Goal: Task Accomplishment & Management: Use online tool/utility

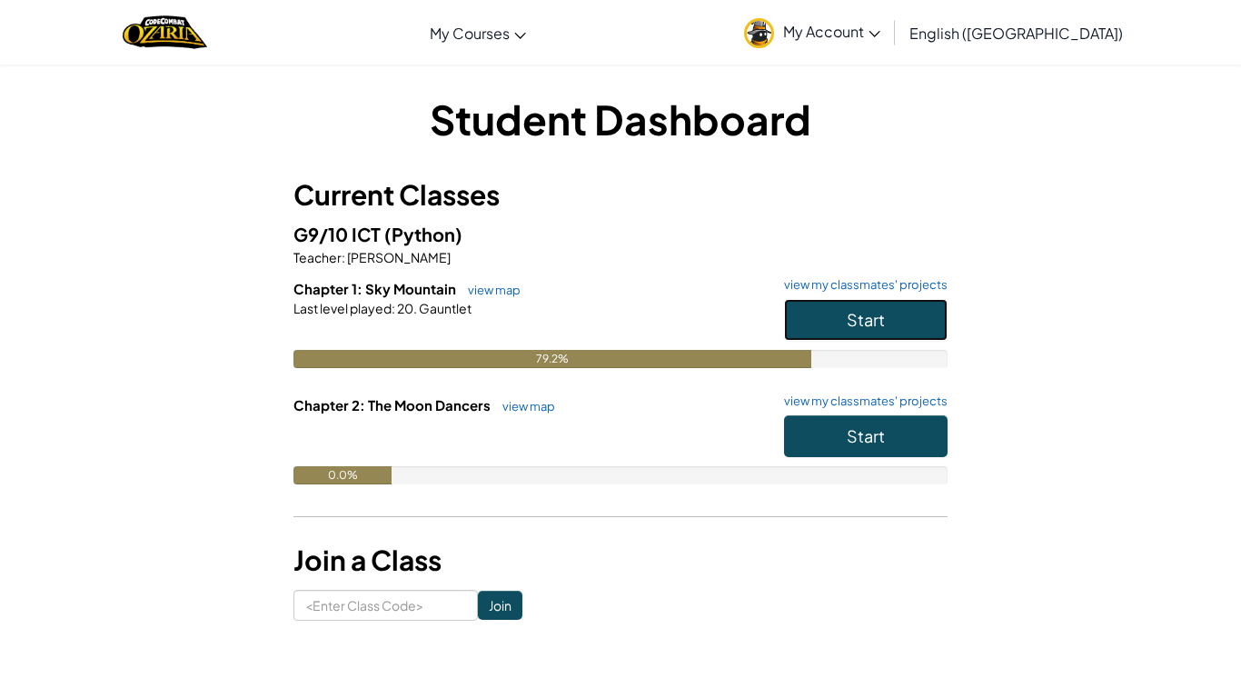
click at [876, 311] on span "Start" at bounding box center [866, 319] width 38 height 21
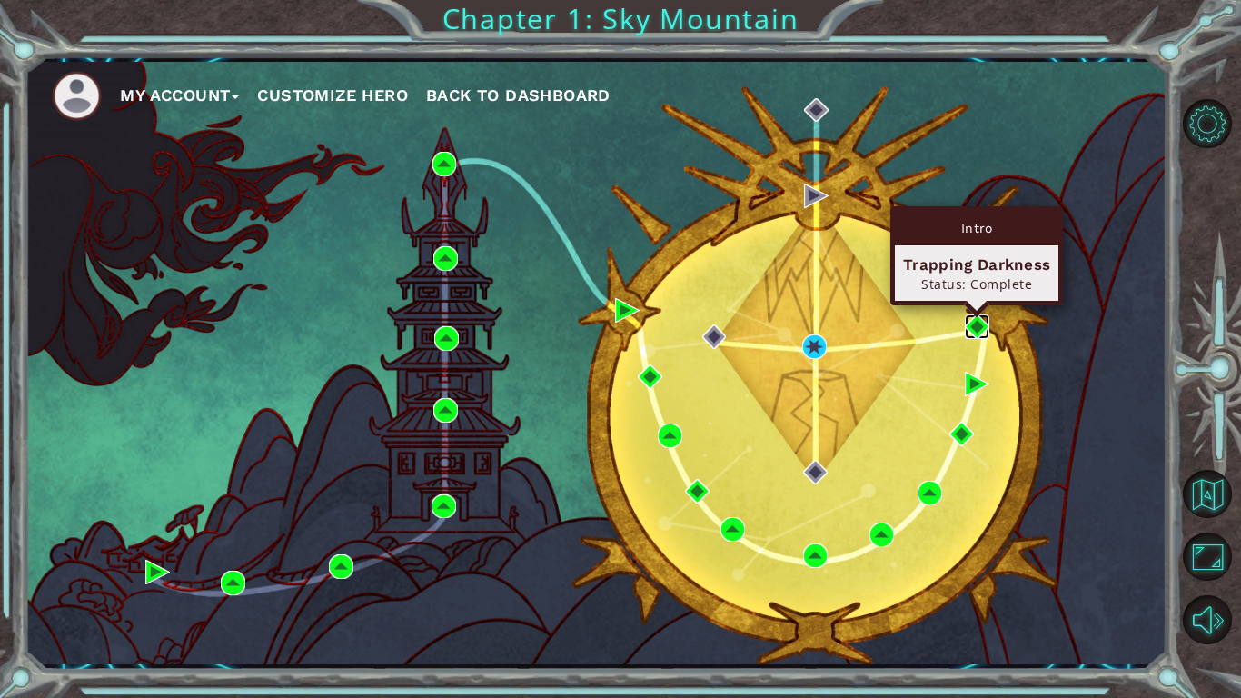
click at [975, 333] on img at bounding box center [977, 326] width 25 height 25
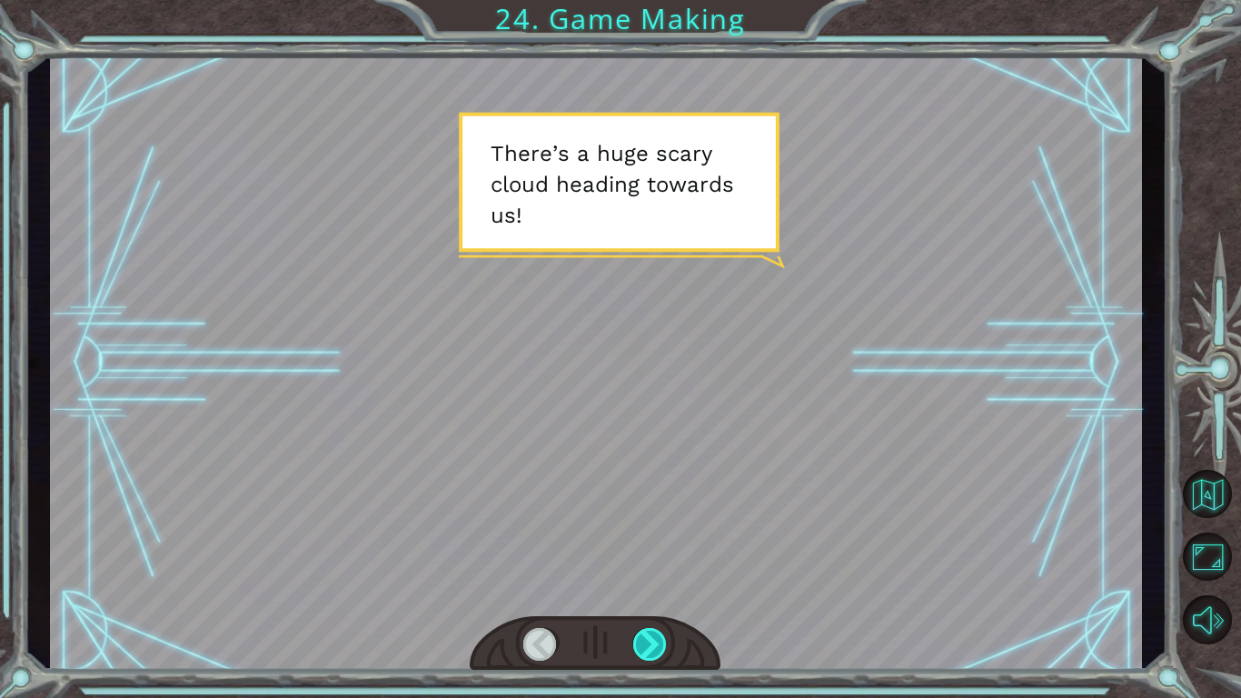
click at [658, 649] on div at bounding box center [650, 644] width 35 height 33
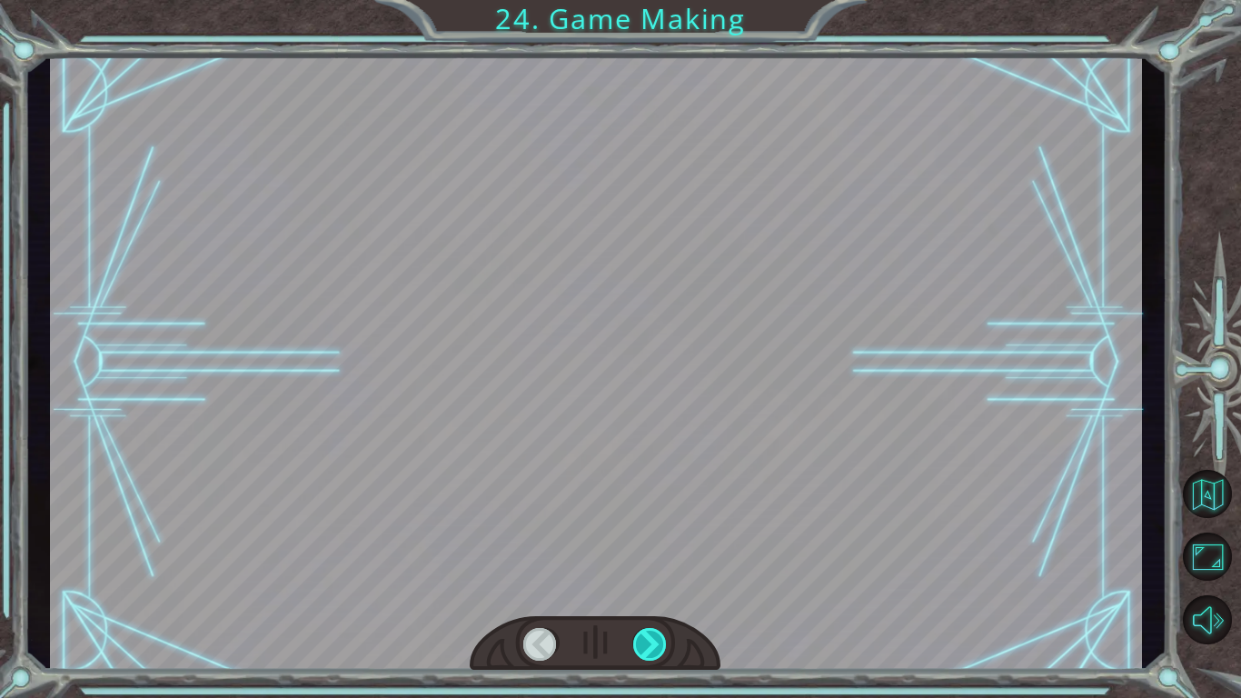
click at [658, 649] on div at bounding box center [650, 644] width 35 height 33
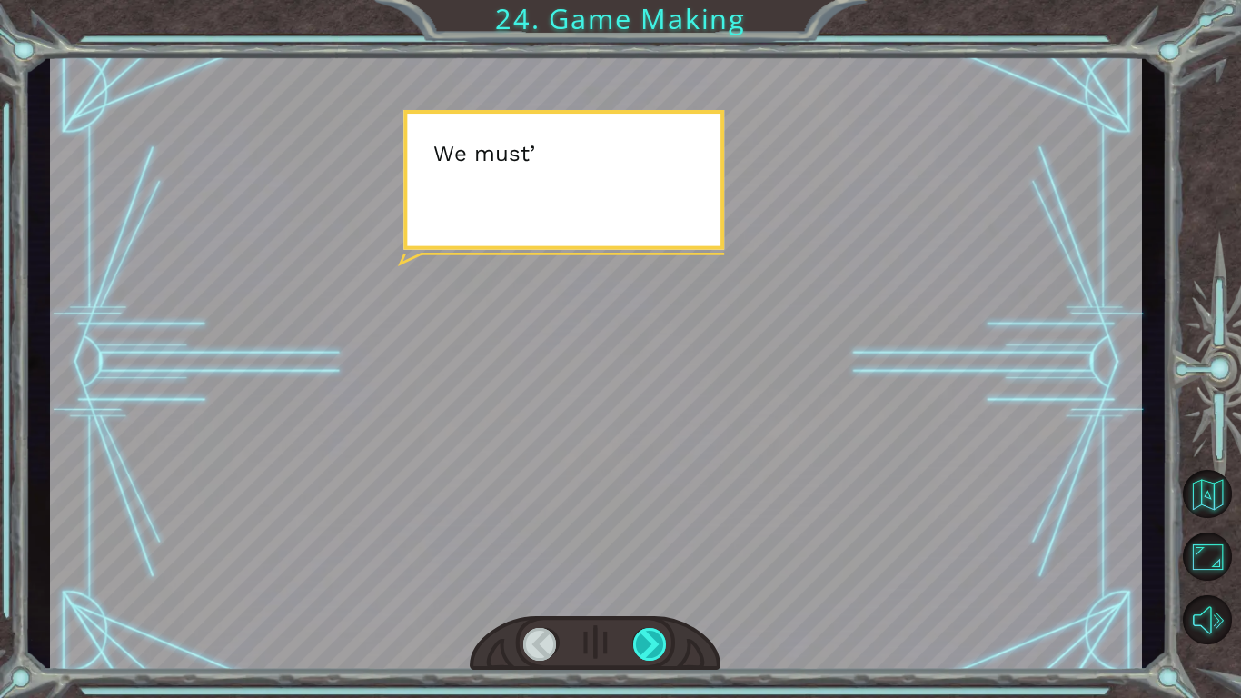
click at [658, 649] on div at bounding box center [650, 644] width 35 height 33
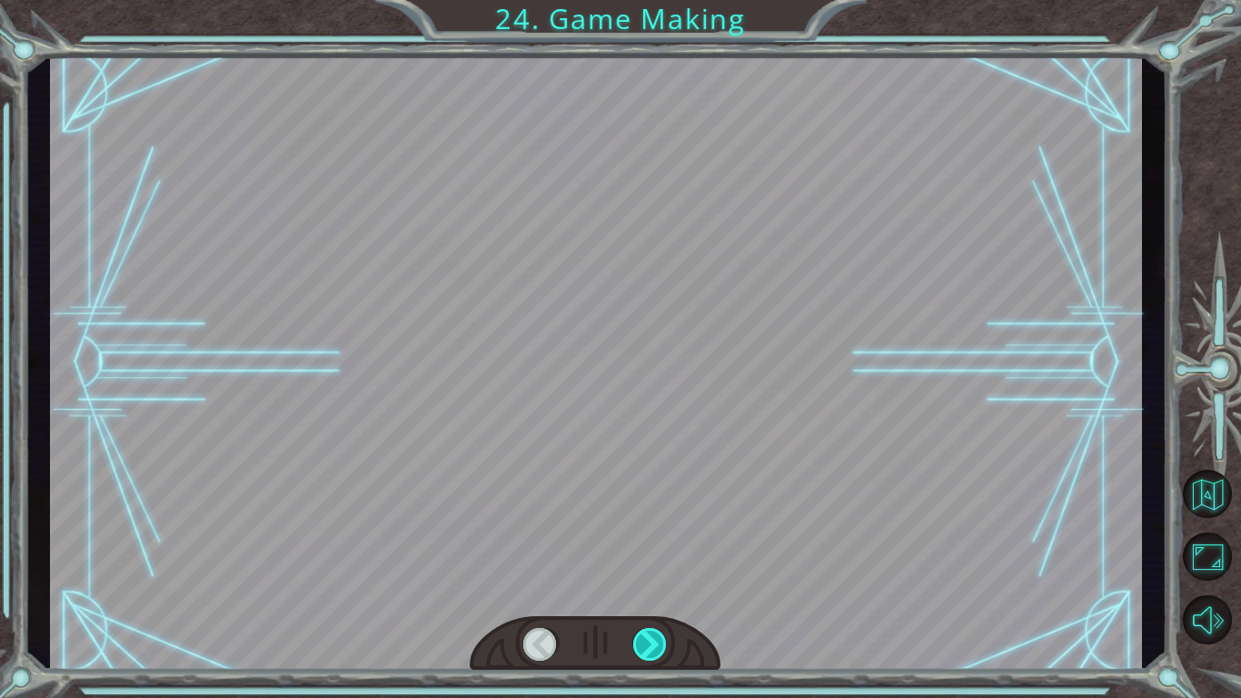
click at [658, 649] on div at bounding box center [650, 644] width 35 height 33
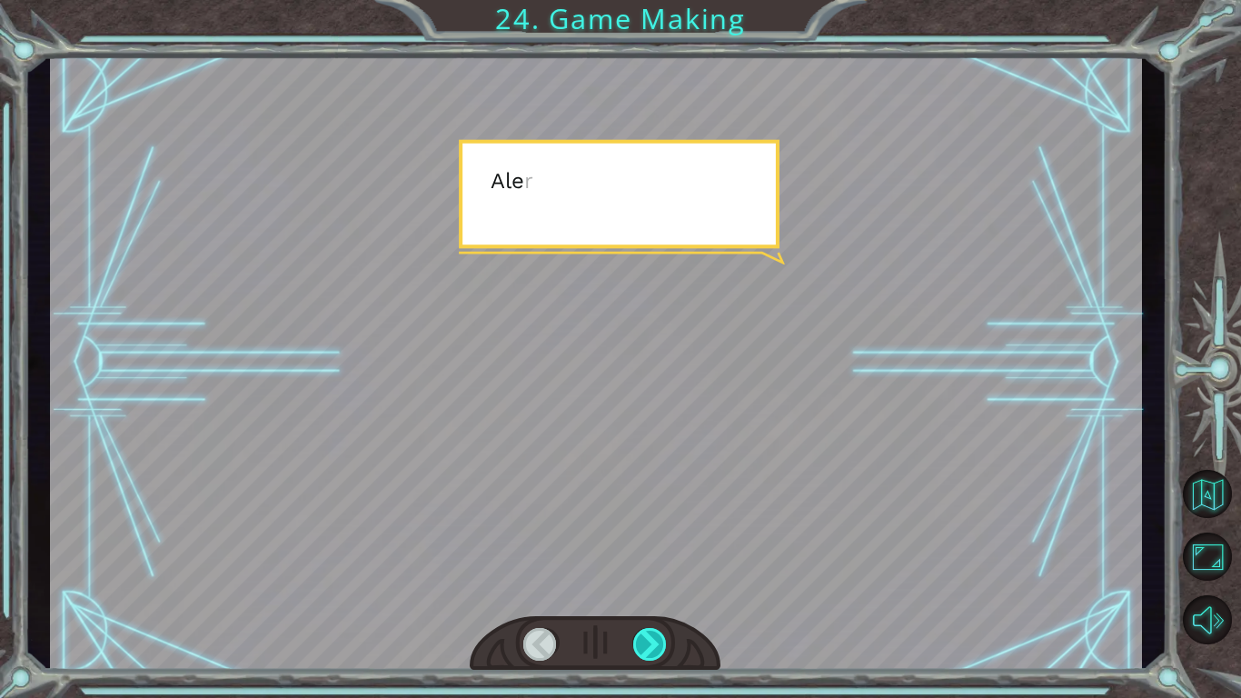
click at [658, 649] on div at bounding box center [650, 644] width 35 height 33
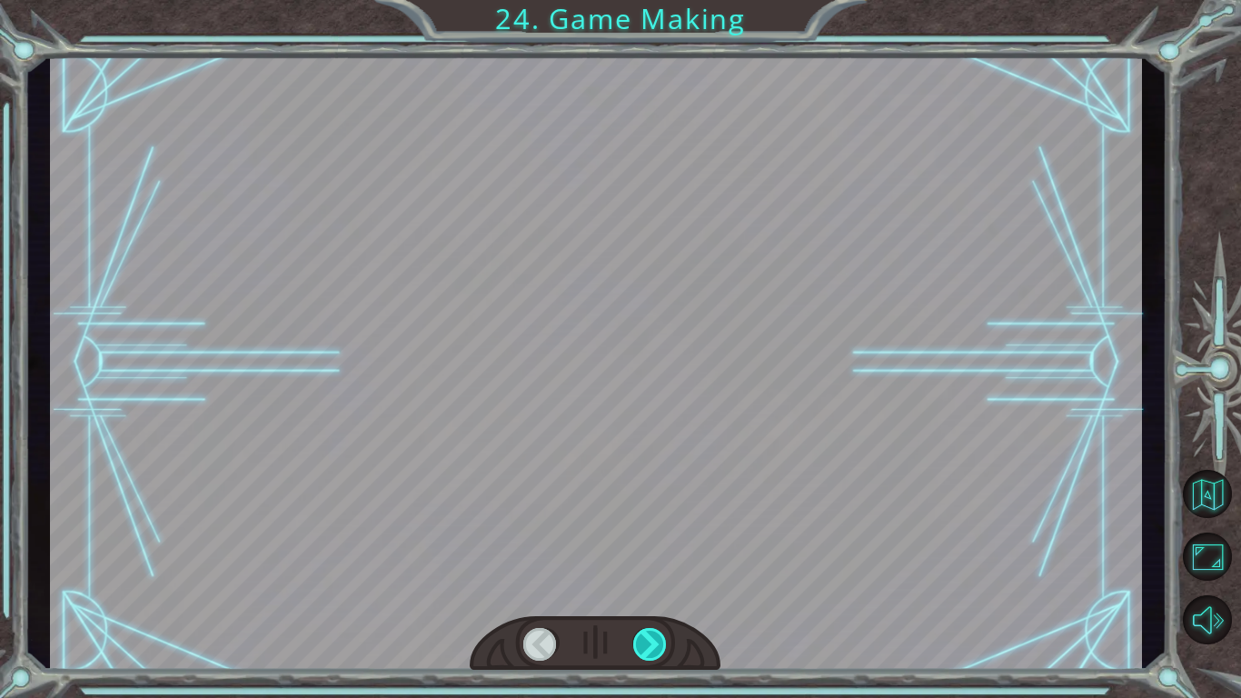
click at [658, 649] on div at bounding box center [650, 644] width 35 height 33
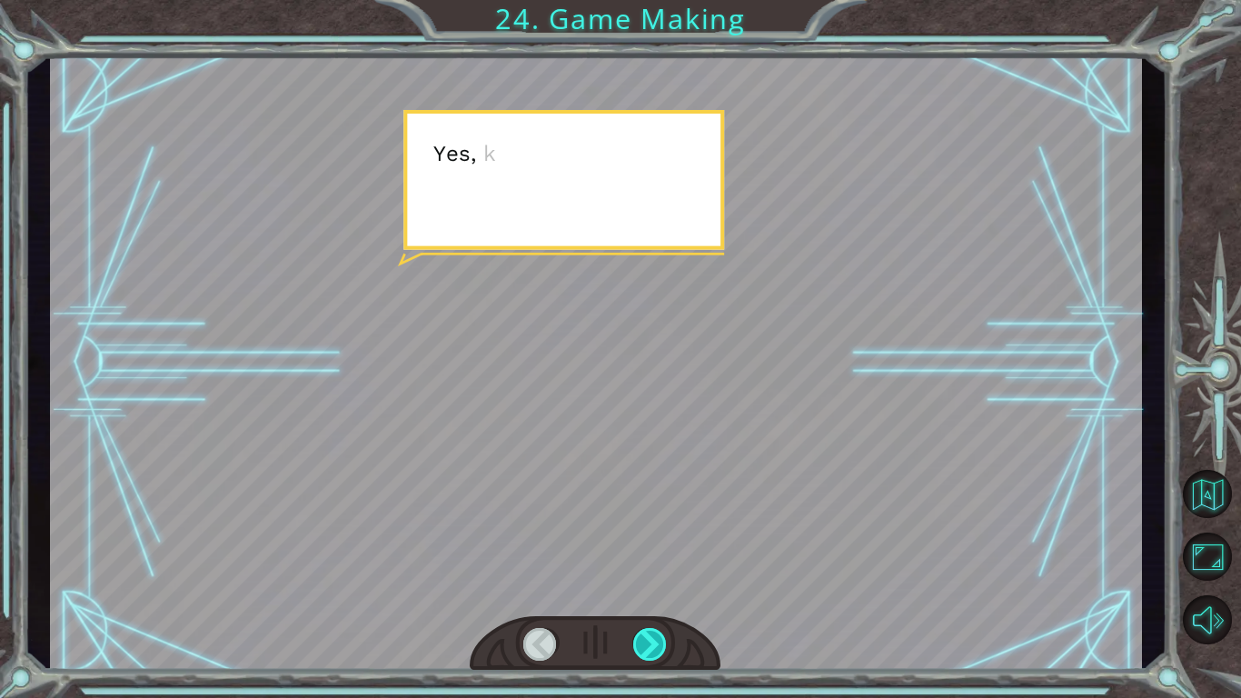
click at [658, 649] on div at bounding box center [650, 644] width 35 height 33
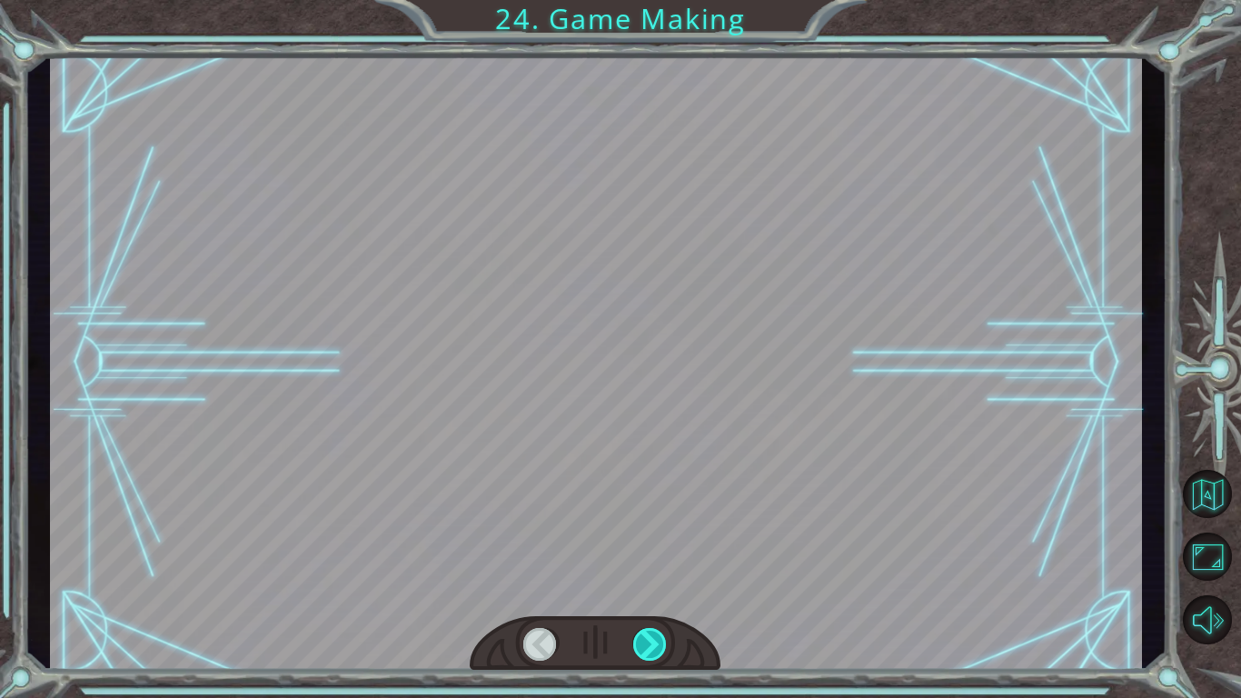
click at [658, 649] on div at bounding box center [650, 644] width 35 height 33
click at [658, 653] on div at bounding box center [650, 644] width 35 height 33
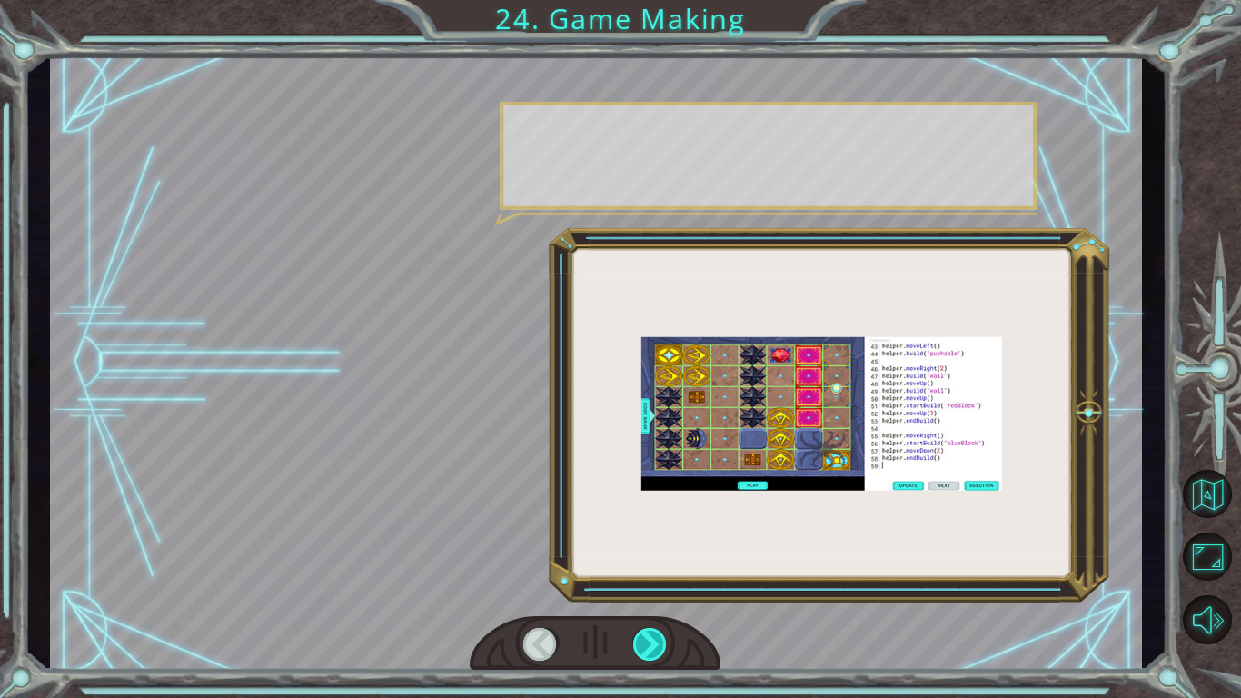
click at [658, 655] on div at bounding box center [650, 644] width 35 height 33
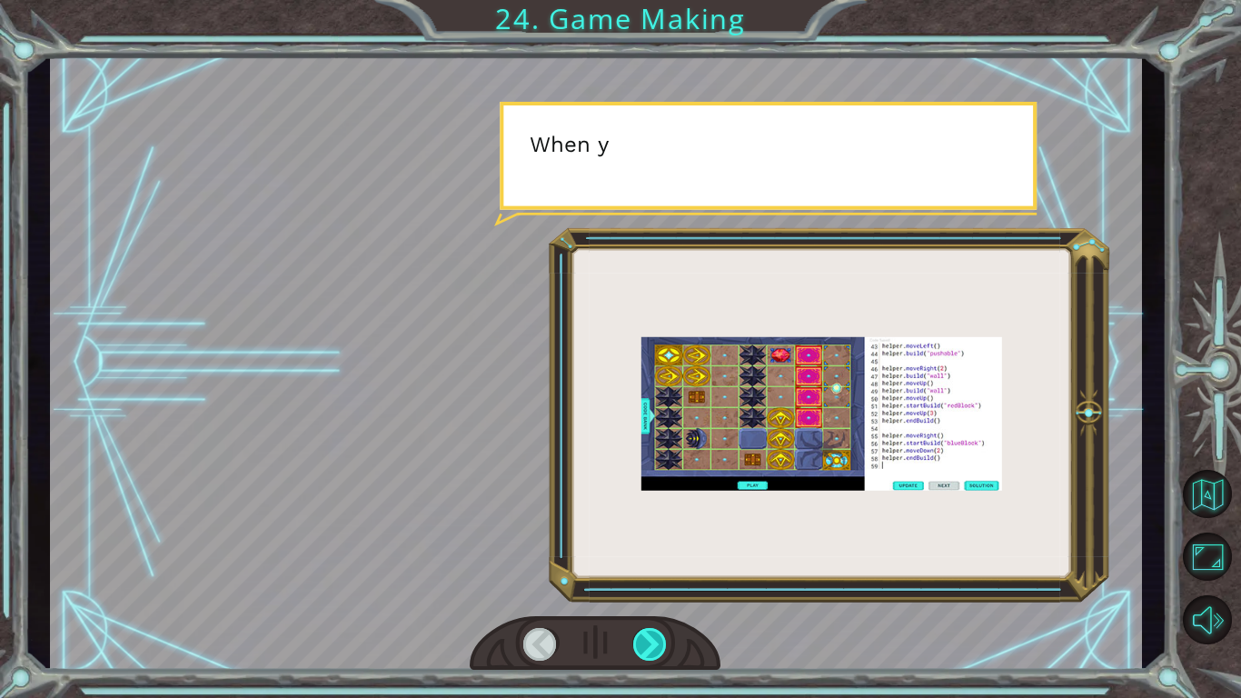
click at [658, 655] on div at bounding box center [650, 644] width 35 height 33
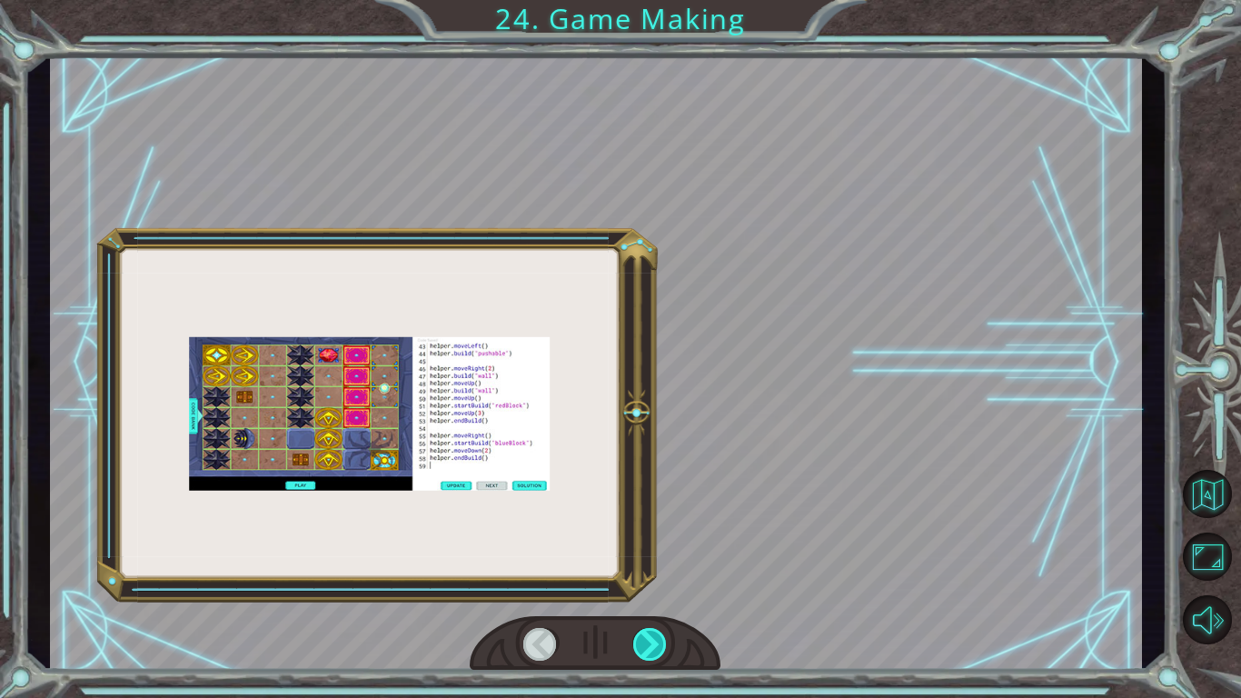
click at [658, 655] on div at bounding box center [650, 644] width 35 height 33
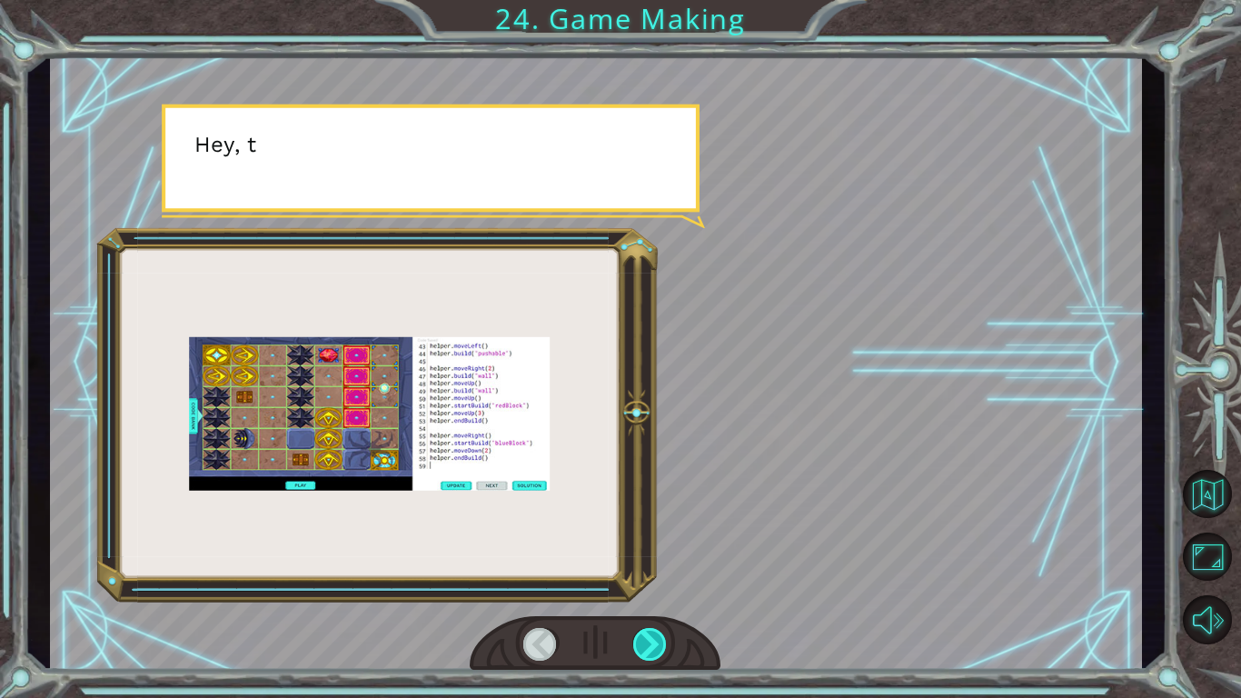
click at [658, 655] on div at bounding box center [650, 644] width 35 height 33
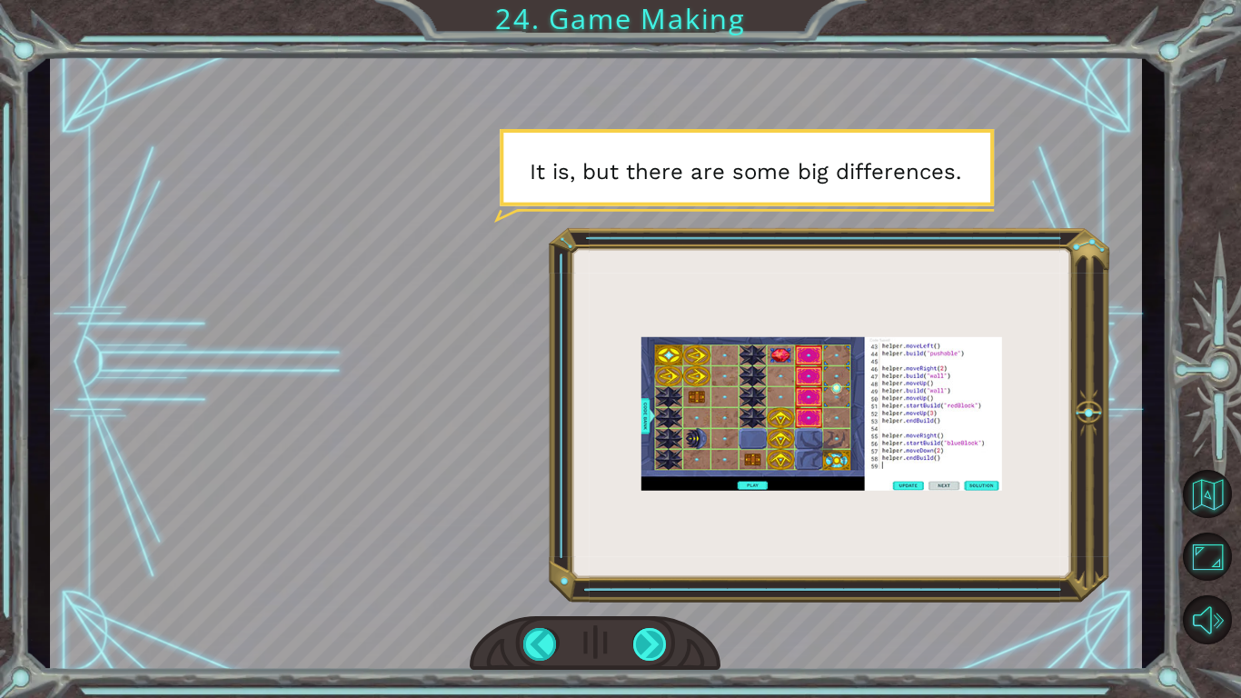
click at [658, 655] on div at bounding box center [650, 644] width 35 height 33
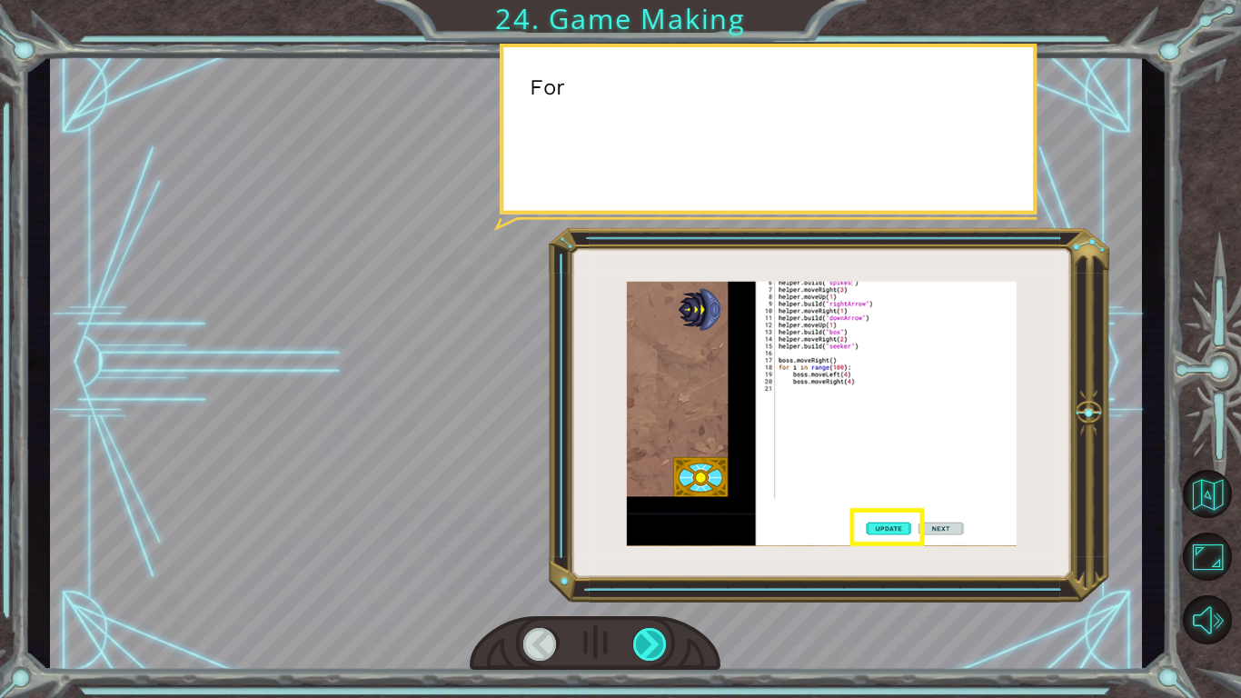
click at [658, 655] on div at bounding box center [650, 644] width 35 height 33
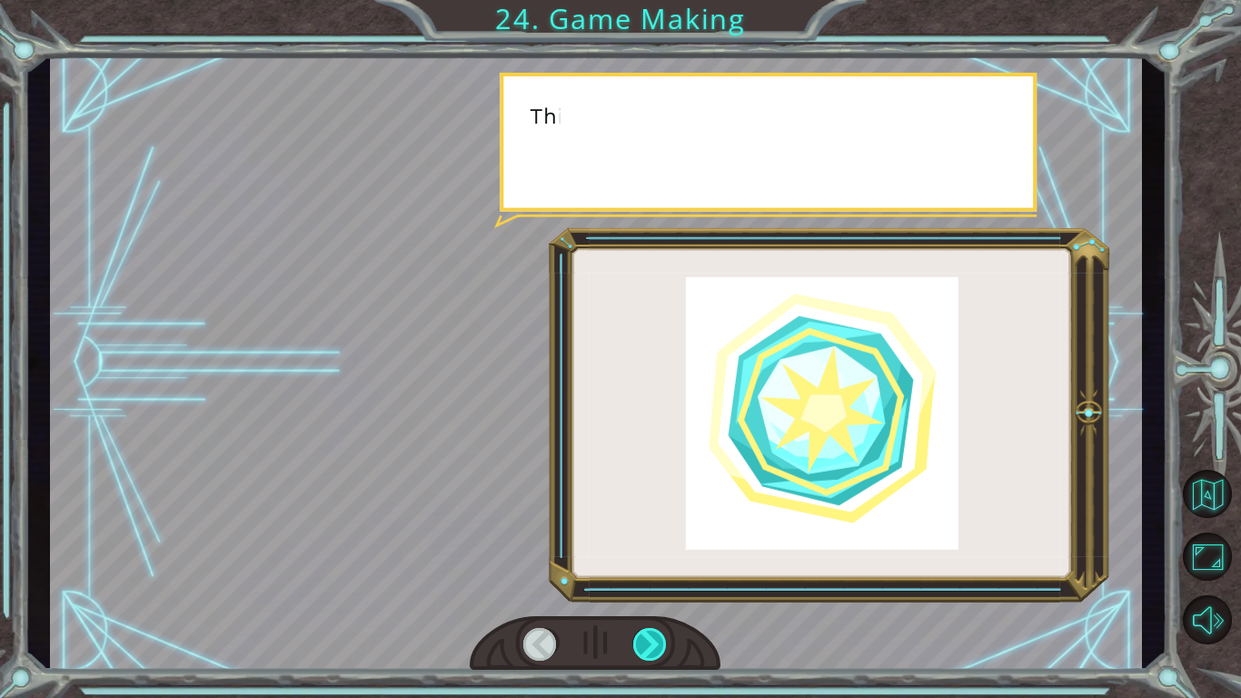
click at [658, 655] on div at bounding box center [650, 644] width 35 height 33
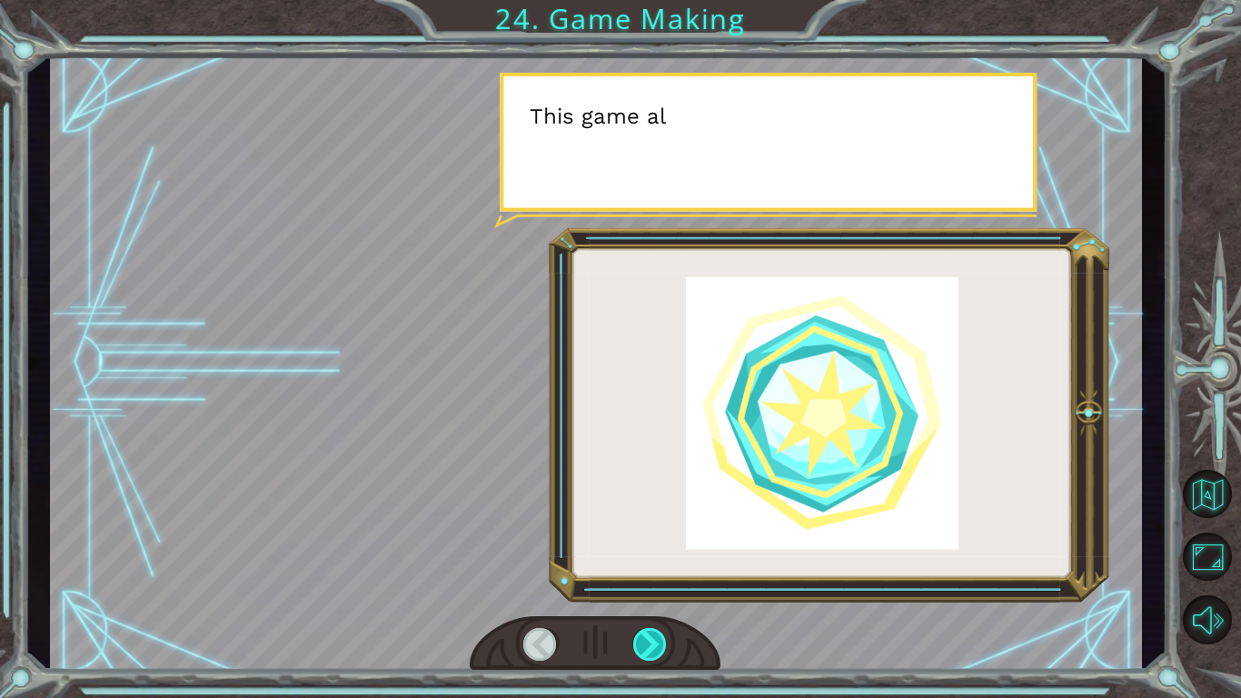
click at [658, 655] on div at bounding box center [650, 644] width 35 height 33
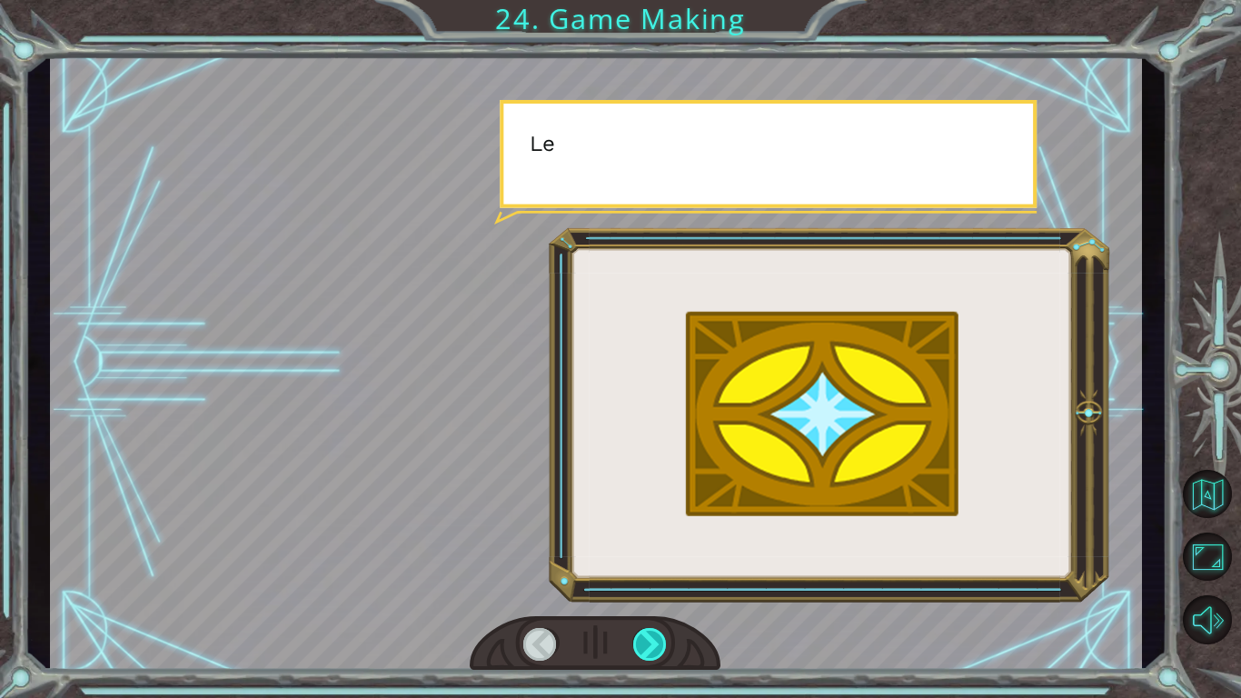
click at [658, 655] on div at bounding box center [650, 644] width 35 height 33
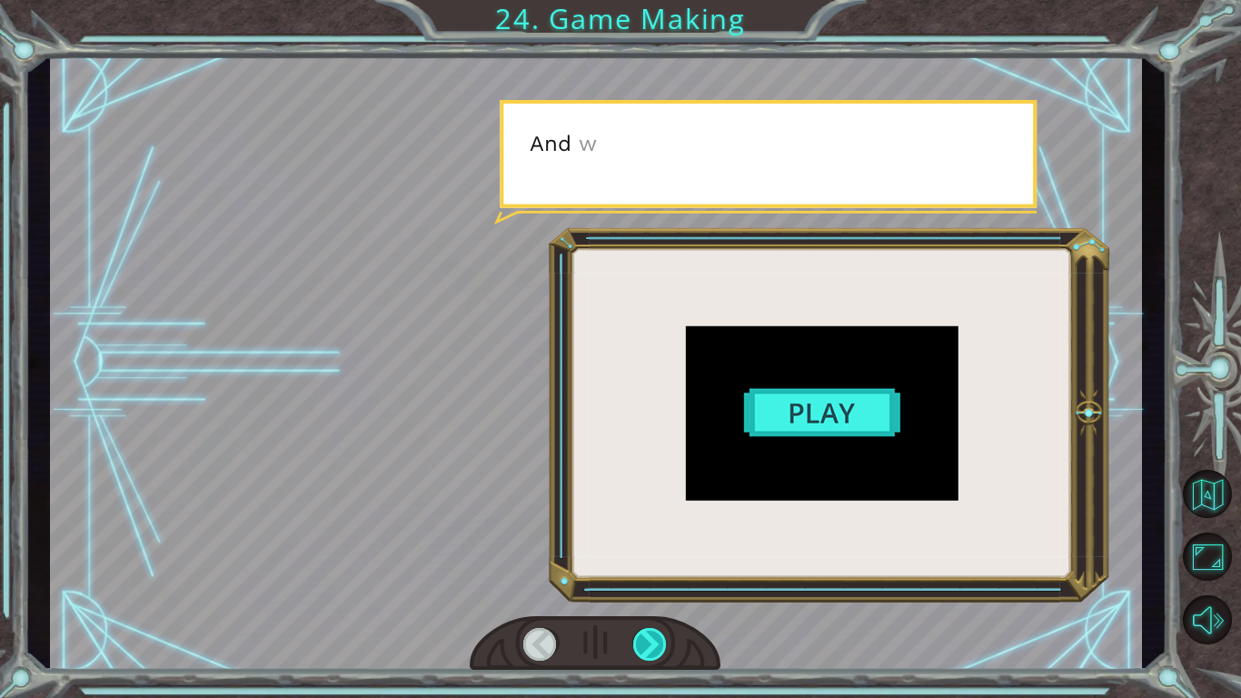
click at [658, 655] on div at bounding box center [650, 644] width 35 height 33
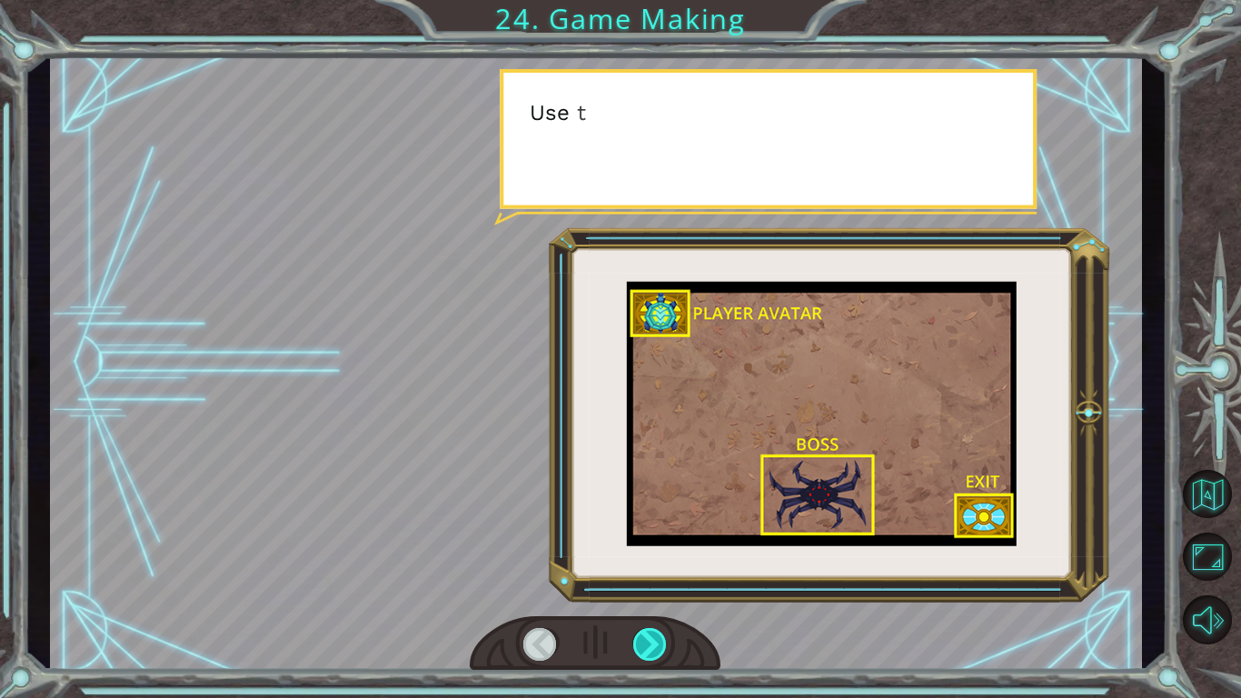
click at [658, 655] on div at bounding box center [650, 644] width 35 height 33
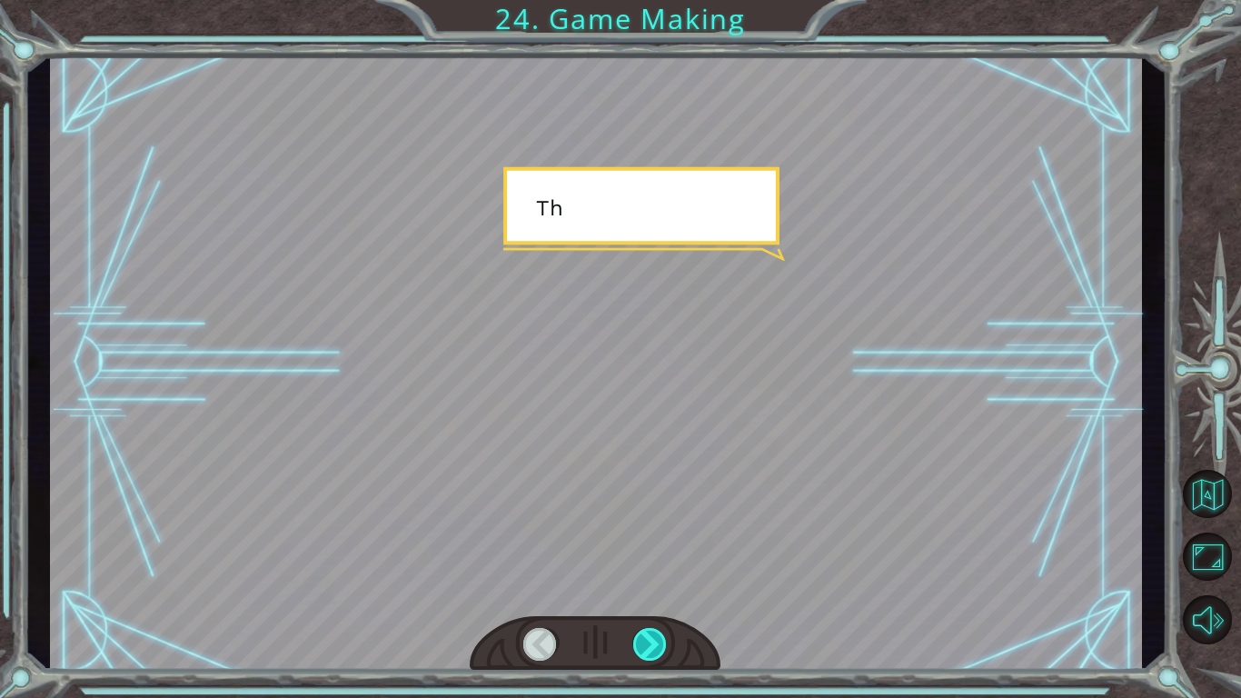
click at [658, 655] on div at bounding box center [650, 644] width 35 height 33
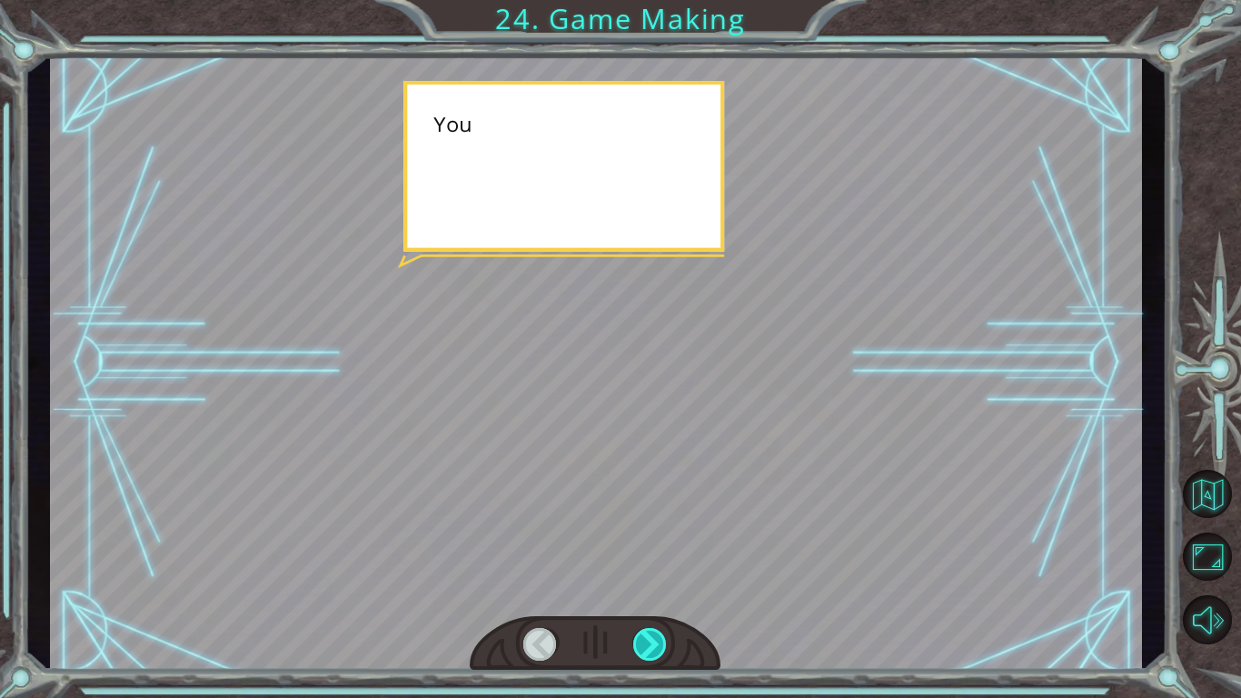
click at [658, 655] on div at bounding box center [650, 644] width 35 height 33
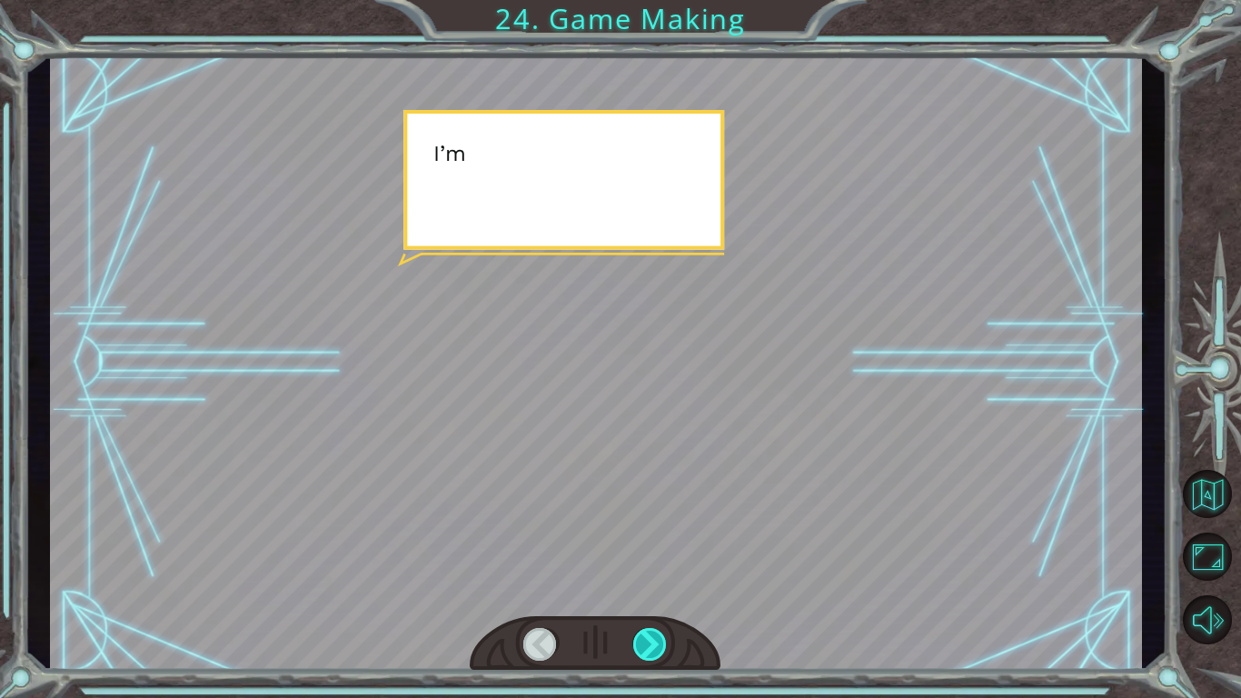
click at [658, 655] on div at bounding box center [650, 644] width 35 height 33
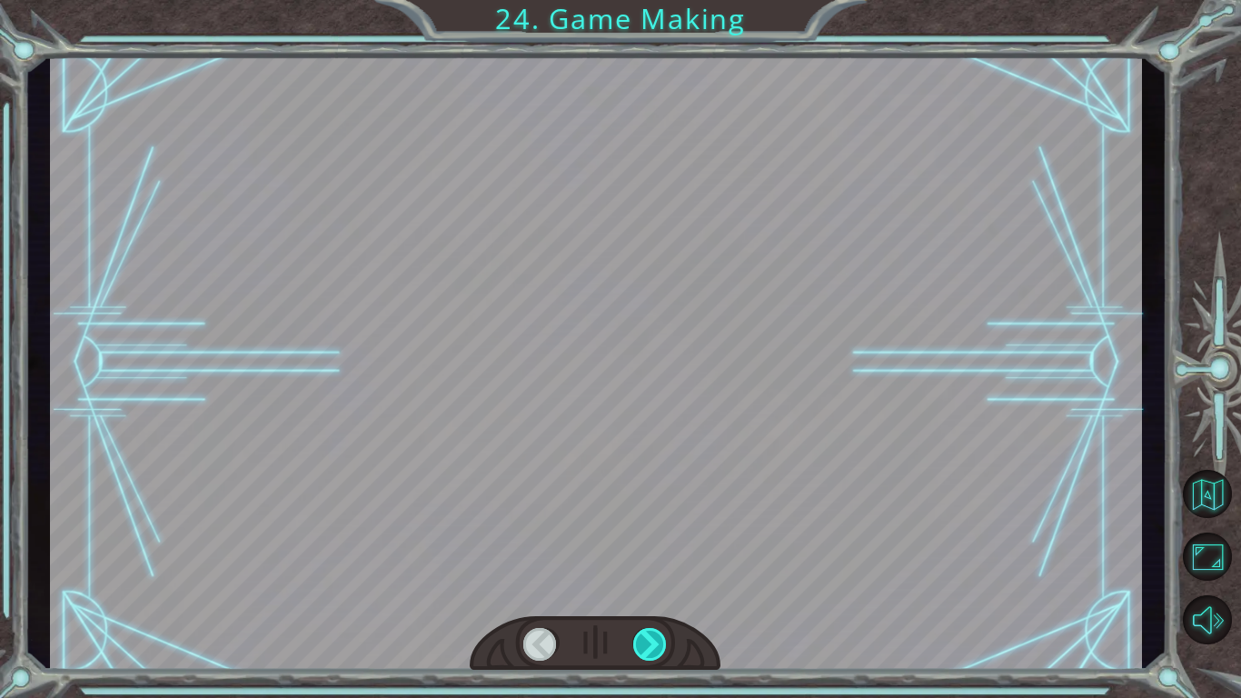
click at [658, 655] on div at bounding box center [650, 644] width 35 height 33
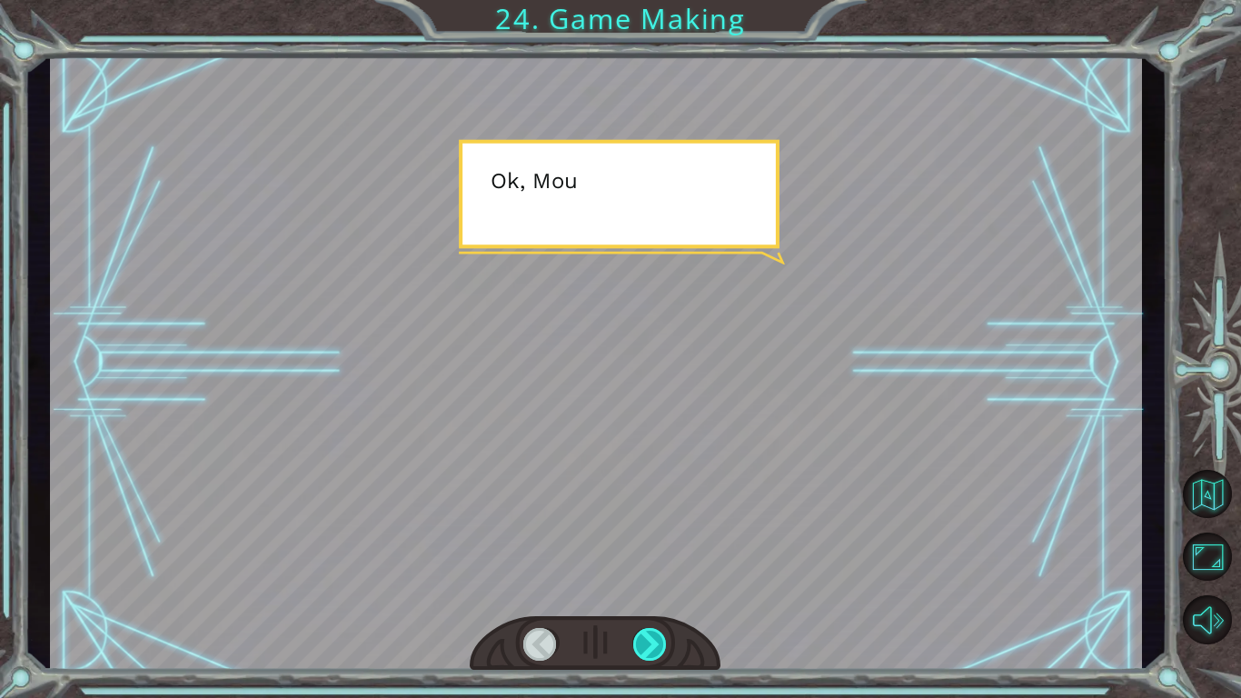
click at [658, 655] on div at bounding box center [650, 644] width 35 height 33
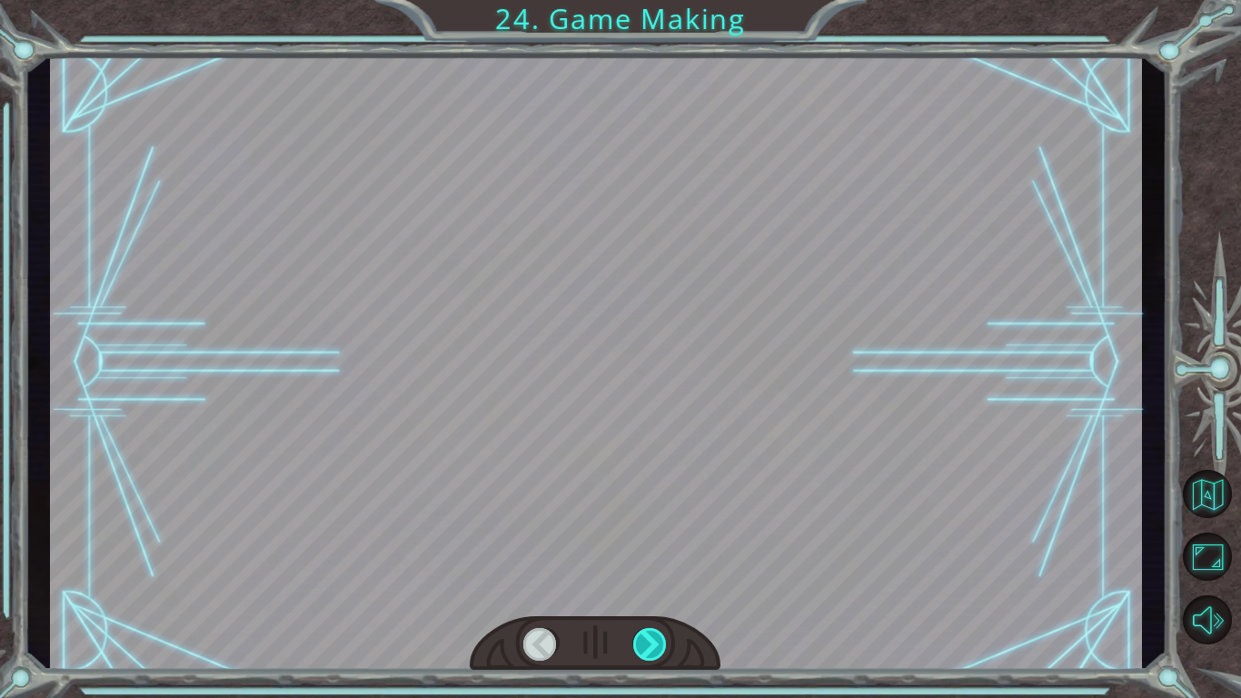
click at [658, 655] on div at bounding box center [650, 644] width 35 height 33
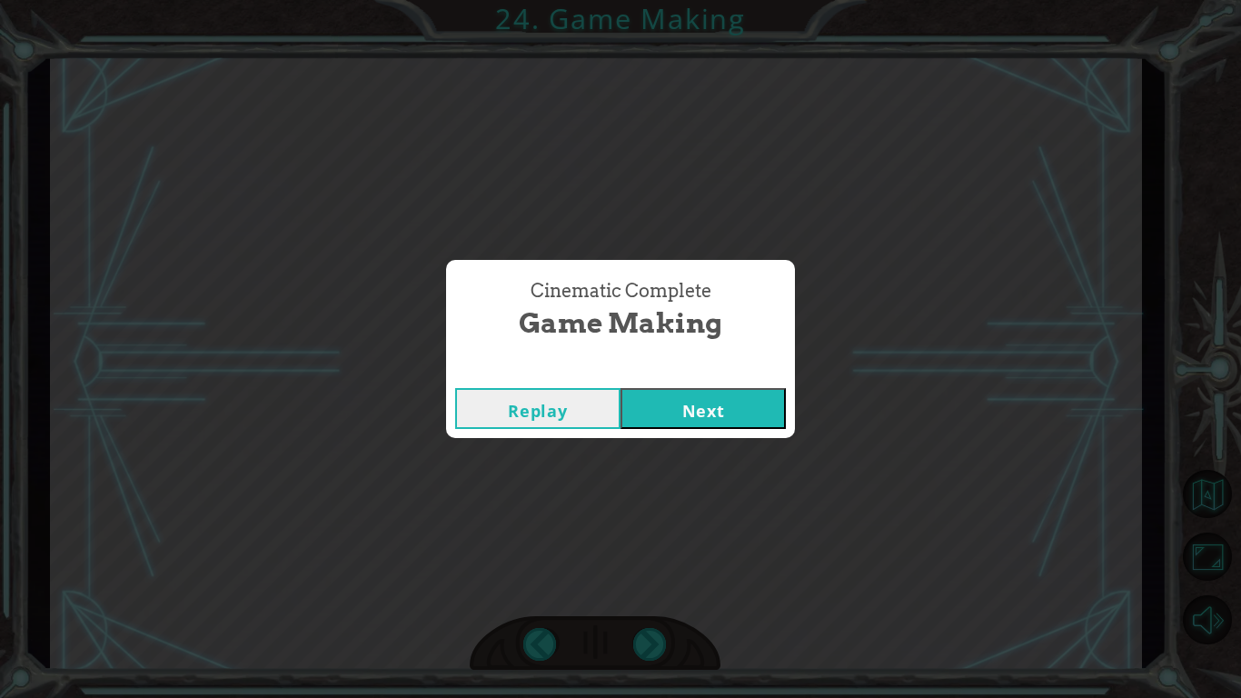
click at [674, 420] on button "Next" at bounding box center [703, 408] width 165 height 41
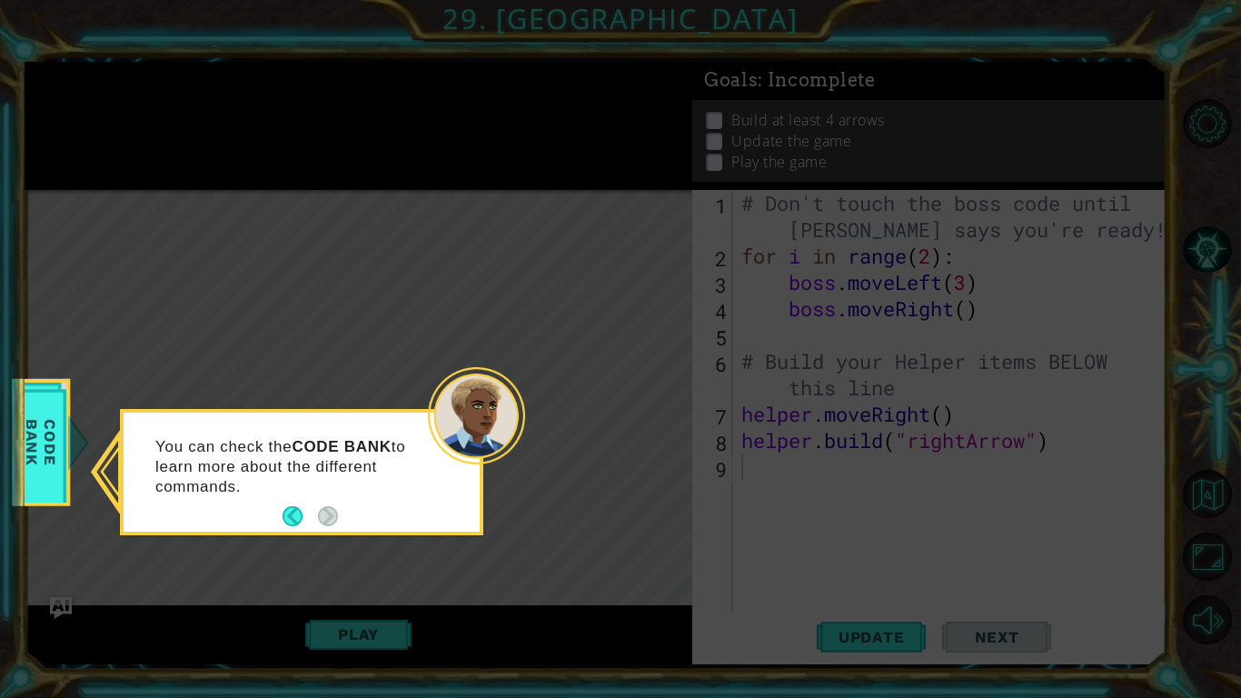
click at [636, 364] on icon at bounding box center [620, 349] width 1241 height 698
click at [29, 454] on span "Code Bank" at bounding box center [40, 442] width 47 height 105
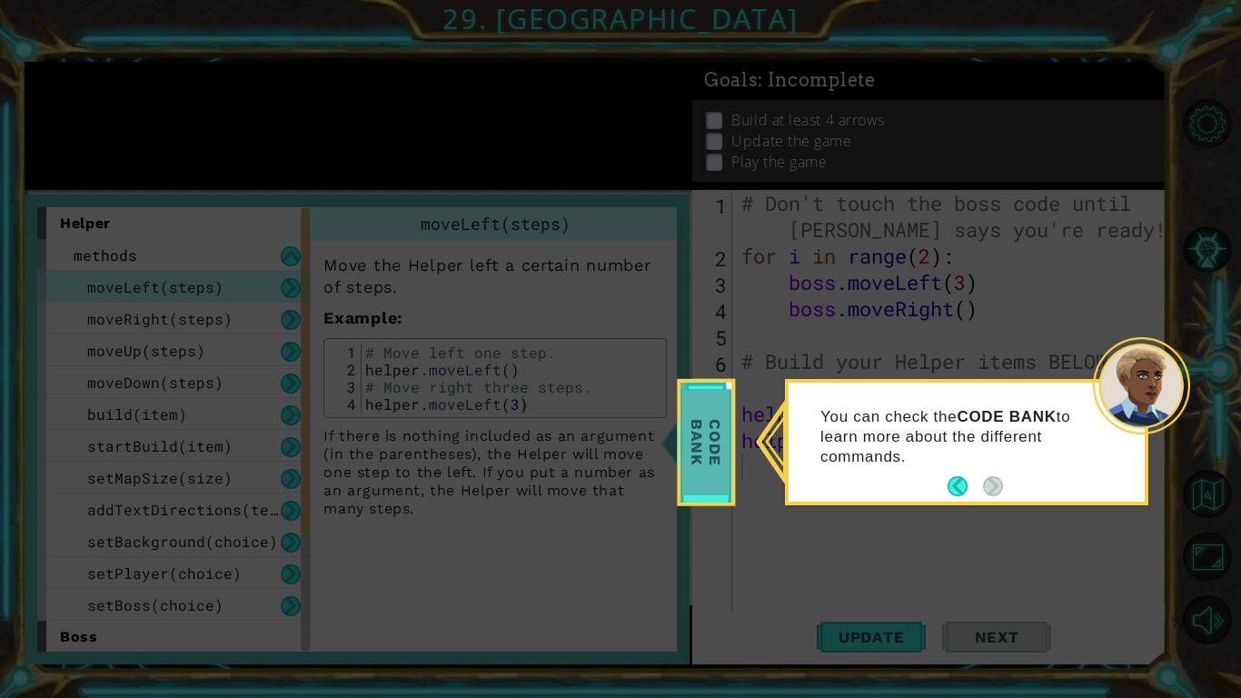
click at [688, 464] on span "Code Bank" at bounding box center [706, 442] width 47 height 105
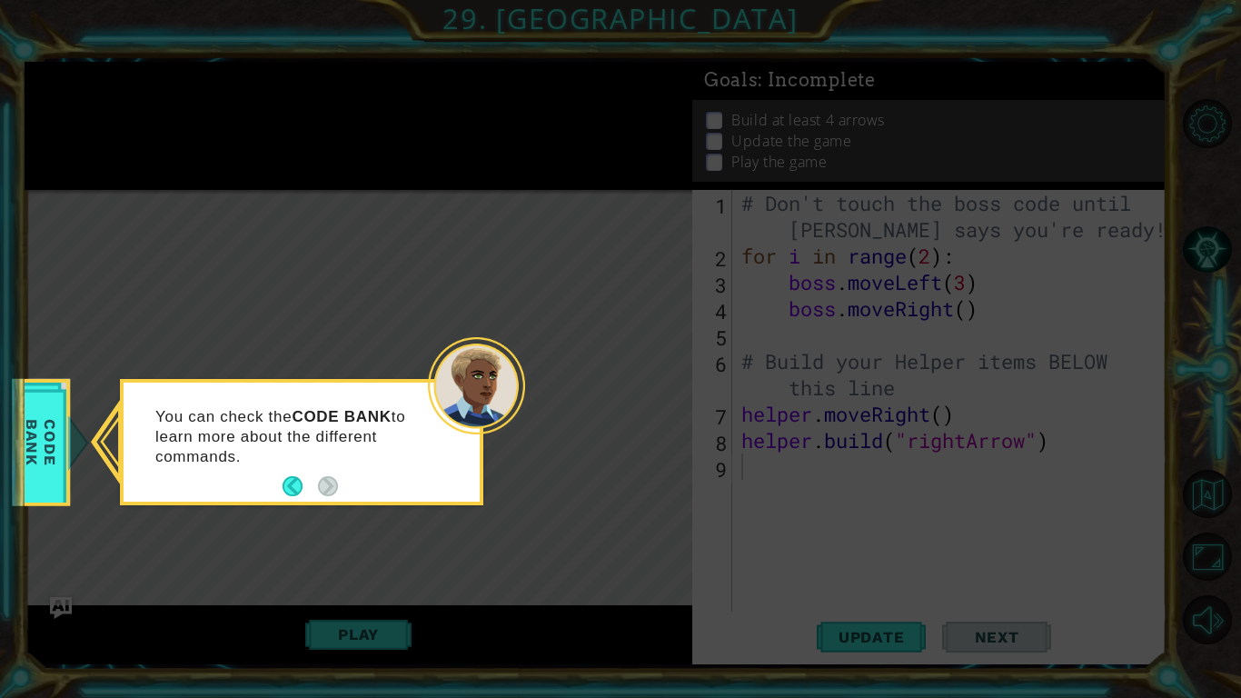
click at [18, 457] on div "1 ההההההההההההההההההההההההההההההההההההההההההההההההההההההההההההההההההההההההההההה…" at bounding box center [620, 349] width 1241 height 698
click at [36, 448] on span "Code Bank" at bounding box center [40, 442] width 47 height 105
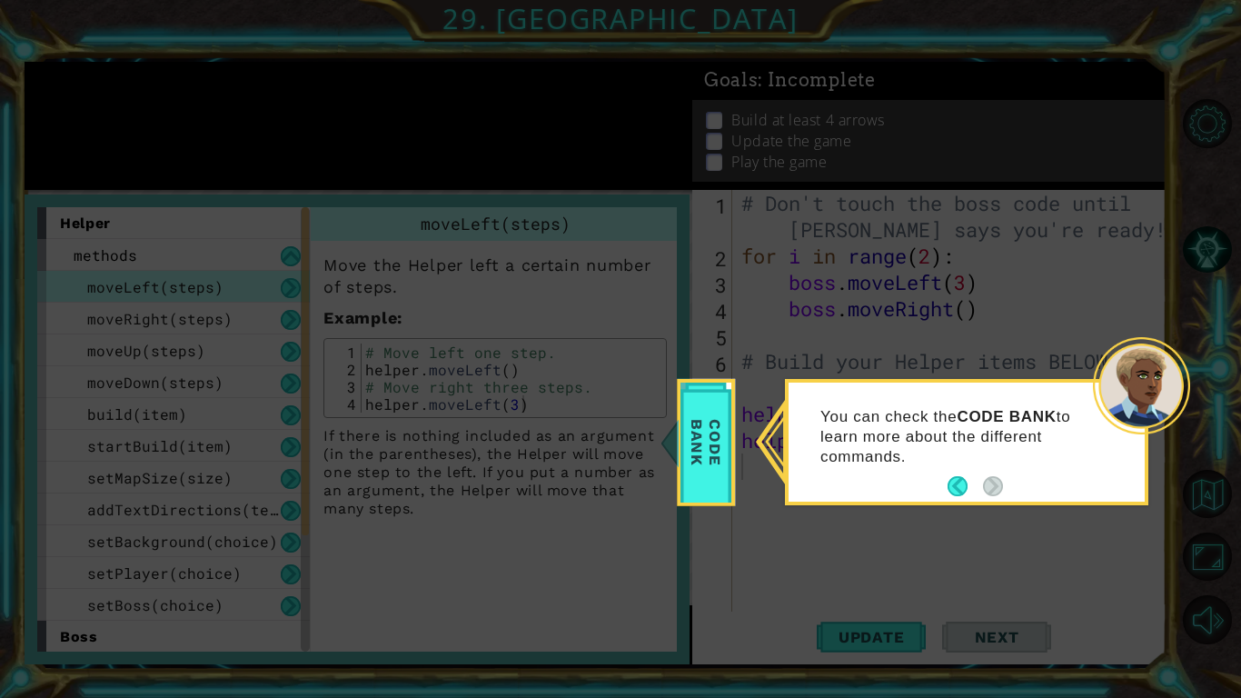
click at [516, 410] on icon at bounding box center [620, 349] width 1241 height 698
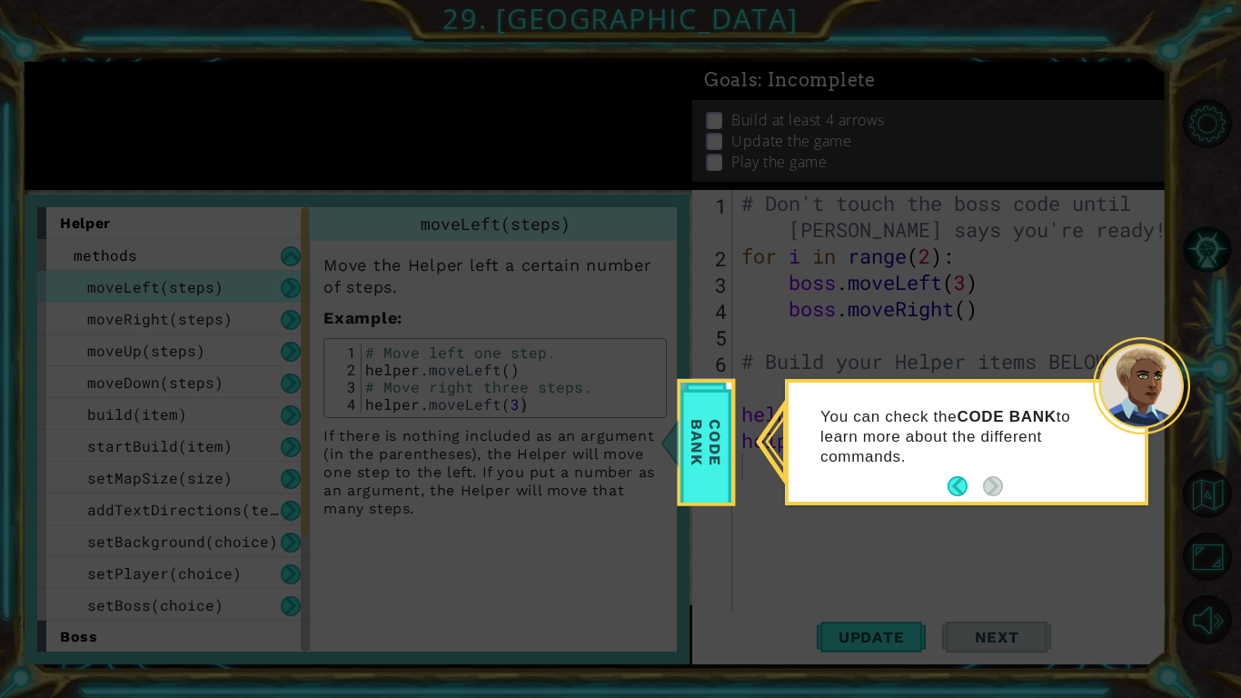
click at [516, 410] on icon at bounding box center [620, 349] width 1241 height 698
click at [952, 492] on button "Back" at bounding box center [965, 486] width 35 height 20
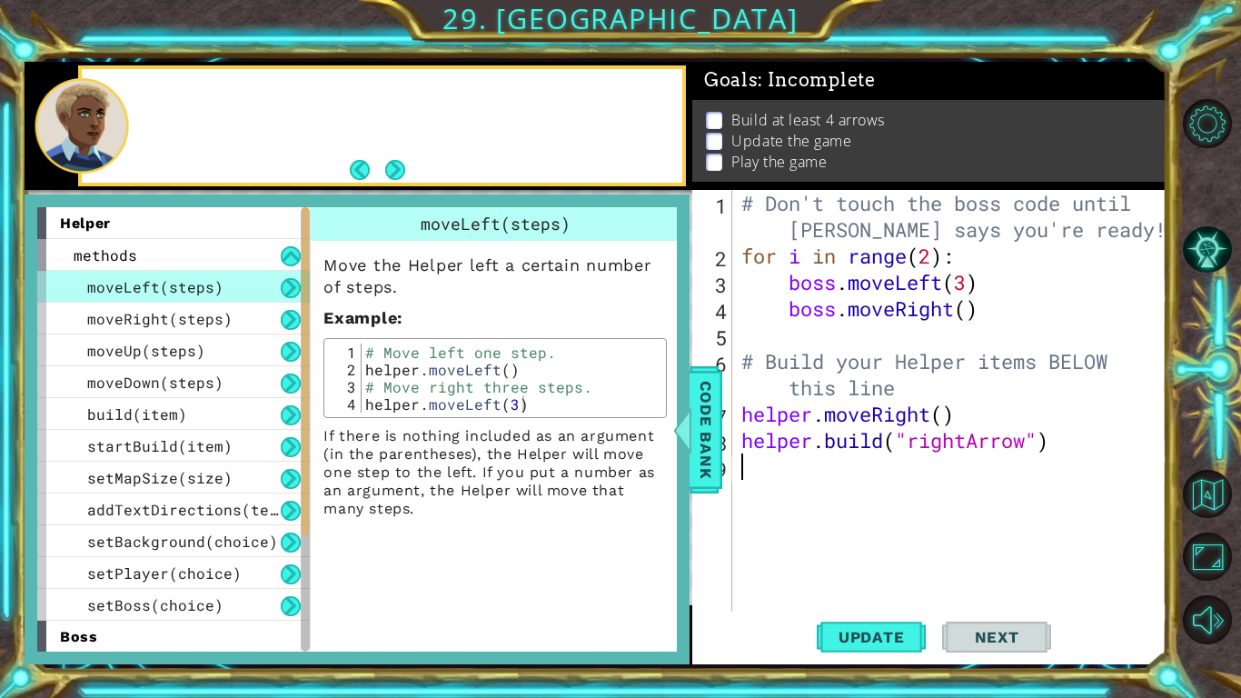
click at [952, 492] on div "# Don't touch the boss code until Vega says you're ready! for i in range ( 2 ) …" at bounding box center [955, 440] width 434 height 501
click at [712, 429] on span "Code Bank" at bounding box center [706, 429] width 29 height 111
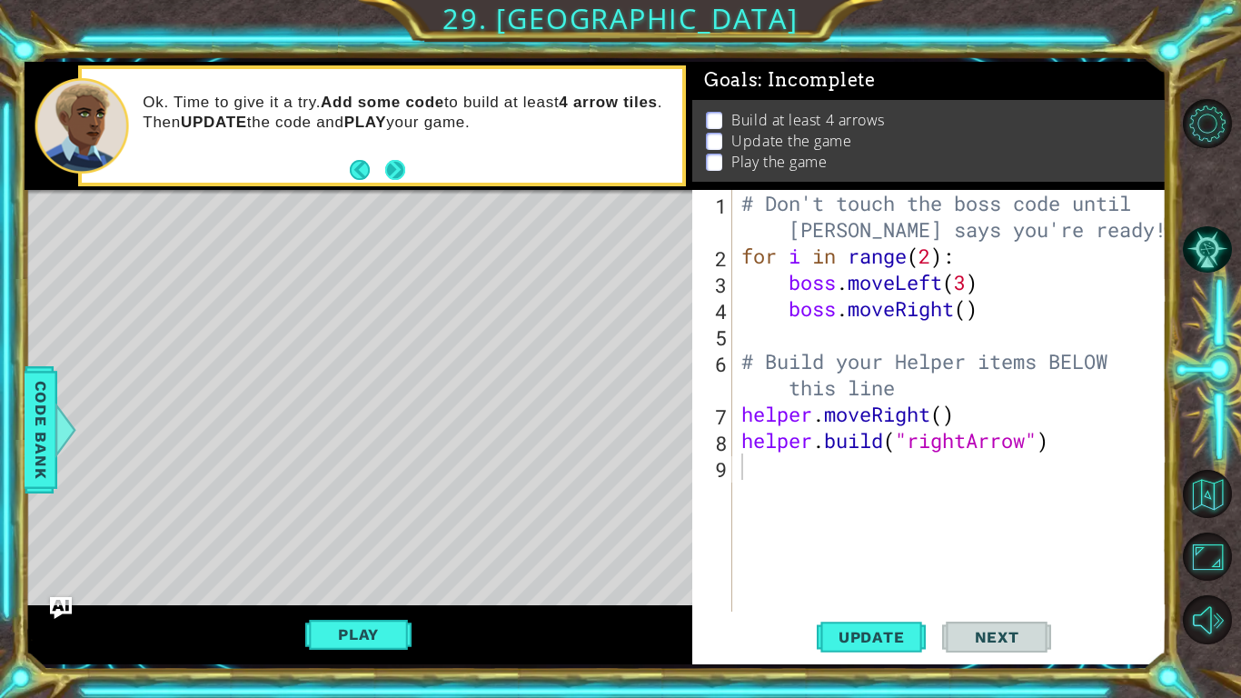
click at [389, 168] on button "Next" at bounding box center [394, 170] width 21 height 21
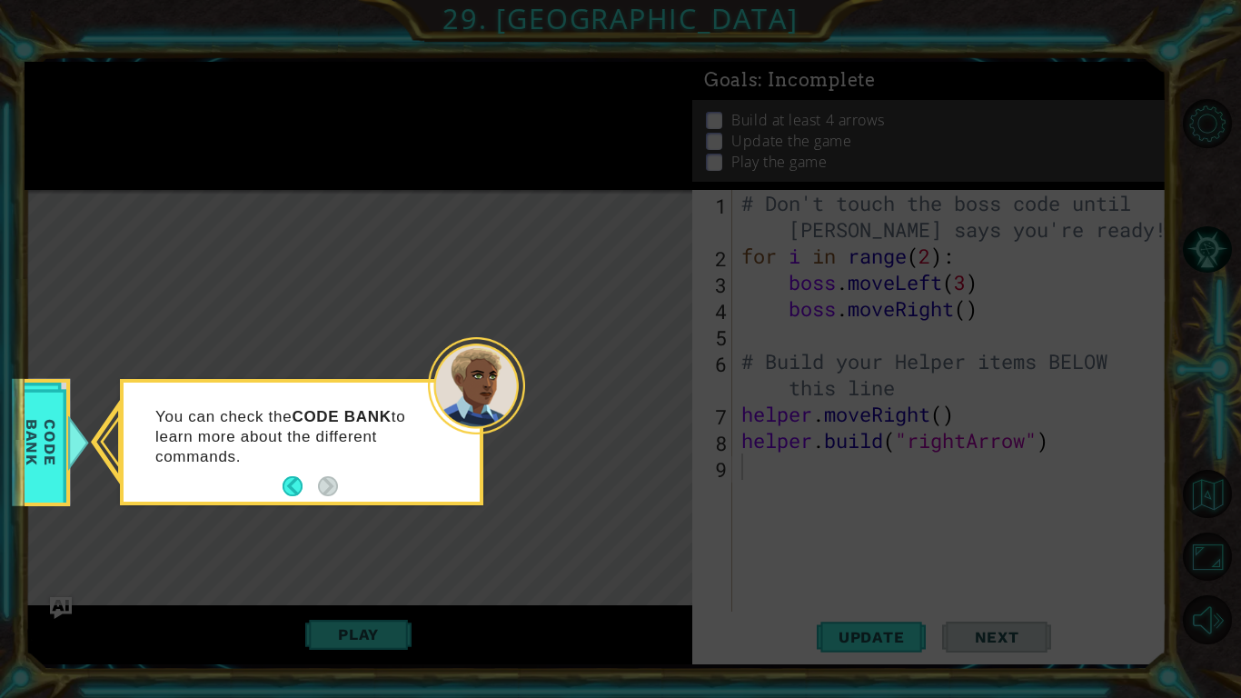
click at [377, 273] on icon at bounding box center [620, 349] width 1241 height 698
click at [41, 492] on span "Code Bank" at bounding box center [40, 442] width 47 height 105
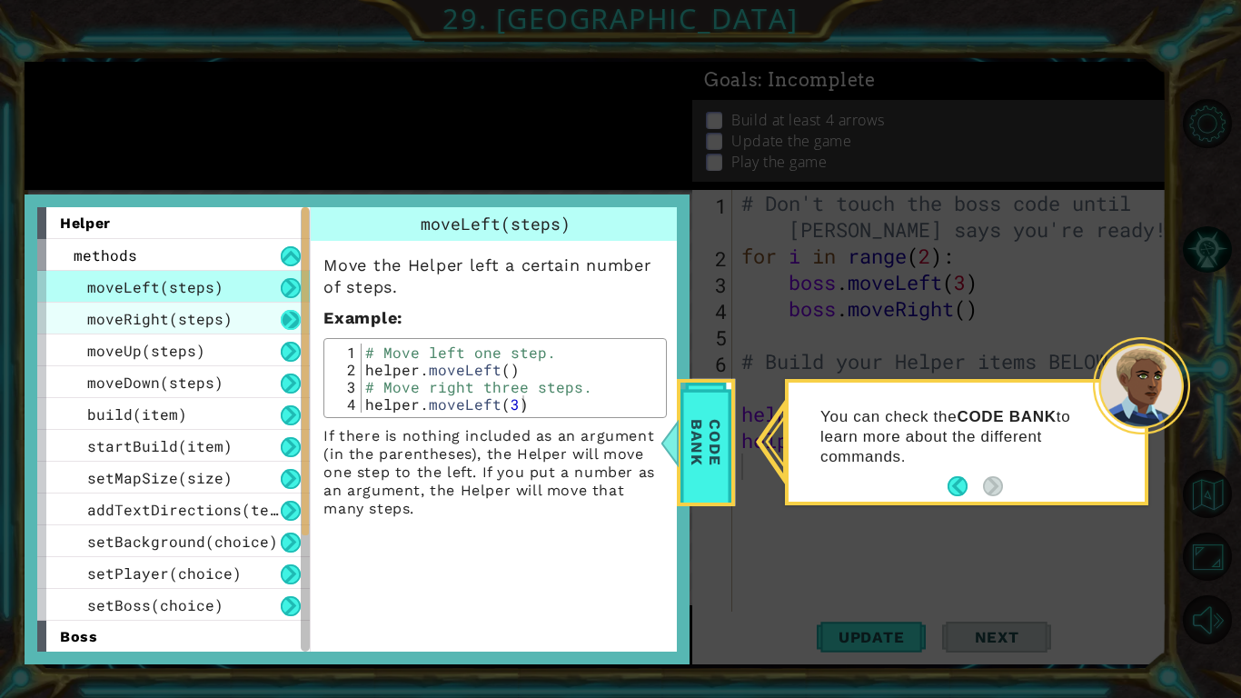
click at [288, 323] on button at bounding box center [291, 320] width 20 height 20
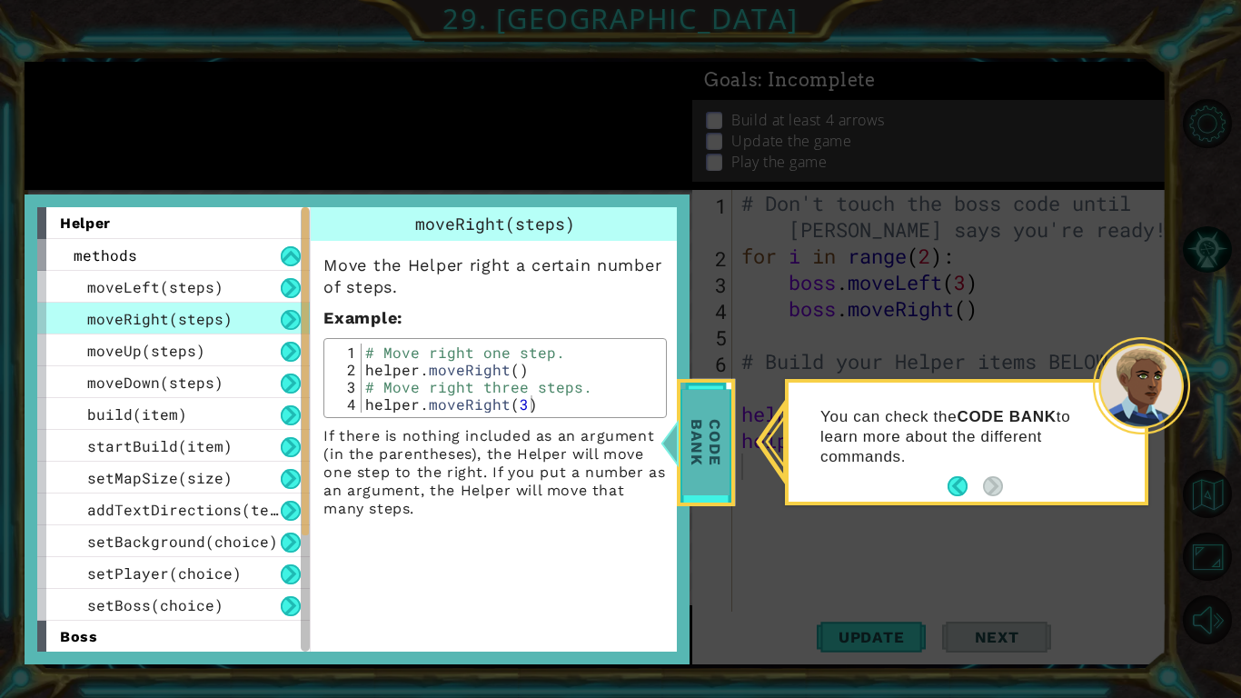
click at [702, 462] on span "Code Bank" at bounding box center [706, 442] width 47 height 105
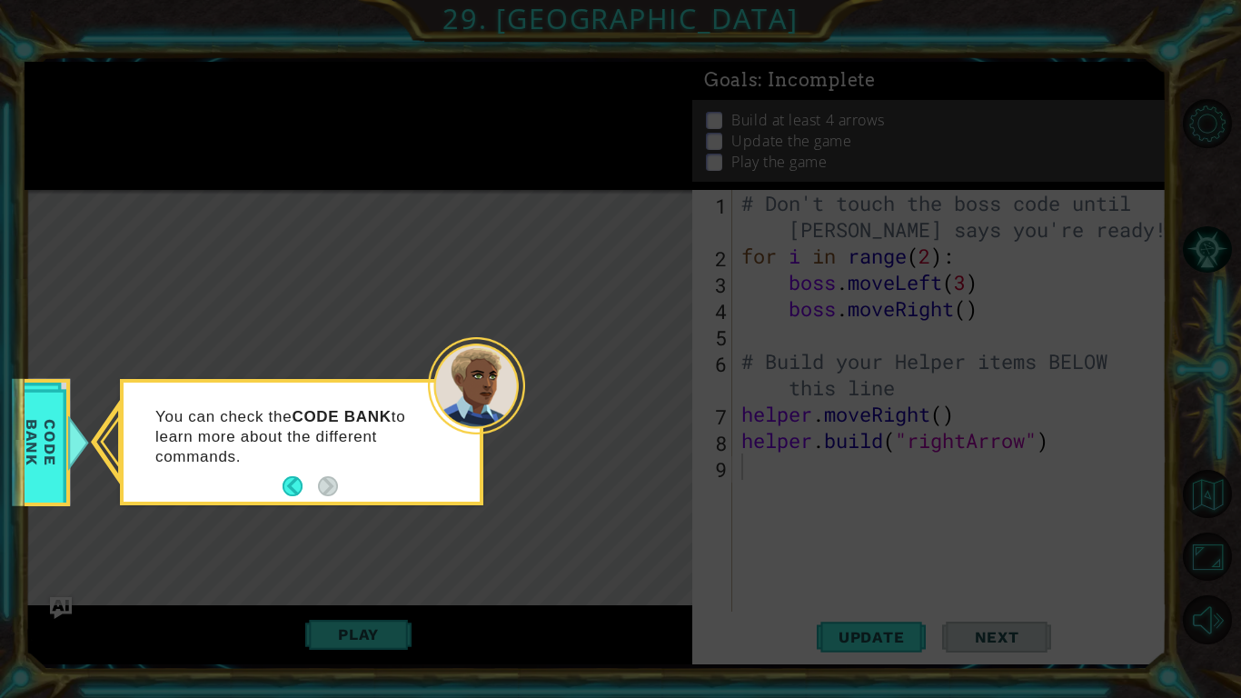
click at [281, 485] on div "You can check the CODE BANK to learn more about the different commands." at bounding box center [302, 446] width 356 height 112
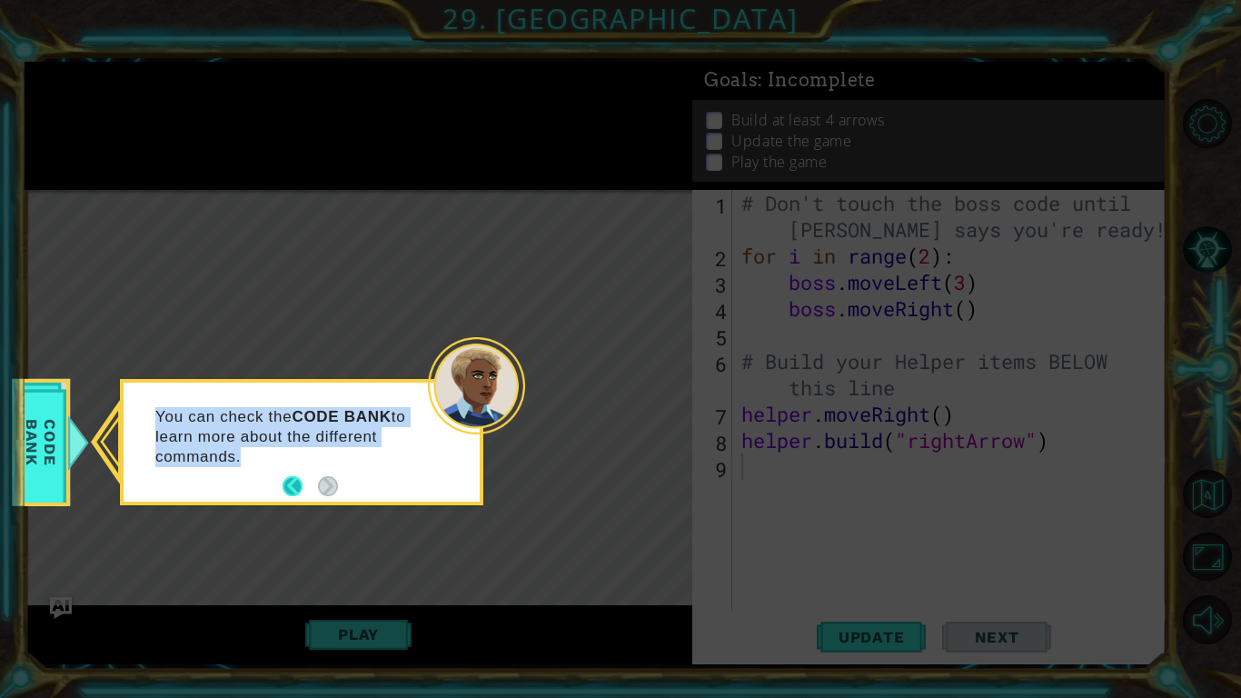
click at [286, 489] on button "Back" at bounding box center [300, 486] width 35 height 20
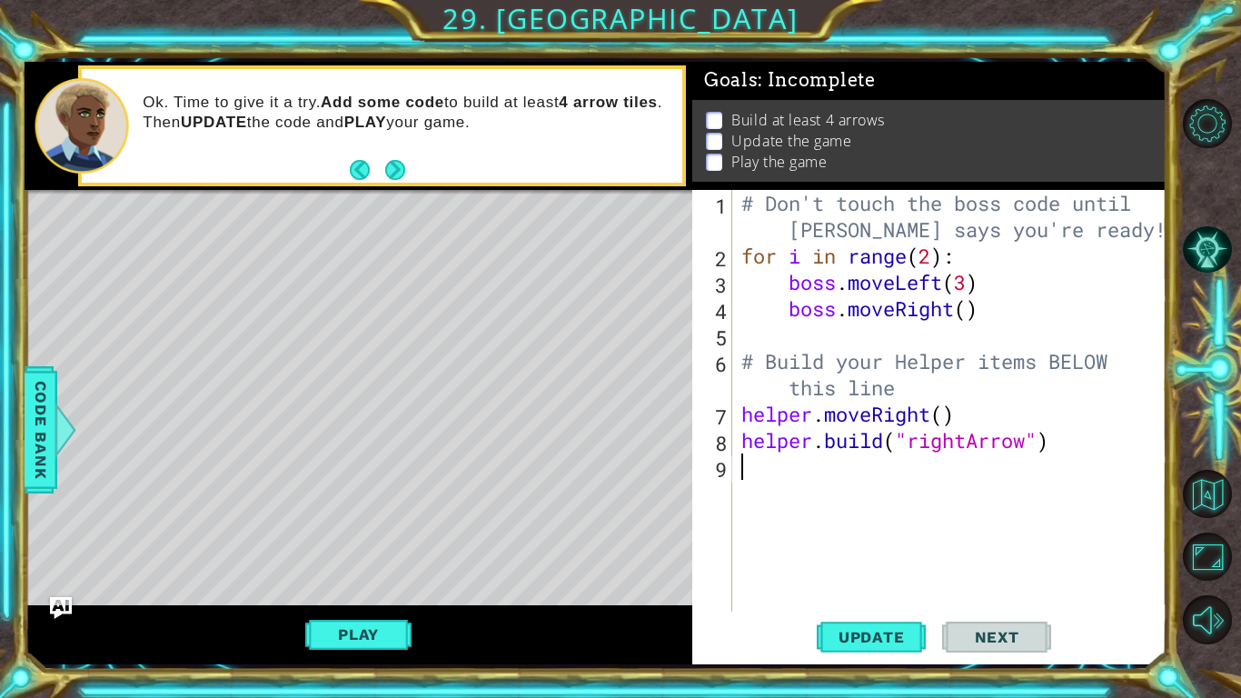
click at [698, 334] on div "5" at bounding box center [714, 337] width 36 height 26
click at [851, 379] on div "# Don't touch the boss code until Vega says you're ready! for i in range ( 2 ) …" at bounding box center [955, 440] width 434 height 501
click at [311, 649] on button "Play" at bounding box center [358, 634] width 106 height 35
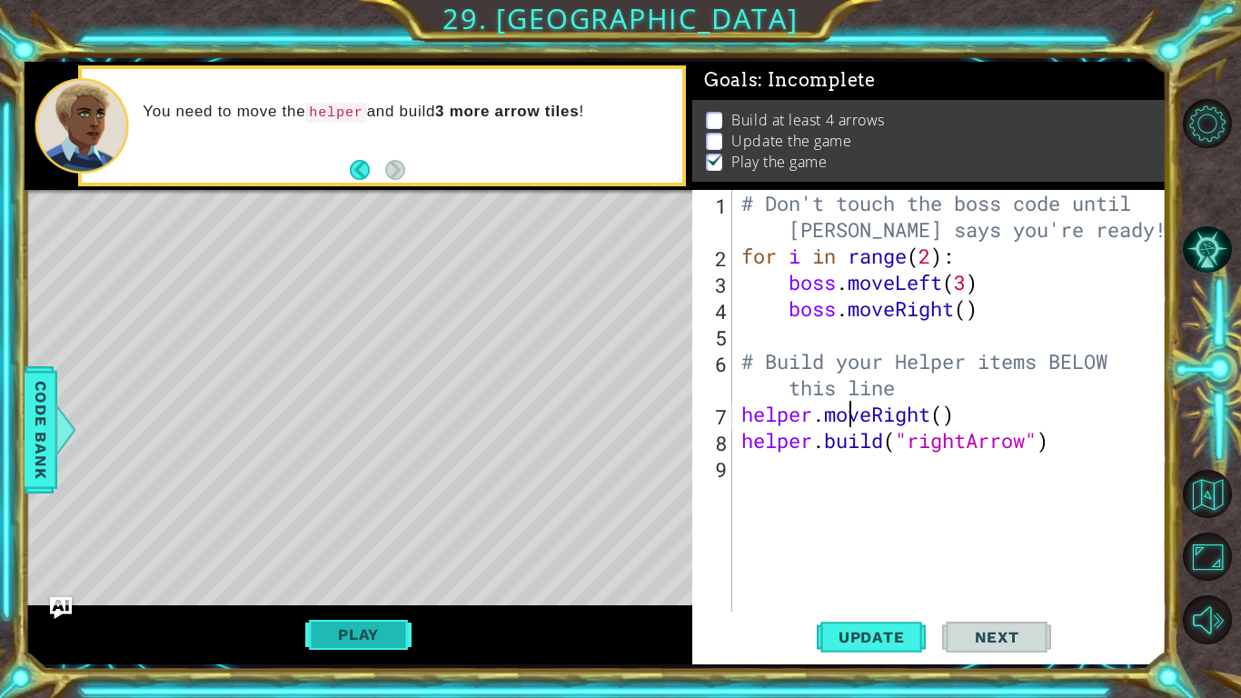
type textarea "helper.build("rightArrow")"
click at [160, 268] on div "Level Map" at bounding box center [445, 457] width 840 height 535
click at [824, 631] on span "Update" at bounding box center [872, 637] width 103 height 18
click at [850, 636] on span "Update" at bounding box center [872, 637] width 103 height 18
click at [343, 628] on button "Play" at bounding box center [358, 634] width 106 height 35
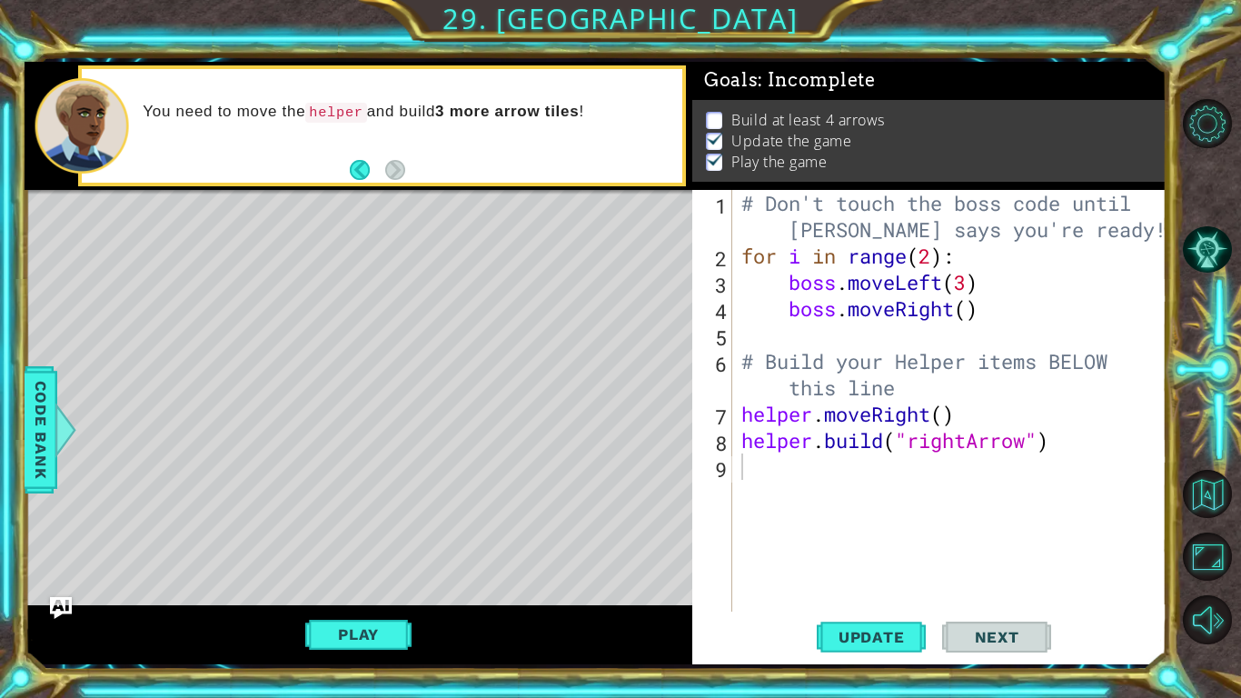
click at [972, 310] on div "# Don't touch the boss code until Vega says you're ready! for i in range ( 2 ) …" at bounding box center [955, 440] width 434 height 501
click at [953, 422] on div "# Don't touch the boss code until Vega says you're ready! for i in range ( 2 ) …" at bounding box center [955, 440] width 434 height 501
type textarea "helper.moveRight(3)"
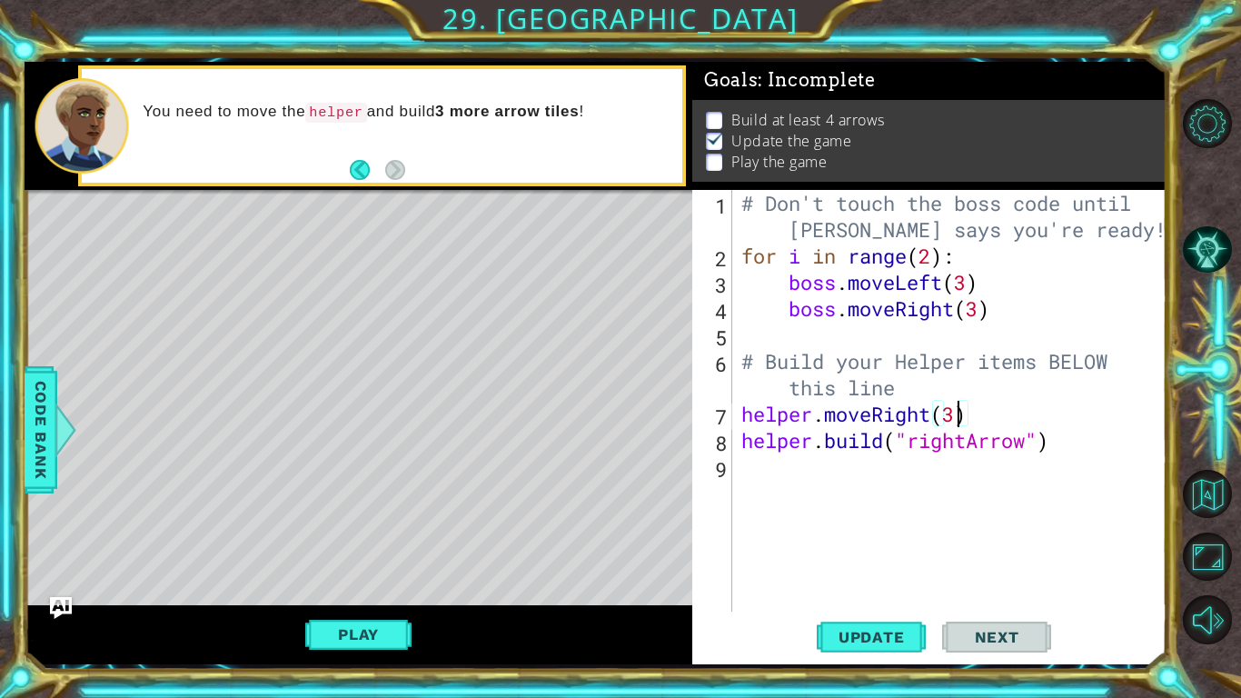
click at [944, 579] on div "# Don't touch the boss code until Vega says you're ready! for i in range ( 2 ) …" at bounding box center [955, 440] width 434 height 501
click at [872, 652] on button "Update" at bounding box center [871, 636] width 109 height 47
click at [867, 621] on button "Update" at bounding box center [871, 636] width 109 height 47
click at [369, 623] on button "Play" at bounding box center [358, 634] width 106 height 35
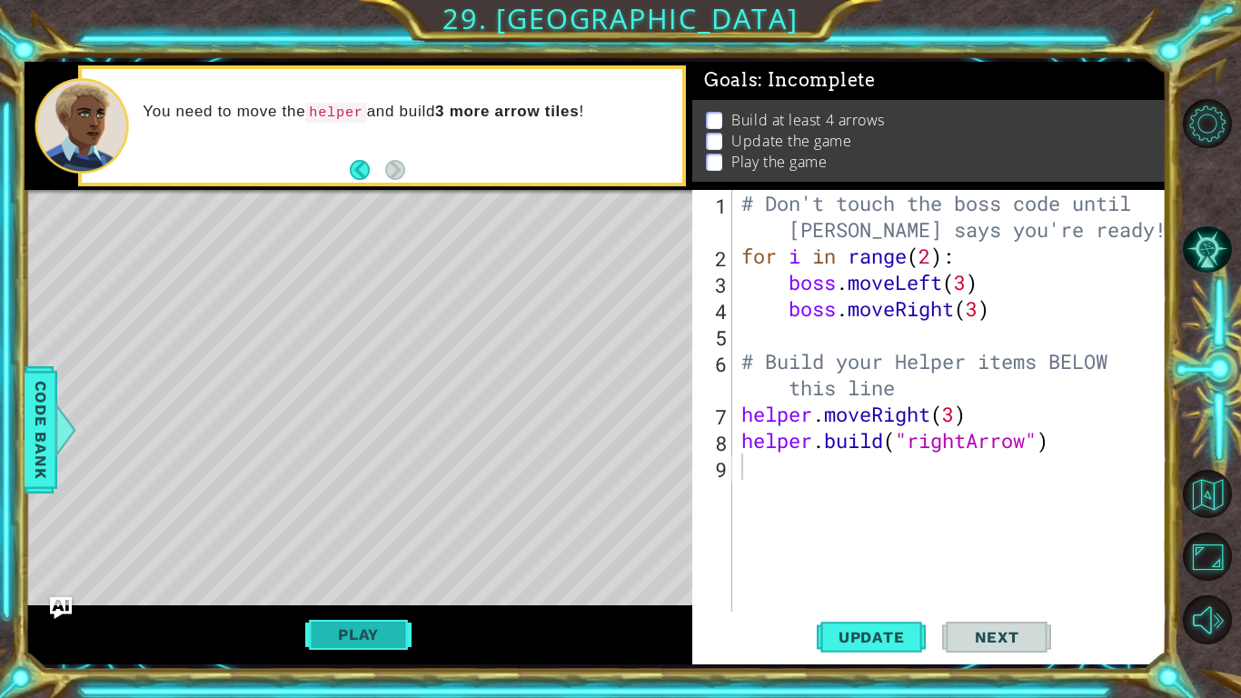
click at [350, 633] on button "Play" at bounding box center [358, 634] width 106 height 35
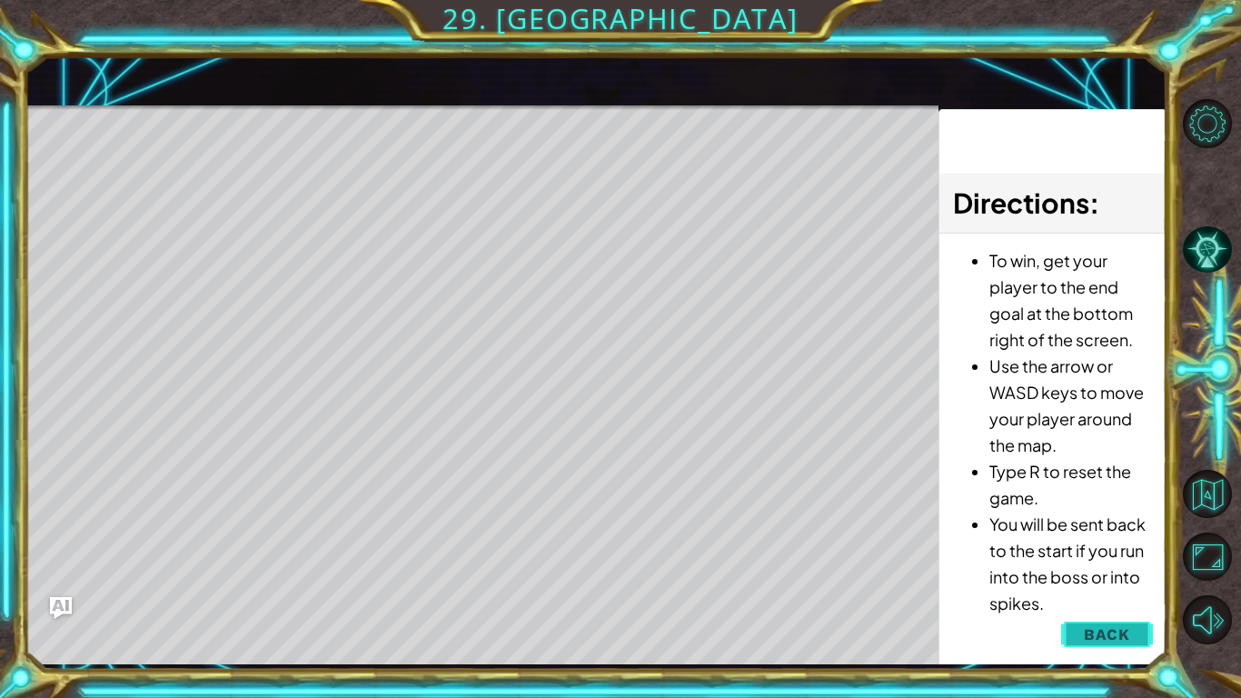
click at [1070, 631] on button "Back" at bounding box center [1108, 634] width 92 height 36
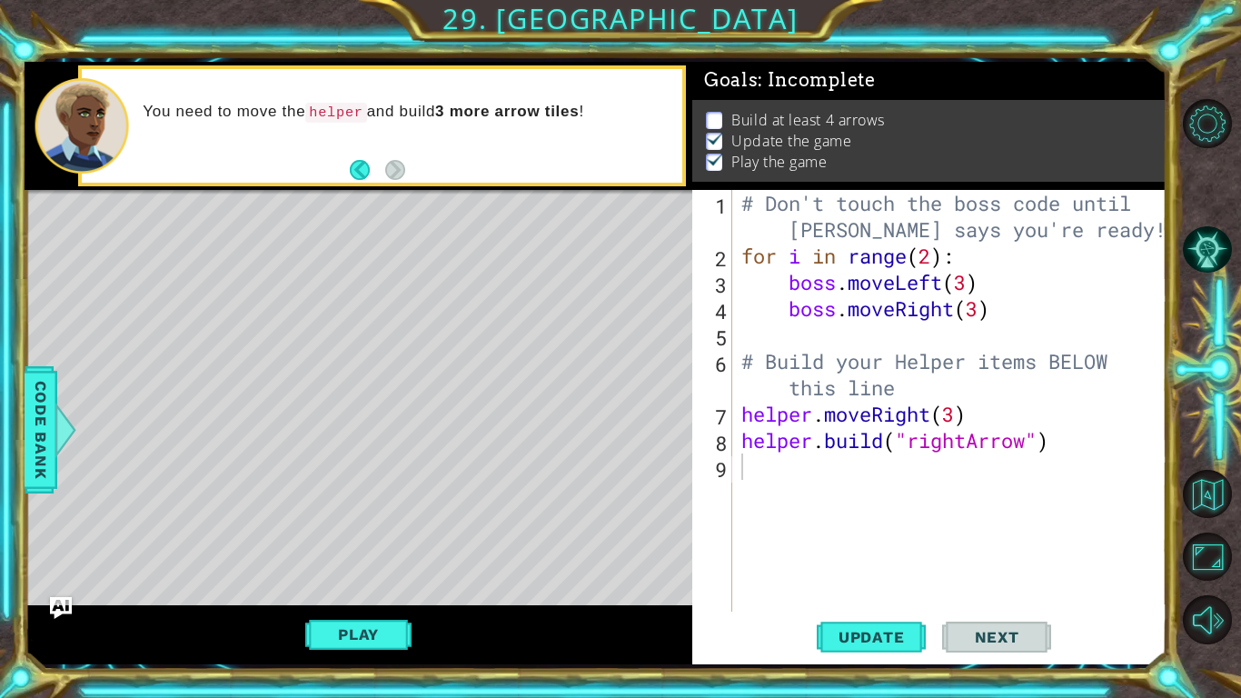
click at [367, 640] on button "Play" at bounding box center [358, 634] width 106 height 35
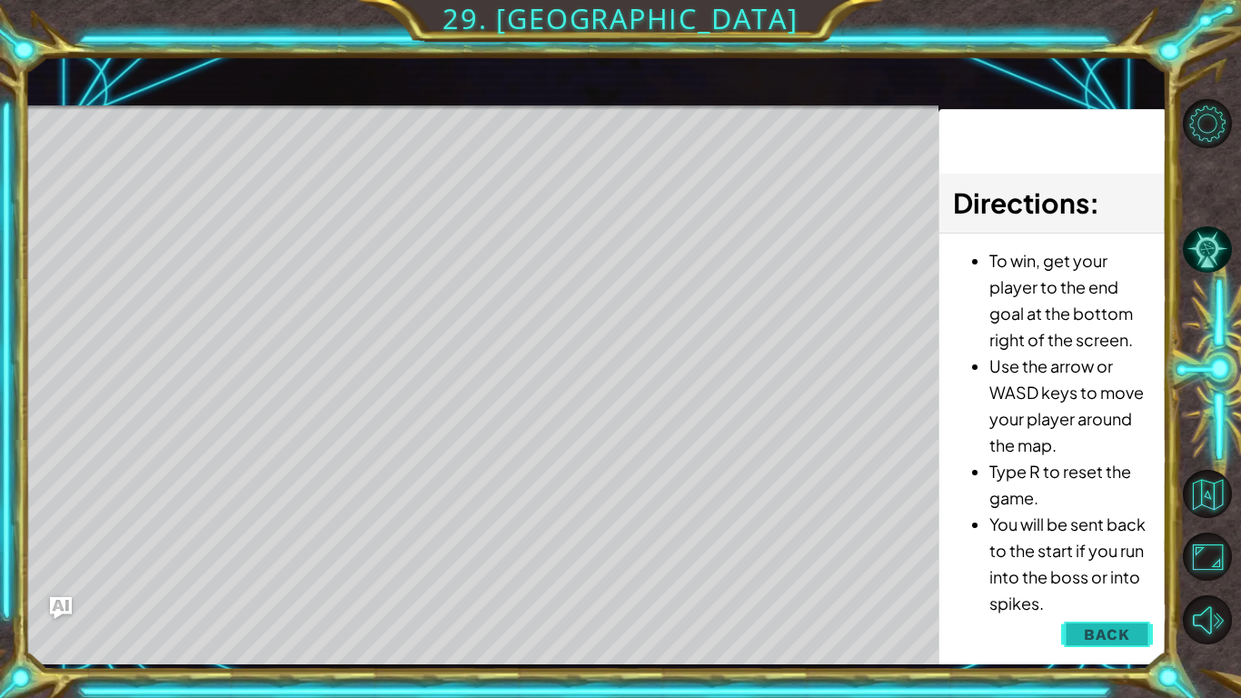
click at [1125, 637] on span "Back" at bounding box center [1107, 634] width 46 height 18
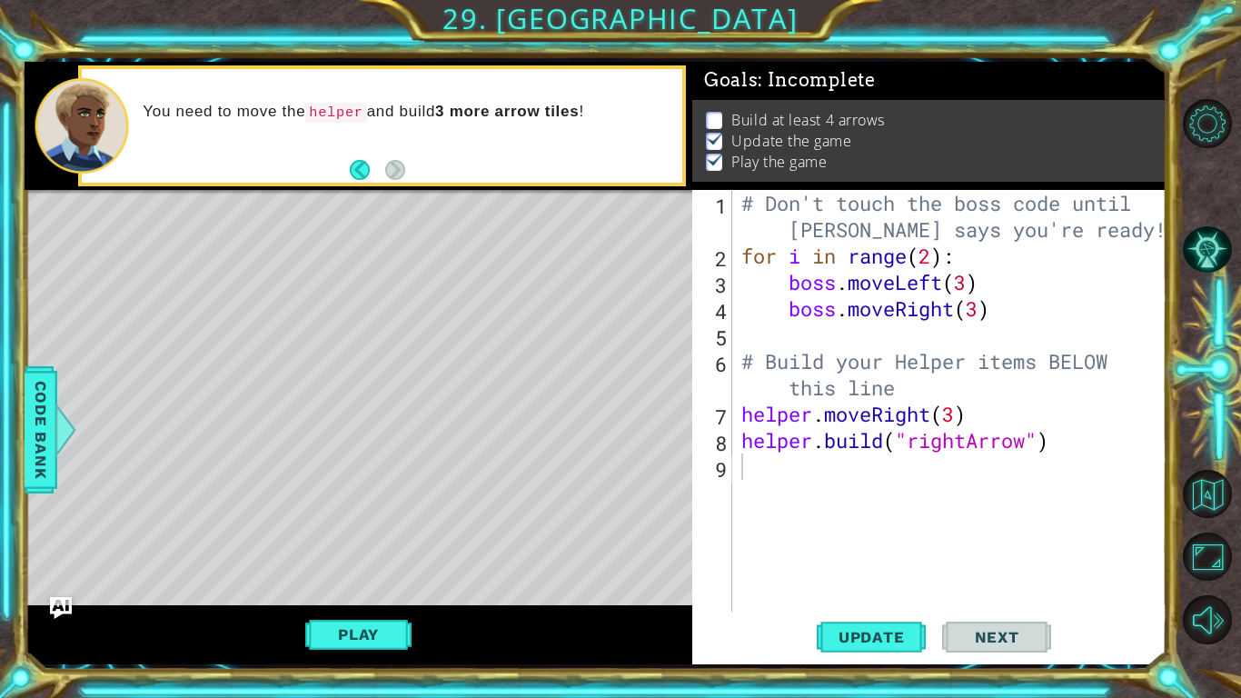
click at [978, 316] on div "# Don't touch the boss code until Vega says you're ready! for i in range ( 2 ) …" at bounding box center [955, 440] width 434 height 501
click at [959, 411] on div "# Don't touch the boss code until Vega says you're ready! for i in range ( 2 ) …" at bounding box center [955, 440] width 434 height 501
type textarea "helper.moveRight()"
click at [783, 339] on div "# Don't touch the boss code until Vega says you're ready! for i in range ( 2 ) …" at bounding box center [955, 440] width 434 height 501
click at [848, 483] on div "# Don't touch the boss code until Vega says you're ready! for i in range ( 2 ) …" at bounding box center [955, 440] width 434 height 501
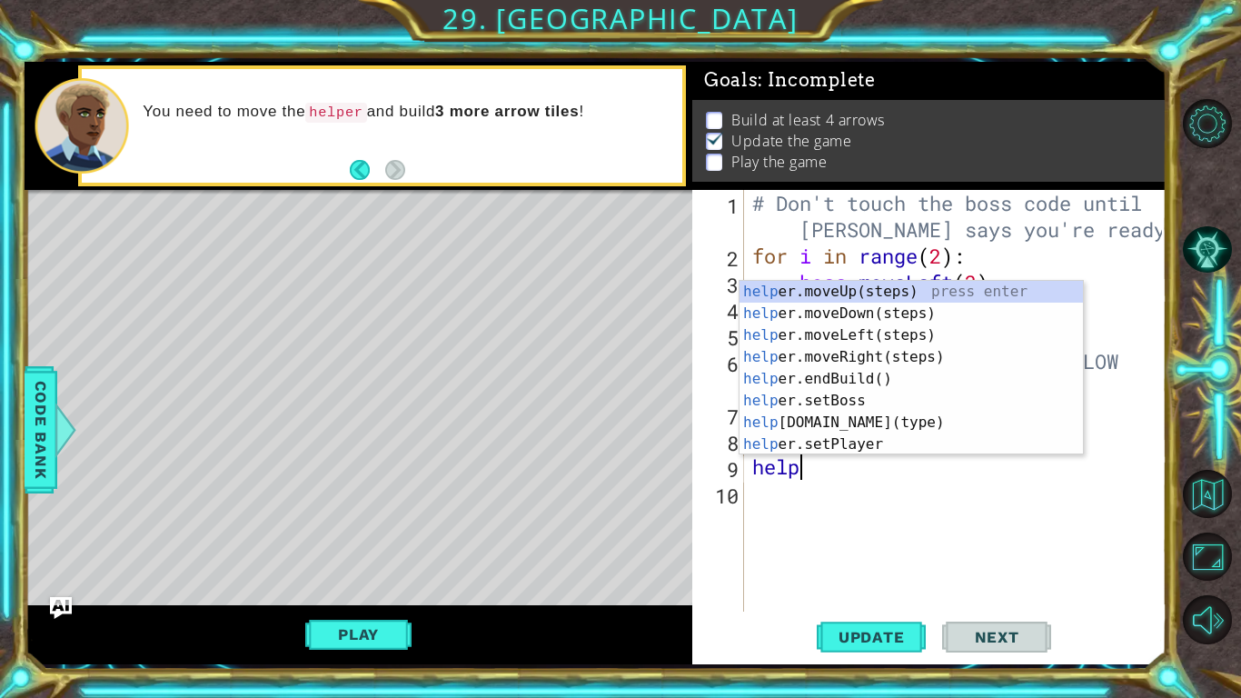
scroll to position [0, 1]
type textarea "h"
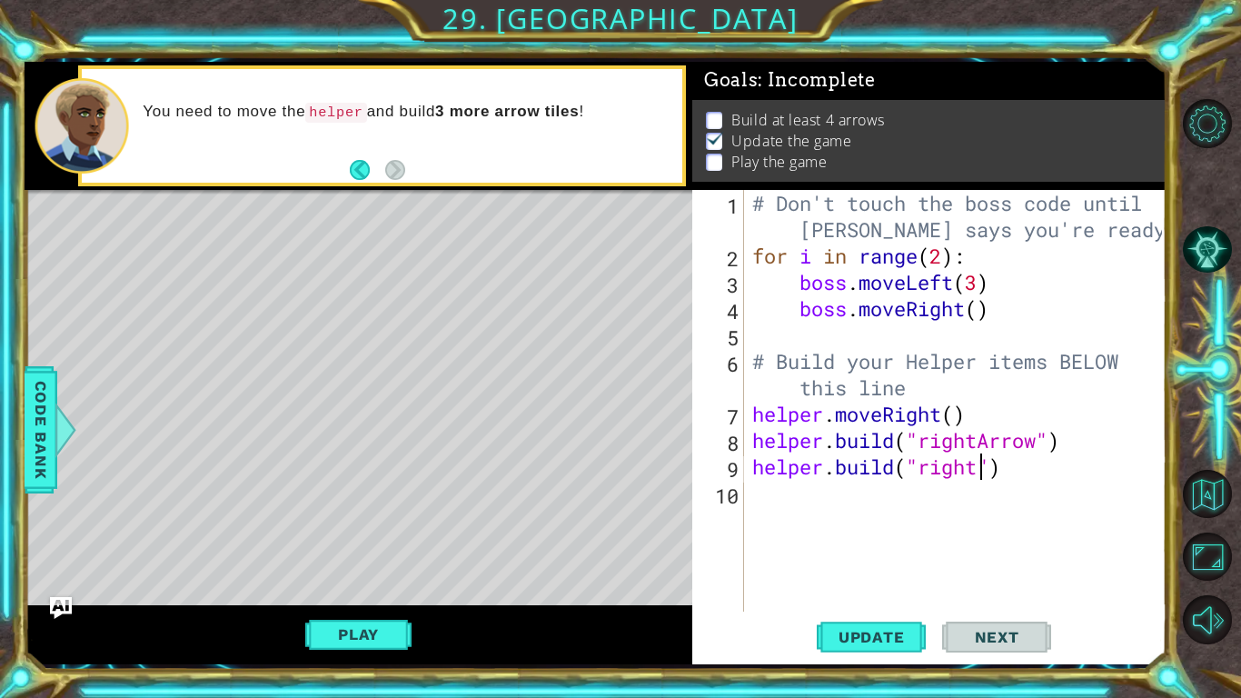
scroll to position [0, 10]
type textarea "helper.build("rightArrow")"
click at [360, 629] on button "Play" at bounding box center [358, 634] width 106 height 35
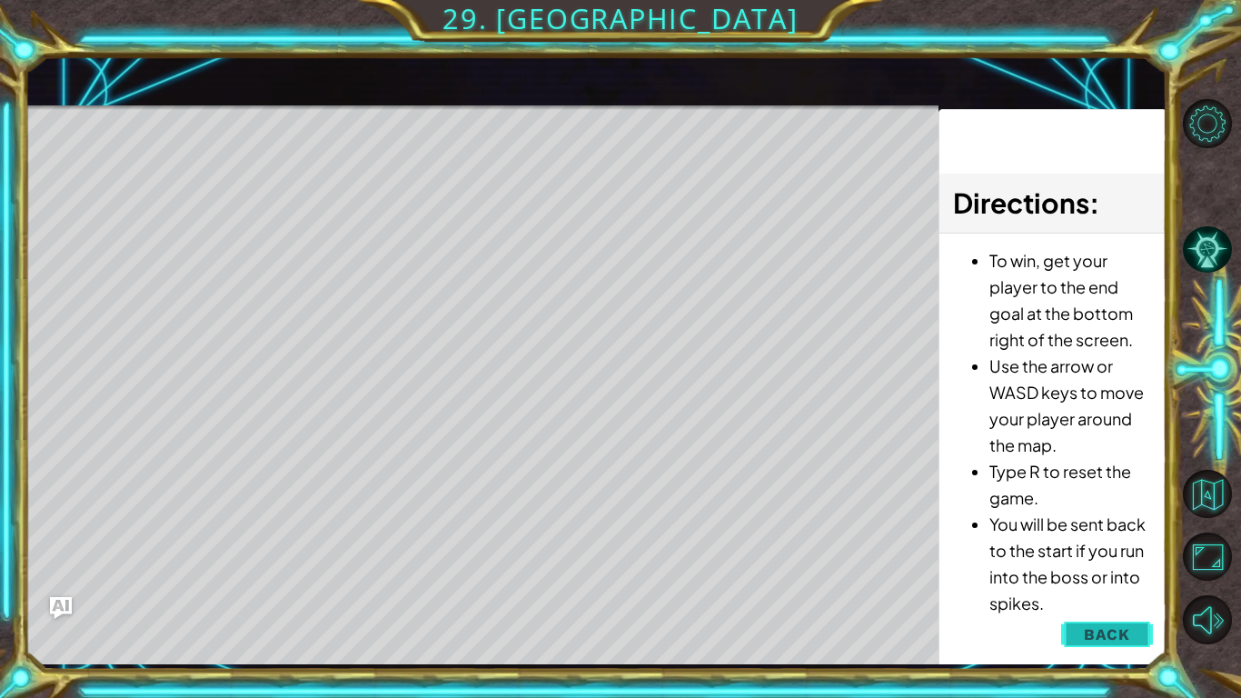
click at [1106, 629] on span "Back" at bounding box center [1107, 634] width 46 height 18
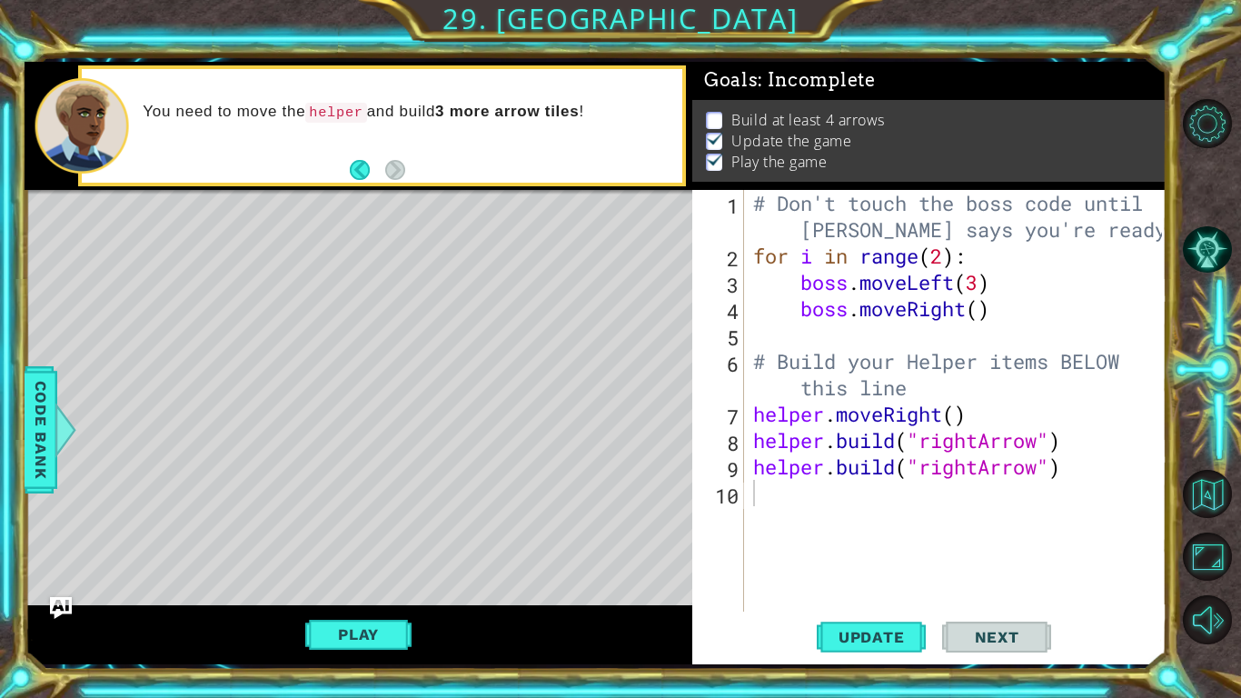
click at [958, 418] on div "# Don't touch the boss code until Vega says you're ready! for i in range ( 2 ) …" at bounding box center [961, 440] width 422 height 501
click at [389, 642] on button "Play" at bounding box center [358, 634] width 106 height 35
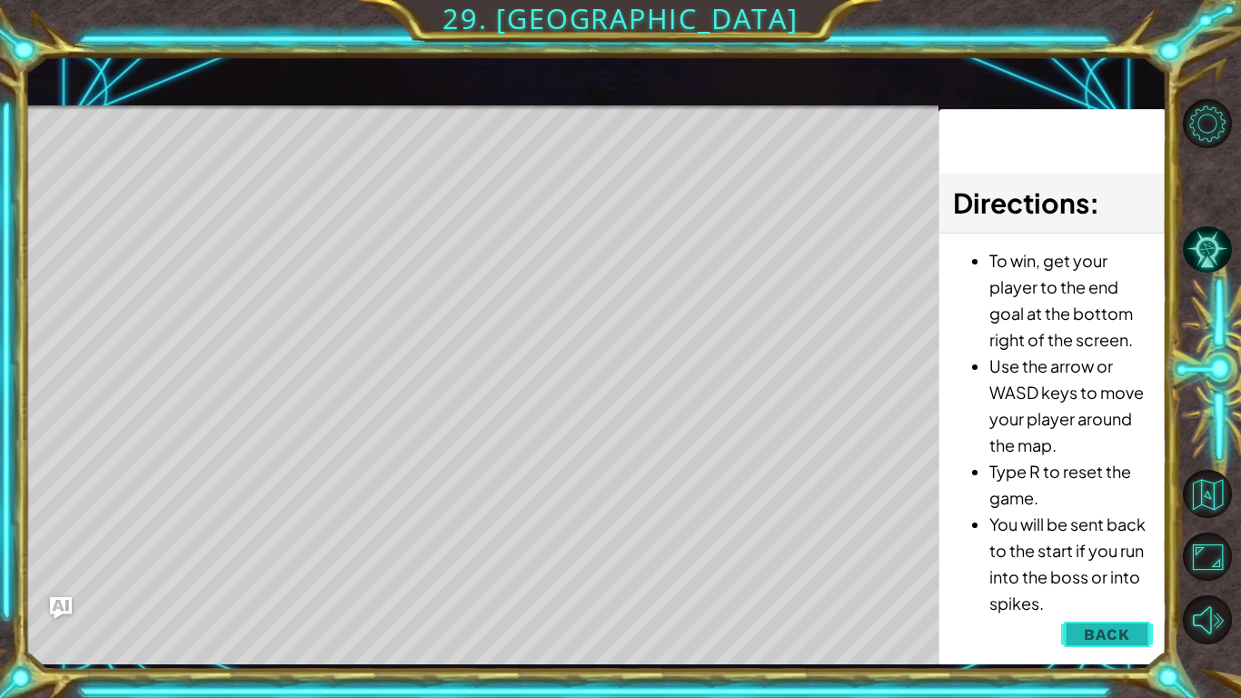
click at [1131, 639] on button "Back" at bounding box center [1108, 634] width 92 height 36
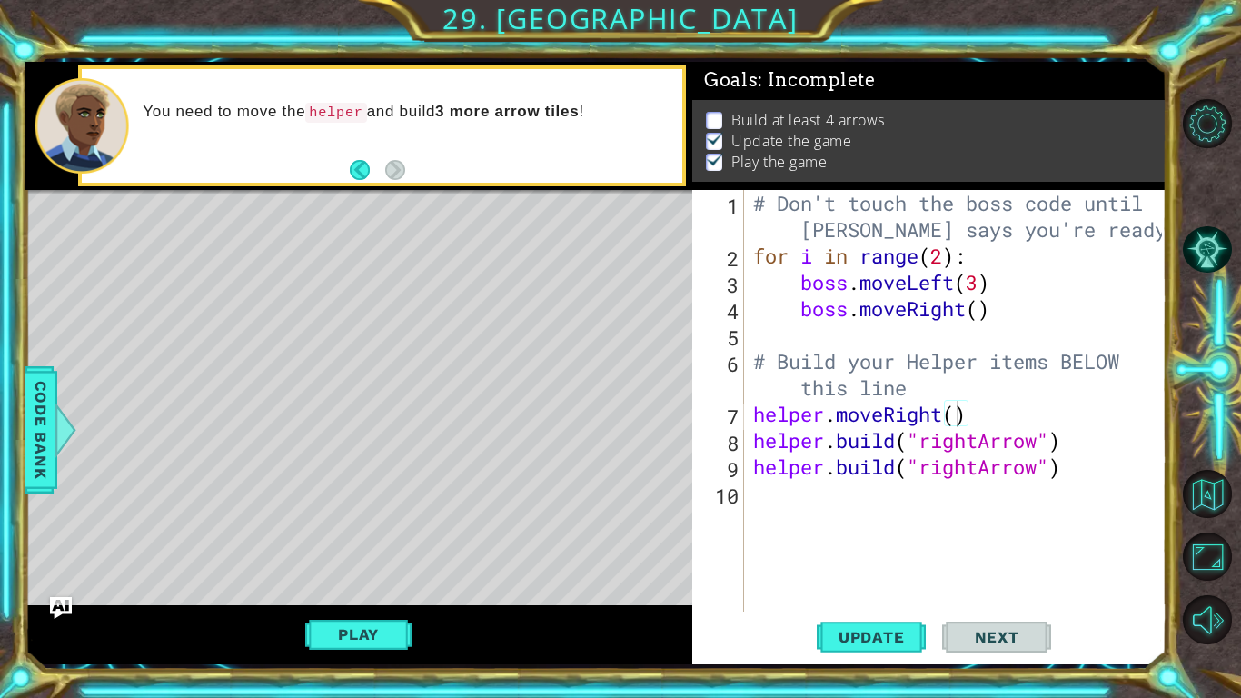
type textarea "helper.build("rightArrow")"
drag, startPoint x: 1084, startPoint y: 474, endPoint x: 751, endPoint y: 470, distance: 333.6
click at [751, 470] on div "# Don't touch the boss code until Vega says you're ready! for i in range ( 2 ) …" at bounding box center [961, 440] width 422 height 501
click at [1041, 454] on div "# Don't touch the boss code until Vega says you're ready! for i in range ( 2 ) …" at bounding box center [961, 440] width 422 height 501
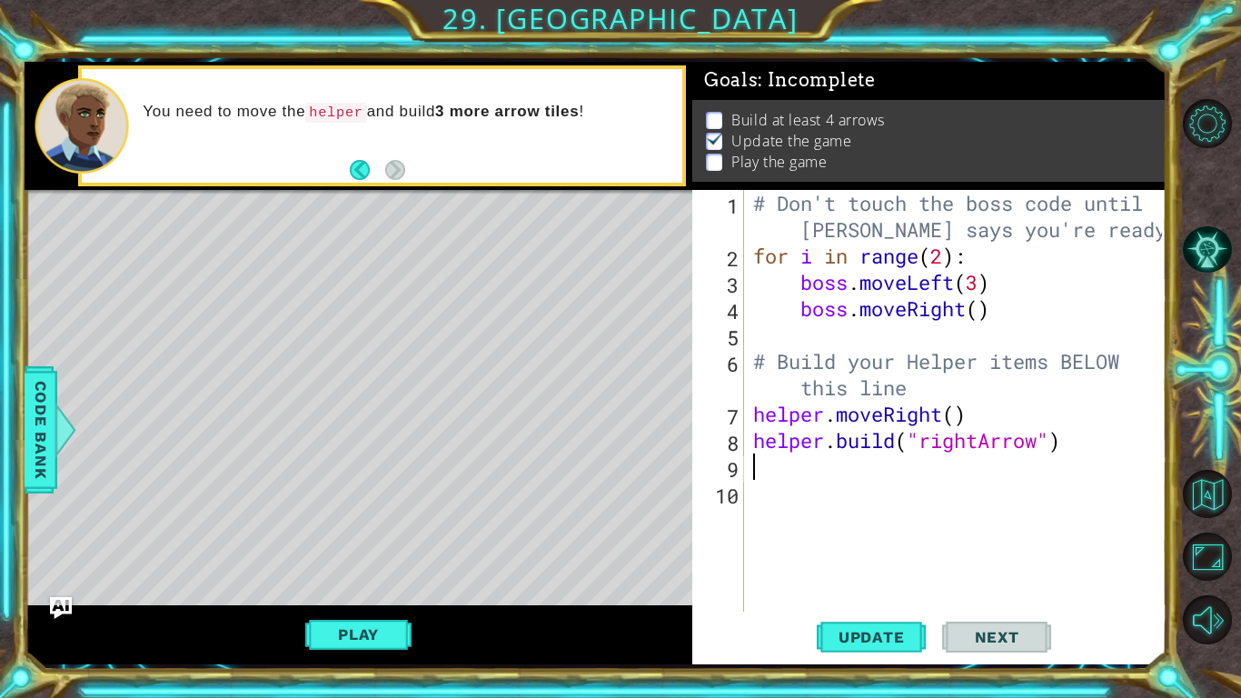
click at [982, 288] on div "# Don't touch the boss code until Vega says you're ready! for i in range ( 2 ) …" at bounding box center [961, 440] width 422 height 501
type textarea "boss.moveLeft(3)"
click at [947, 484] on div "# Don't touch the boss code until Vega says you're ready! for i in range ( 2 ) …" at bounding box center [961, 440] width 422 height 501
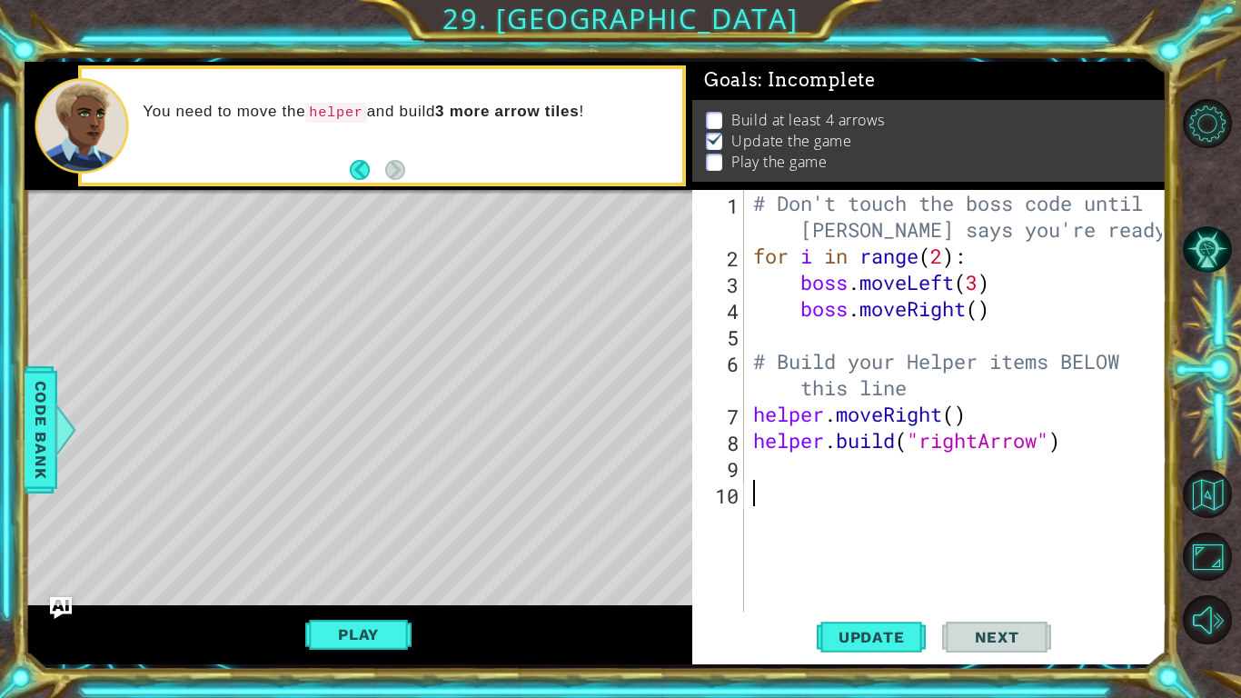
click at [805, 458] on div "# Don't touch the boss code until Vega says you're ready! for i in range ( 2 ) …" at bounding box center [961, 440] width 422 height 501
drag, startPoint x: 972, startPoint y: 479, endPoint x: 841, endPoint y: 472, distance: 131.1
click at [841, 472] on div "# Don't touch the boss code until Vega says you're ready! for i in range ( 2 ) …" at bounding box center [961, 440] width 422 height 501
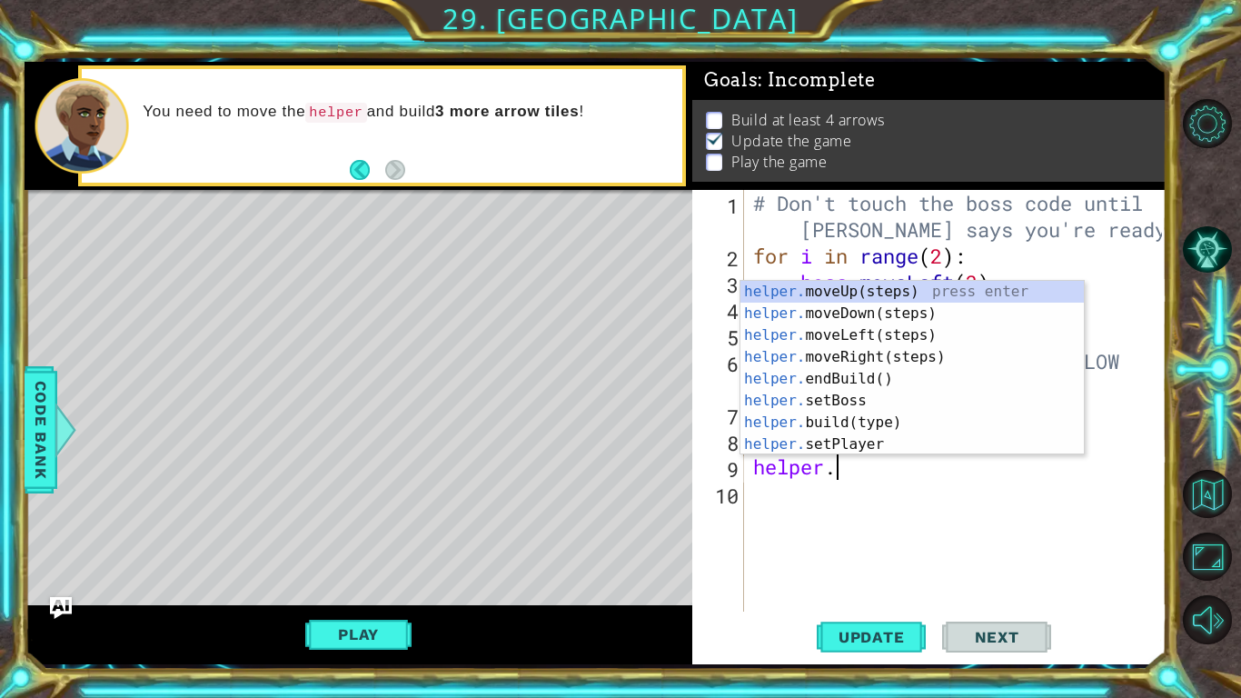
scroll to position [0, 1]
type textarea "h"
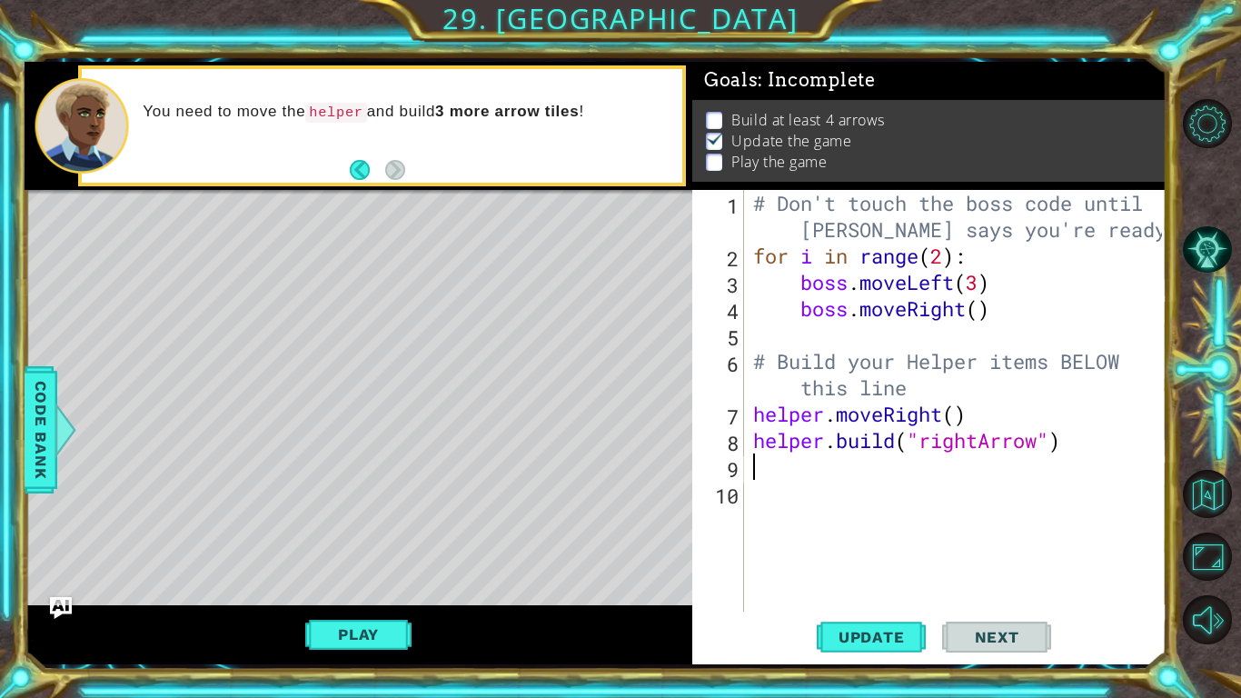
click at [753, 422] on div "# Don't touch the boss code until Vega says you're ready! for i in range ( 2 ) …" at bounding box center [961, 440] width 422 height 501
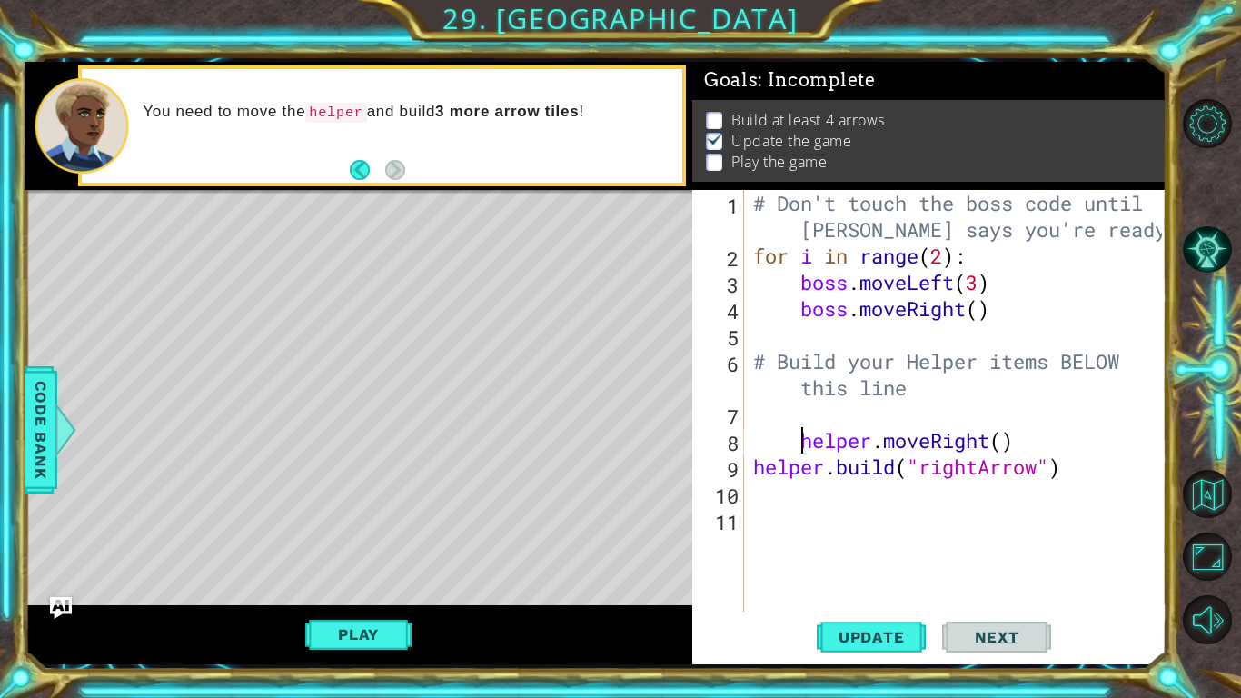
click at [752, 467] on div "# Don't touch the boss code until Vega says you're ready! for i in range ( 2 ) …" at bounding box center [961, 440] width 422 height 501
type textarea "helper.build("rightArrow")"
click at [763, 414] on div "# Don't touch the boss code until Vega says you're ready! for i in range ( 2 ) …" at bounding box center [961, 440] width 422 height 501
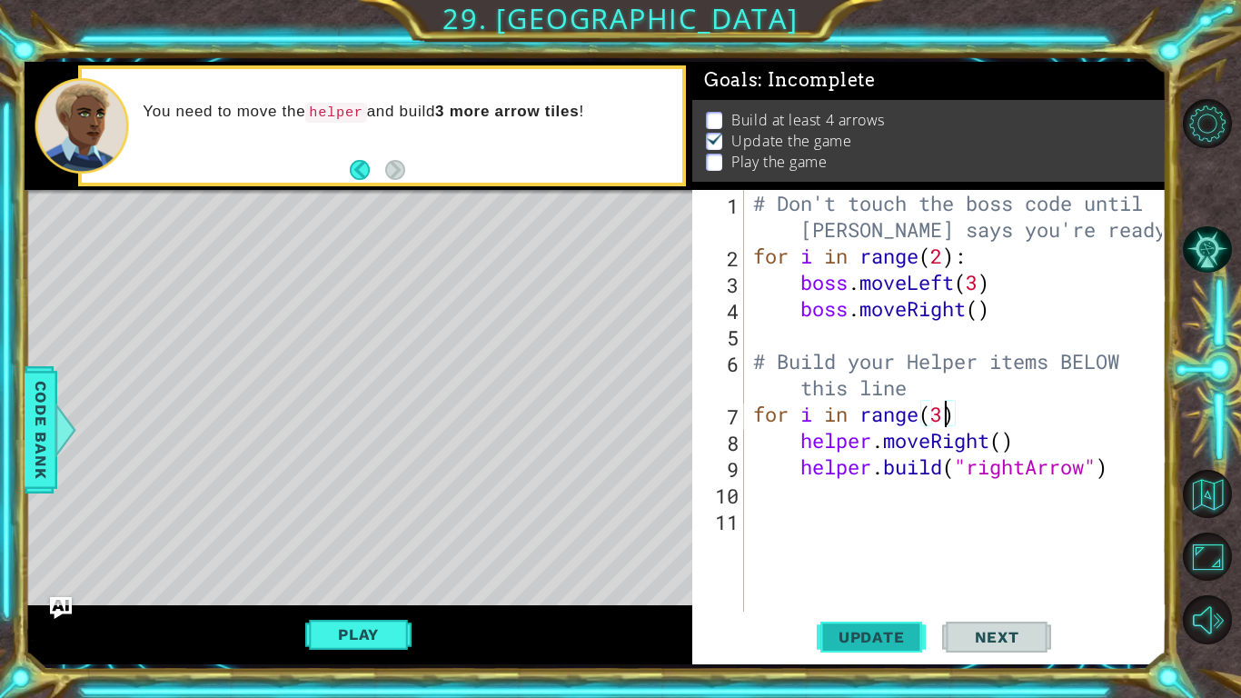
click at [891, 645] on span "Update" at bounding box center [872, 637] width 103 height 18
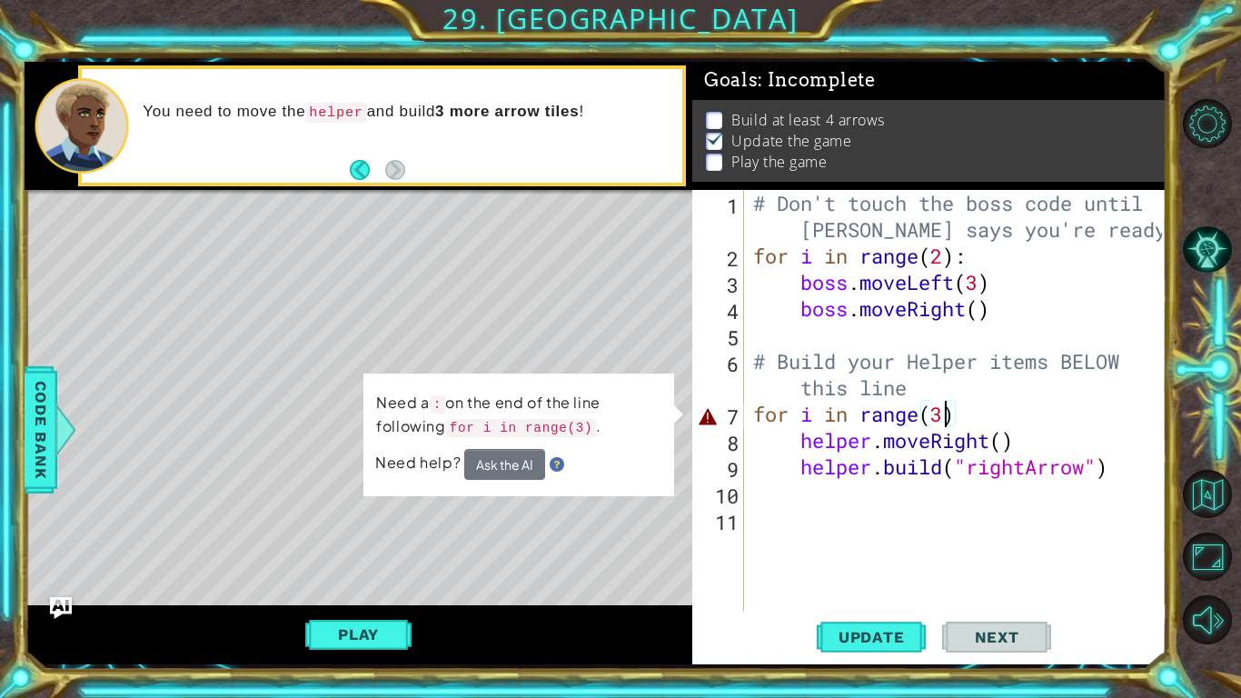
click at [960, 413] on div "# Don't touch the boss code until Vega says you're ready! for i in range ( 2 ) …" at bounding box center [961, 440] width 422 height 501
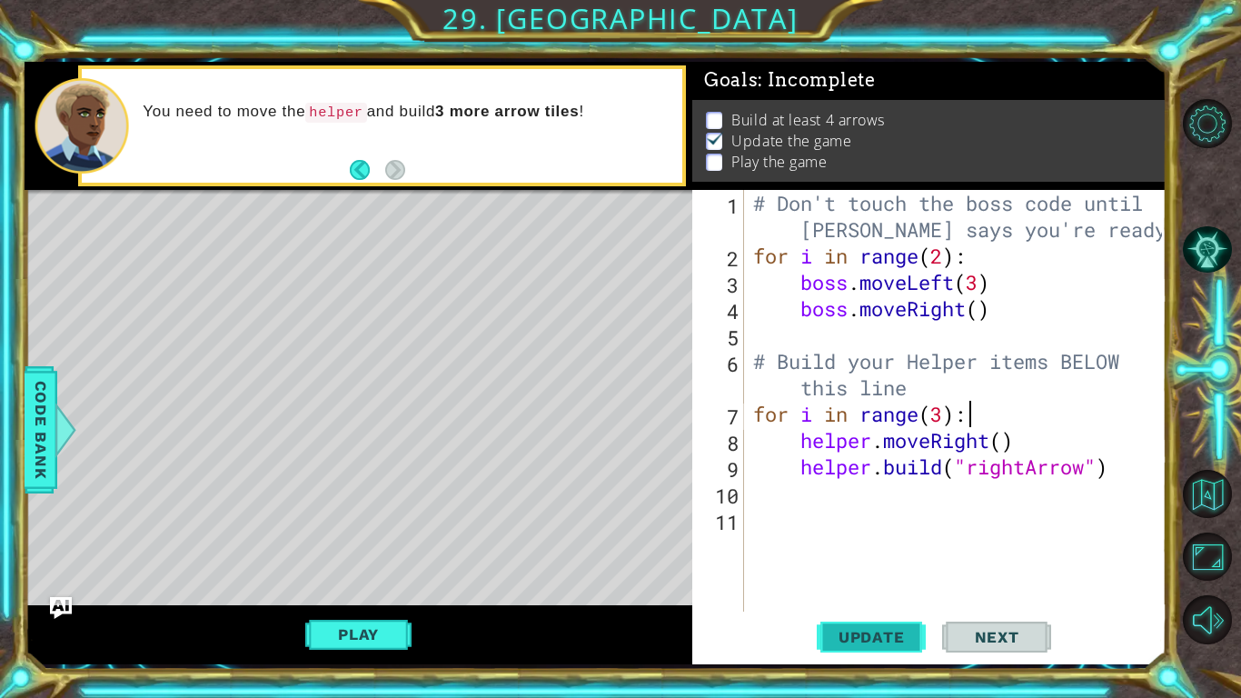
click at [852, 628] on span "Update" at bounding box center [872, 637] width 103 height 18
click at [357, 633] on button "Play" at bounding box center [358, 634] width 106 height 35
click at [844, 642] on span "Update" at bounding box center [872, 637] width 103 height 18
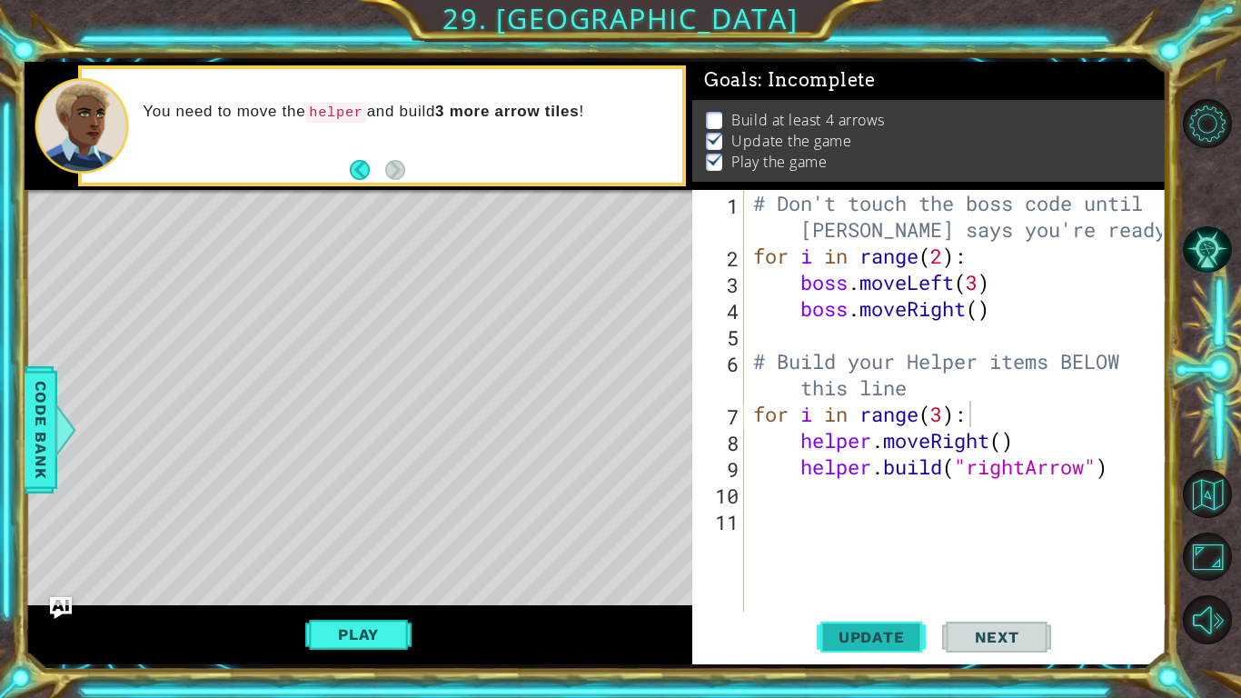
click at [844, 642] on span "Update" at bounding box center [872, 637] width 103 height 18
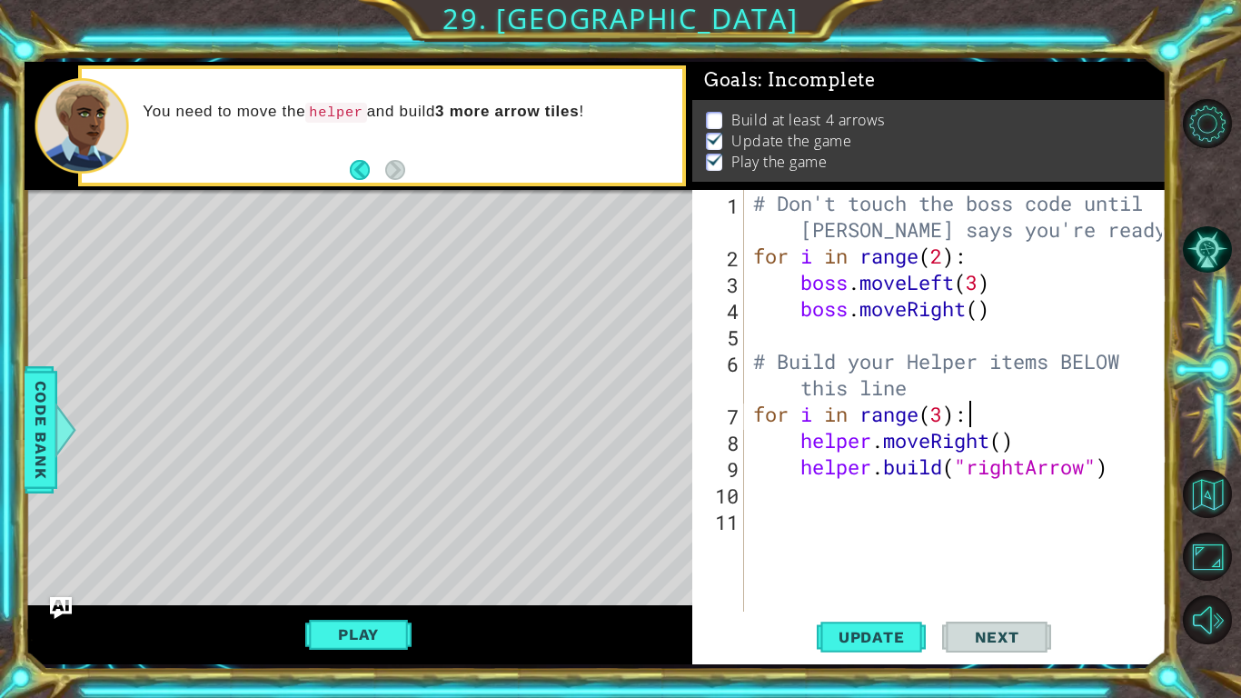
click at [947, 418] on div "# Don't touch the boss code until Vega says you're ready! for i in range ( 2 ) …" at bounding box center [961, 440] width 422 height 501
type textarea "for i in range(4):"
click at [881, 625] on button "Update" at bounding box center [871, 636] width 109 height 47
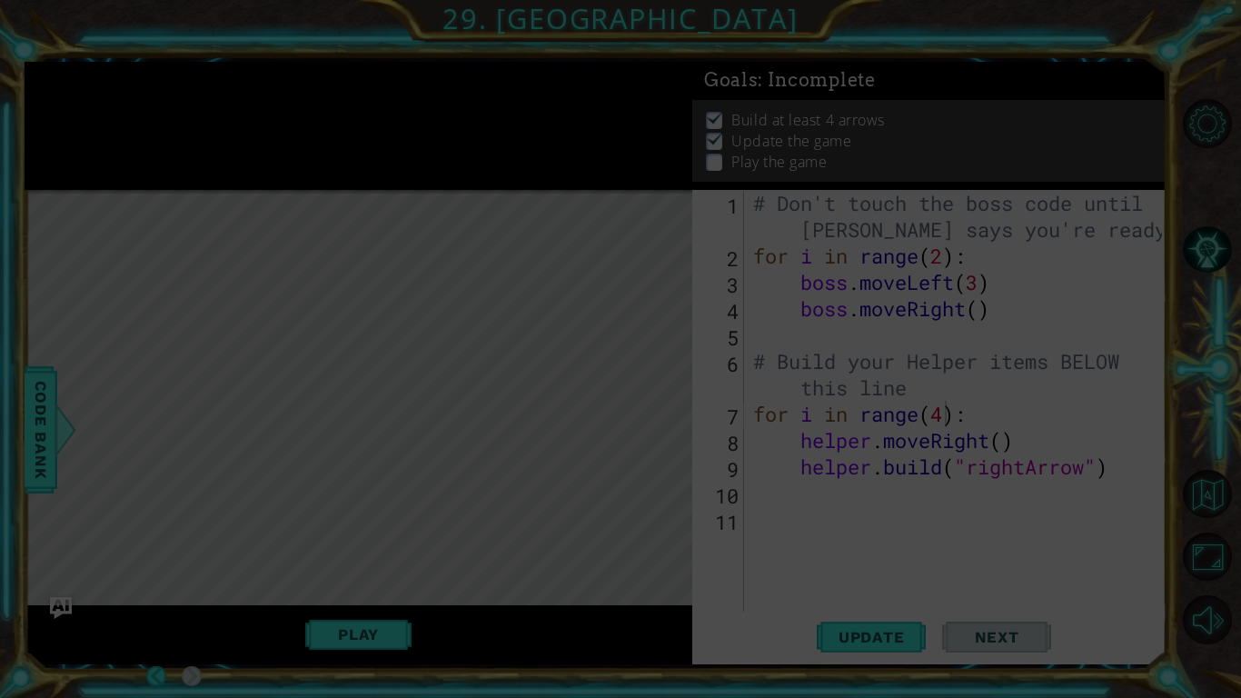
click at [907, 545] on icon at bounding box center [620, 349] width 1241 height 698
click at [808, 486] on icon at bounding box center [620, 349] width 1241 height 698
click at [686, 440] on icon at bounding box center [620, 349] width 1241 height 698
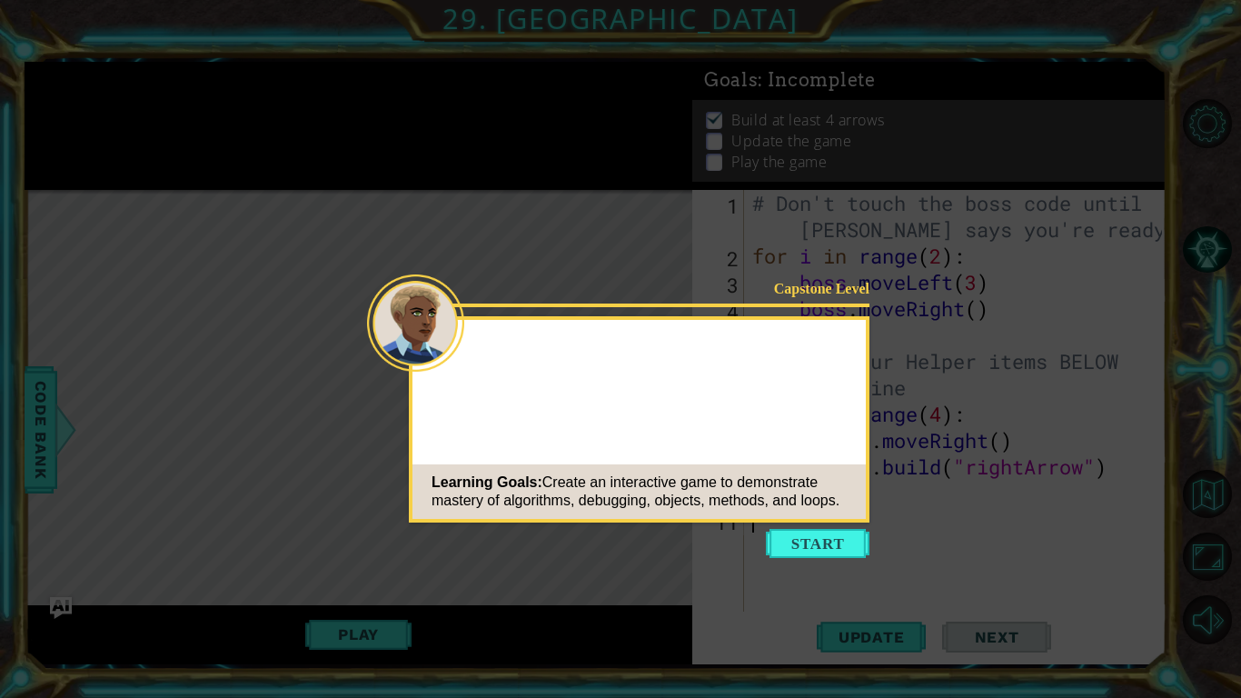
click at [848, 543] on button "Start" at bounding box center [818, 543] width 104 height 29
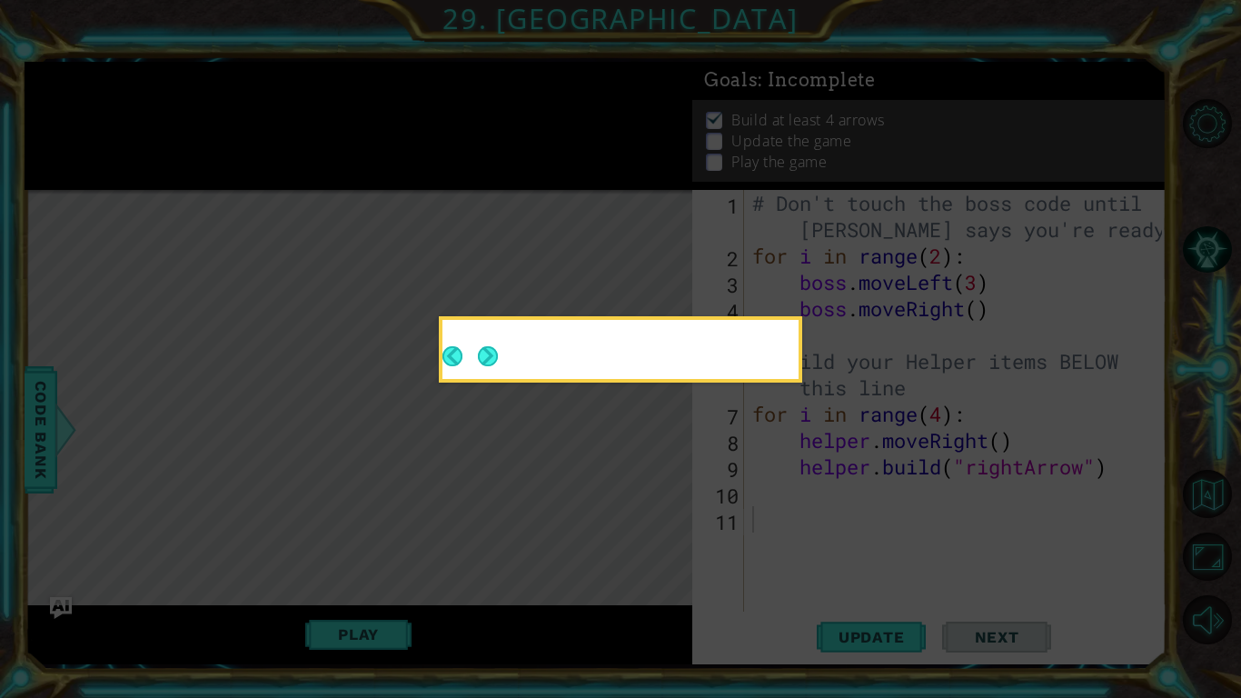
click at [849, 464] on icon at bounding box center [620, 349] width 1241 height 698
click at [483, 357] on button "Next" at bounding box center [488, 356] width 20 height 20
click at [483, 357] on icon at bounding box center [620, 349] width 1241 height 698
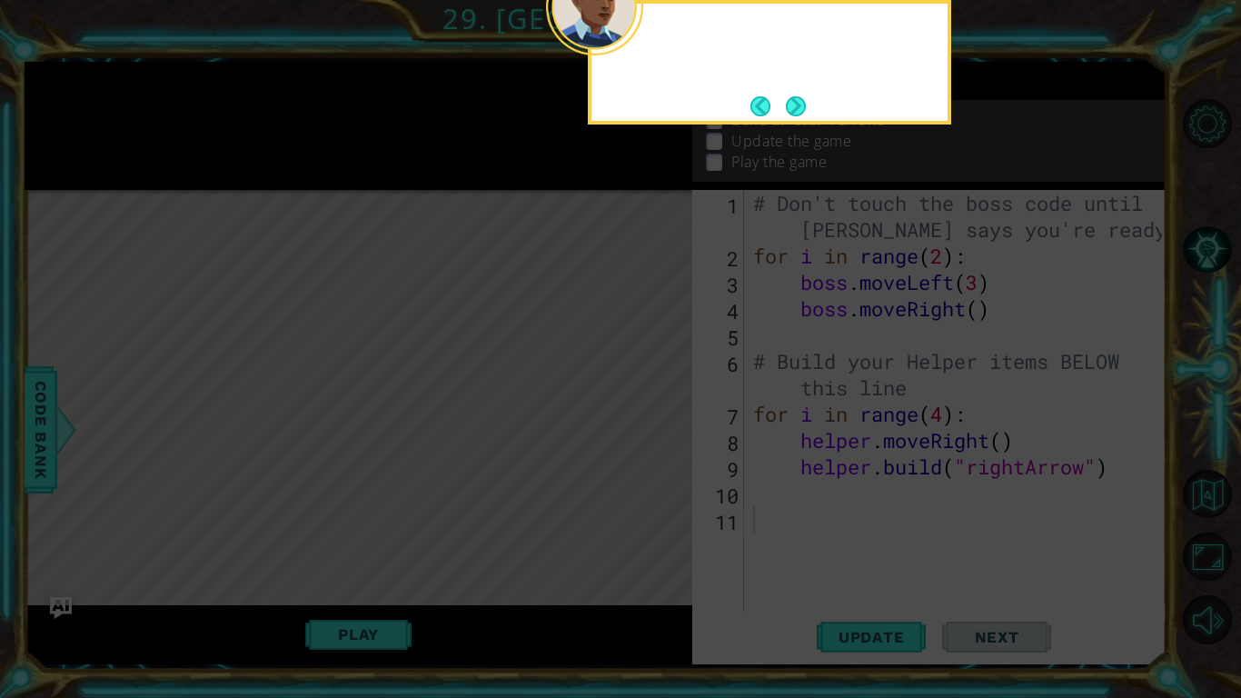
click at [799, 99] on button "Next" at bounding box center [796, 106] width 20 height 20
click at [798, 105] on icon at bounding box center [620, 112] width 1241 height 1171
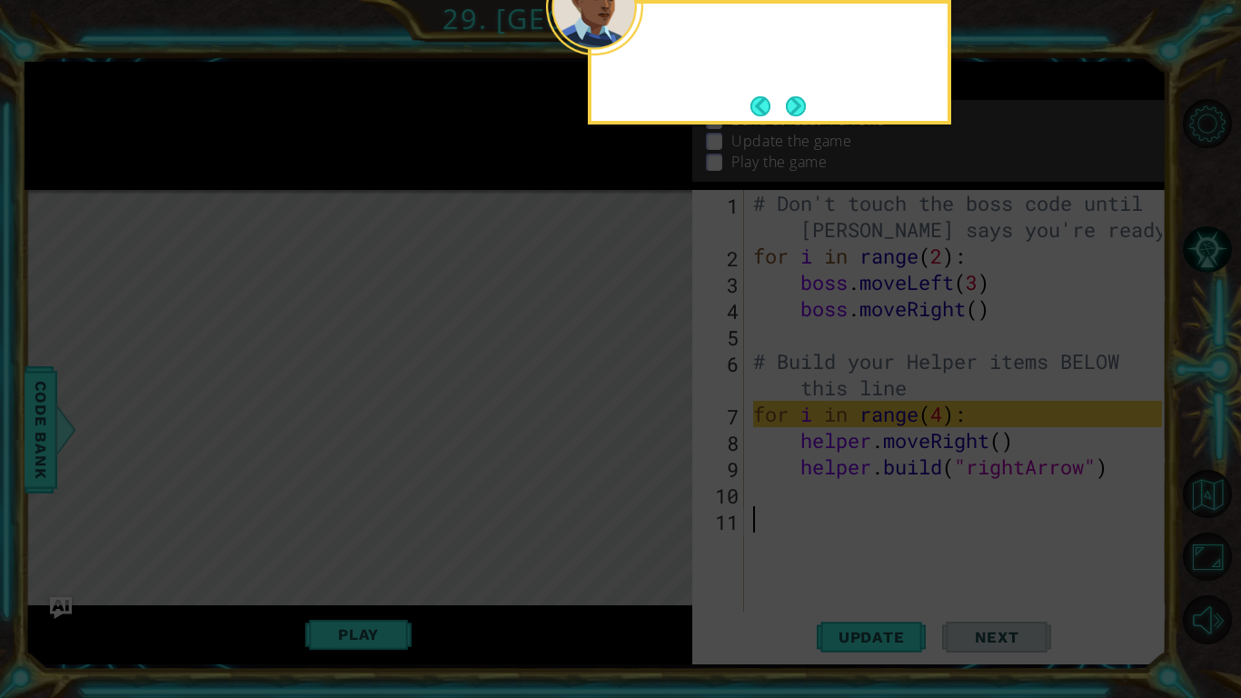
click at [623, 47] on div at bounding box center [594, 6] width 97 height 97
click at [802, 104] on button "Next" at bounding box center [796, 105] width 21 height 21
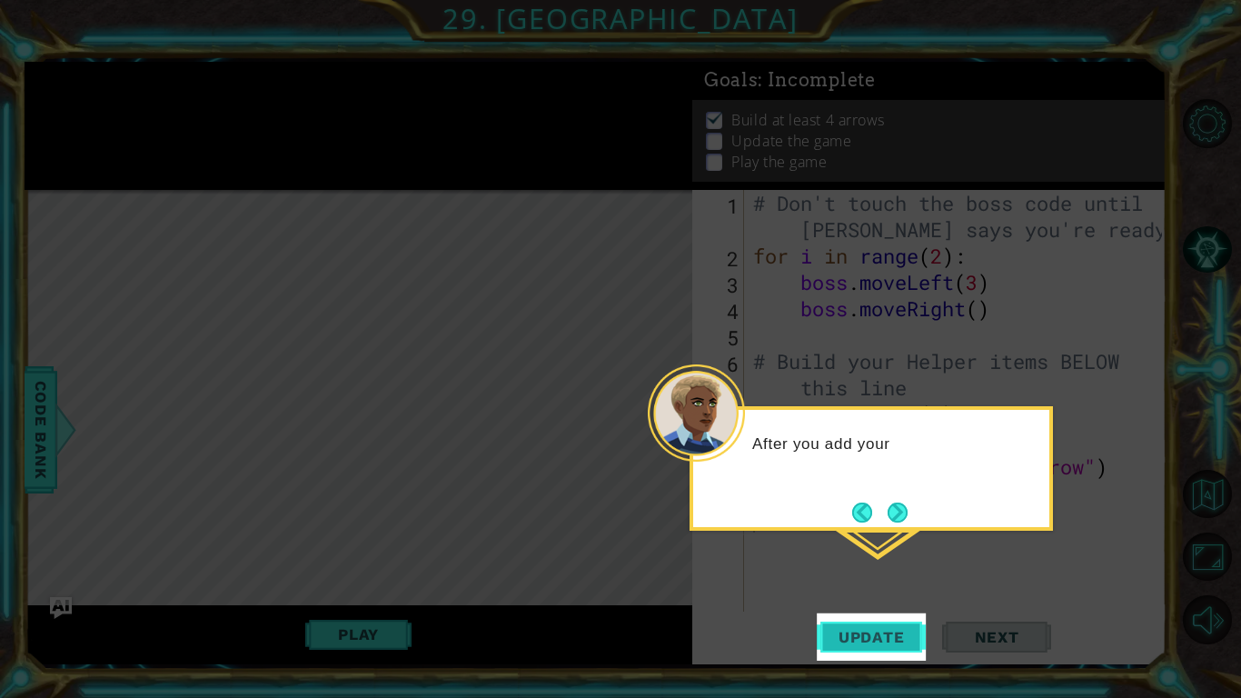
click at [862, 633] on span "Update" at bounding box center [872, 637] width 103 height 18
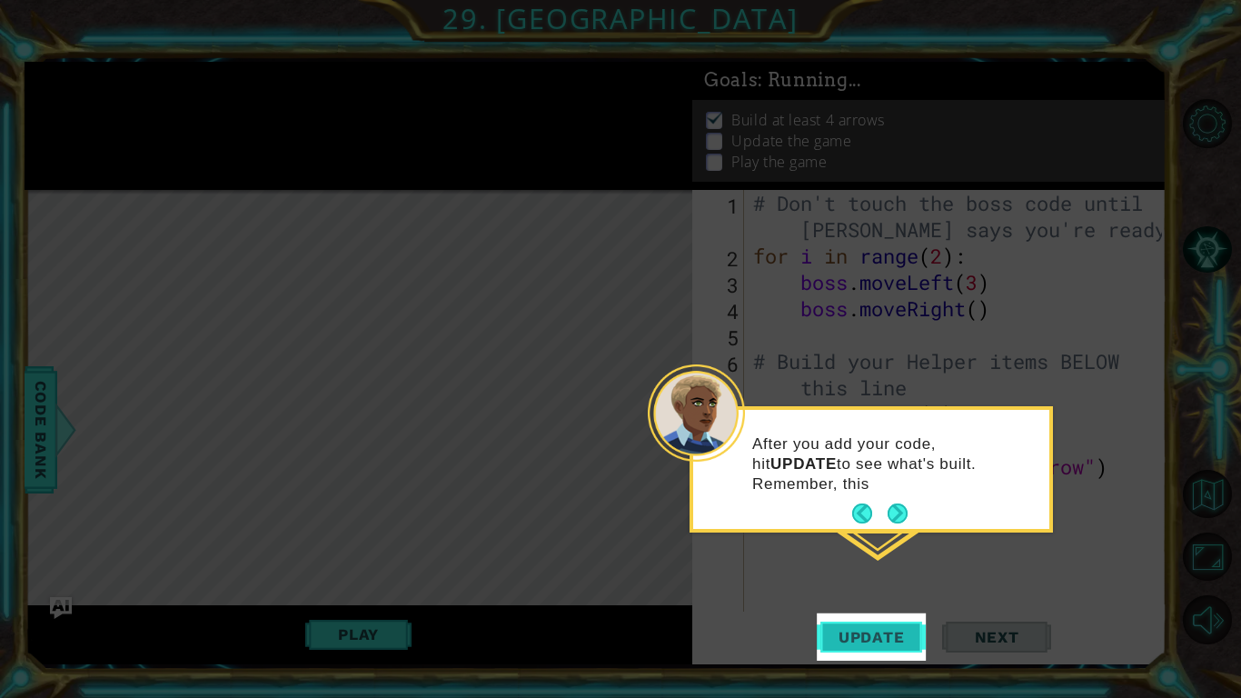
click at [862, 633] on span "Update" at bounding box center [872, 637] width 103 height 18
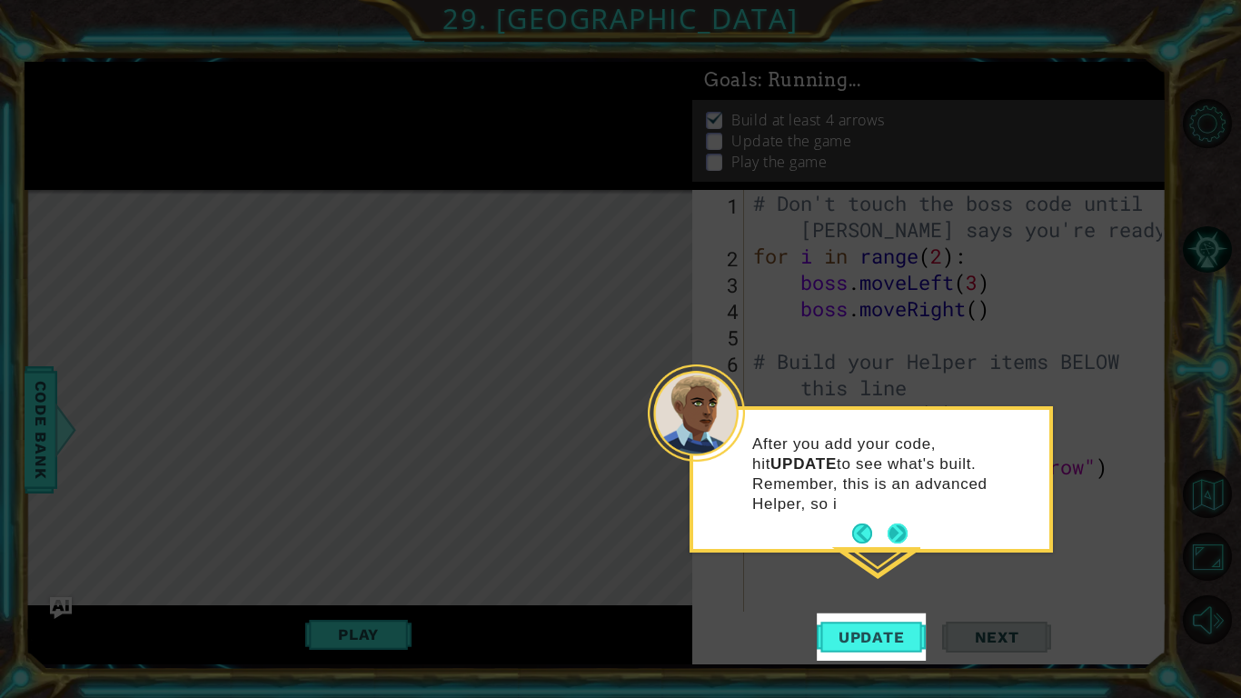
click at [896, 522] on button "Next" at bounding box center [898, 534] width 24 height 24
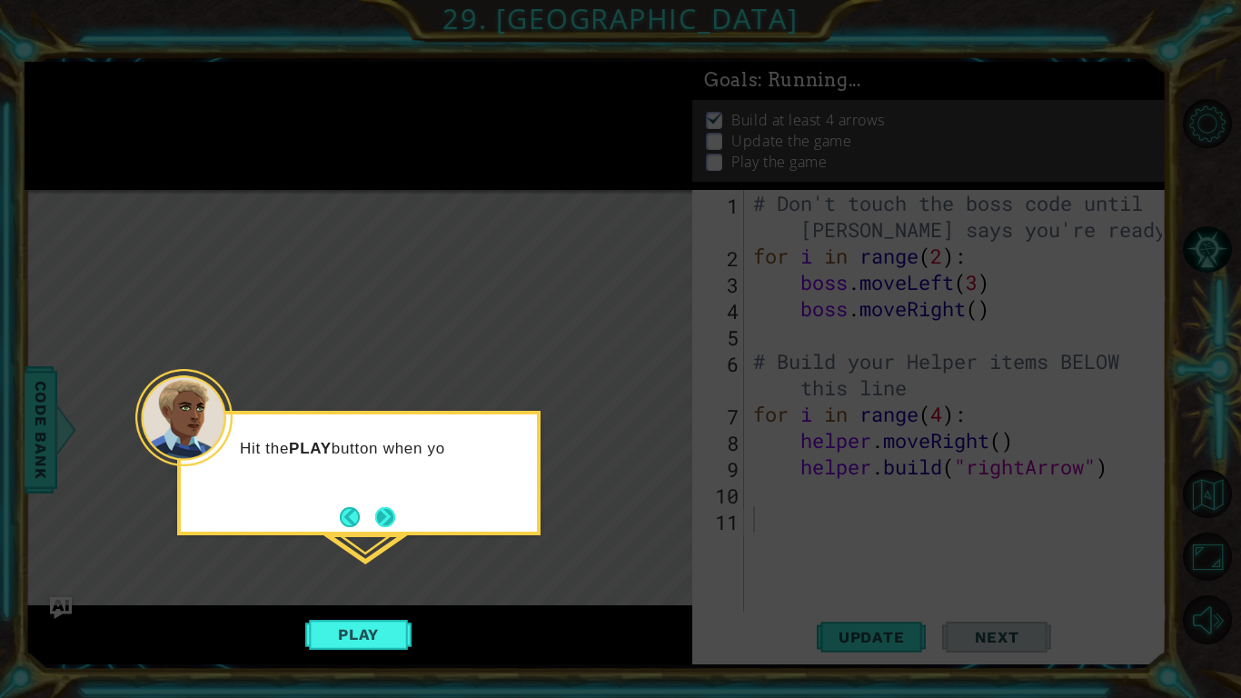
click at [396, 523] on button "Next" at bounding box center [385, 516] width 21 height 21
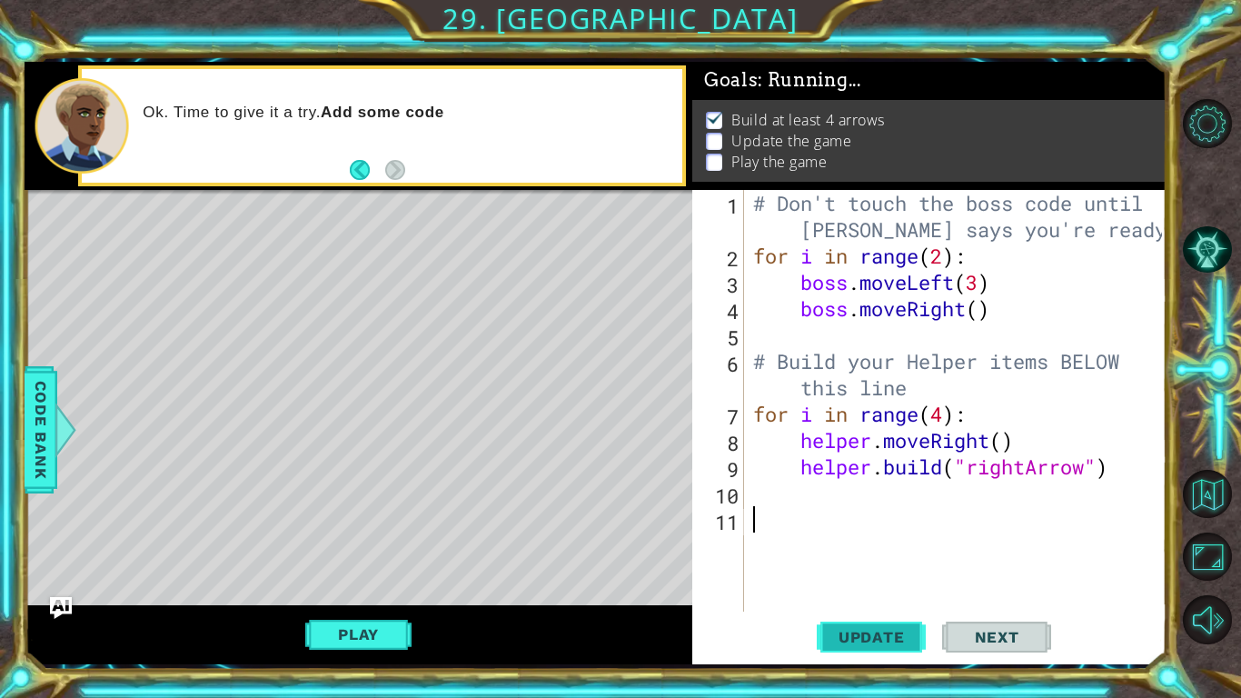
click at [845, 643] on span "Update" at bounding box center [872, 637] width 103 height 18
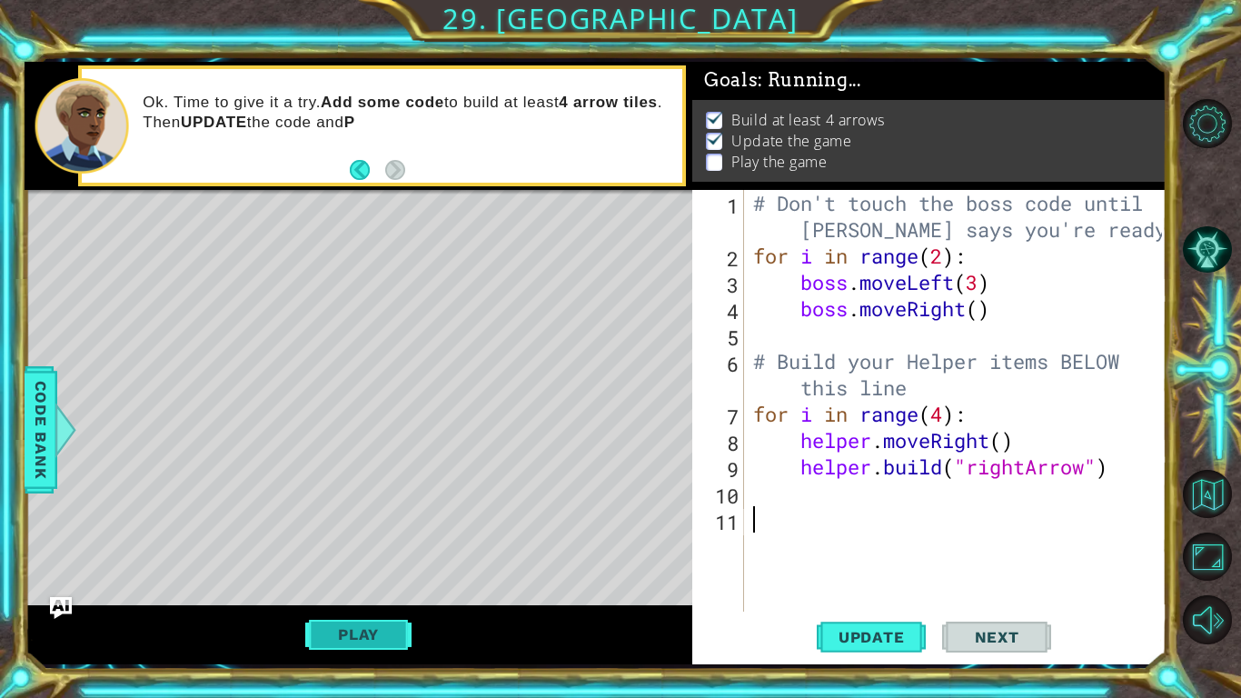
click at [371, 628] on button "Play" at bounding box center [358, 634] width 106 height 35
click at [998, 640] on span "Next" at bounding box center [997, 637] width 81 height 18
click at [998, 640] on body "1 ההההההההההההההההההההההההההההההההההההההההההההההההההההההההההההההההההההההההההההה…" at bounding box center [620, 349] width 1241 height 698
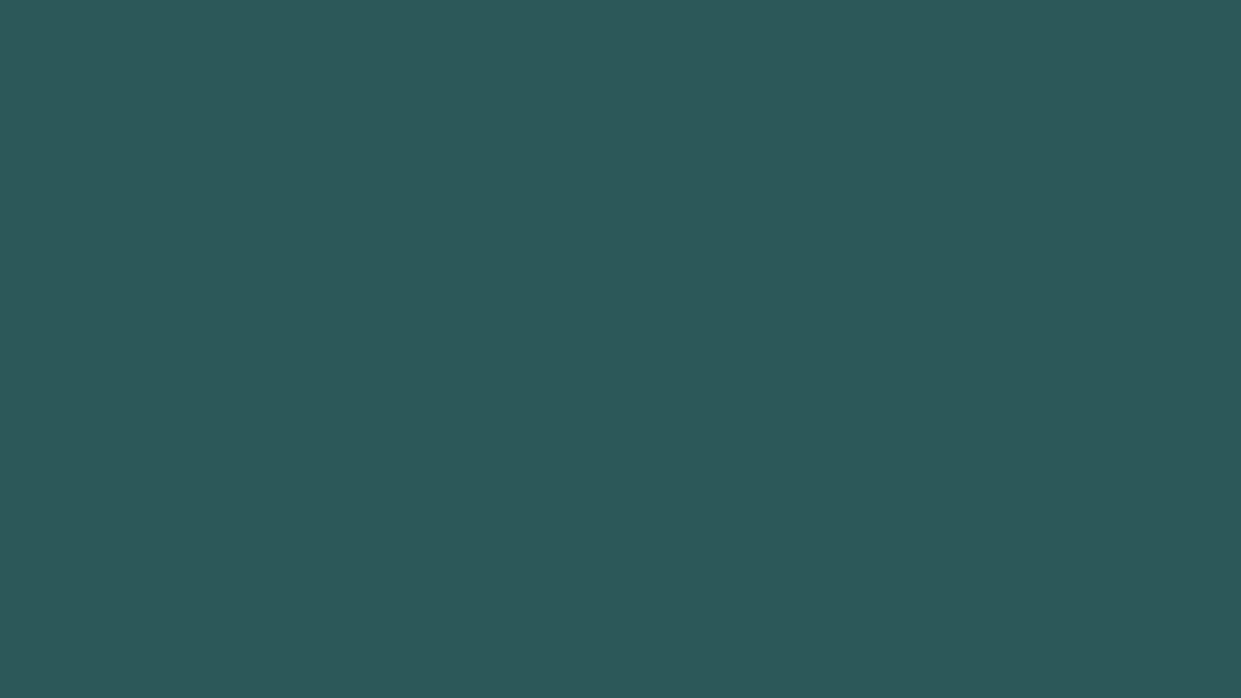
click at [998, 640] on body at bounding box center [620, 349] width 1241 height 698
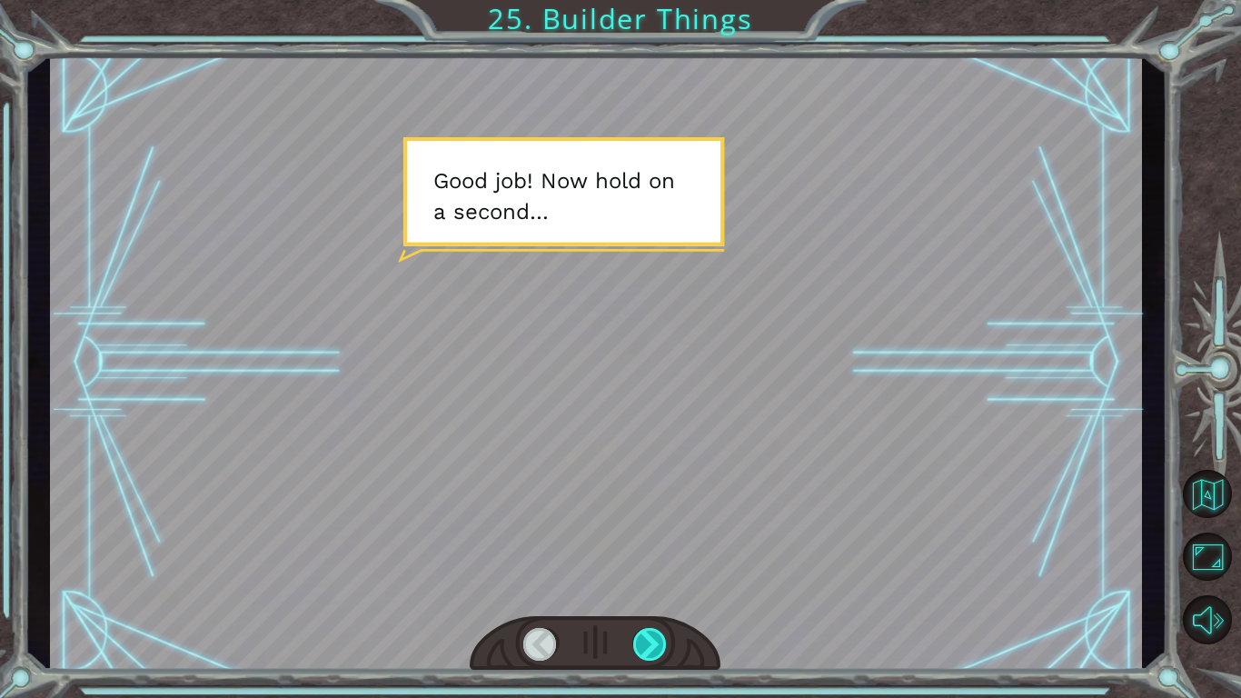
click at [644, 643] on div at bounding box center [650, 644] width 35 height 33
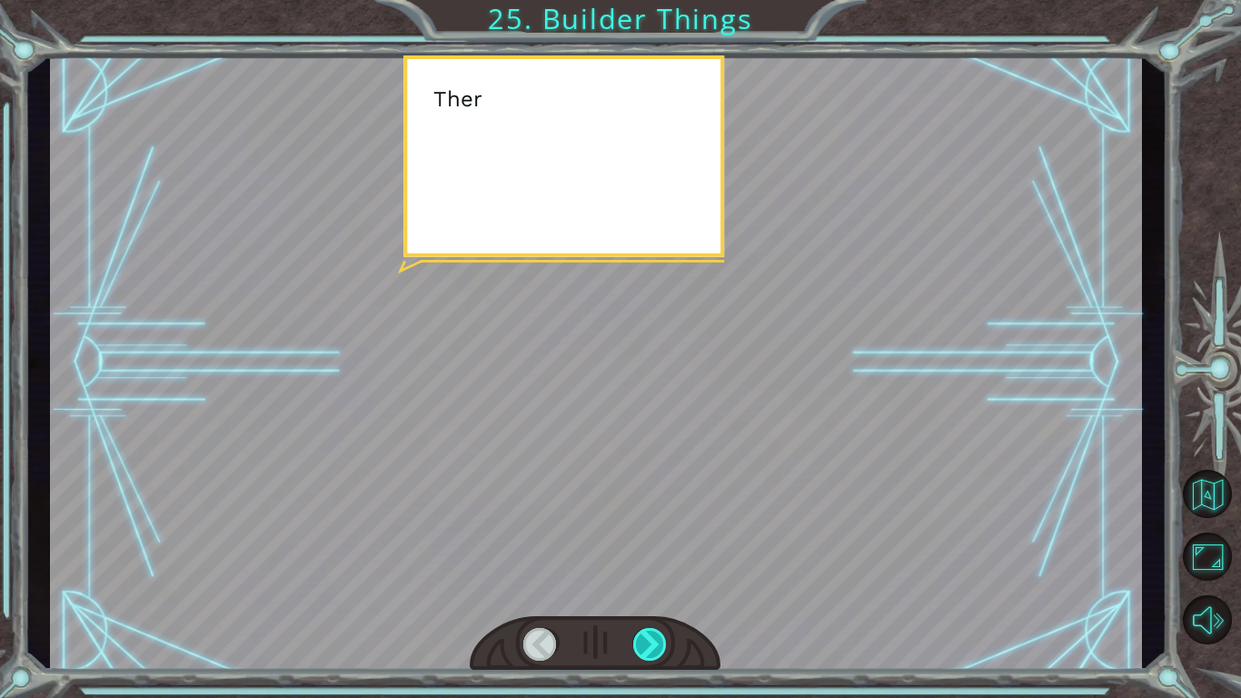
click at [644, 643] on div at bounding box center [650, 644] width 35 height 33
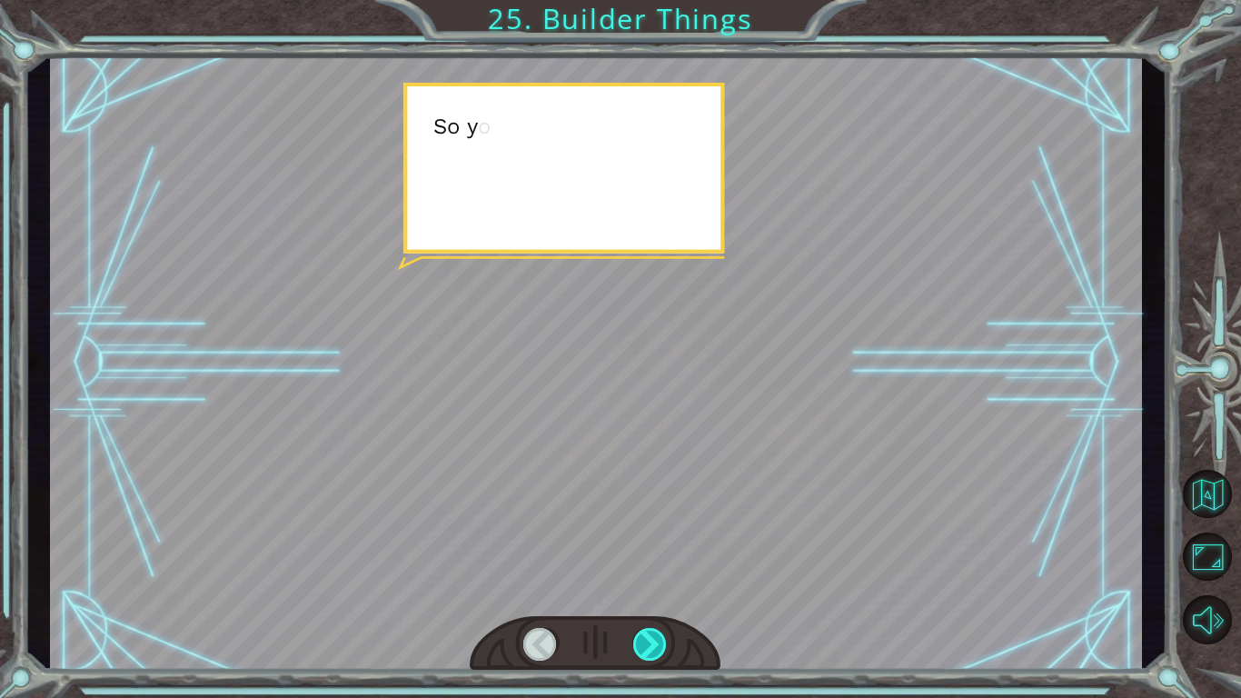
click at [644, 643] on div at bounding box center [650, 644] width 35 height 33
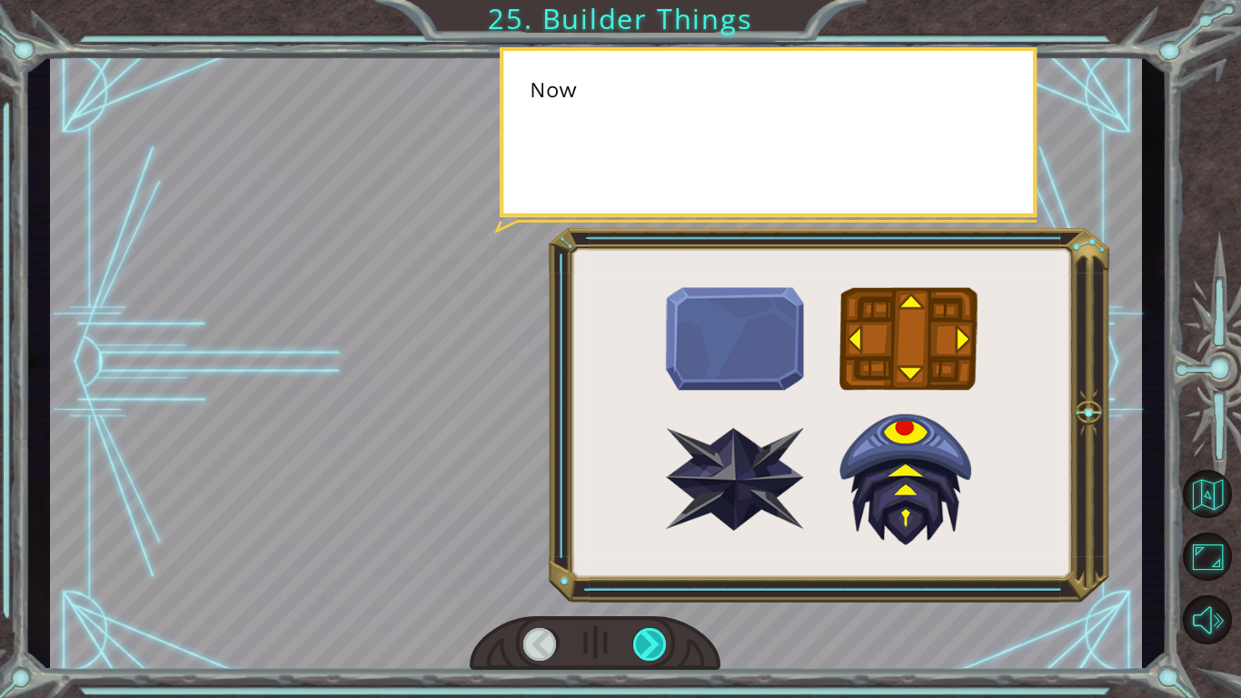
click at [644, 643] on div at bounding box center [650, 644] width 35 height 33
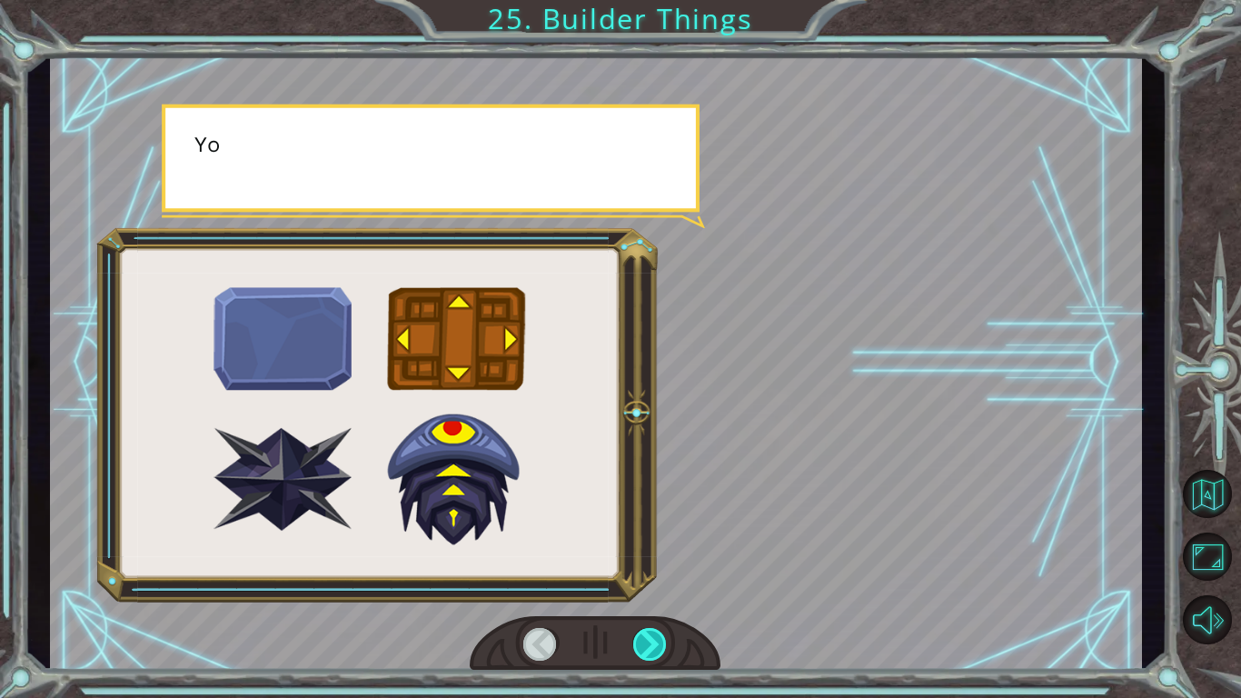
click at [644, 643] on div at bounding box center [650, 644] width 35 height 33
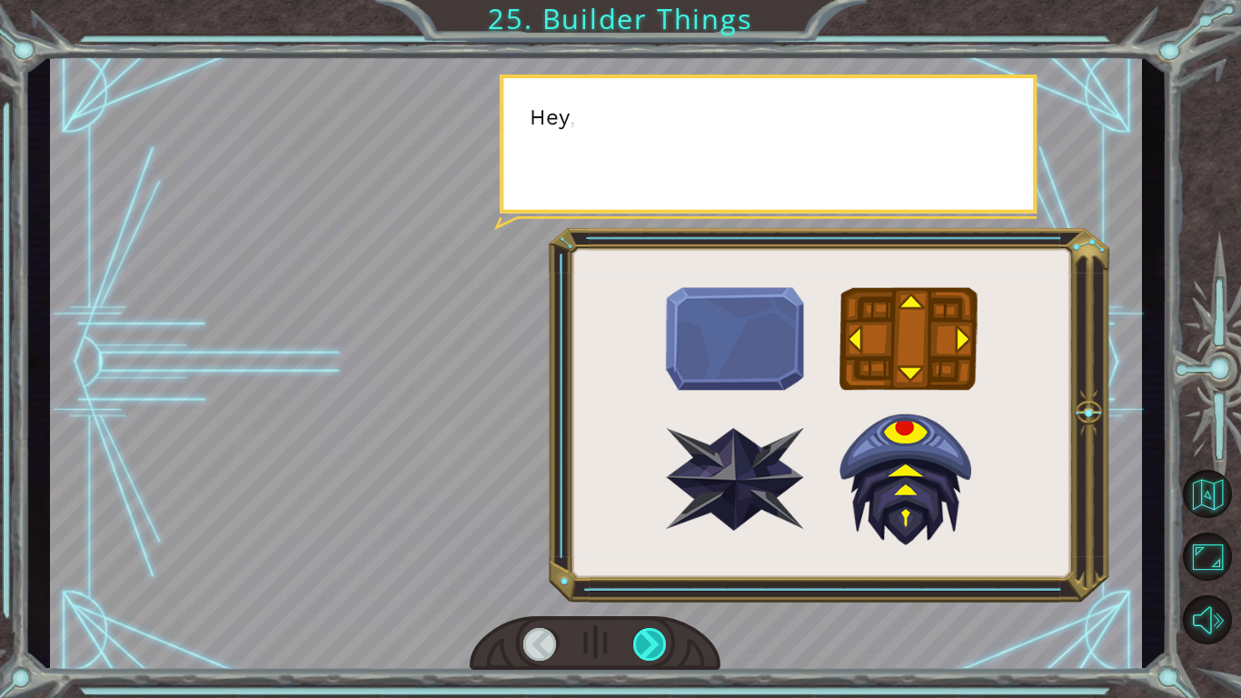
click at [644, 643] on div at bounding box center [650, 644] width 35 height 33
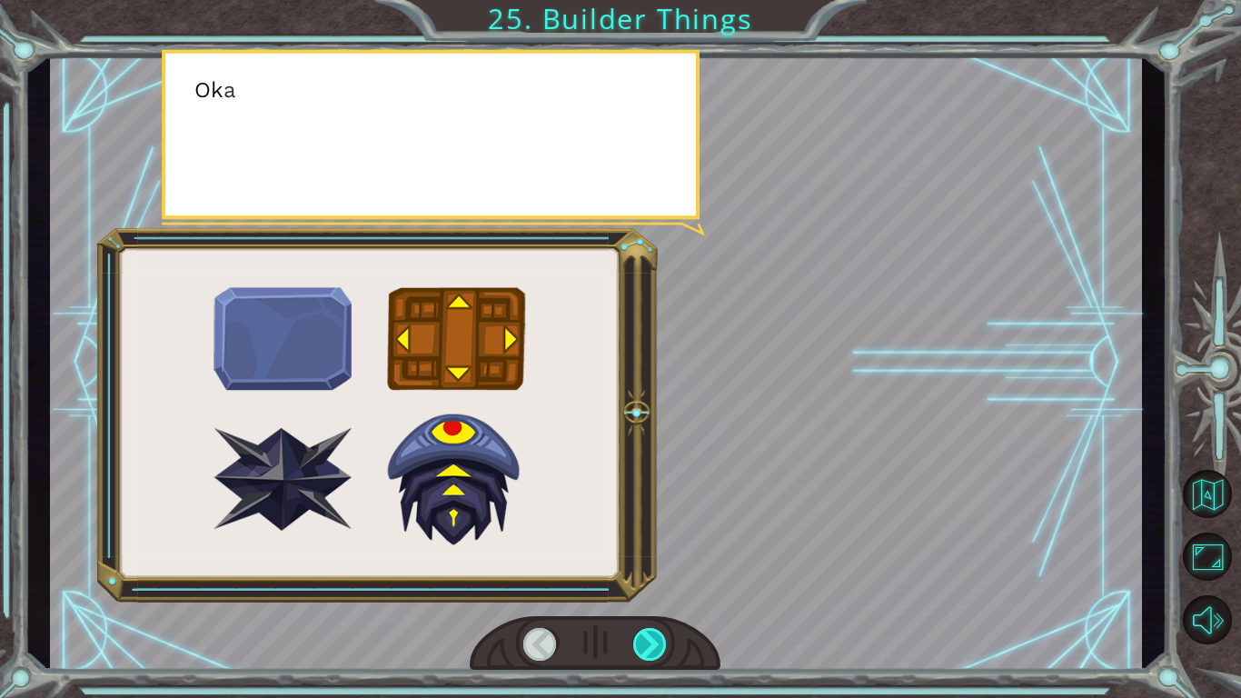
click at [644, 643] on div at bounding box center [650, 644] width 35 height 33
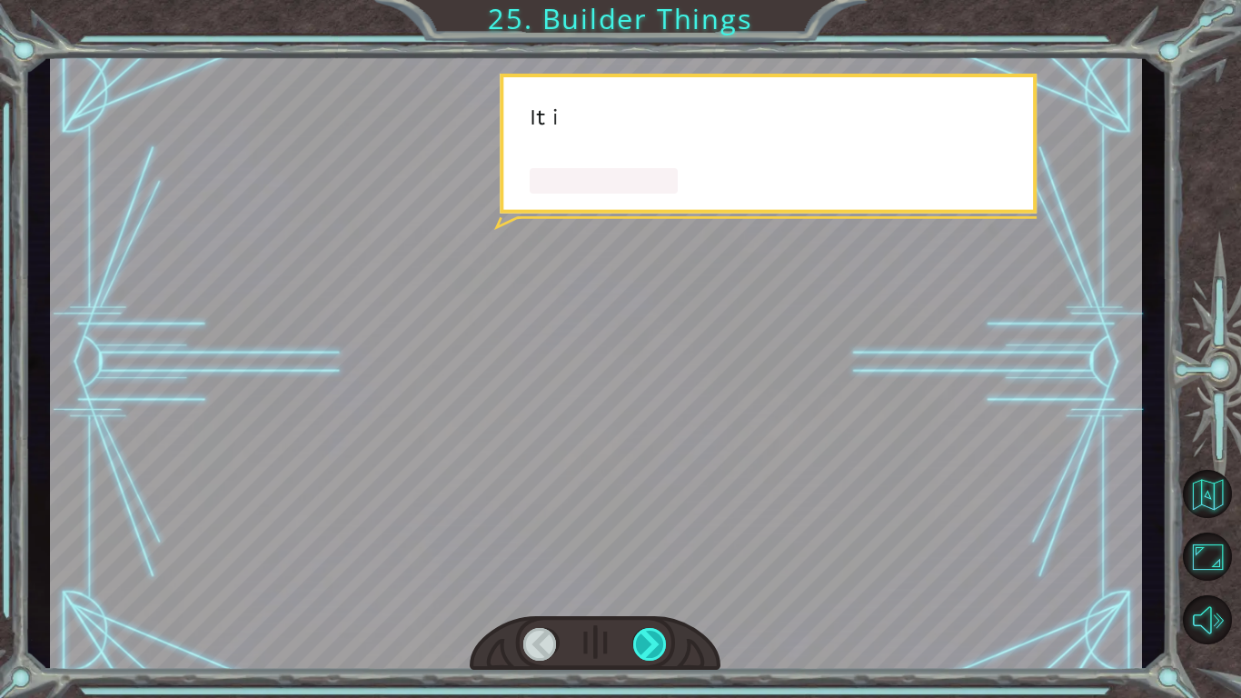
click at [644, 643] on div at bounding box center [650, 644] width 35 height 33
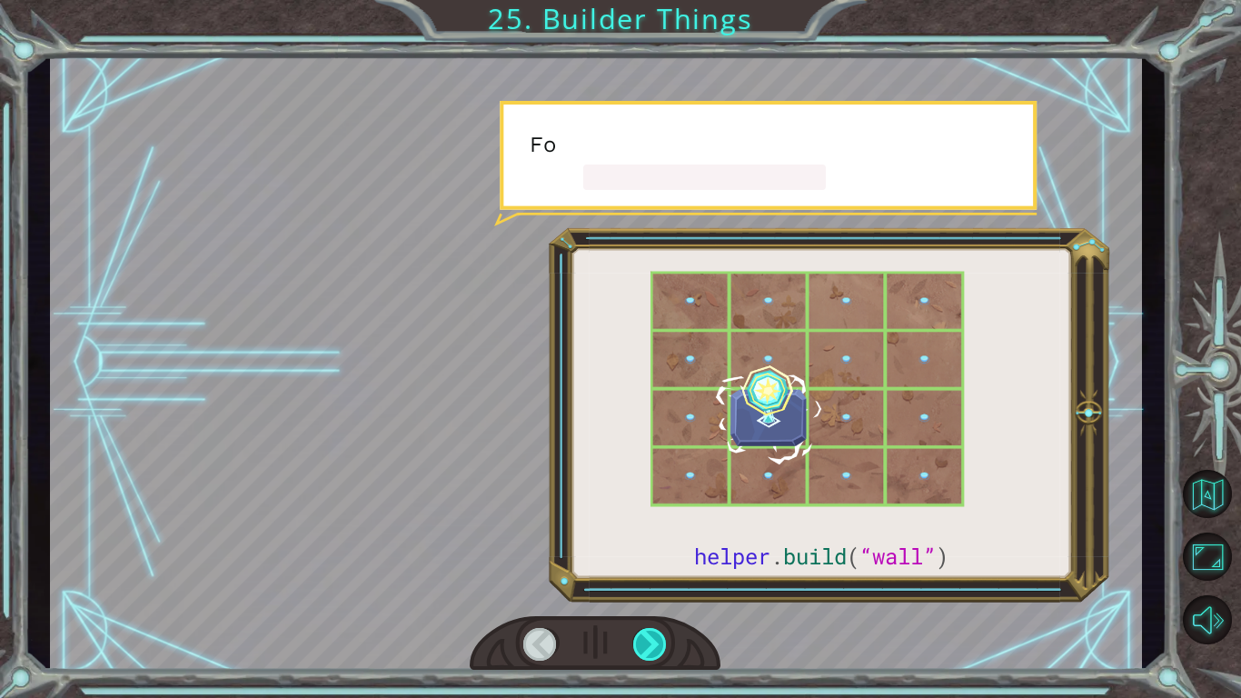
click at [644, 643] on div at bounding box center [650, 644] width 35 height 33
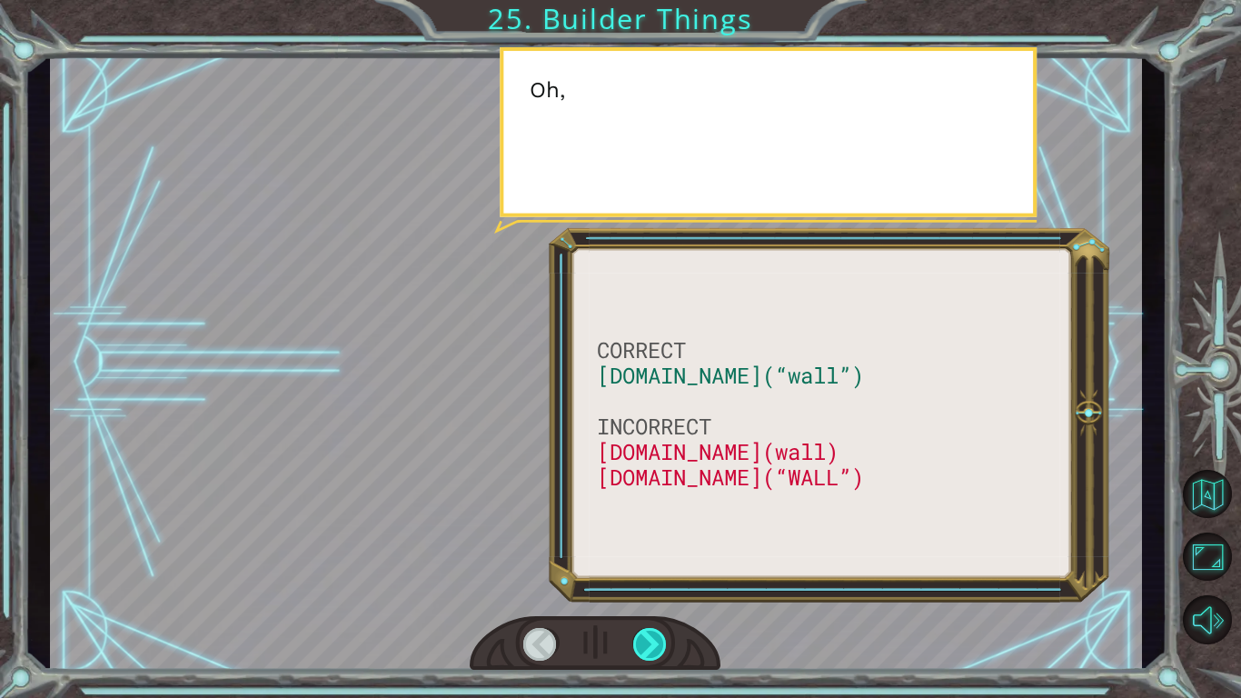
click at [644, 643] on div at bounding box center [650, 644] width 35 height 33
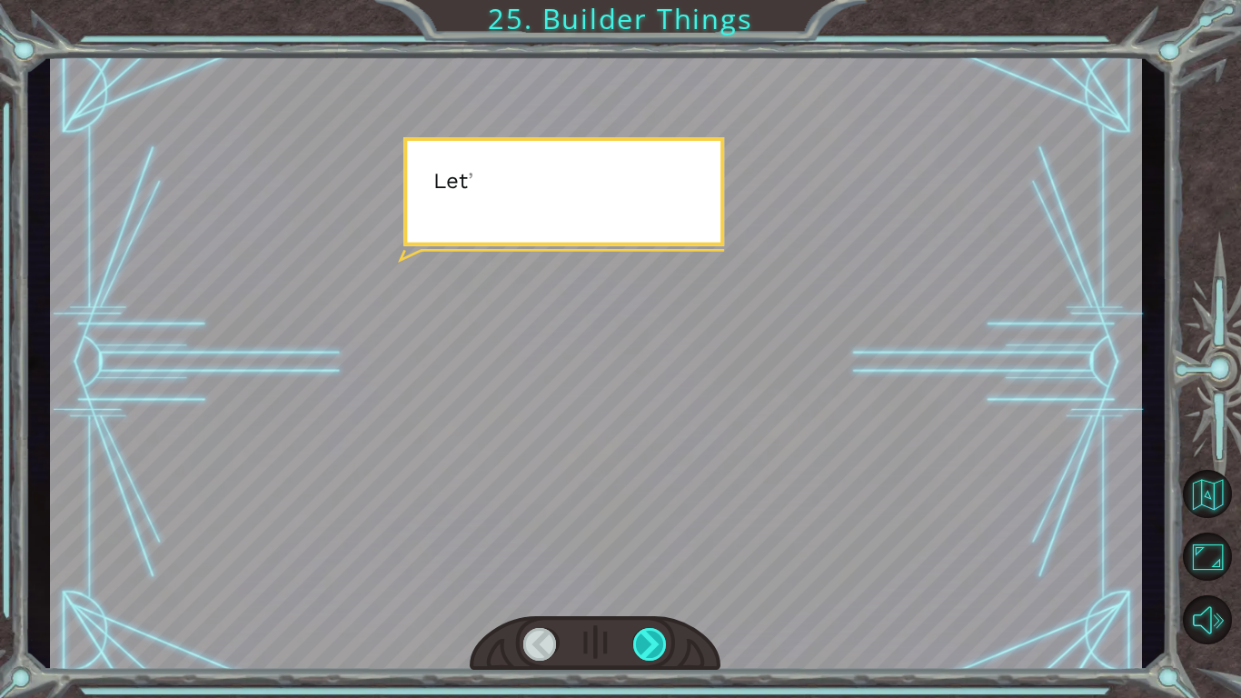
click at [644, 643] on div at bounding box center [650, 644] width 35 height 33
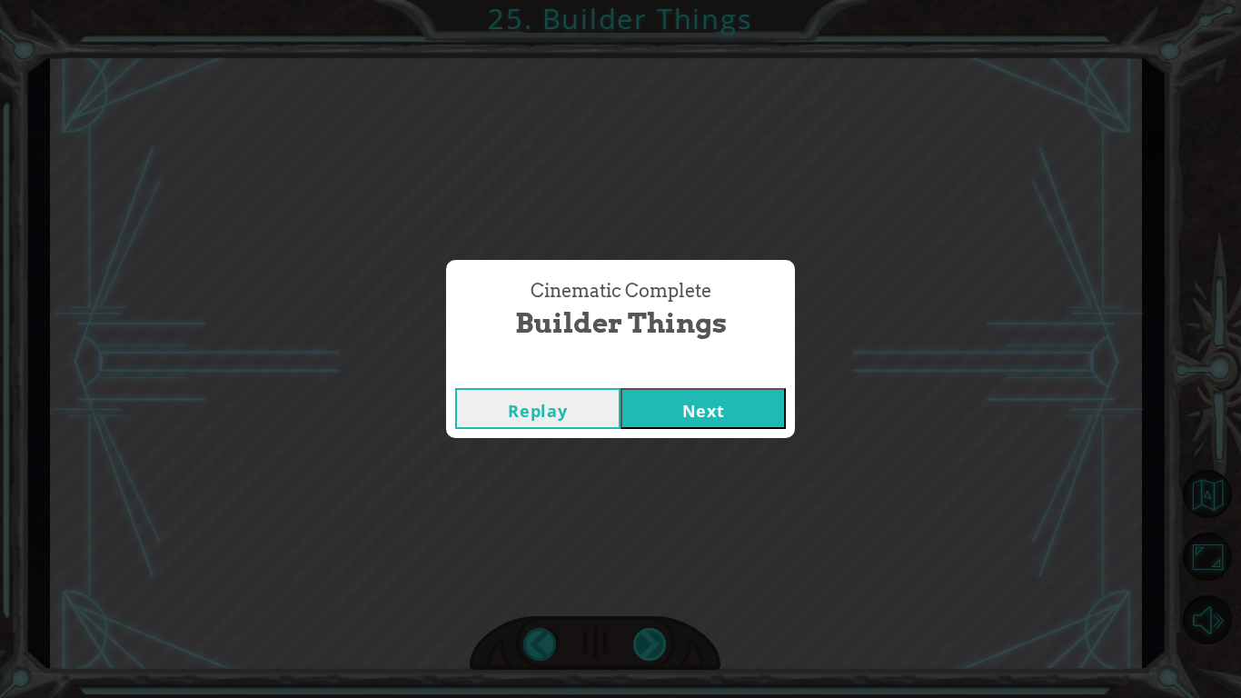
click at [644, 643] on div "Cinematic Complete Builder Things Replay Next" at bounding box center [620, 349] width 1241 height 698
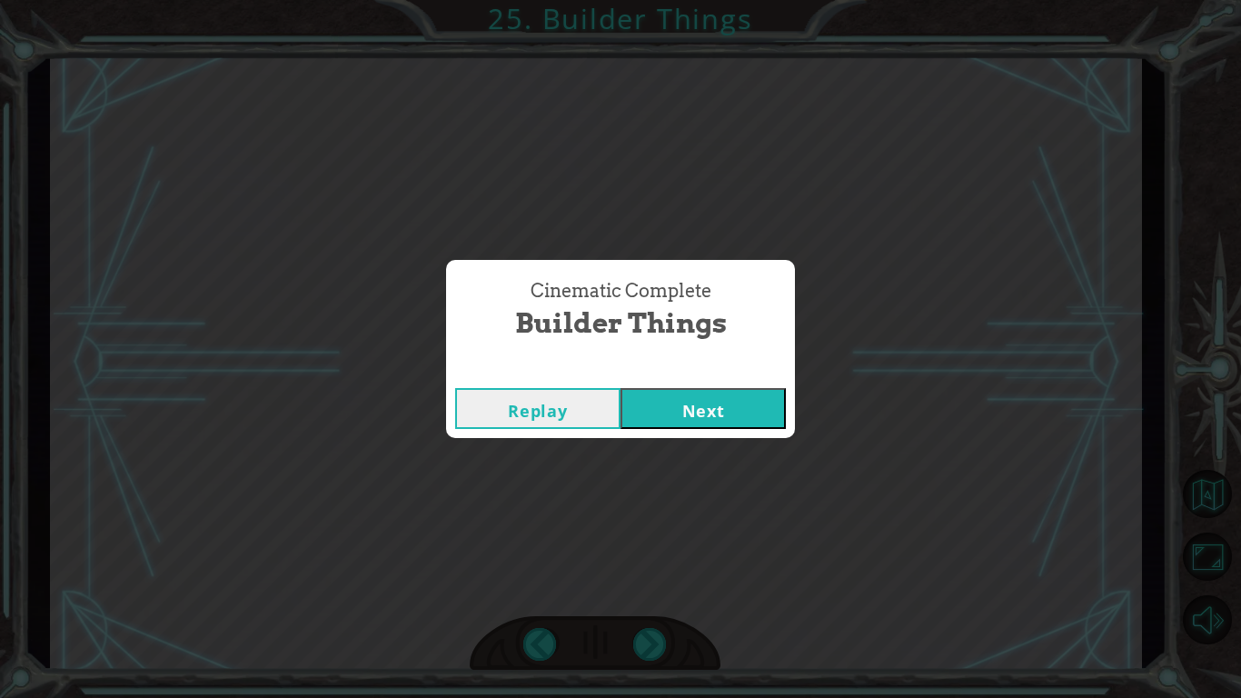
click at [675, 432] on div "Replay Next" at bounding box center [620, 408] width 349 height 59
click at [669, 388] on button "Next" at bounding box center [703, 408] width 165 height 41
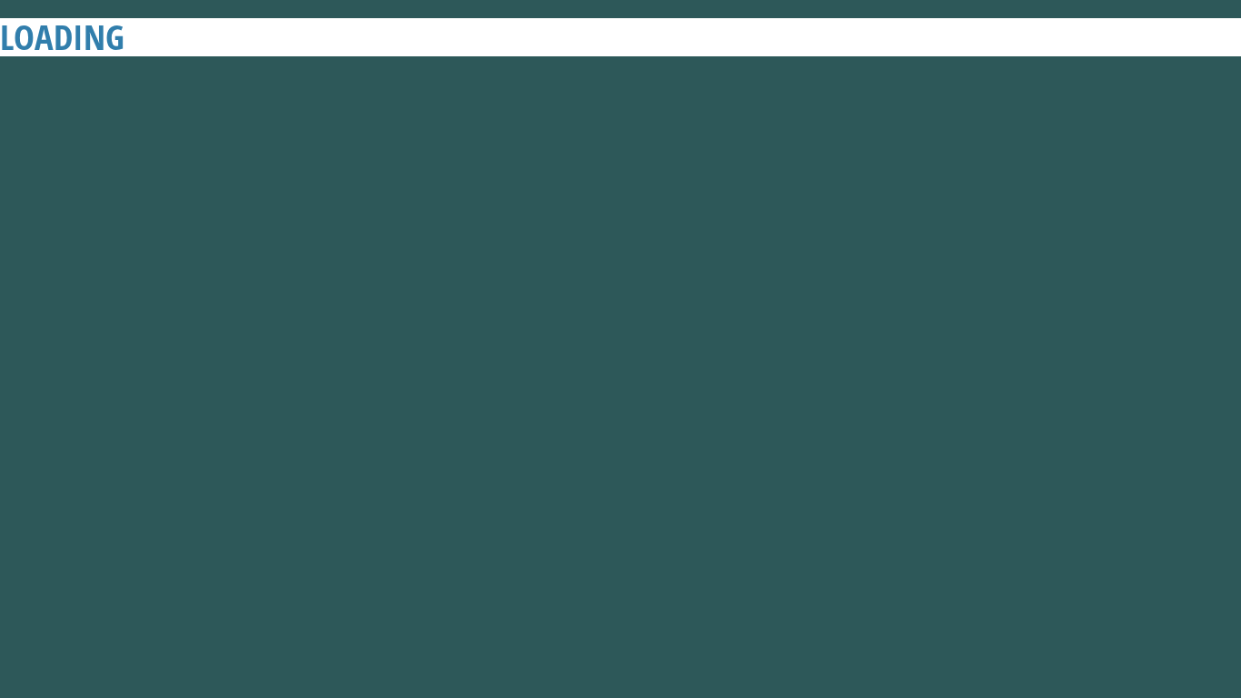
click at [669, 388] on button "Next" at bounding box center [703, 408] width 165 height 41
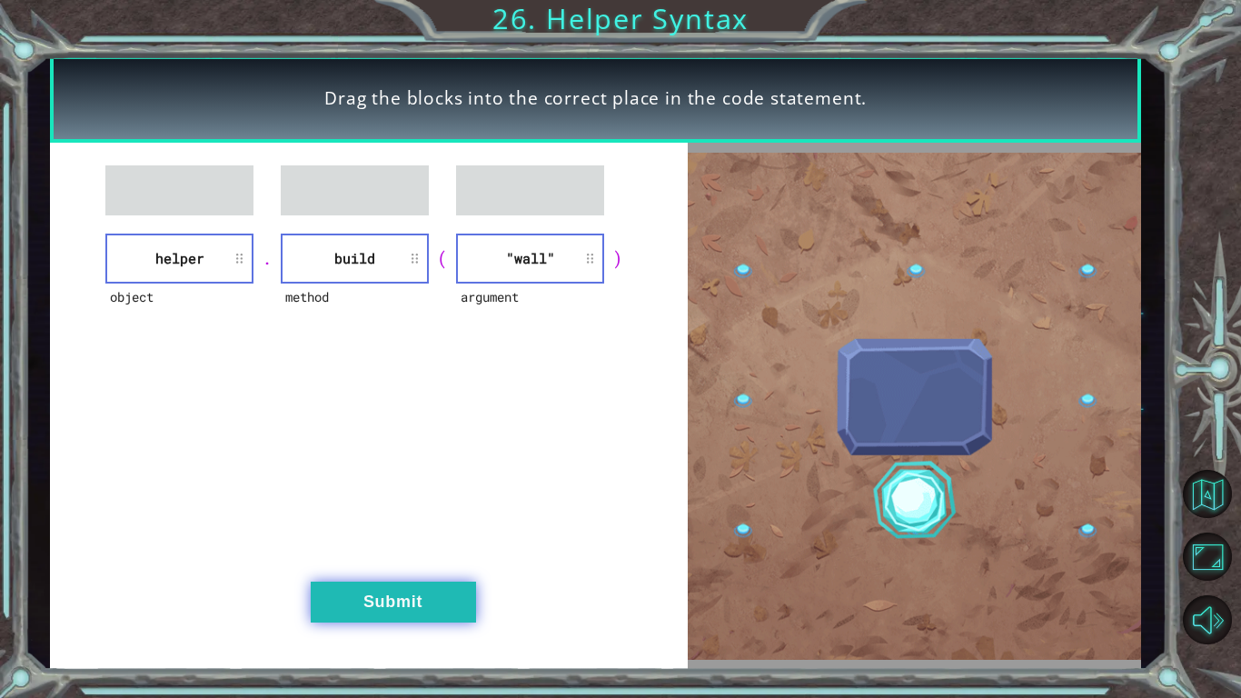
click at [415, 612] on button "Submit" at bounding box center [393, 602] width 165 height 41
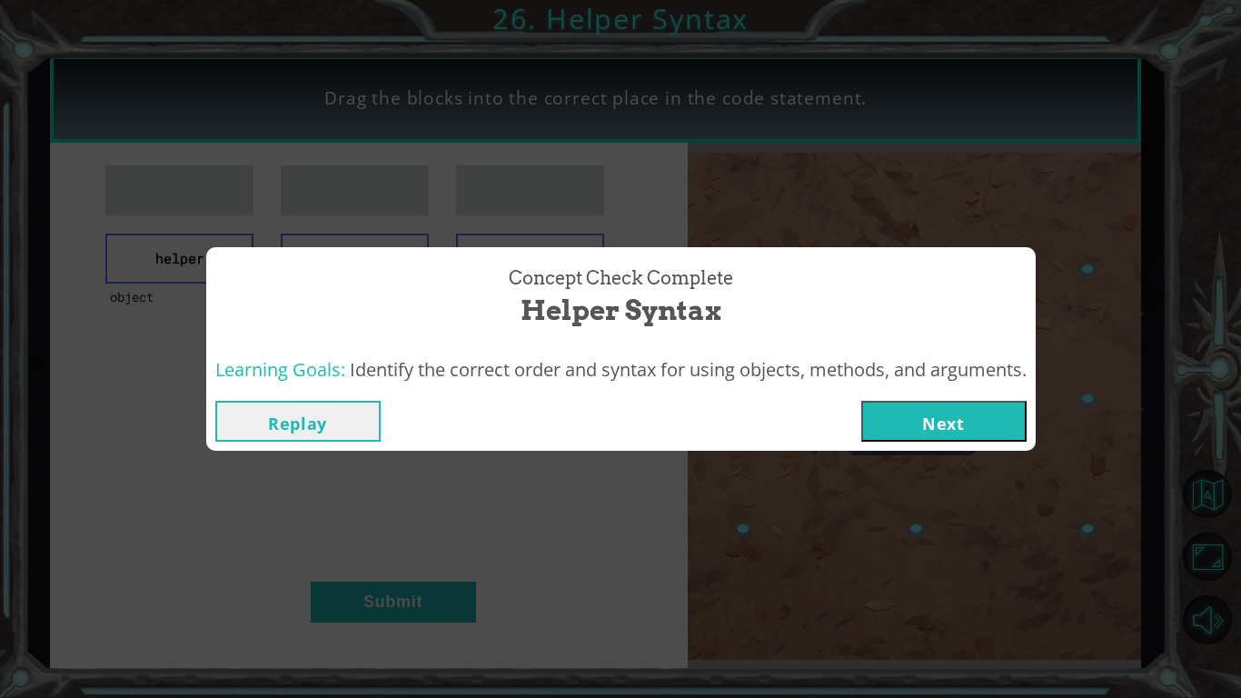
click at [950, 424] on button "Next" at bounding box center [944, 421] width 165 height 41
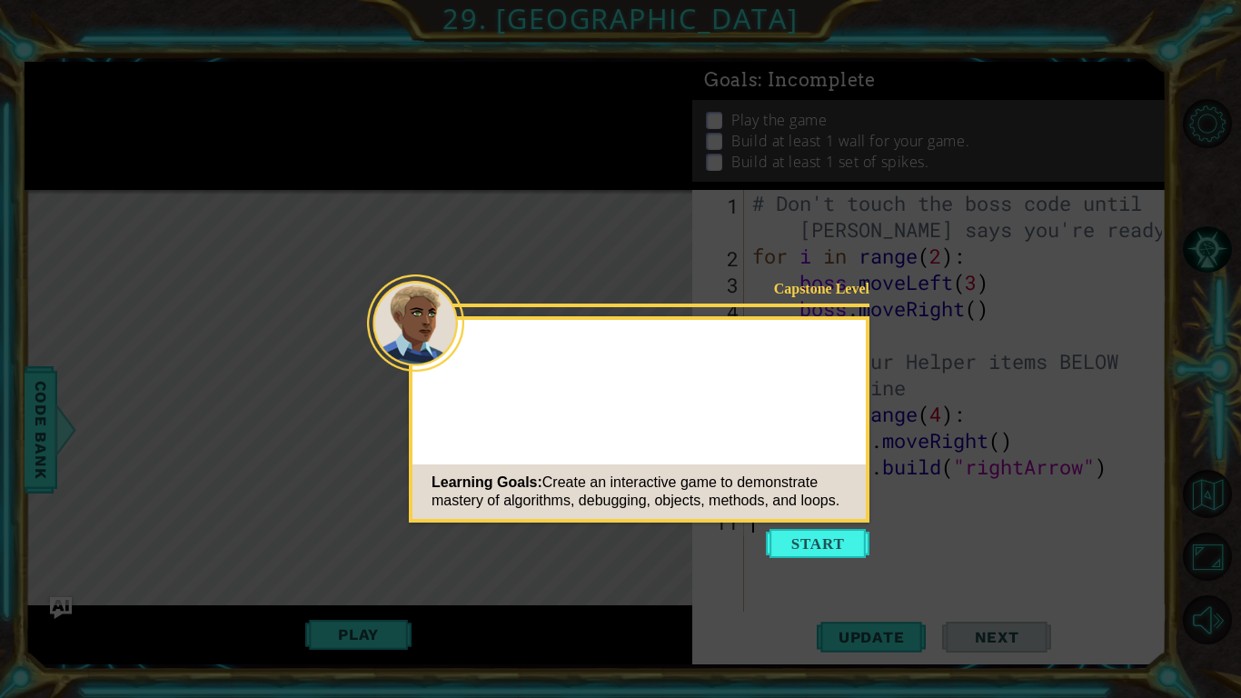
click at [840, 533] on button "Start" at bounding box center [818, 543] width 104 height 29
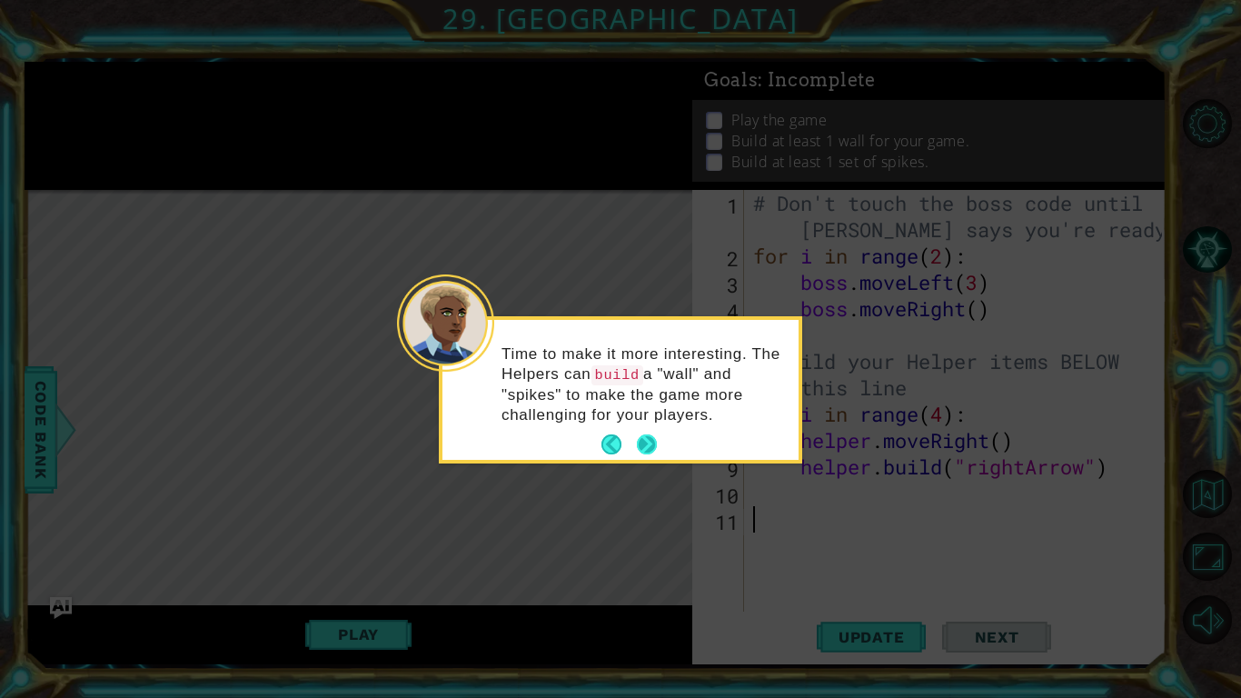
click at [649, 454] on button "Next" at bounding box center [647, 444] width 20 height 20
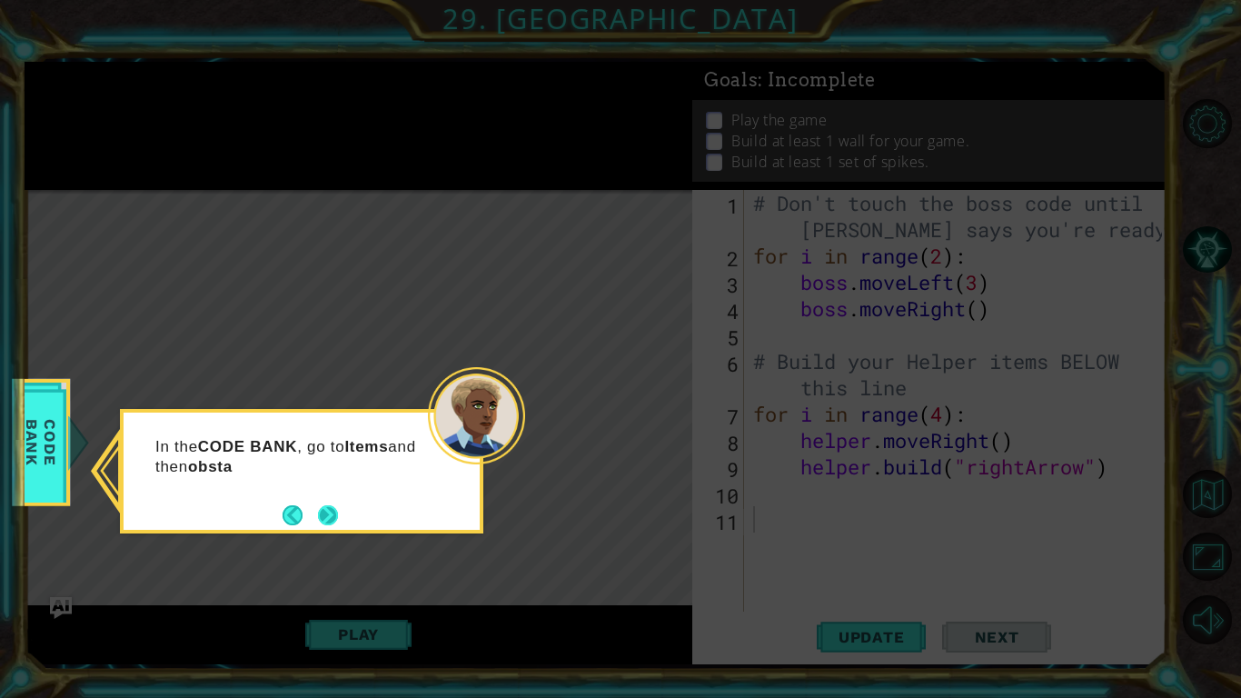
click at [325, 510] on button "Next" at bounding box center [328, 515] width 20 height 20
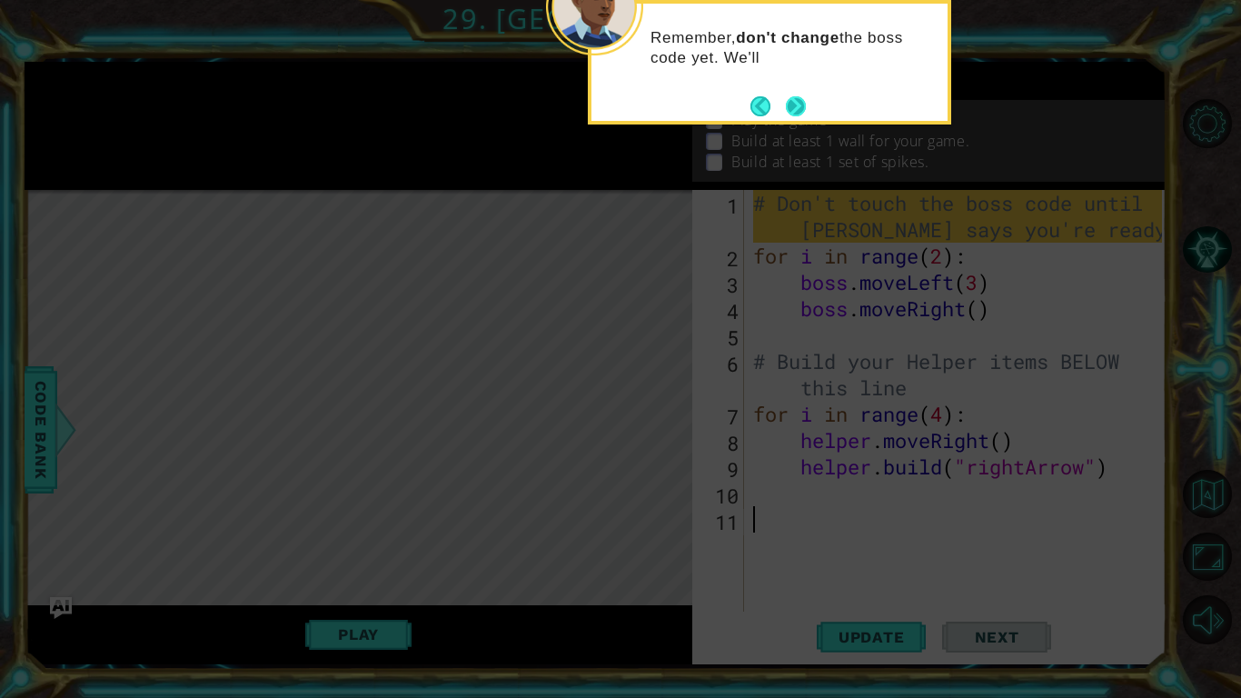
click at [791, 111] on button "Next" at bounding box center [796, 106] width 23 height 23
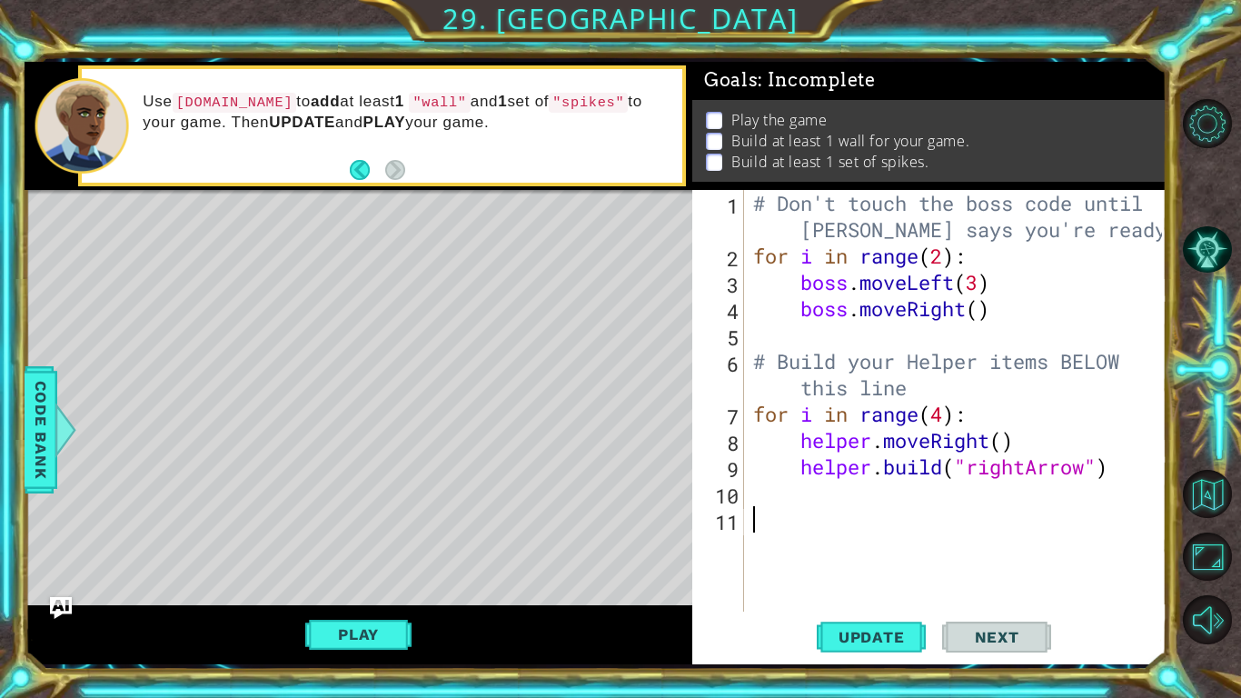
click at [763, 492] on div "# Don't touch the boss code until Vega says you're ready! for i in range ( 2 ) …" at bounding box center [961, 440] width 422 height 501
click at [947, 414] on div "# Don't touch the boss code until Vega says you're ready! for i in range ( 2 ) …" at bounding box center [961, 440] width 422 height 501
click at [879, 633] on span "Update" at bounding box center [872, 637] width 103 height 18
type textarea "for i in range(5):"
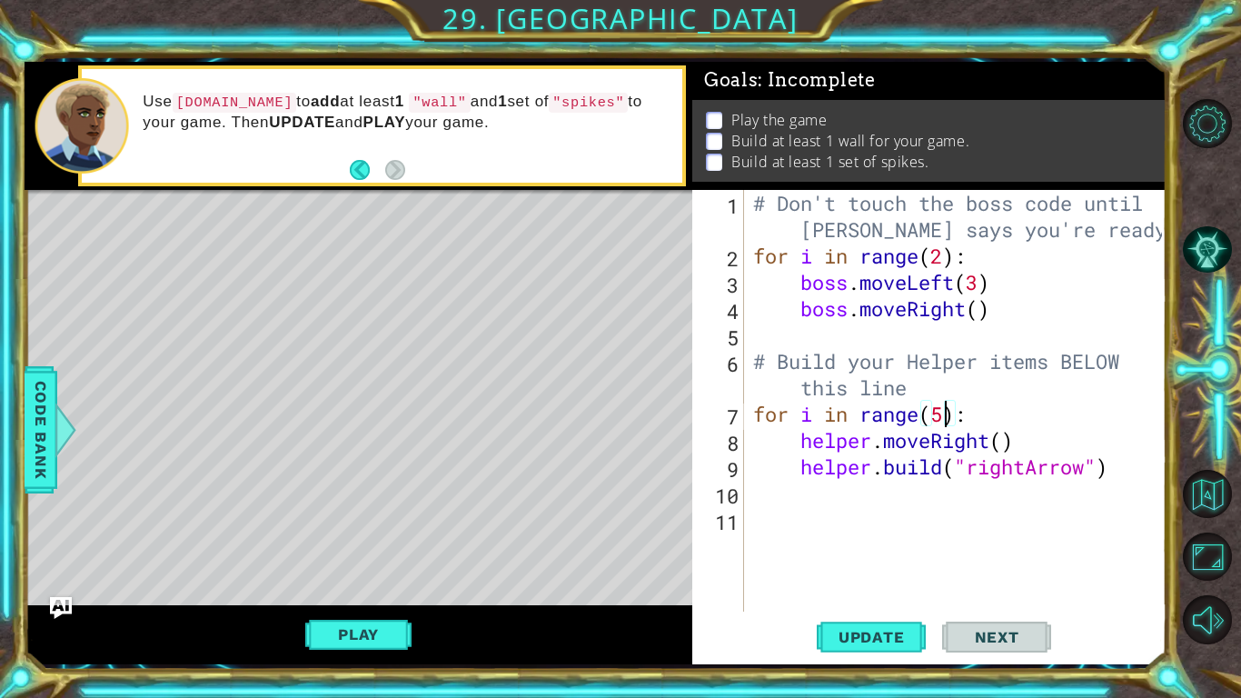
click at [854, 513] on div "# Don't touch the boss code until Vega says you're ready! for i in range ( 2 ) …" at bounding box center [961, 440] width 422 height 501
type textarea "for i in range(5)"
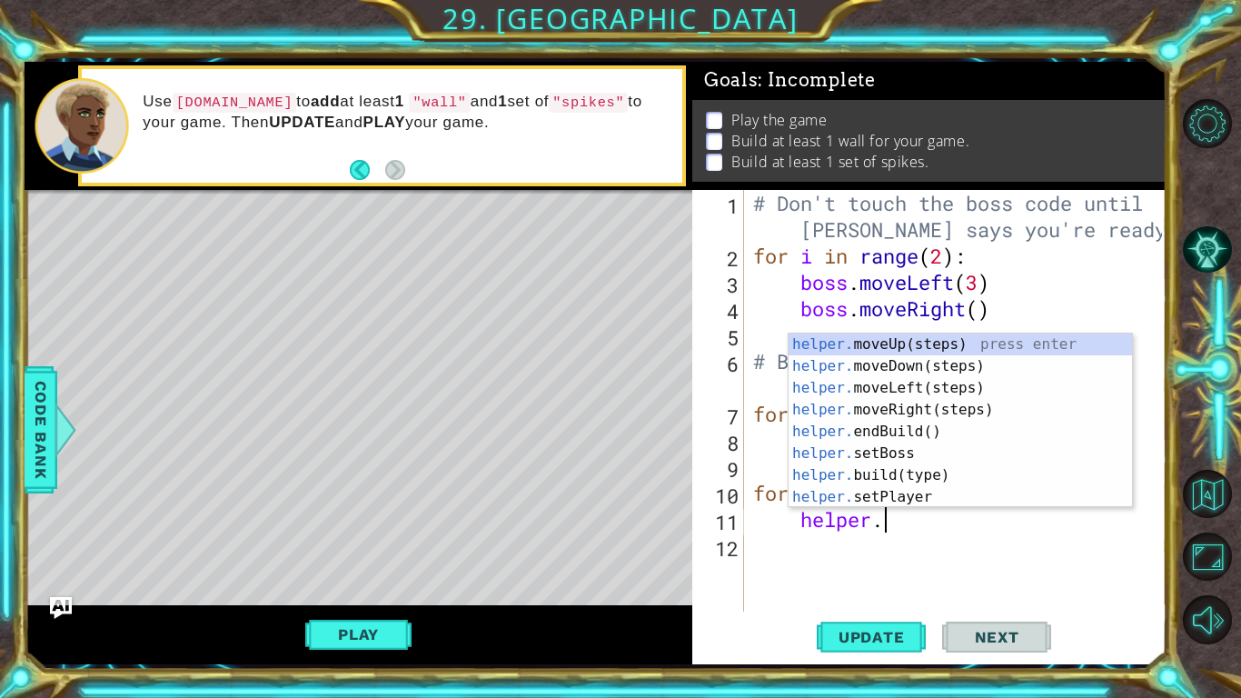
scroll to position [0, 5]
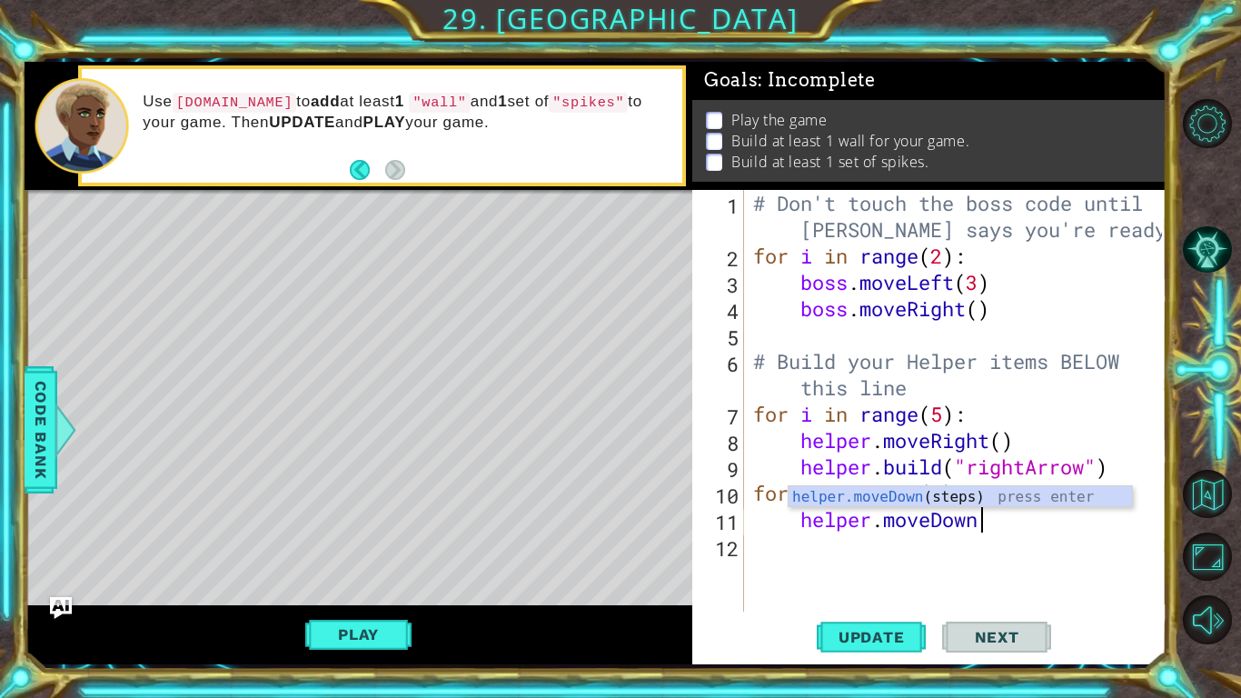
type textarea "helper.moveDown()"
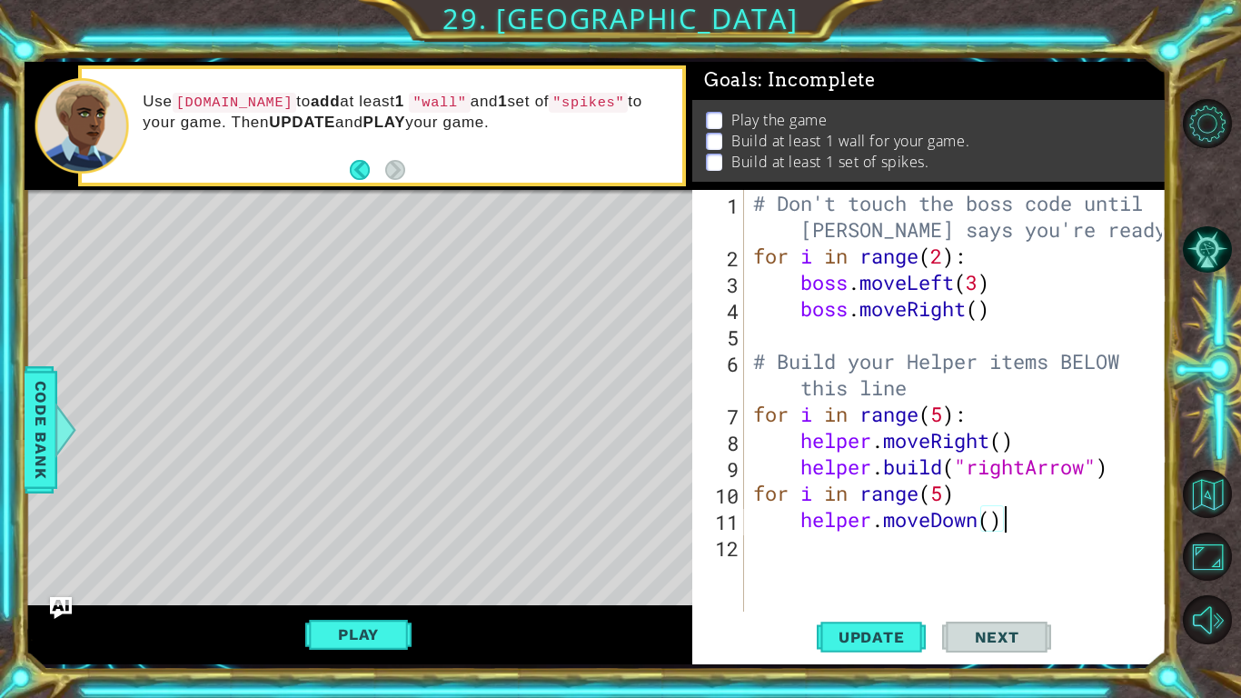
scroll to position [0, 0]
click at [768, 564] on div "# Don't touch the boss code until Vega says you're ready! for i in range ( 2 ) …" at bounding box center [961, 440] width 422 height 501
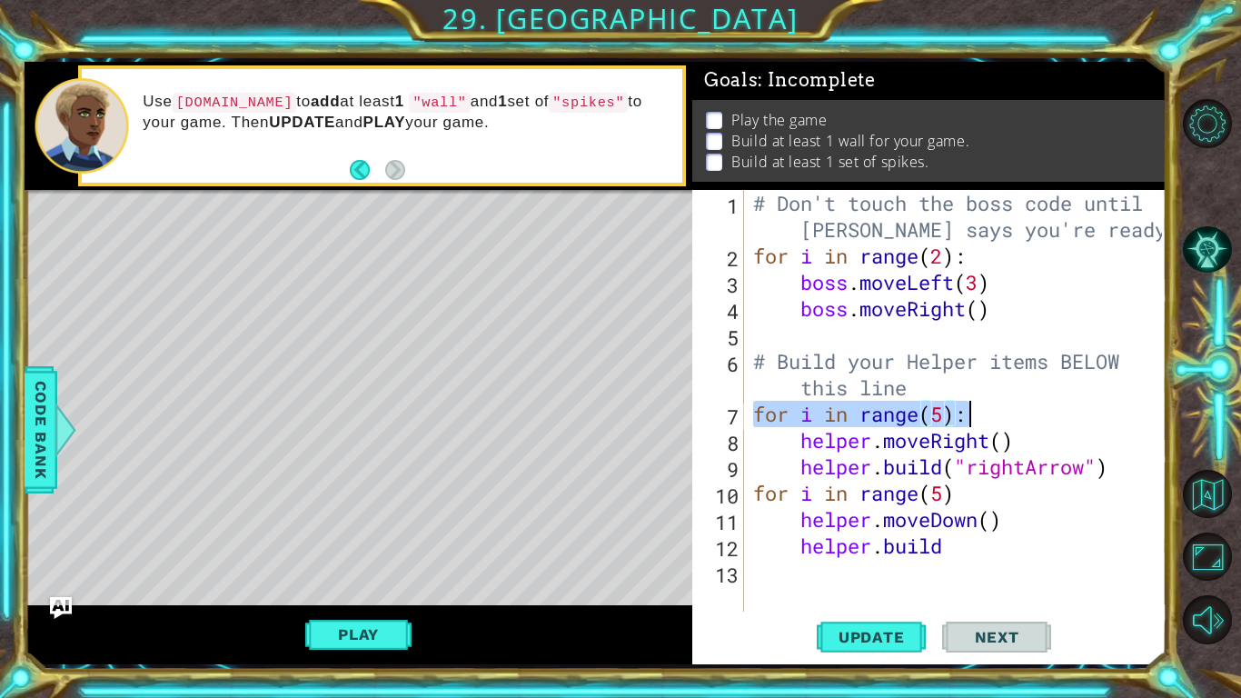
drag, startPoint x: 753, startPoint y: 414, endPoint x: 969, endPoint y: 414, distance: 215.4
click at [969, 414] on div "# Don't touch the boss code until Vega says you're ready! for i in range ( 2 ) …" at bounding box center [961, 440] width 422 height 501
click at [838, 414] on div "# Don't touch the boss code until Vega says you're ready! for i in range ( 2 ) …" at bounding box center [956, 401] width 413 height 422
click at [973, 550] on div "# Don't touch the boss code until Vega says you're ready! for i in range ( 2 ) …" at bounding box center [961, 440] width 422 height 501
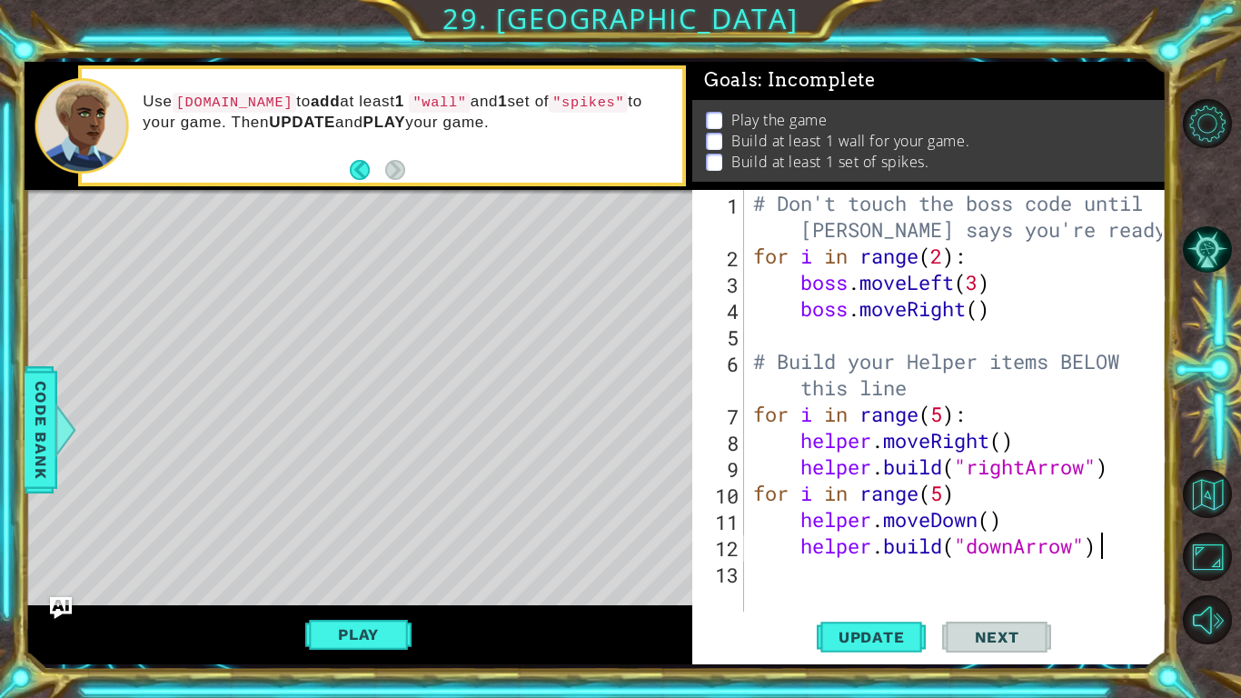
scroll to position [0, 15]
click at [884, 640] on span "Update" at bounding box center [872, 637] width 103 height 18
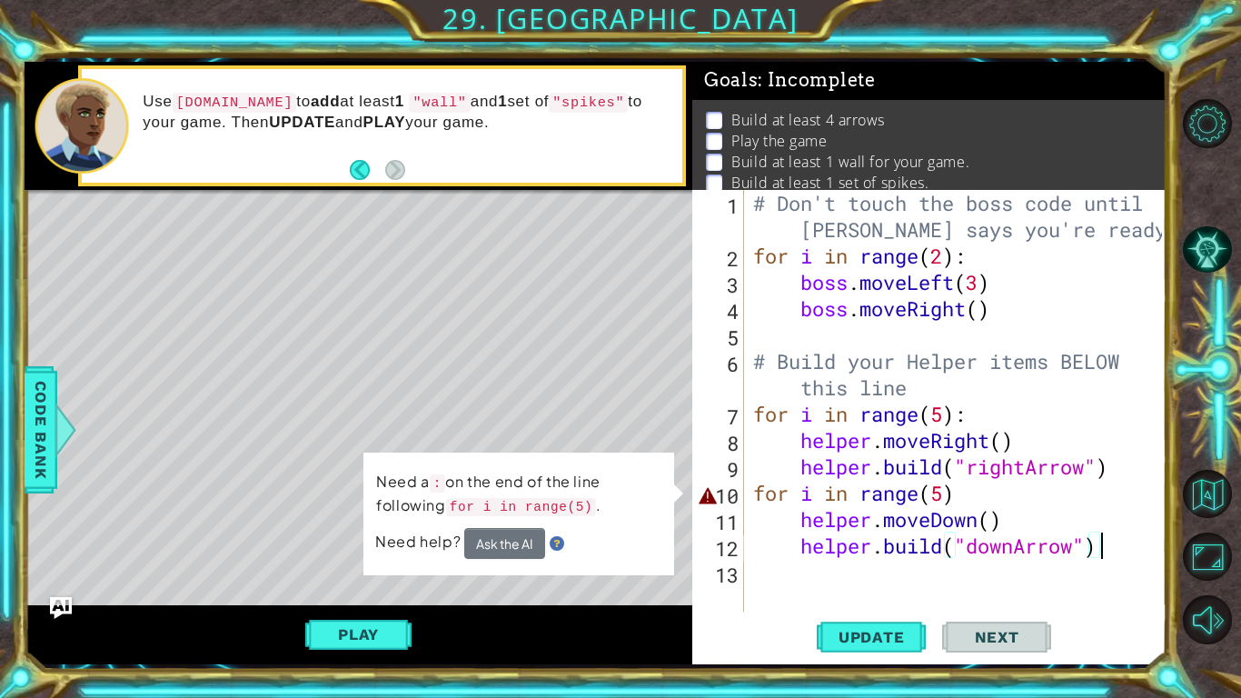
click at [957, 495] on div "# Don't touch the boss code until Vega says you're ready! for i in range ( 2 ) …" at bounding box center [961, 440] width 422 height 501
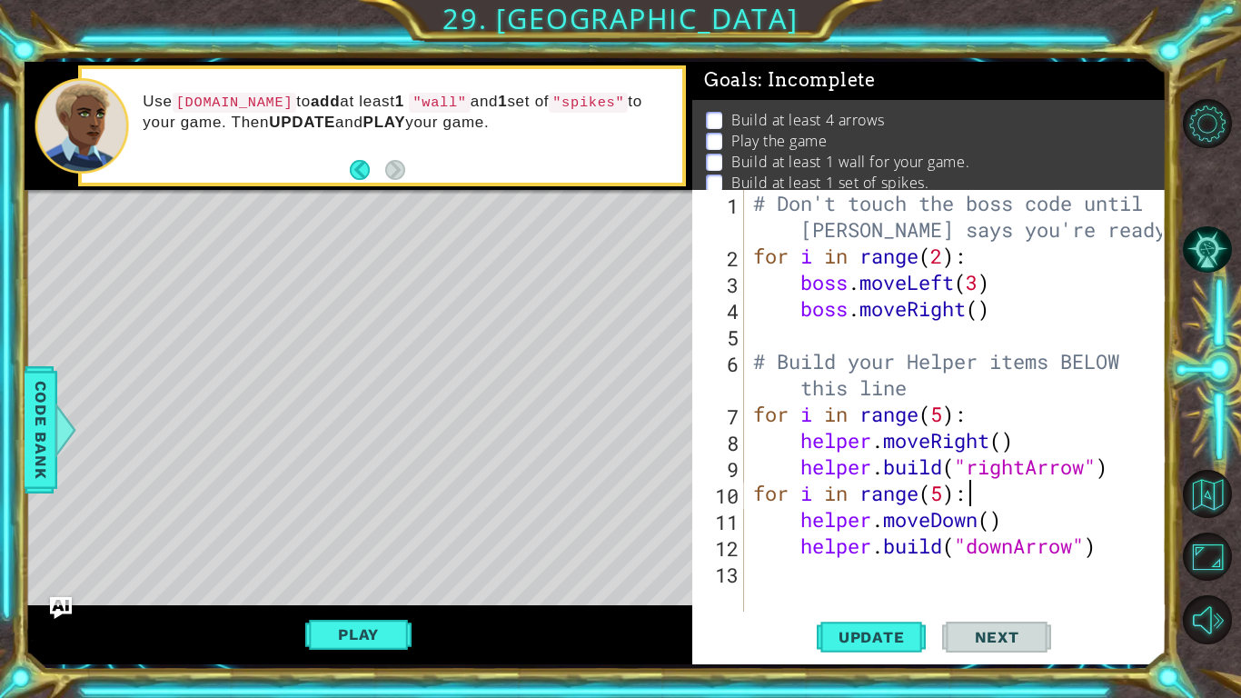
click at [861, 665] on div "1 ההההההההההההההההההההההההההההההההההההההההההההההההההההההההההההההההההההההההההההה…" at bounding box center [596, 362] width 1142 height 614
click at [858, 653] on button "Update" at bounding box center [871, 636] width 109 height 47
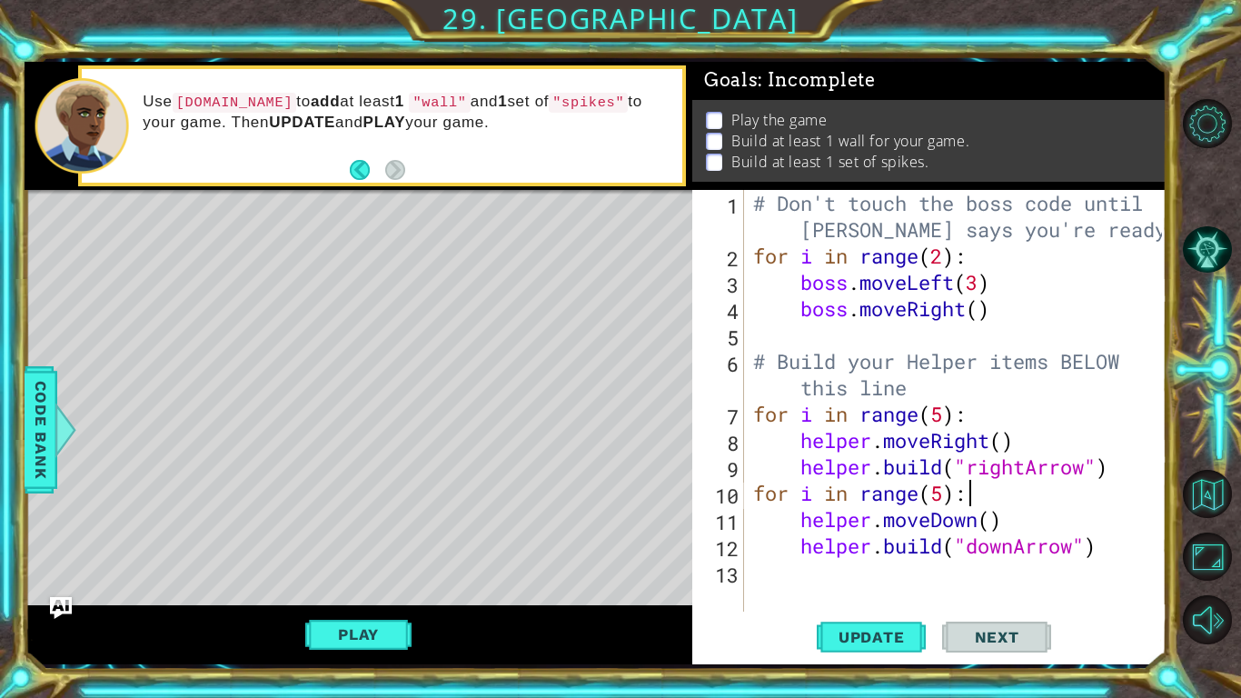
click at [945, 412] on div "# Don't touch the boss code until Vega says you're ready! for i in range ( 2 ) …" at bounding box center [961, 440] width 422 height 501
type textarea "for i in range(6):"
click at [852, 646] on button "Update" at bounding box center [871, 636] width 109 height 47
click at [393, 625] on button "Play" at bounding box center [358, 634] width 106 height 35
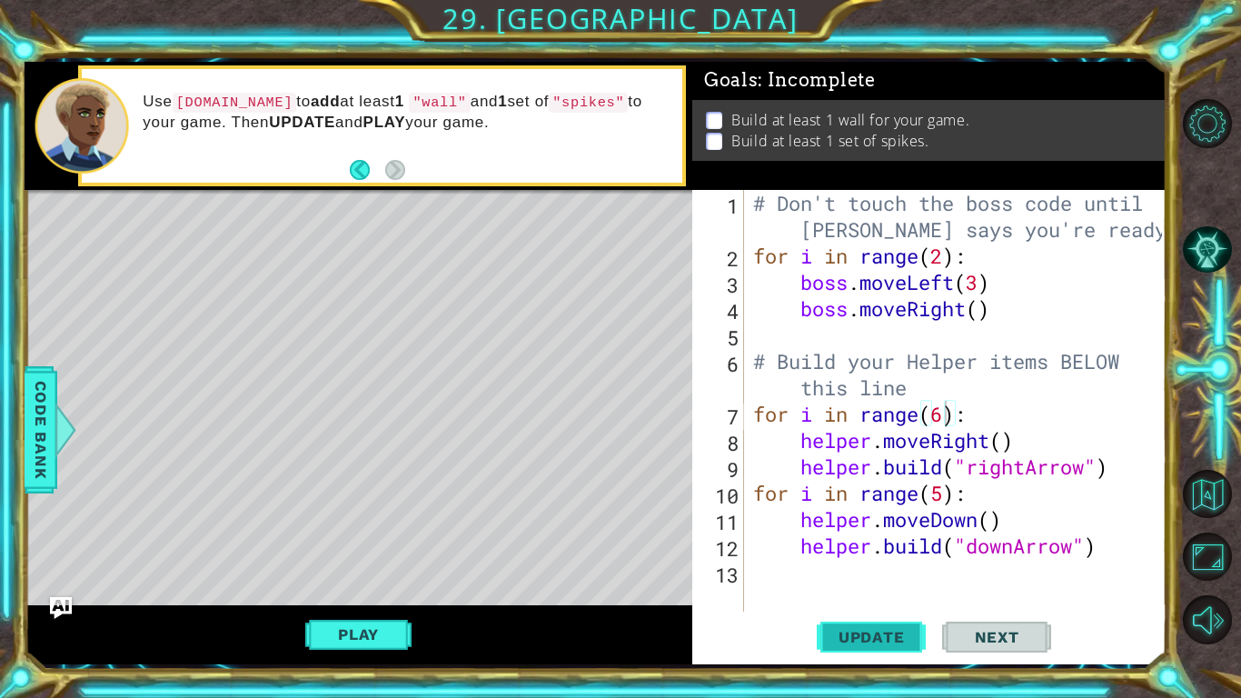
click at [912, 625] on button "Update" at bounding box center [871, 636] width 109 height 47
click at [41, 434] on span "Code Bank" at bounding box center [40, 429] width 29 height 111
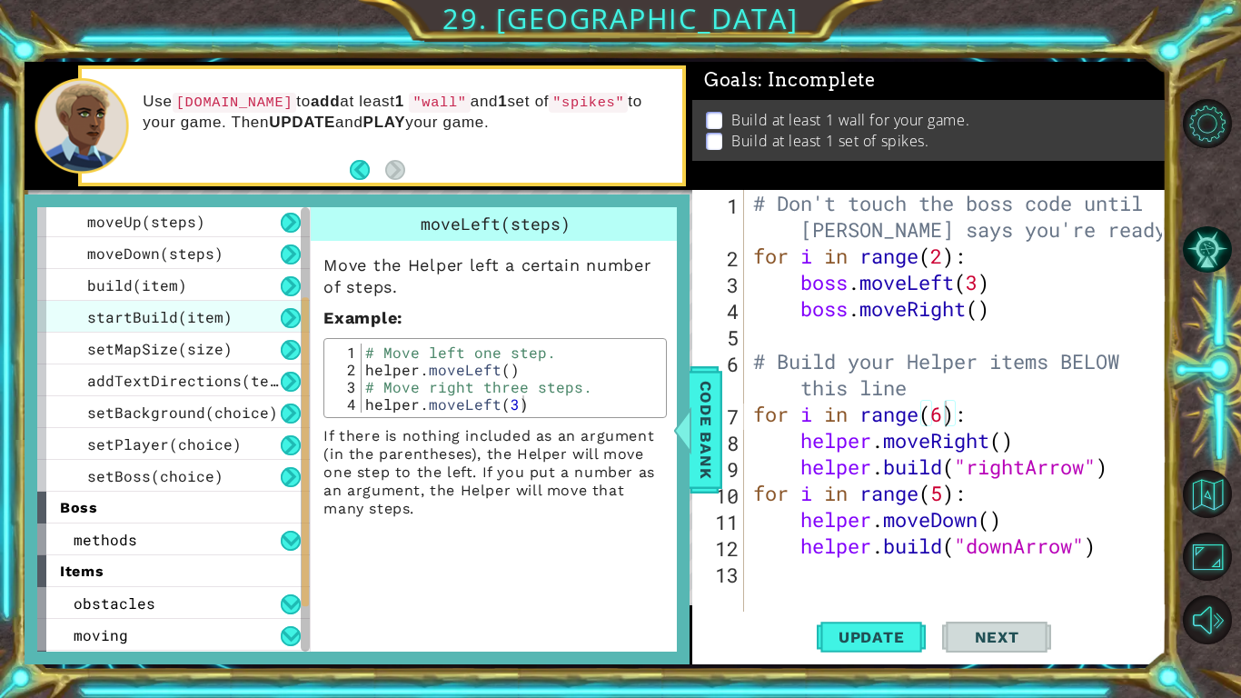
scroll to position [192, 0]
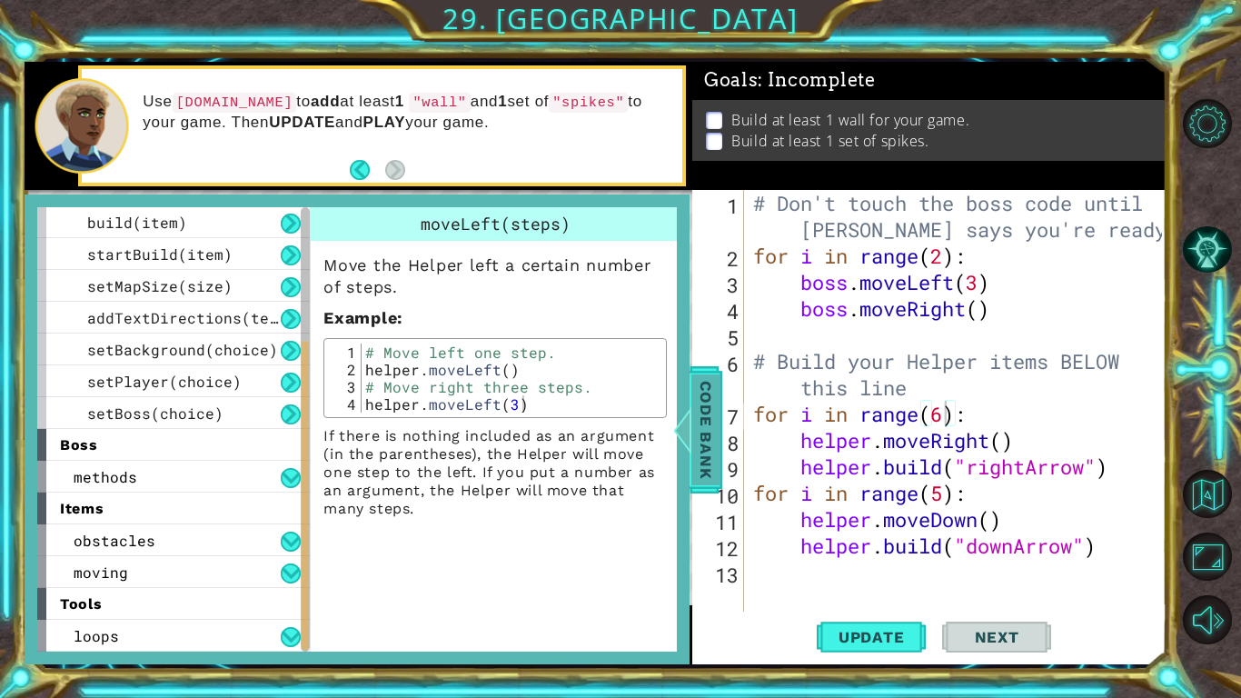
click at [690, 438] on div at bounding box center [683, 430] width 23 height 55
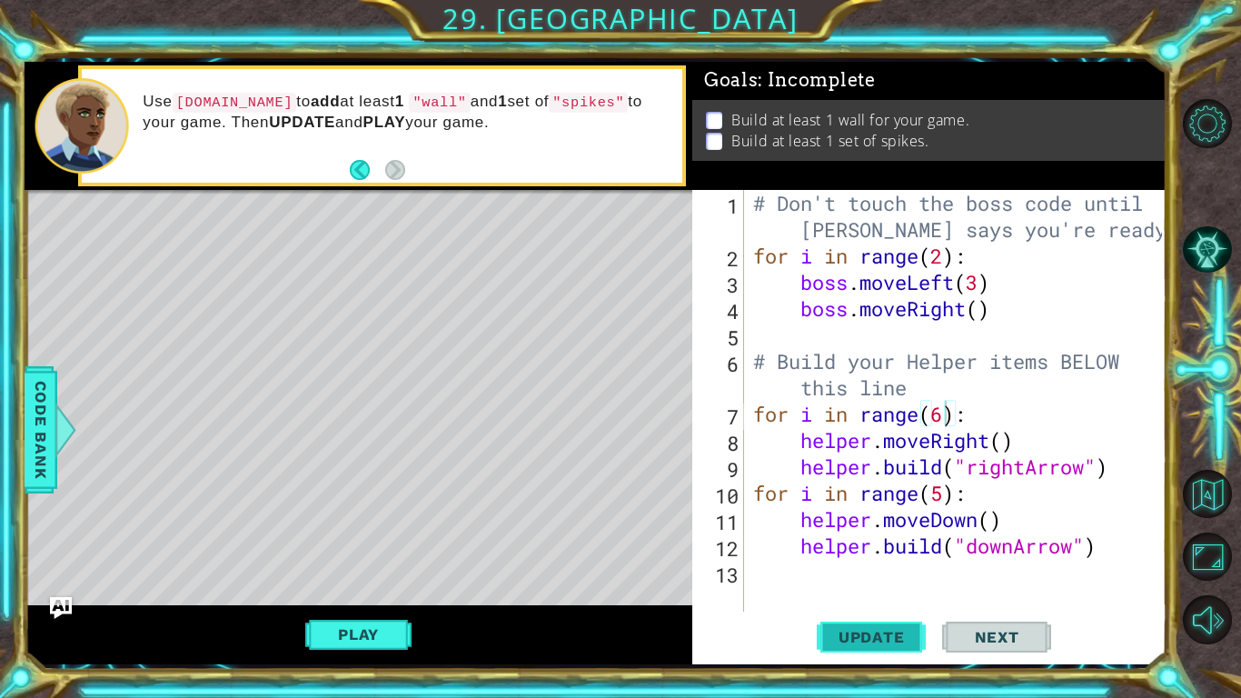
click at [886, 613] on button "Update" at bounding box center [871, 636] width 109 height 47
click at [818, 569] on div "# Don't touch the boss code until Vega says you're ready! for i in range ( 2 ) …" at bounding box center [961, 440] width 422 height 501
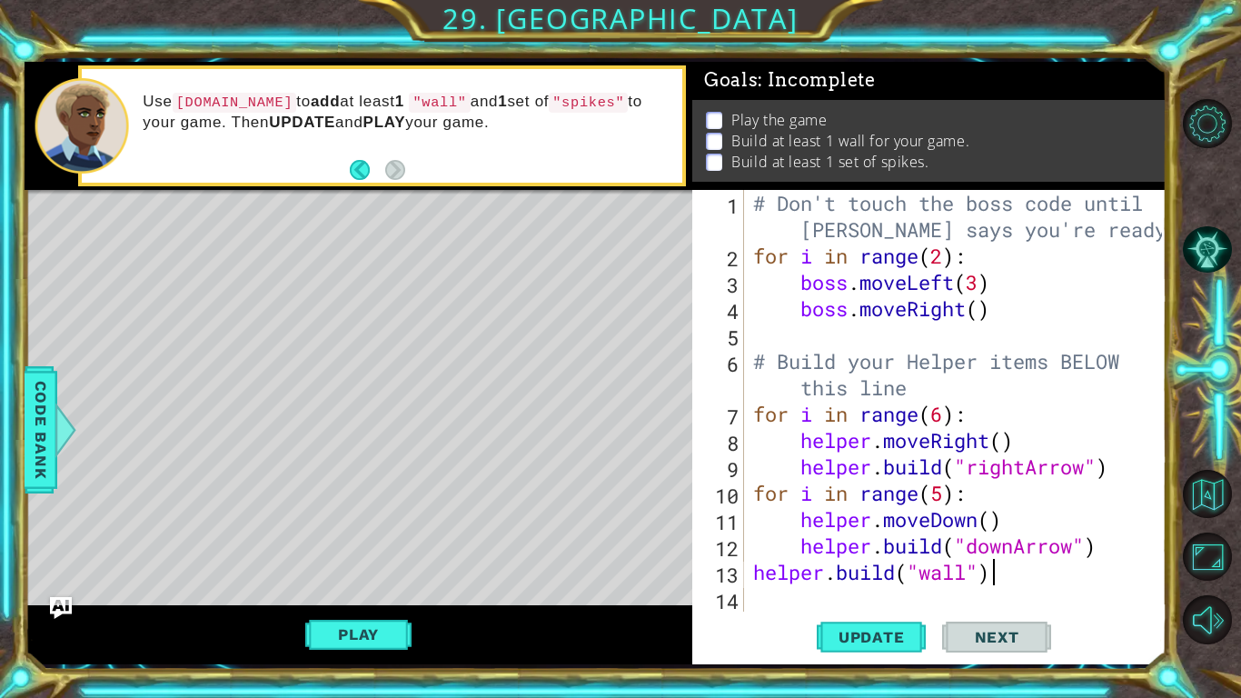
scroll to position [0, 10]
type textarea "helper.build("wall")"
click at [870, 661] on div "helper.build("wall") 1 2 3 4 5 6 7 8 9 10 11 12 13 14 # Don't touch the boss co…" at bounding box center [930, 427] width 474 height 474
click at [897, 636] on span "Update" at bounding box center [872, 637] width 103 height 18
drag, startPoint x: 1011, startPoint y: 579, endPoint x: 752, endPoint y: 581, distance: 259.0
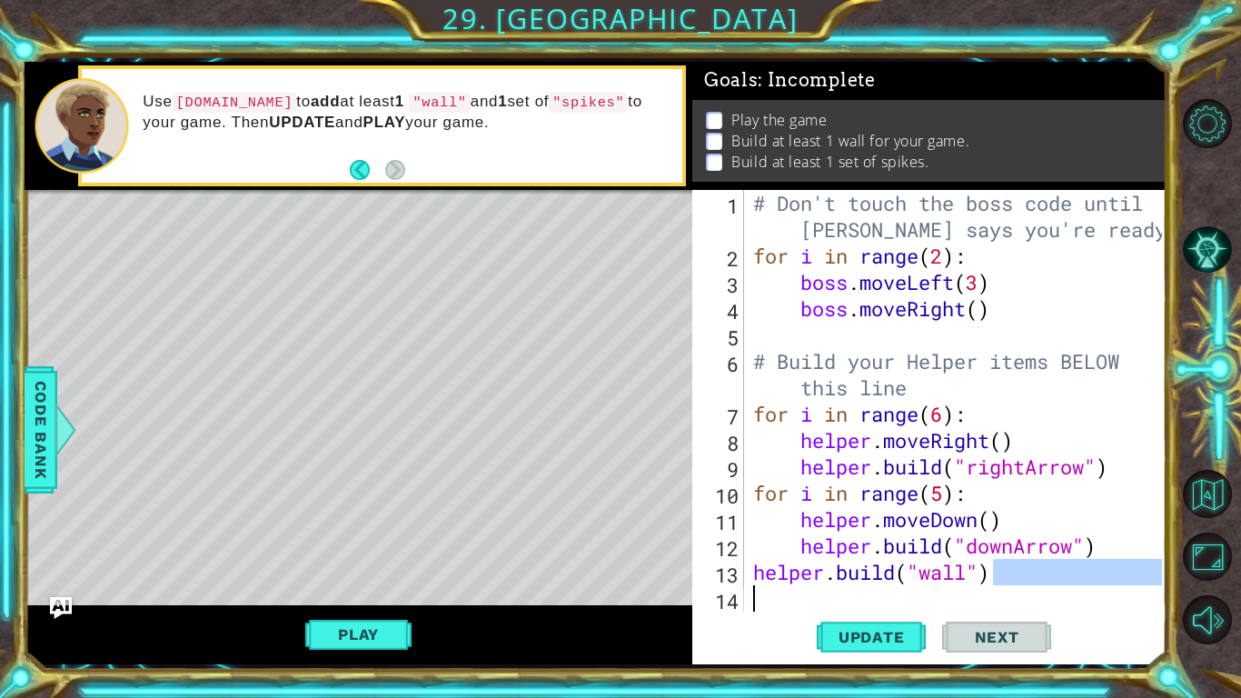
click at [752, 581] on div "# Don't touch the boss code until Vega says you're ready! for i in range ( 2 ) …" at bounding box center [961, 440] width 422 height 501
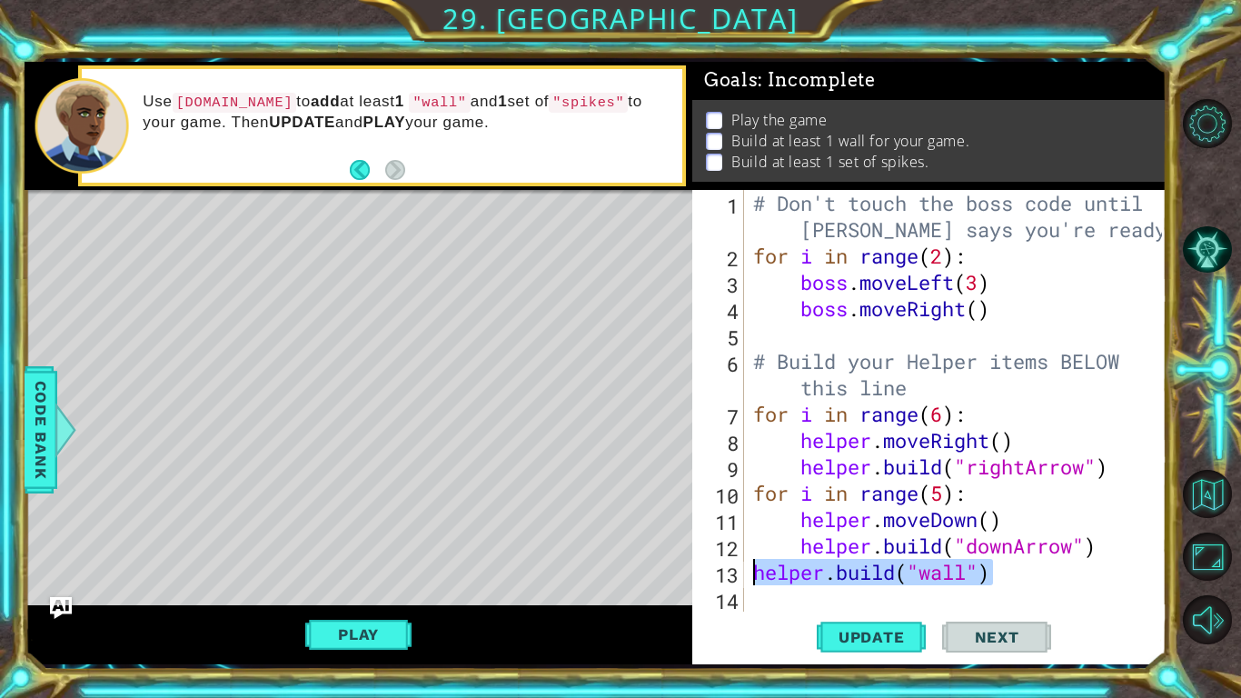
scroll to position [0, 0]
click at [944, 424] on div "# Don't touch the boss code until Vega says you're ready! for i in range ( 2 ) …" at bounding box center [961, 440] width 422 height 501
type textarea "for i in range(5):"
click at [936, 493] on div "# Don't touch the boss code until Vega says you're ready! for i in range ( 2 ) …" at bounding box center [961, 440] width 422 height 501
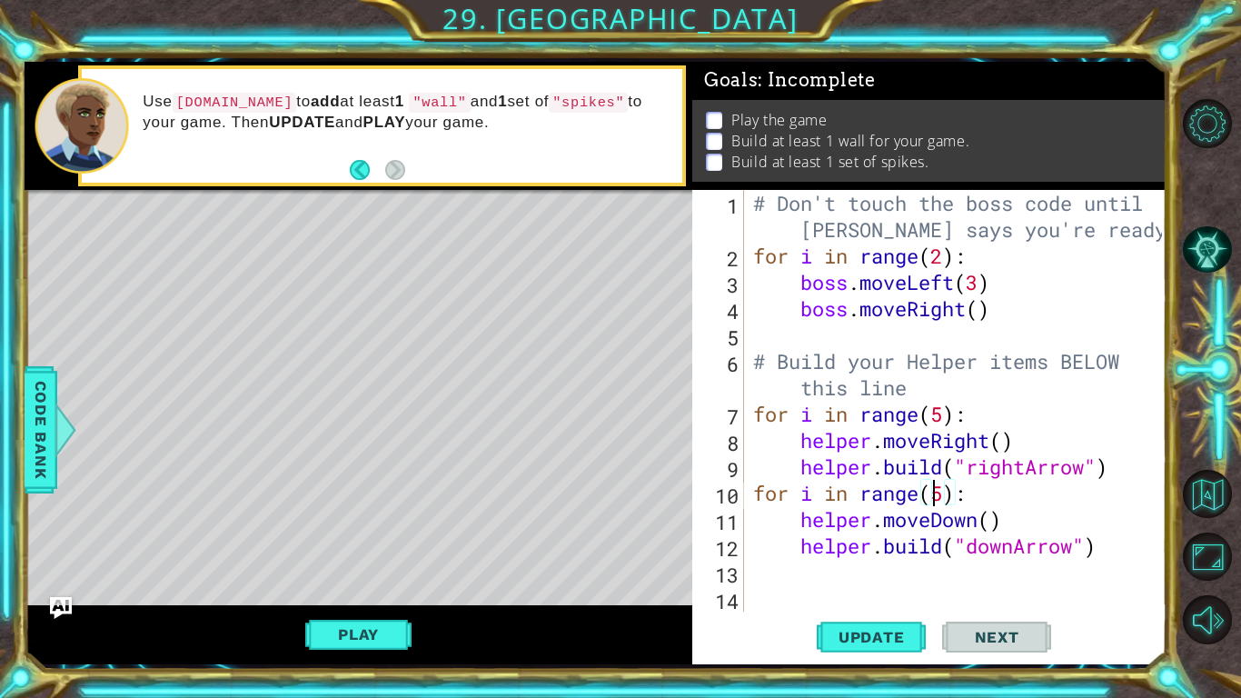
click at [830, 574] on div "# Don't touch the boss code until Vega says you're ready! for i in range ( 2 ) …" at bounding box center [961, 440] width 422 height 501
type textarea "helper.build("wall")"
type textarea "H"
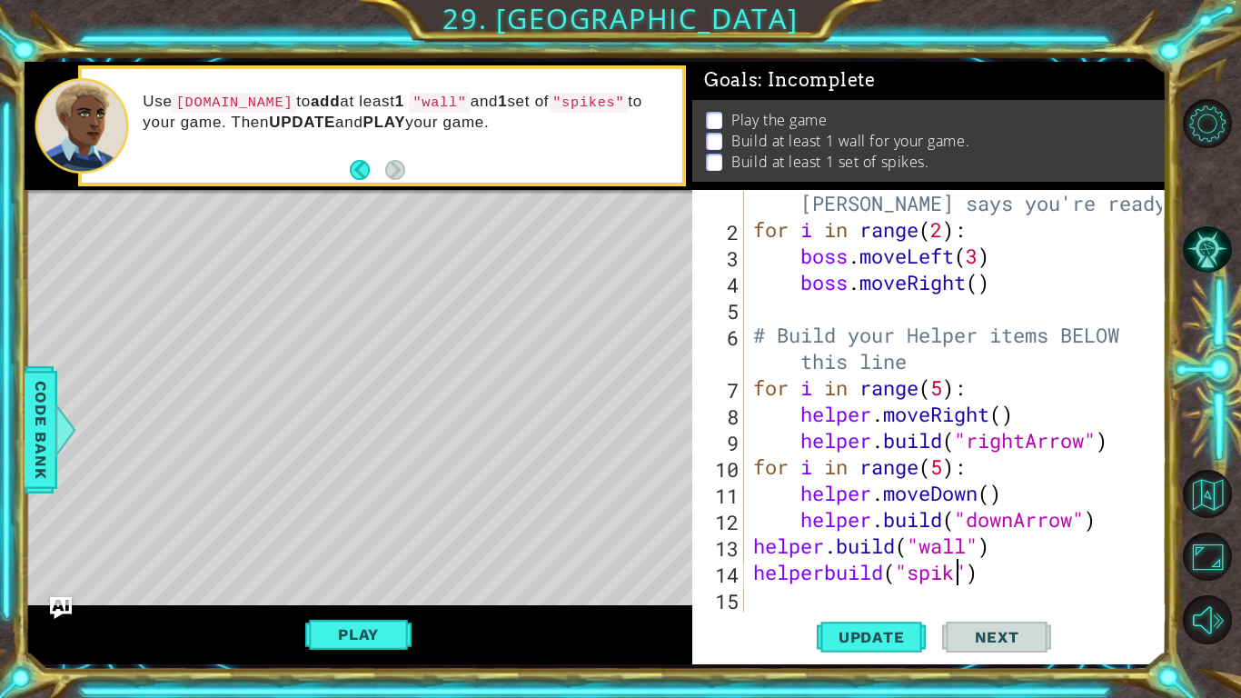
scroll to position [0, 10]
click at [845, 625] on button "Update" at bounding box center [871, 636] width 109 height 47
click at [869, 639] on span "Update" at bounding box center [872, 637] width 103 height 18
click at [857, 637] on span "Update" at bounding box center [872, 637] width 103 height 18
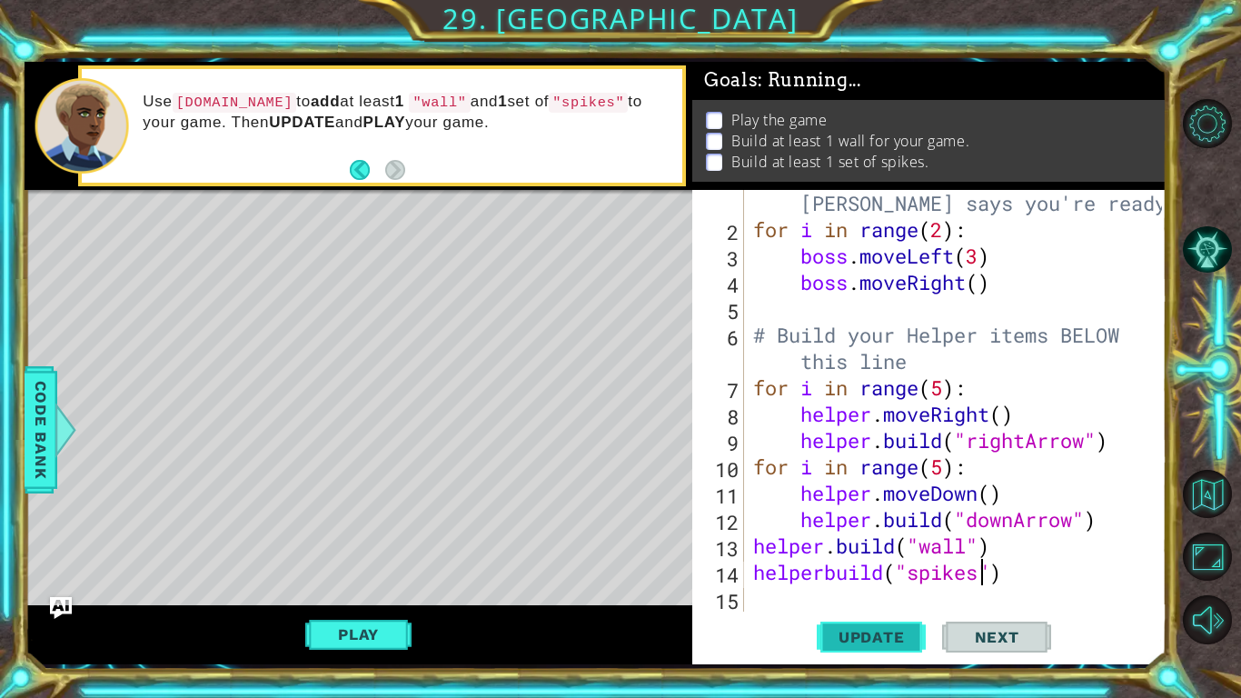
click at [857, 637] on span "Update" at bounding box center [872, 637] width 103 height 18
click at [376, 626] on button "Play" at bounding box center [358, 634] width 106 height 35
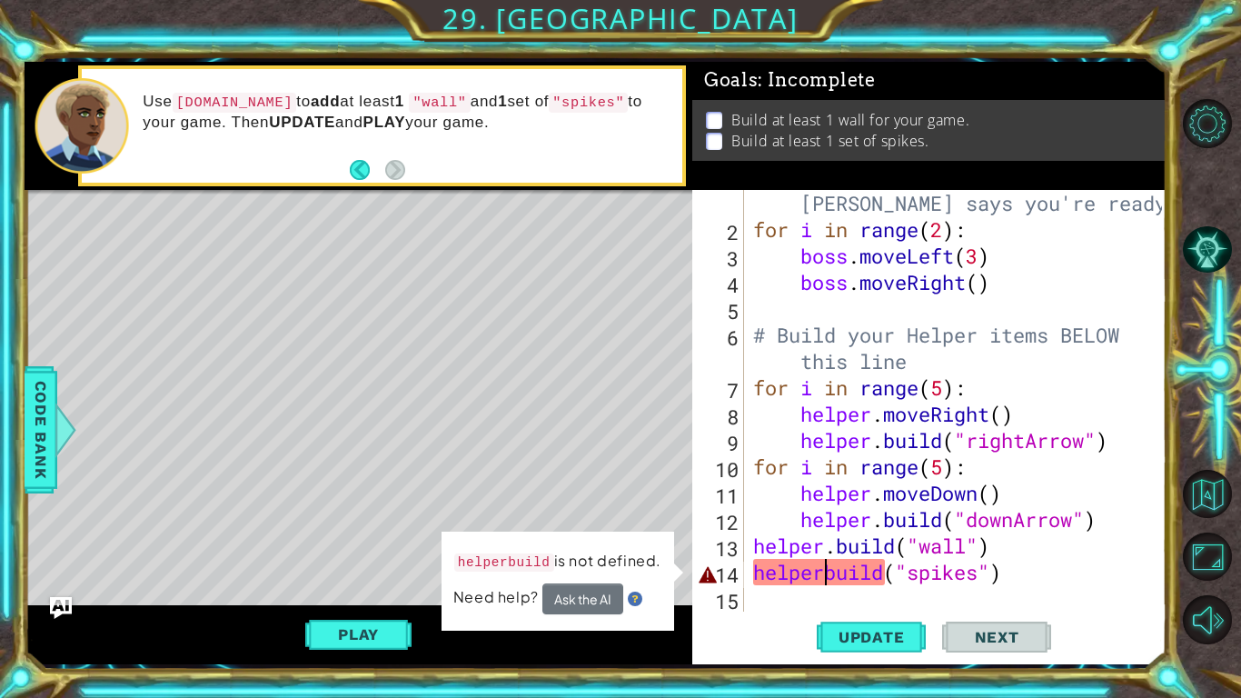
click at [831, 576] on div "# Don't touch the boss code until Vega says you're ready! for i in range ( 2 ) …" at bounding box center [961, 414] width 422 height 501
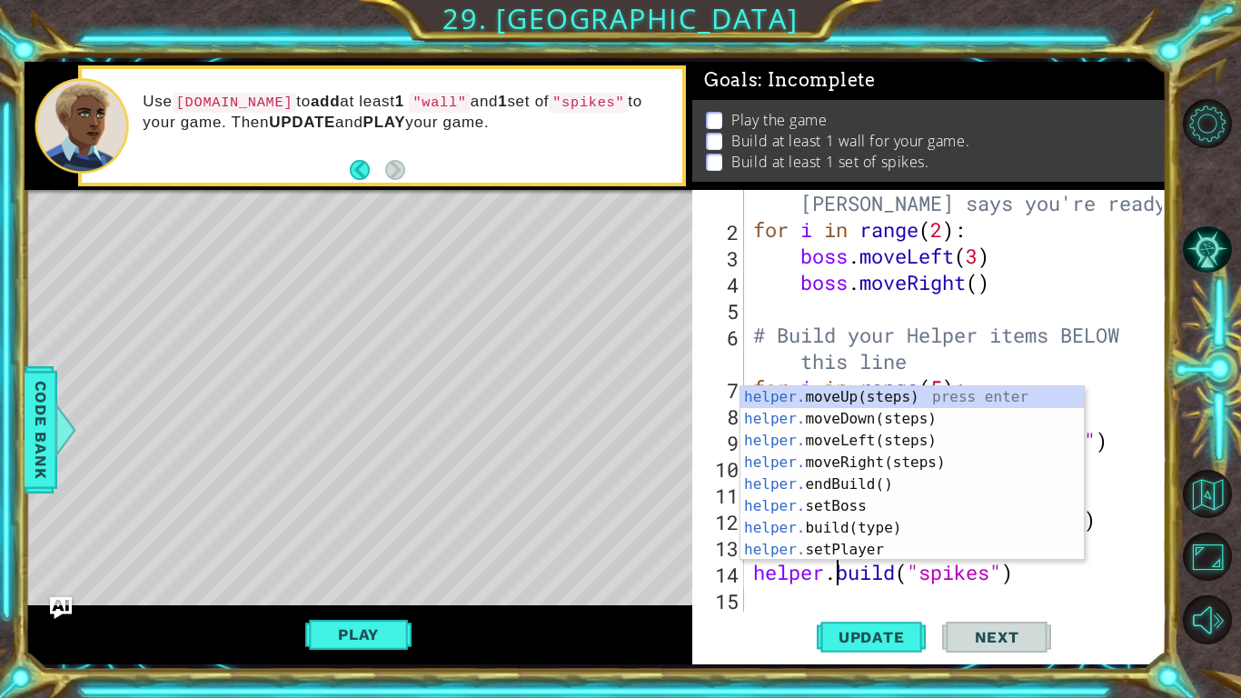
scroll to position [0, 4]
click at [885, 650] on button "Update" at bounding box center [871, 636] width 109 height 47
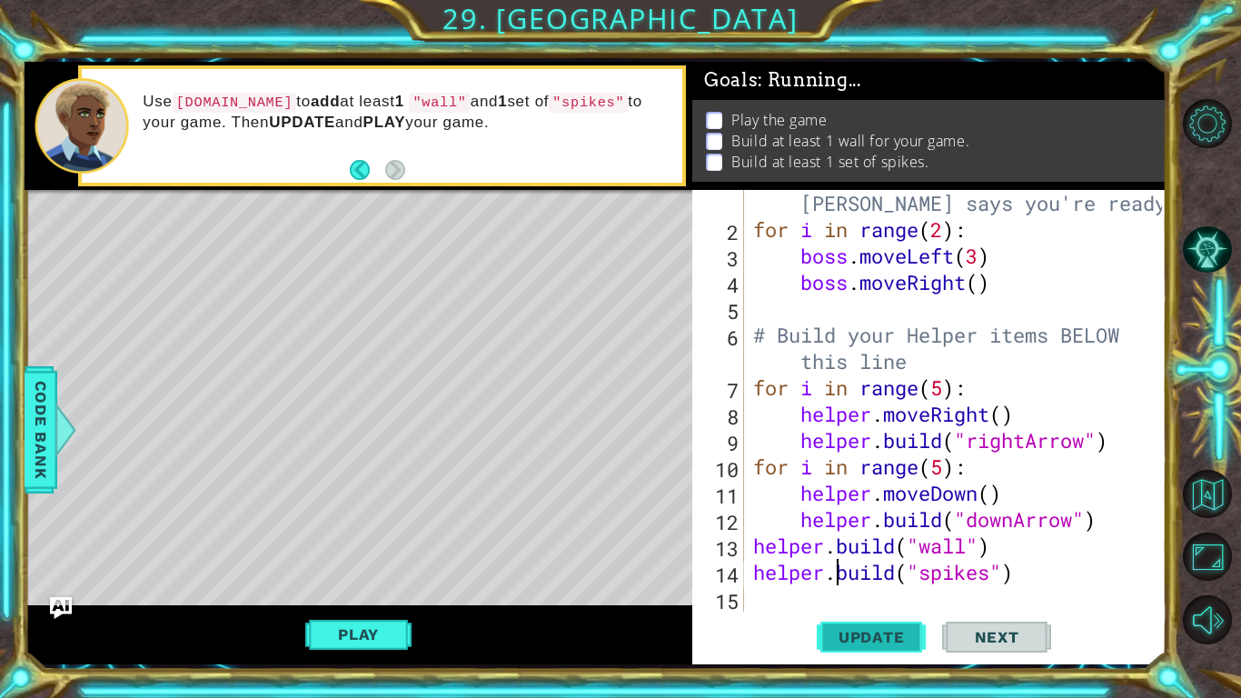
click at [882, 650] on button "Update" at bounding box center [871, 636] width 109 height 47
click at [367, 642] on button "Play" at bounding box center [358, 634] width 106 height 35
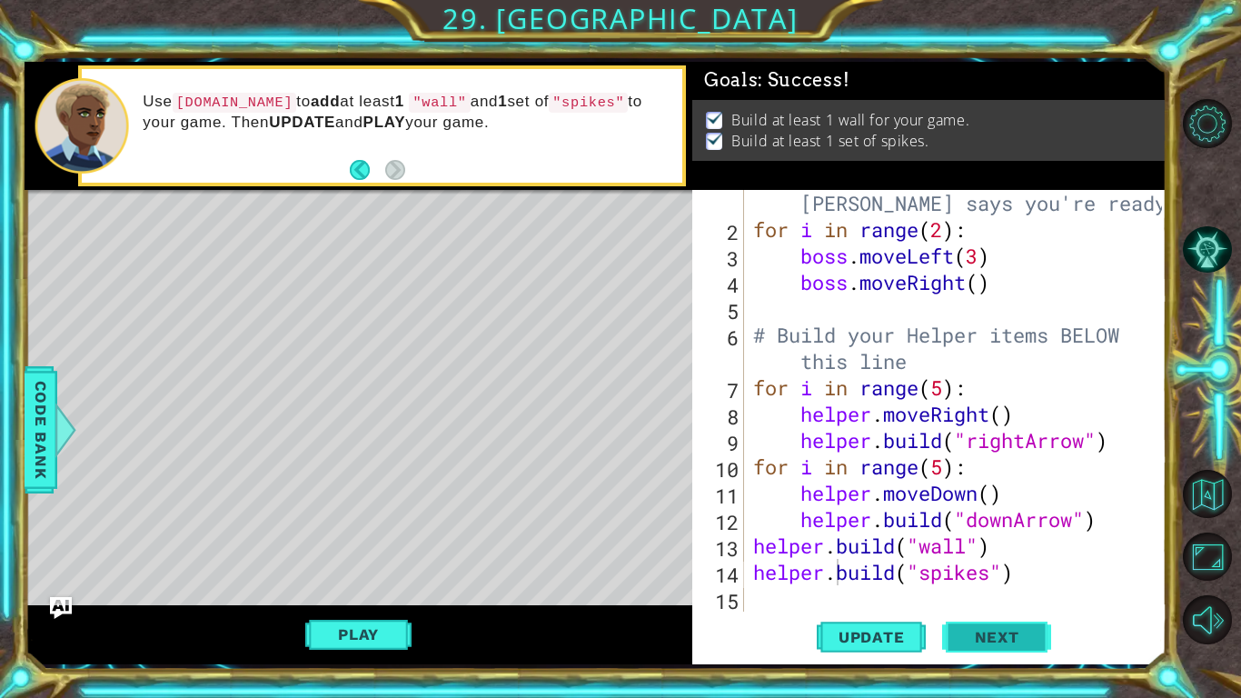
click at [994, 637] on span "Next" at bounding box center [997, 640] width 81 height 18
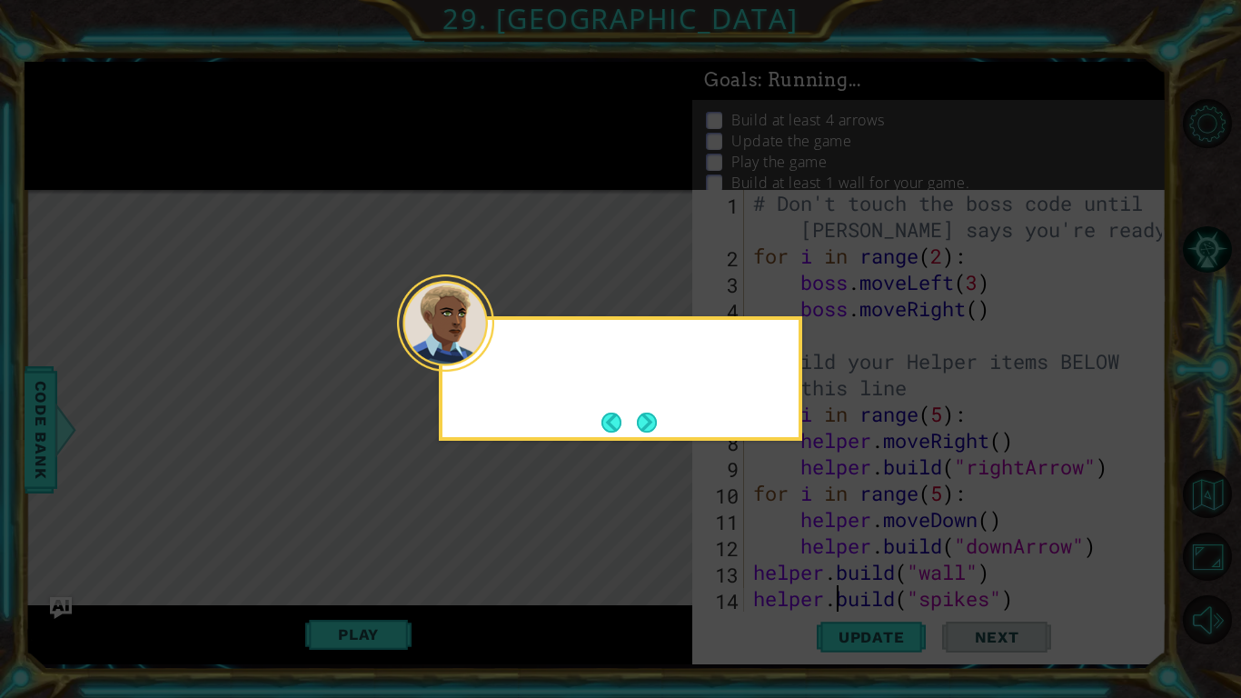
click at [487, 364] on div at bounding box center [445, 322] width 97 height 97
click at [657, 424] on div "Ok. It's finally tim" at bounding box center [621, 378] width 364 height 125
click at [657, 424] on div "Ok. It's finally time to w" at bounding box center [621, 378] width 364 height 125
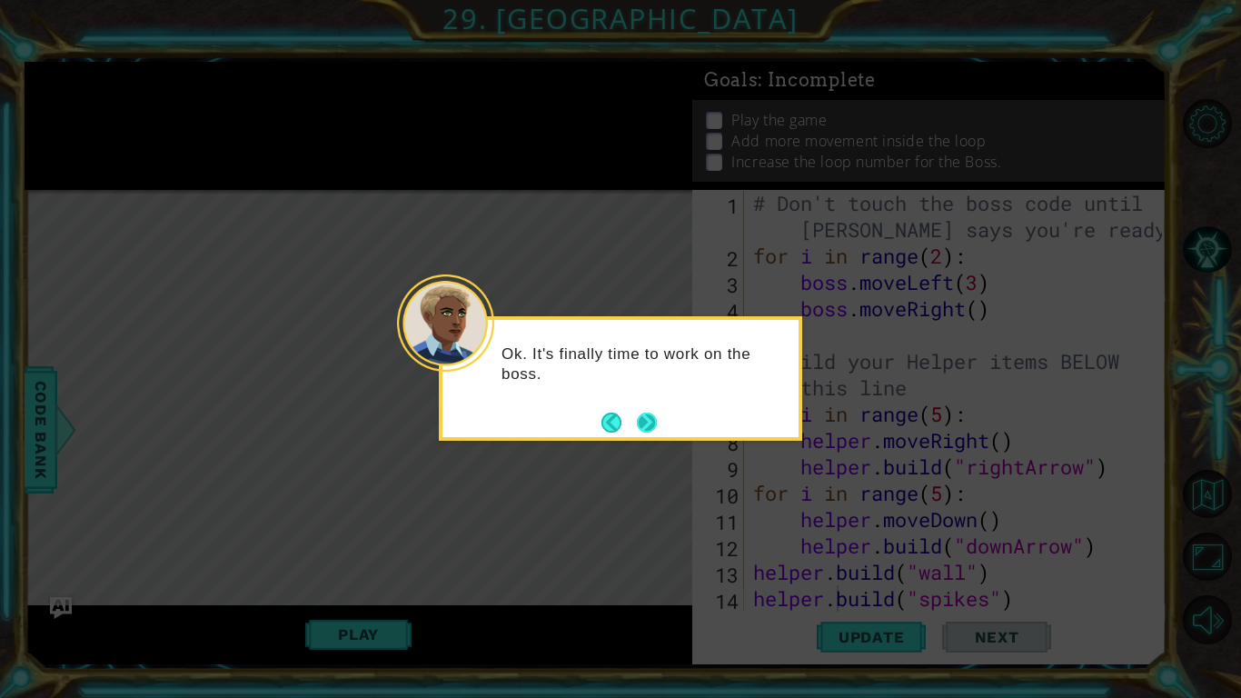
click at [640, 421] on button "Next" at bounding box center [647, 422] width 21 height 21
click at [640, 421] on icon at bounding box center [620, 349] width 1241 height 698
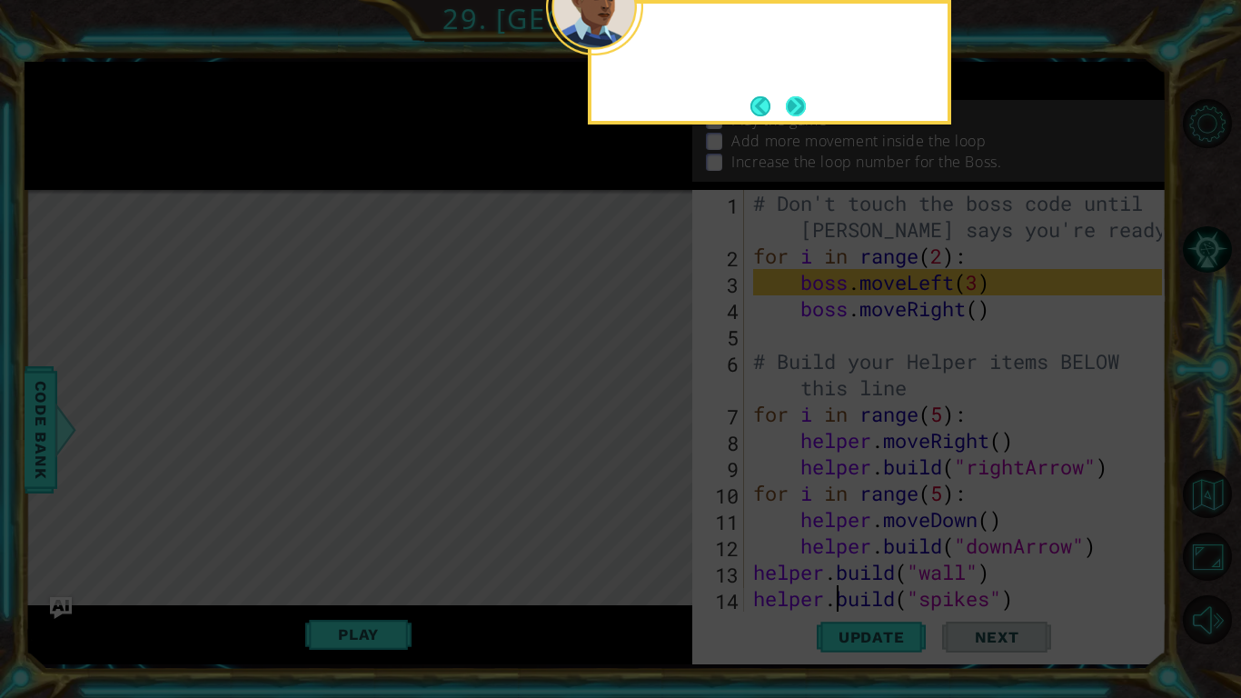
click at [789, 106] on button "Next" at bounding box center [796, 106] width 20 height 20
click at [789, 106] on icon at bounding box center [620, 112] width 1241 height 1171
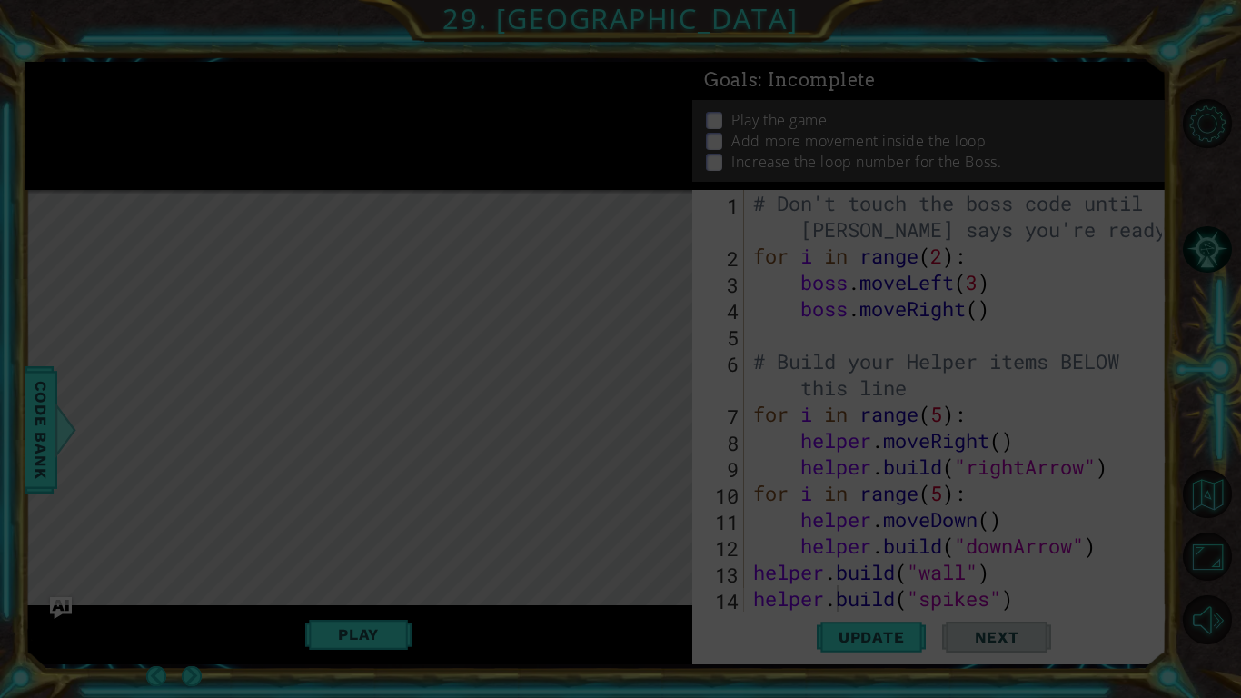
click at [789, 106] on icon at bounding box center [620, 349] width 1241 height 698
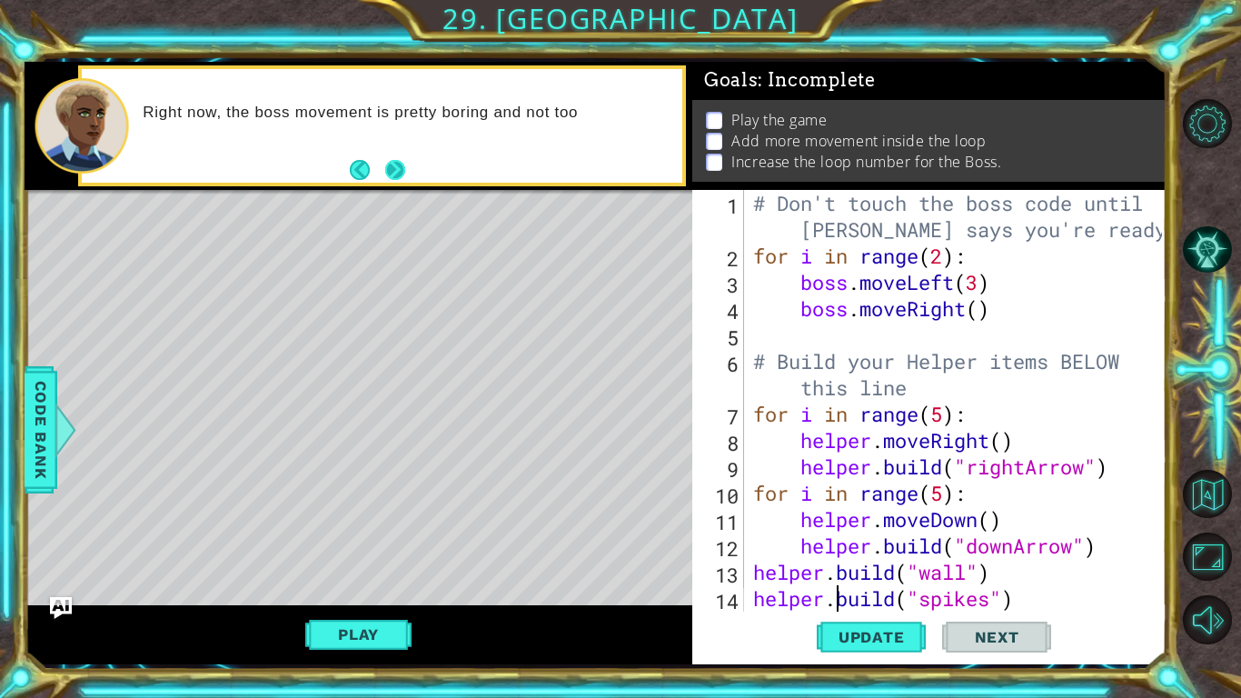
click at [400, 160] on button "Next" at bounding box center [394, 170] width 20 height 20
click at [400, 160] on div "Right now, the boss movement is pretty boring and not too" at bounding box center [359, 126] width 668 height 128
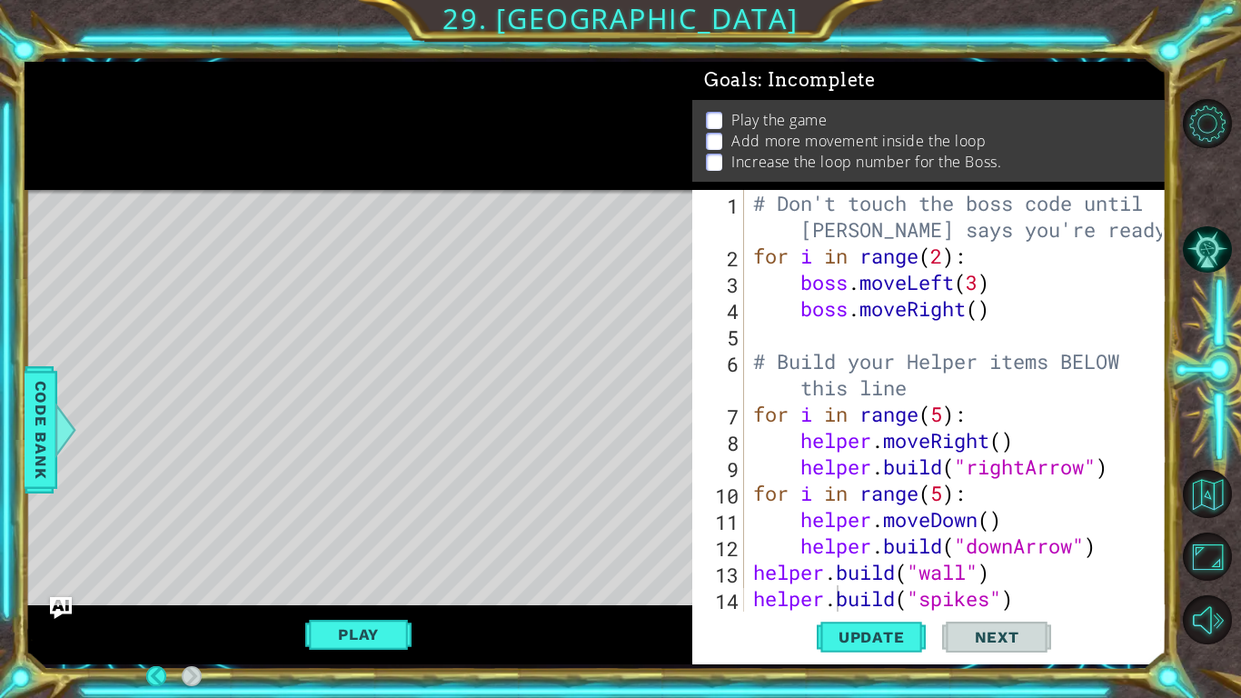
click at [400, 160] on div at bounding box center [359, 126] width 668 height 128
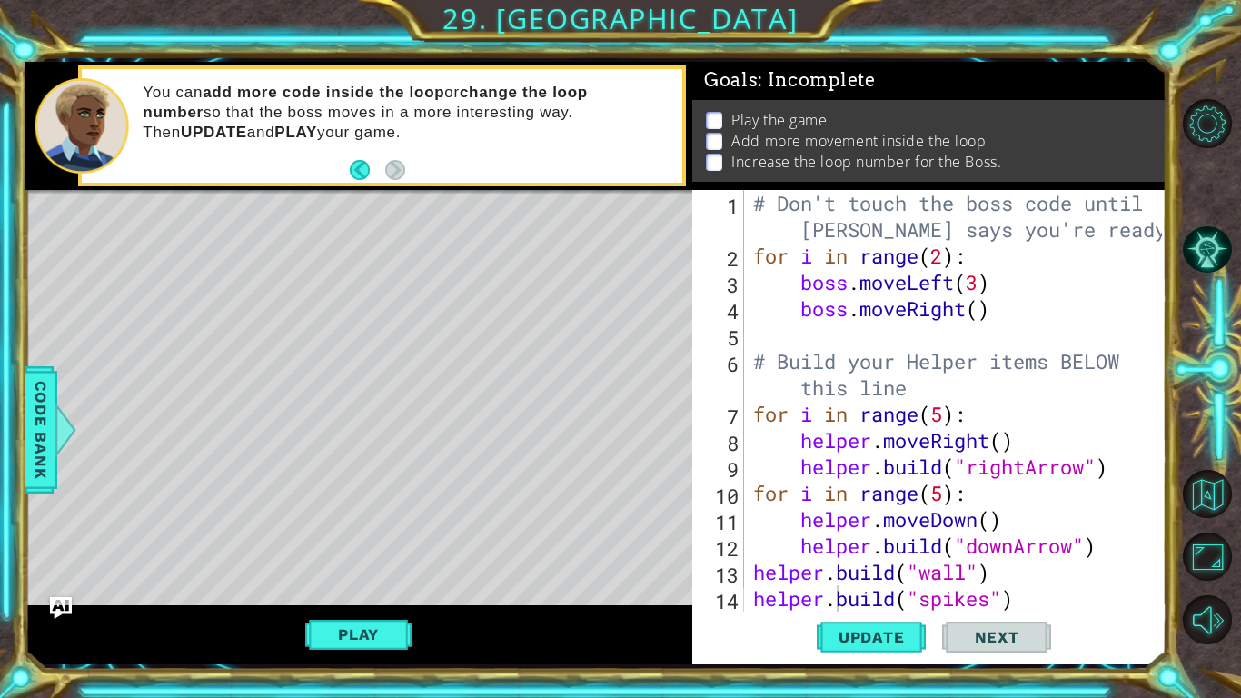
click at [982, 279] on div "# Don't touch the boss code until Vega says you're ready! for i in range ( 2 ) …" at bounding box center [961, 440] width 422 height 501
click at [984, 314] on div "# Don't touch the boss code until Vega says you're ready! for i in range ( 2 ) …" at bounding box center [961, 440] width 422 height 501
click at [944, 257] on div "# Don't touch the boss code until Vega says you're ready! for i in range ( 2 ) …" at bounding box center [961, 440] width 422 height 501
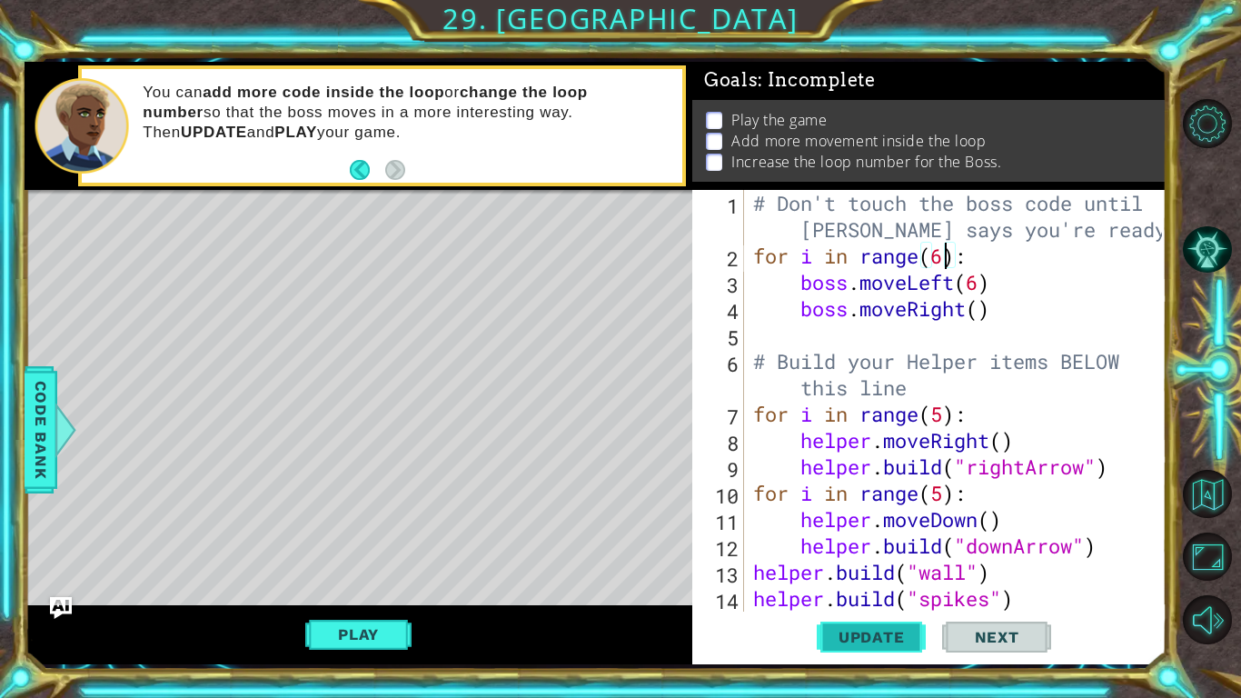
click at [882, 651] on button "Update" at bounding box center [871, 636] width 109 height 47
click at [366, 656] on div "Play" at bounding box center [359, 634] width 668 height 59
click at [494, 680] on div "1 ההההההההההההההההההההההההההההההההההההההההההההההההההההההההההההההההההההההההההההה…" at bounding box center [620, 349] width 1241 height 698
click at [340, 646] on button "Play" at bounding box center [358, 634] width 106 height 35
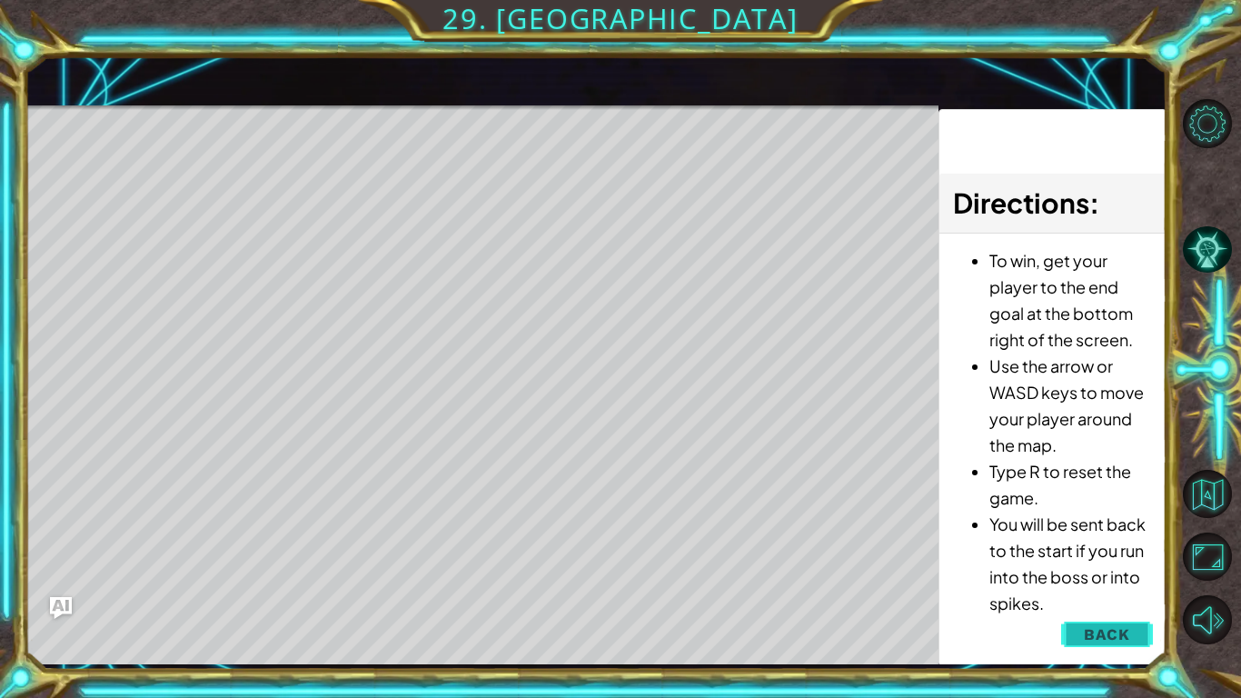
click at [1091, 642] on span "Back" at bounding box center [1107, 634] width 46 height 18
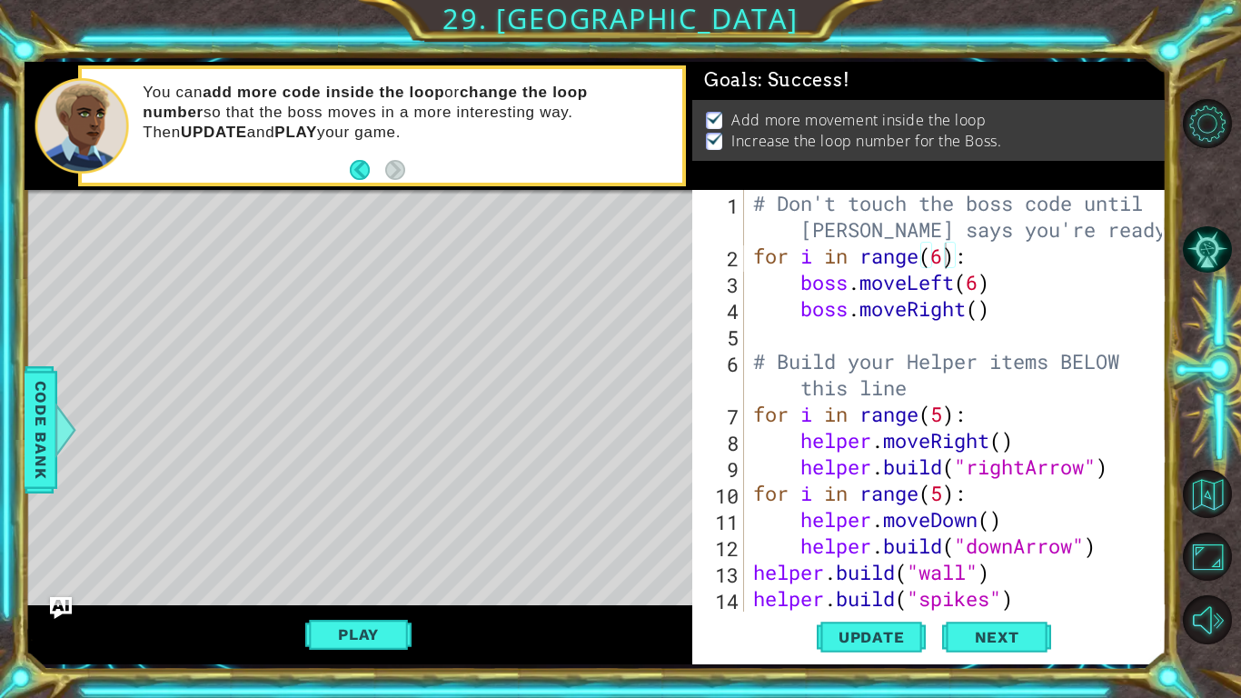
click at [947, 258] on div "# Don't touch the boss code until Vega says you're ready! for i in range ( 6 ) …" at bounding box center [961, 440] width 422 height 501
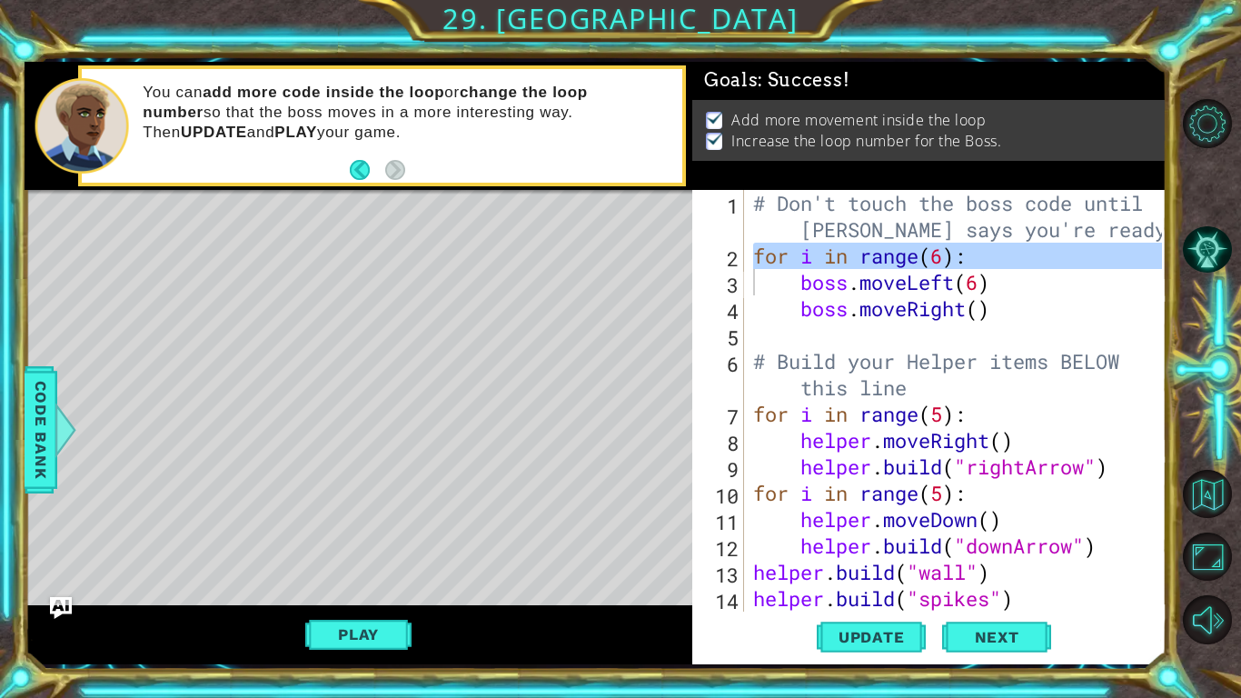
click at [947, 258] on div "# Don't touch the boss code until Vega says you're ready! for i in range ( 6 ) …" at bounding box center [956, 401] width 413 height 422
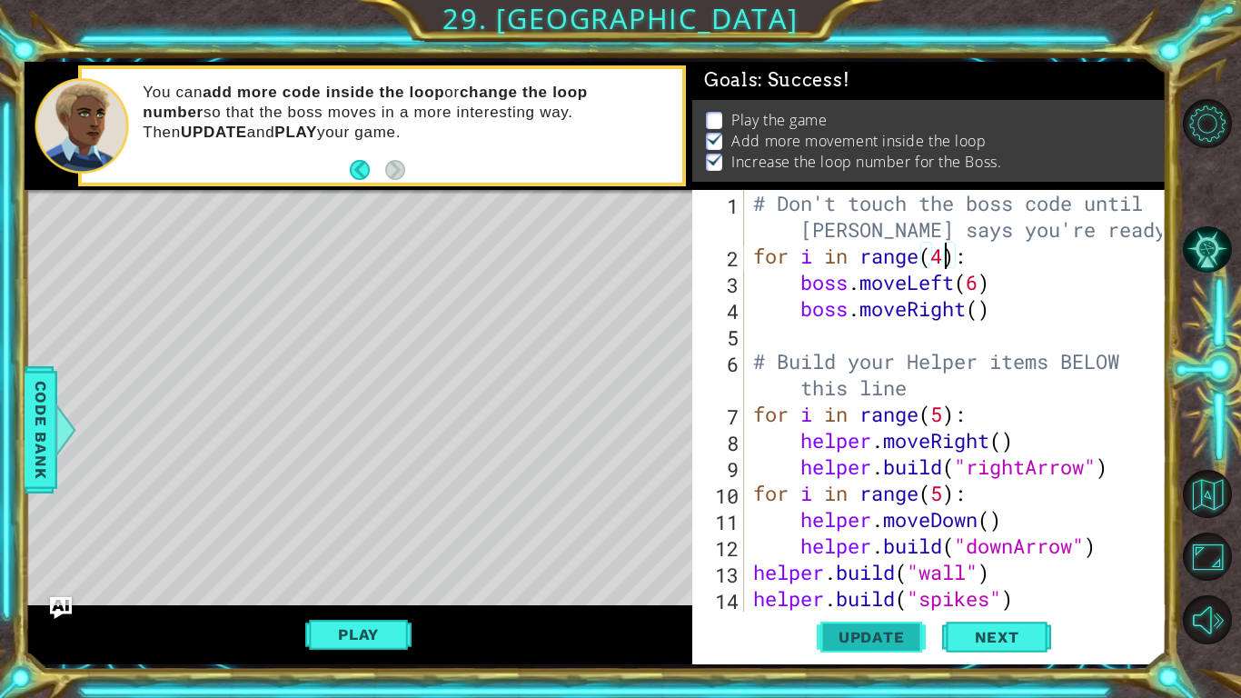
click at [874, 635] on span "Update" at bounding box center [872, 637] width 103 height 18
type textarea "boss.moveLeft(6)"
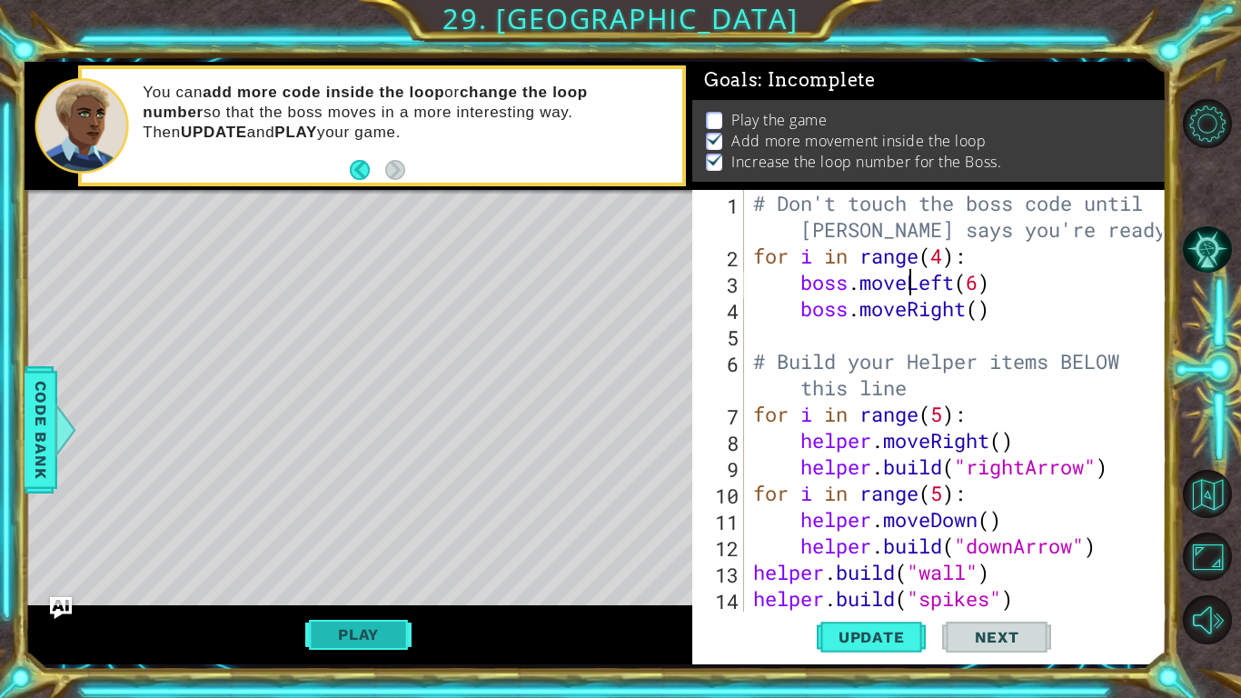
click at [389, 635] on button "Play" at bounding box center [358, 634] width 106 height 35
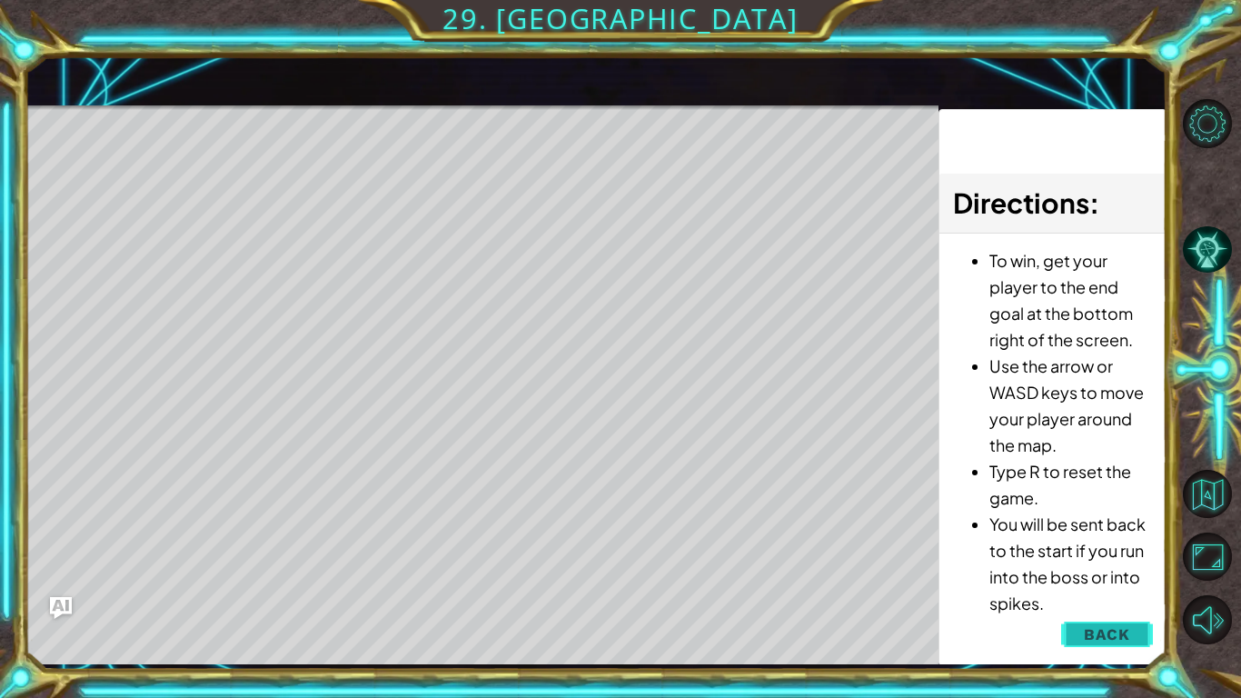
click at [1084, 625] on button "Back" at bounding box center [1108, 634] width 92 height 36
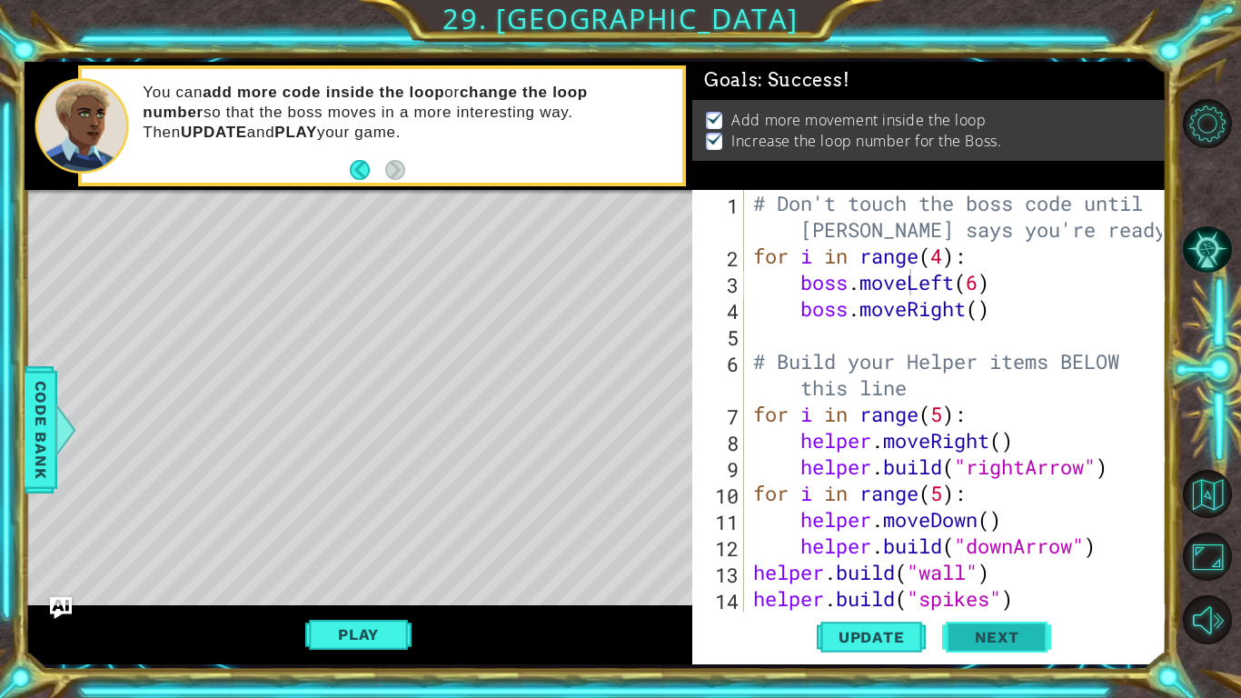
click at [1021, 630] on span "Next" at bounding box center [997, 639] width 81 height 18
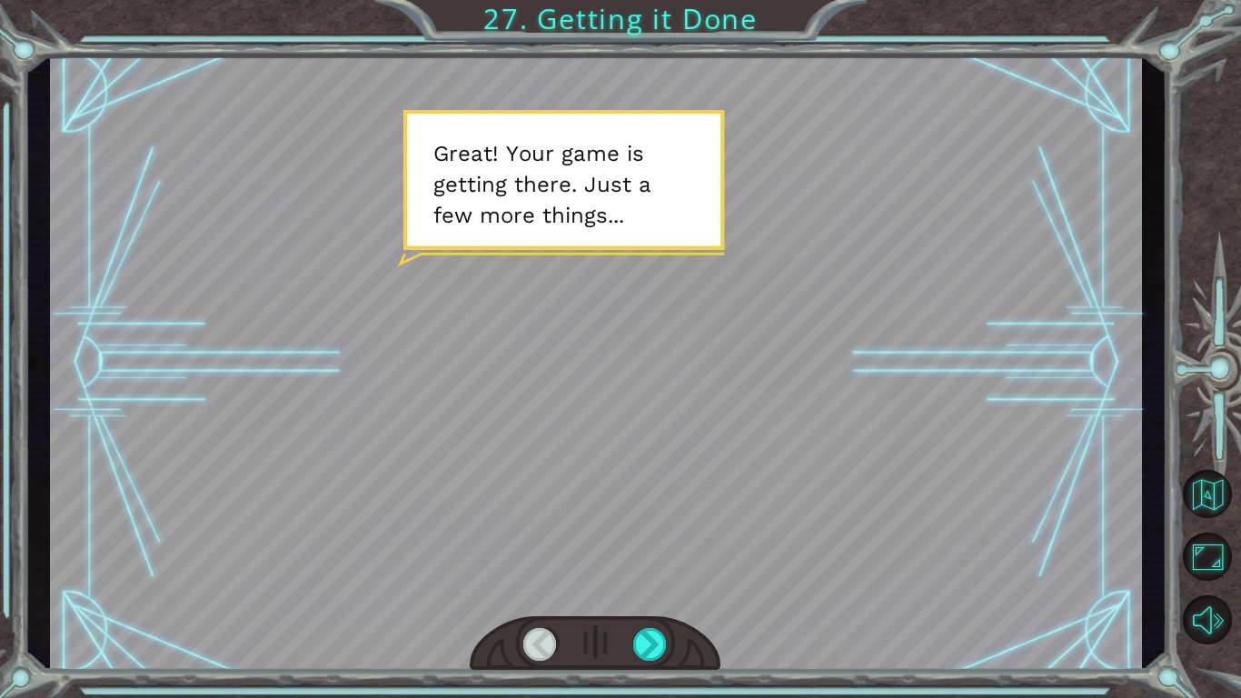
click at [938, 545] on div at bounding box center [596, 362] width 1092 height 614
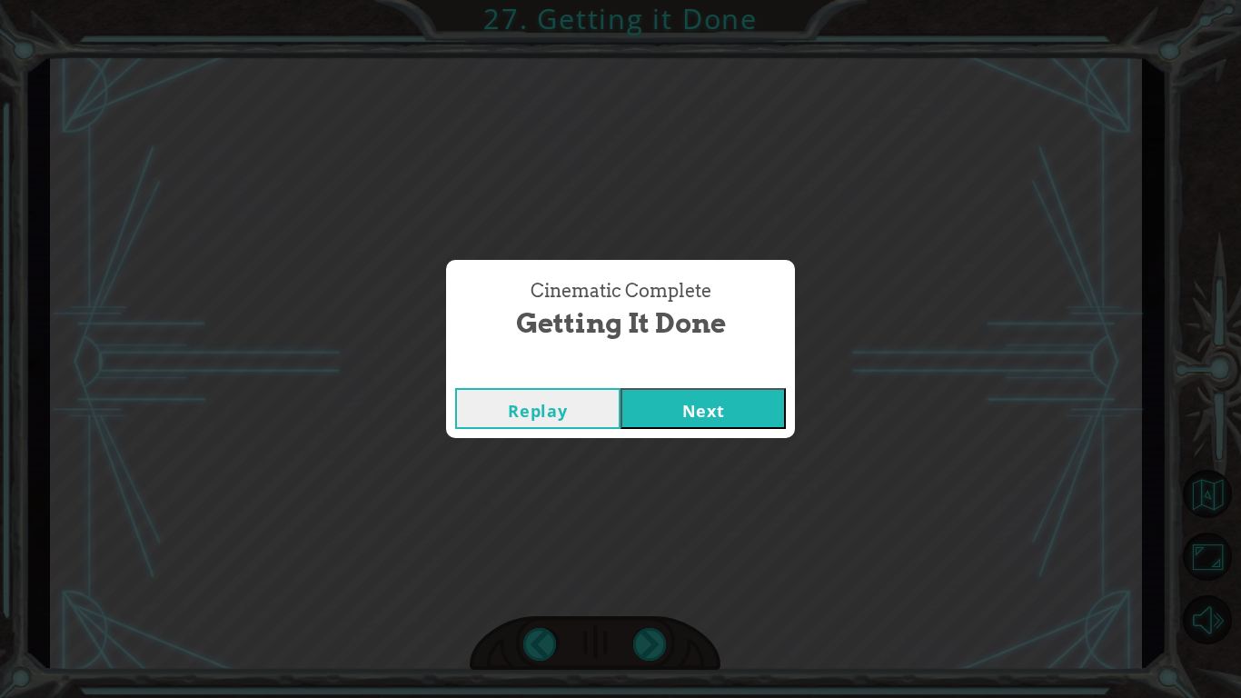
click at [680, 381] on div "Replay Next" at bounding box center [620, 408] width 349 height 59
click at [713, 417] on button "Next" at bounding box center [703, 408] width 165 height 41
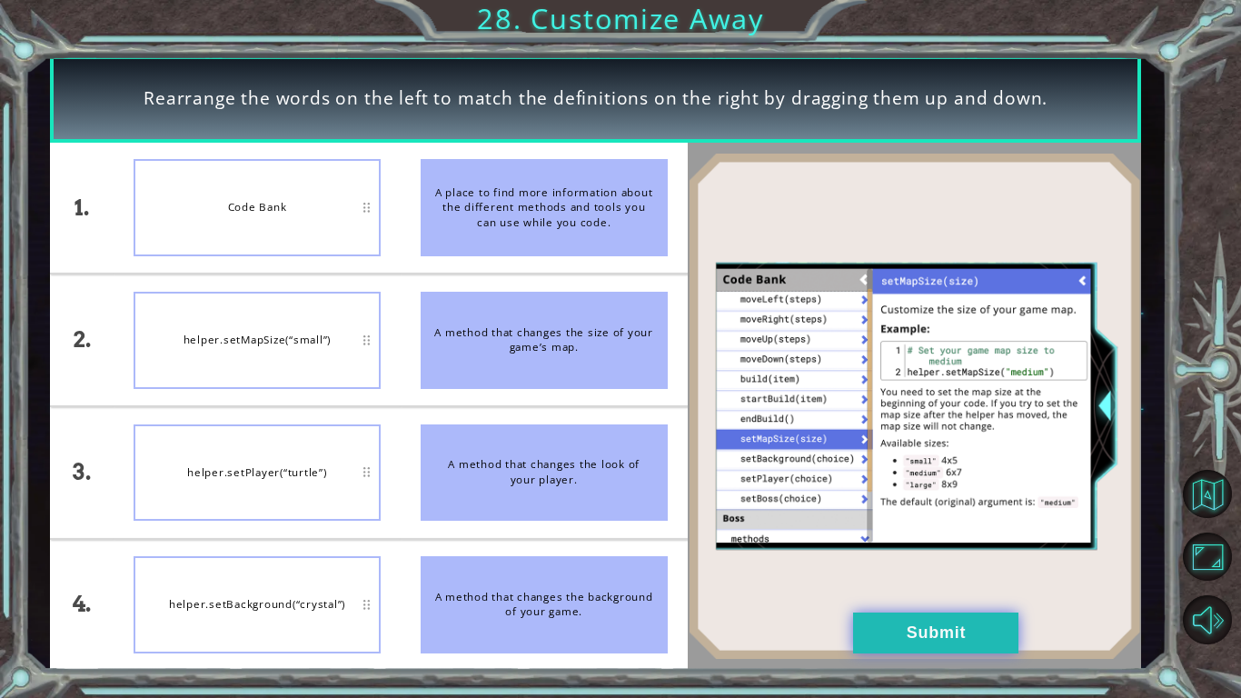
click at [906, 627] on button "Submit" at bounding box center [935, 633] width 165 height 41
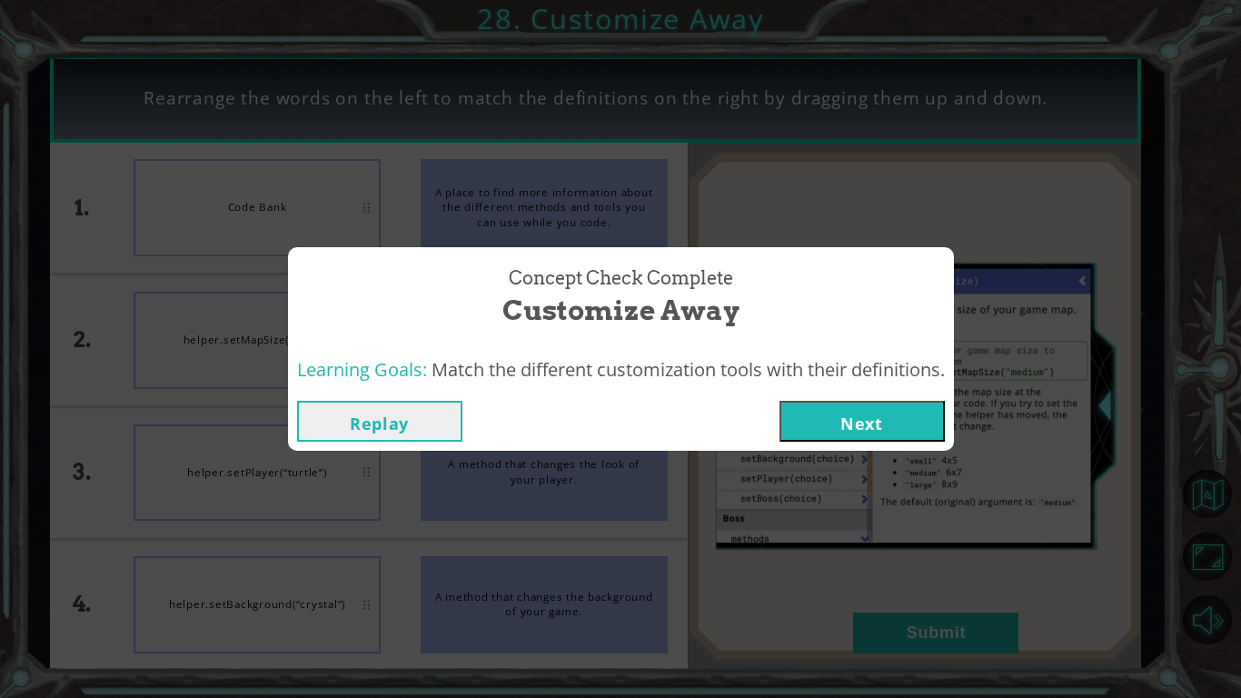
click at [872, 436] on button "Next" at bounding box center [862, 421] width 165 height 41
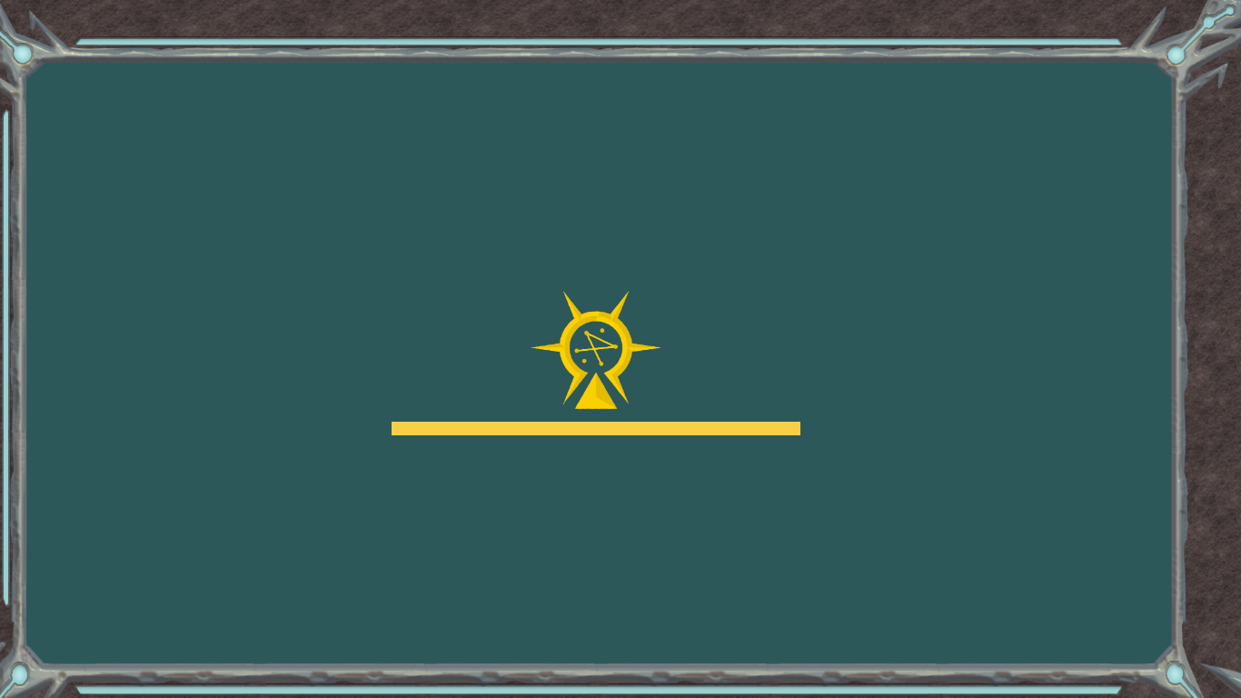
click at [644, 403] on img at bounding box center [596, 350] width 131 height 119
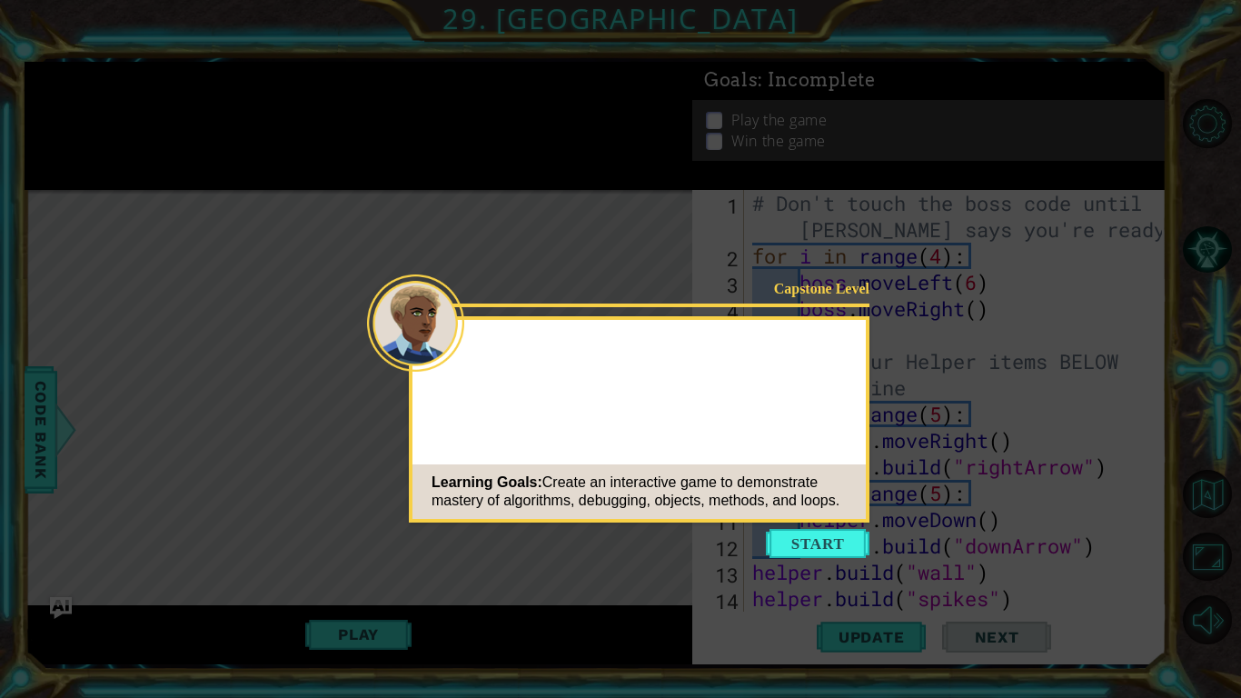
click at [801, 544] on button "Start" at bounding box center [818, 543] width 104 height 29
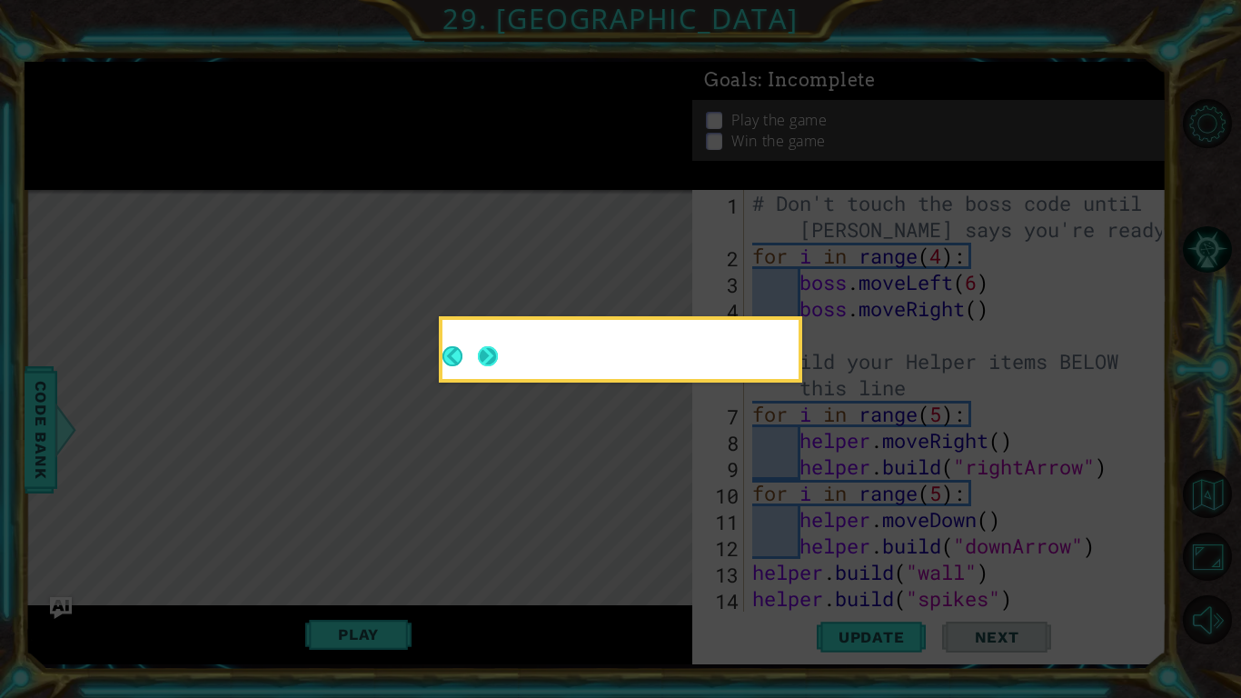
click at [491, 354] on button "Next" at bounding box center [488, 356] width 21 height 21
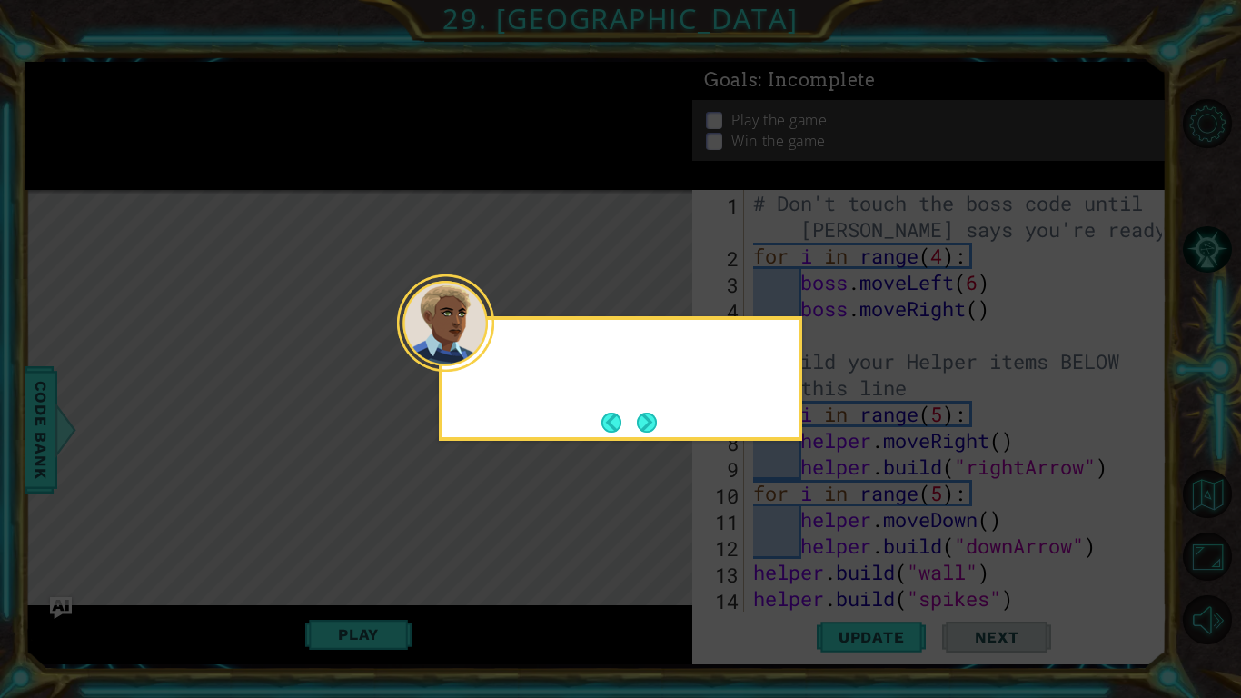
click at [655, 425] on button "Next" at bounding box center [647, 423] width 22 height 22
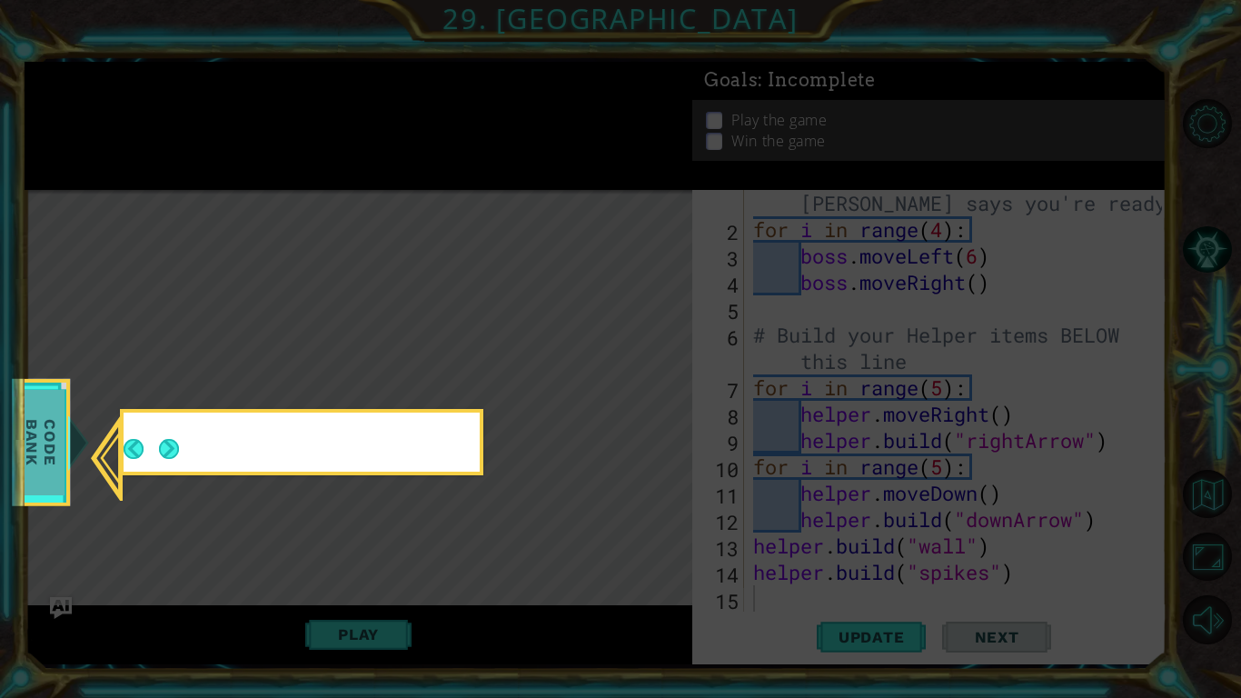
click at [643, 423] on icon at bounding box center [620, 349] width 1241 height 698
click at [32, 442] on span "Code Bank" at bounding box center [40, 442] width 47 height 105
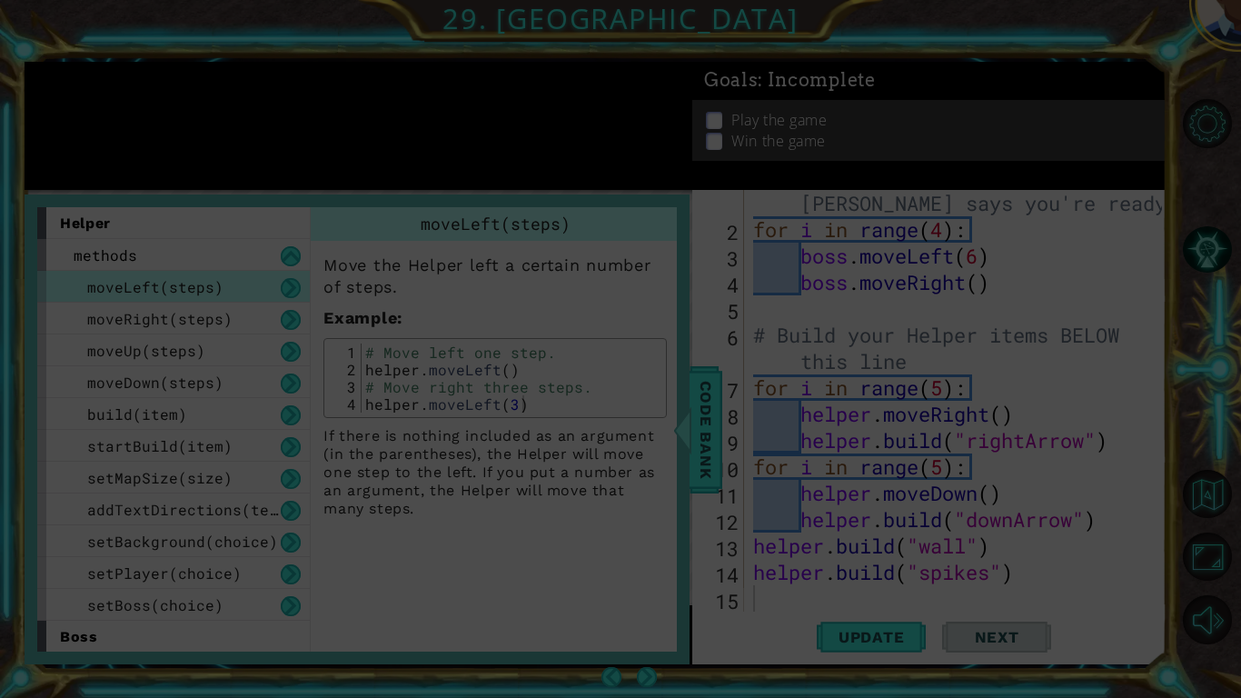
click at [724, 320] on div "5" at bounding box center [720, 311] width 48 height 26
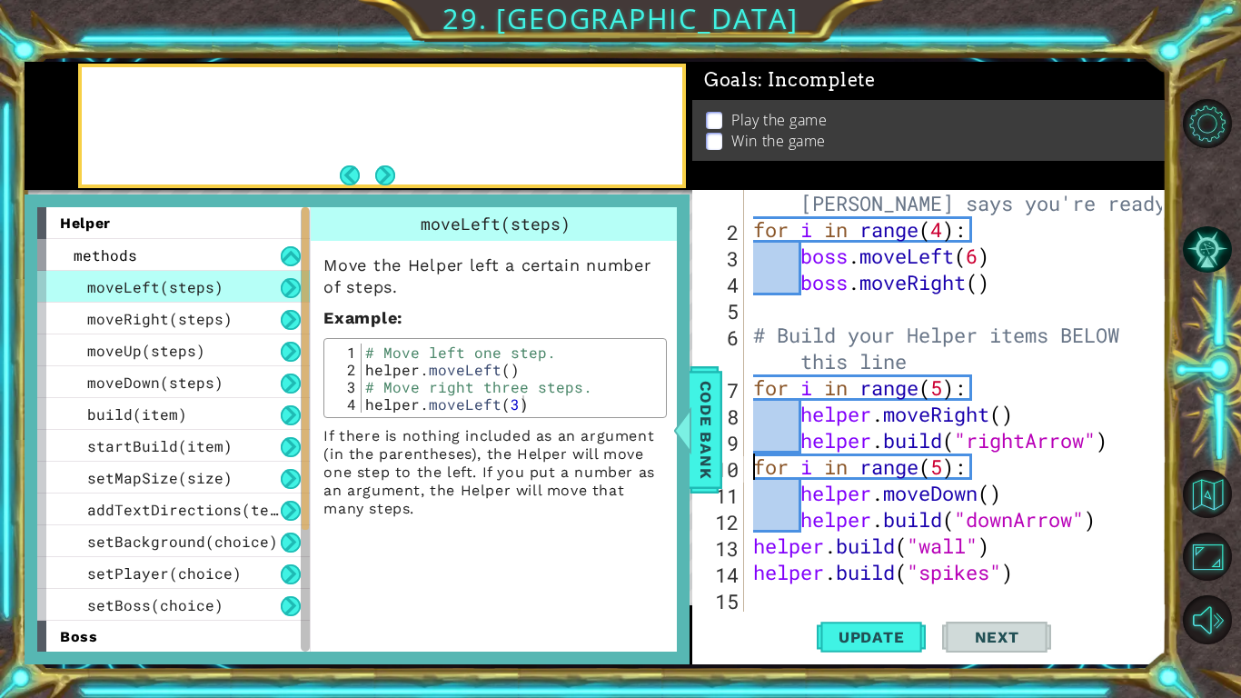
scroll to position [26, 0]
click at [757, 455] on div "# Don't touch the boss code until Vega says you're ready! for i in range ( 4 ) …" at bounding box center [961, 414] width 422 height 501
click at [698, 429] on span "Code Bank" at bounding box center [706, 429] width 29 height 111
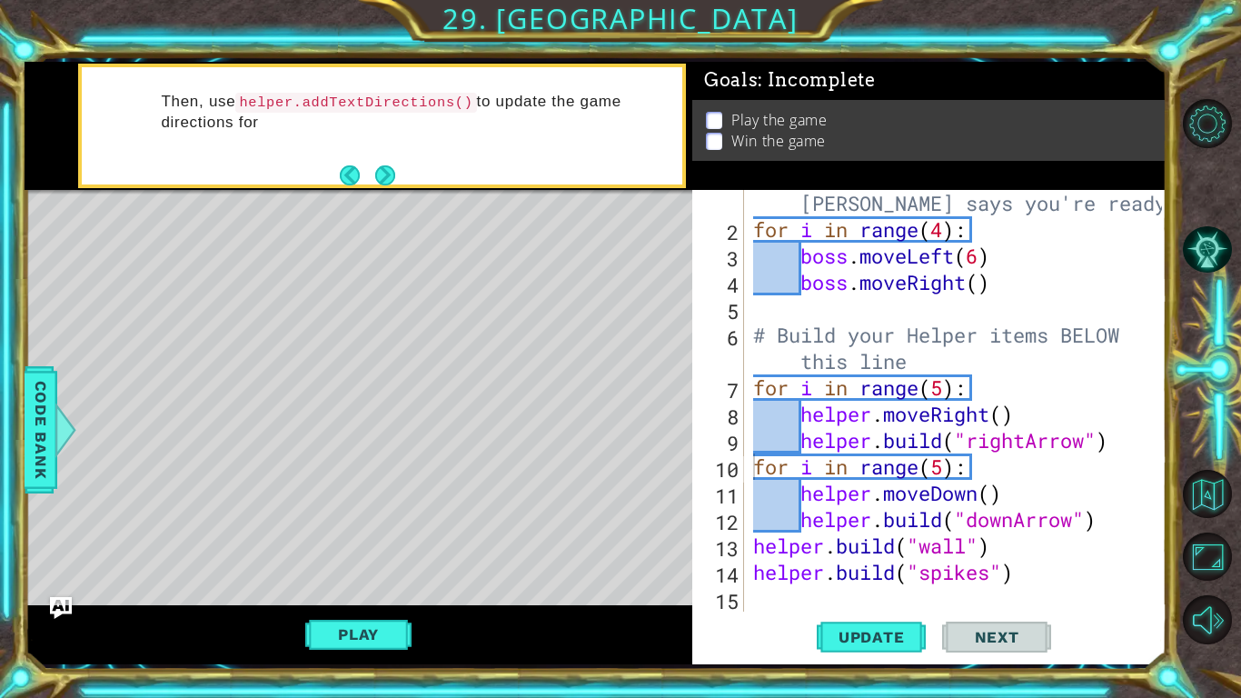
click at [356, 355] on div "Level Map" at bounding box center [445, 457] width 840 height 535
click at [416, 171] on div "Then, use helper.addTextDirections() to update the game directions for the play…" at bounding box center [381, 126] width 607 height 125
click at [395, 171] on button "Next" at bounding box center [384, 174] width 21 height 21
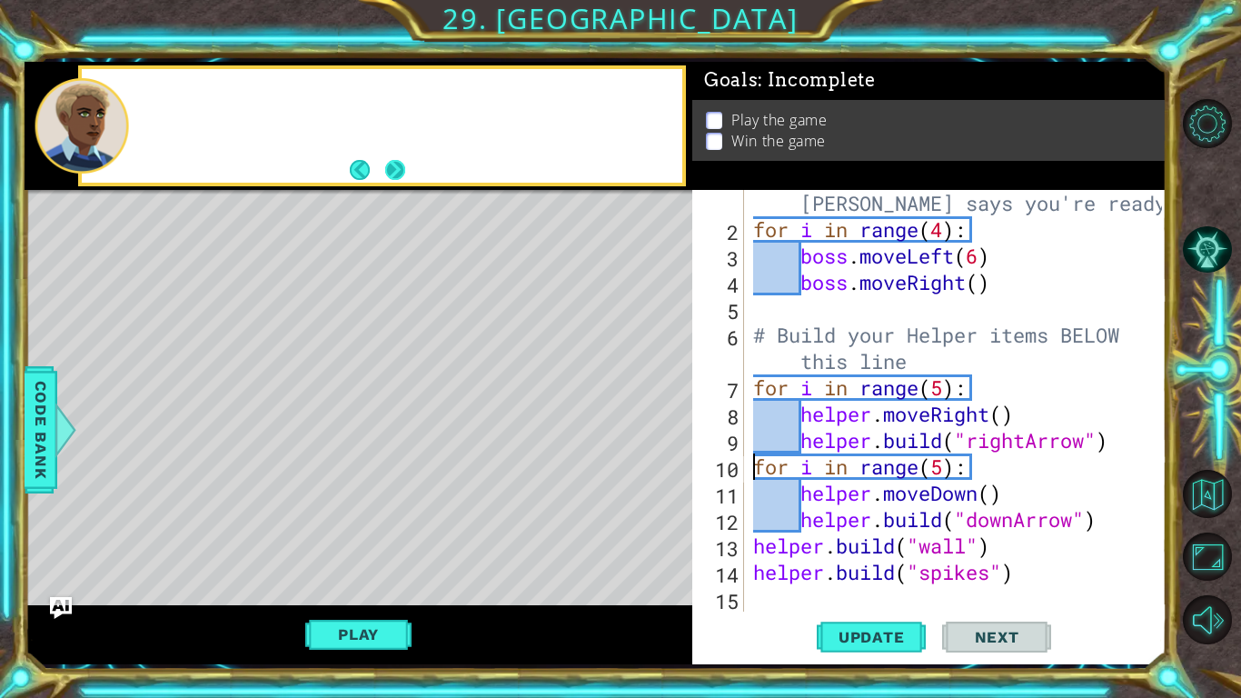
click at [400, 172] on button "Next" at bounding box center [394, 170] width 20 height 20
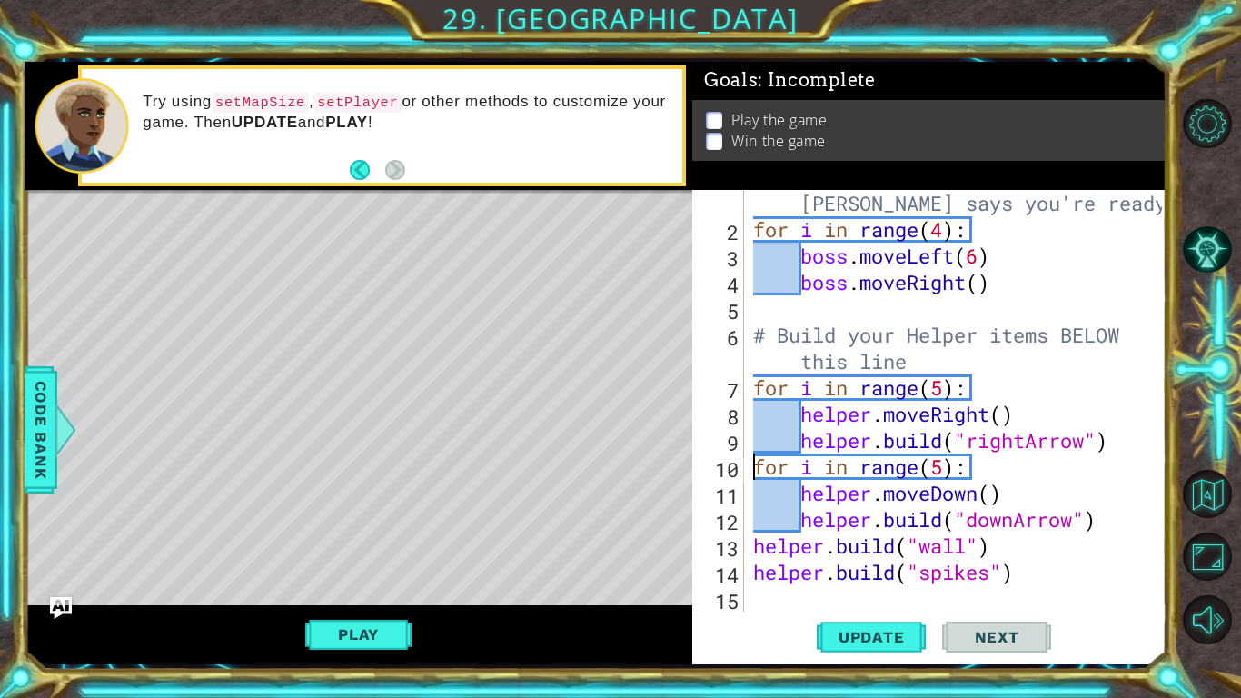
click at [763, 426] on div "# Don't touch the boss code until Vega says you're ready! for i in range ( 4 ) …" at bounding box center [961, 414] width 422 height 501
click at [785, 503] on div "# Don't touch the boss code until Vega says you're ready! for i in range ( 4 ) …" at bounding box center [961, 414] width 422 height 501
type textarea "helper.moveDown()"
click at [900, 637] on span "Update" at bounding box center [872, 637] width 103 height 18
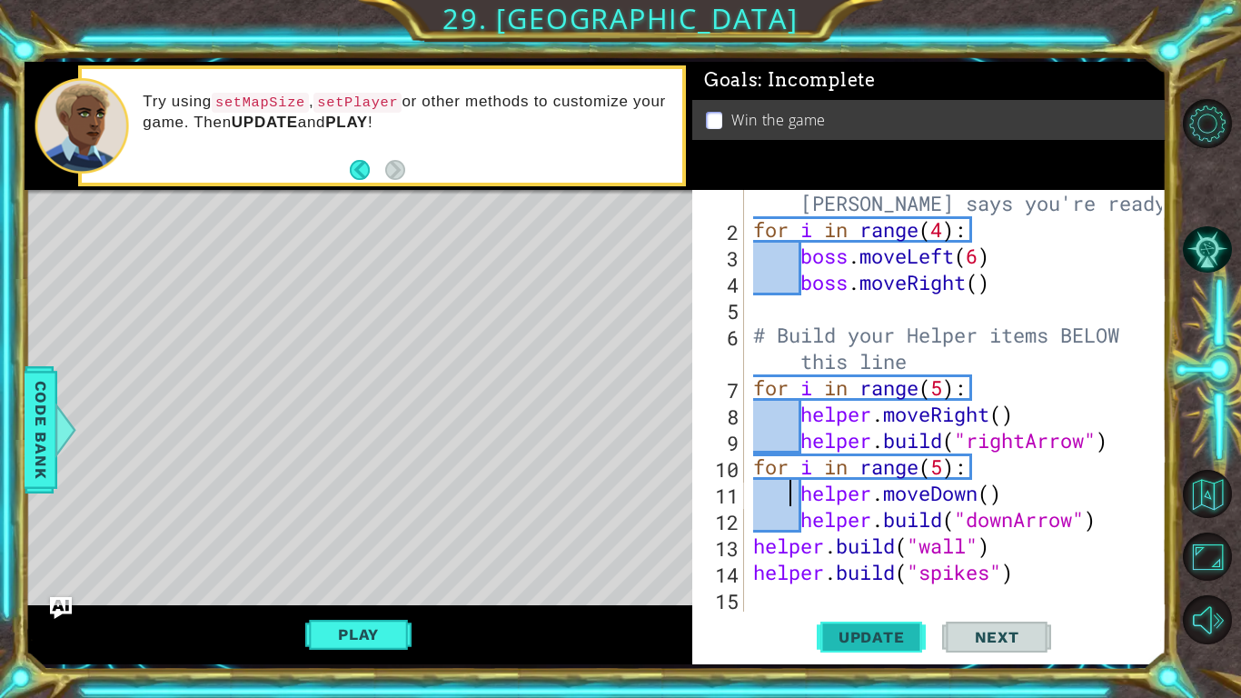
click at [876, 636] on span "Update" at bounding box center [872, 637] width 103 height 18
click at [324, 640] on button "Play" at bounding box center [358, 634] width 106 height 35
click at [1002, 640] on span "Next" at bounding box center [997, 638] width 81 height 18
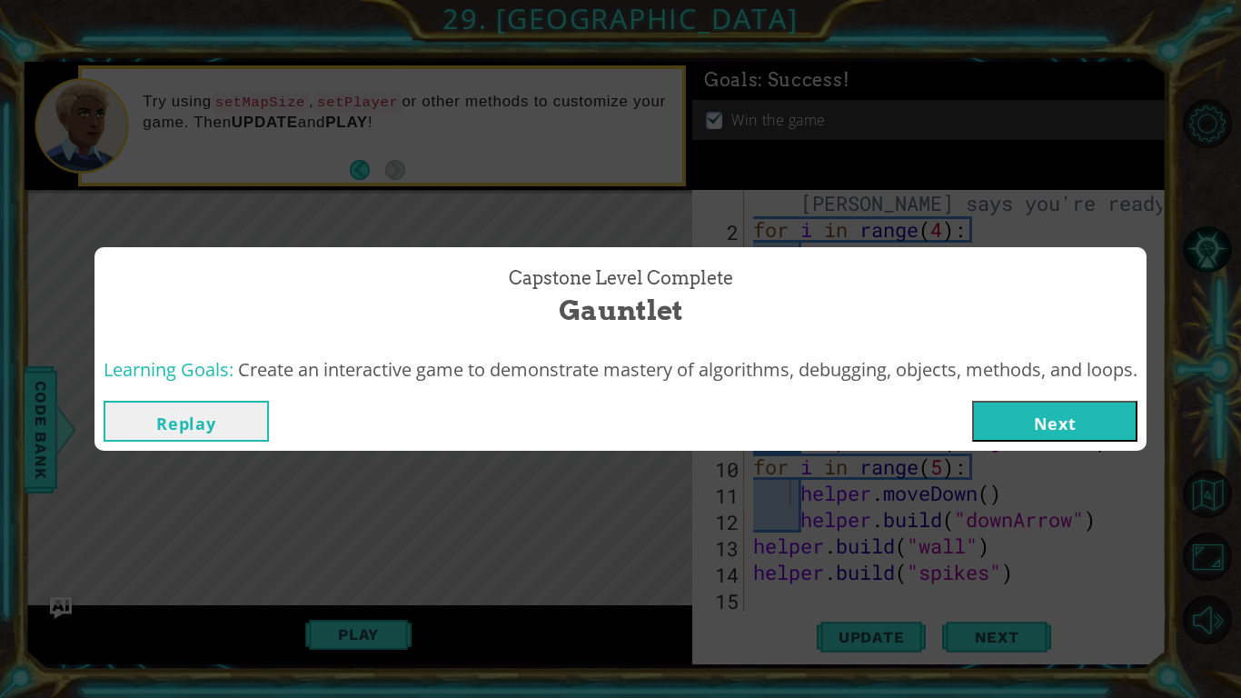
click at [1028, 420] on button "Next" at bounding box center [1054, 421] width 165 height 41
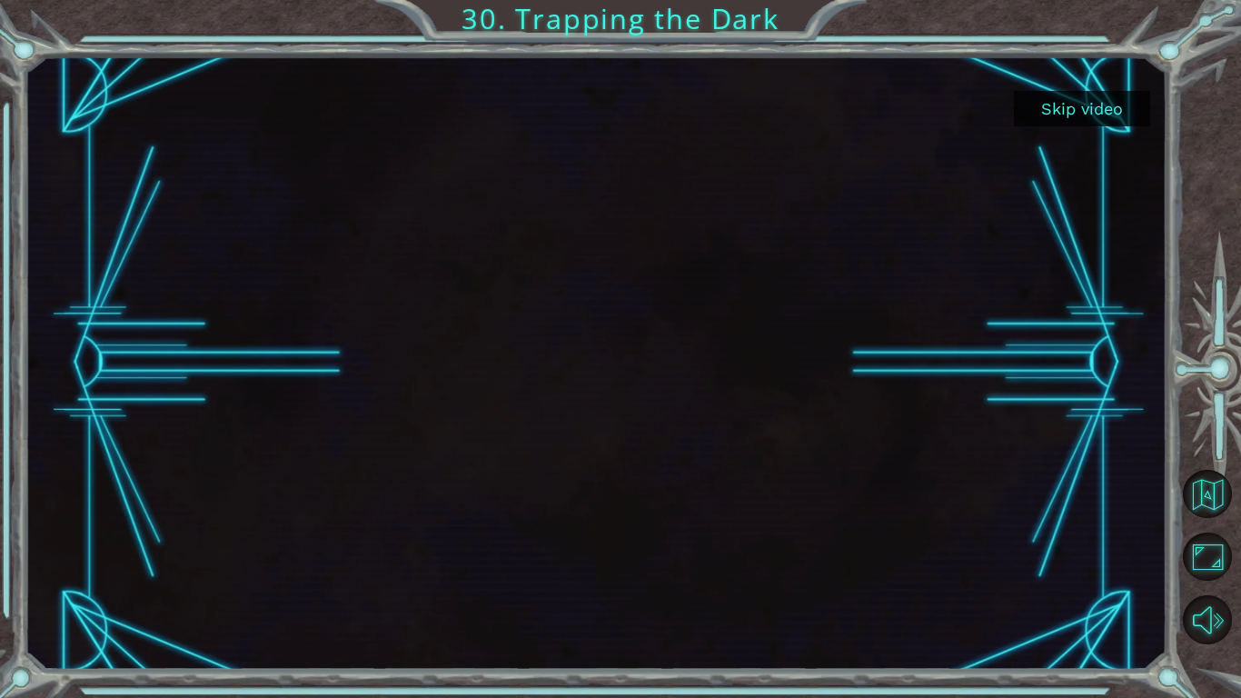
click at [1091, 102] on button "Skip video" at bounding box center [1082, 108] width 136 height 35
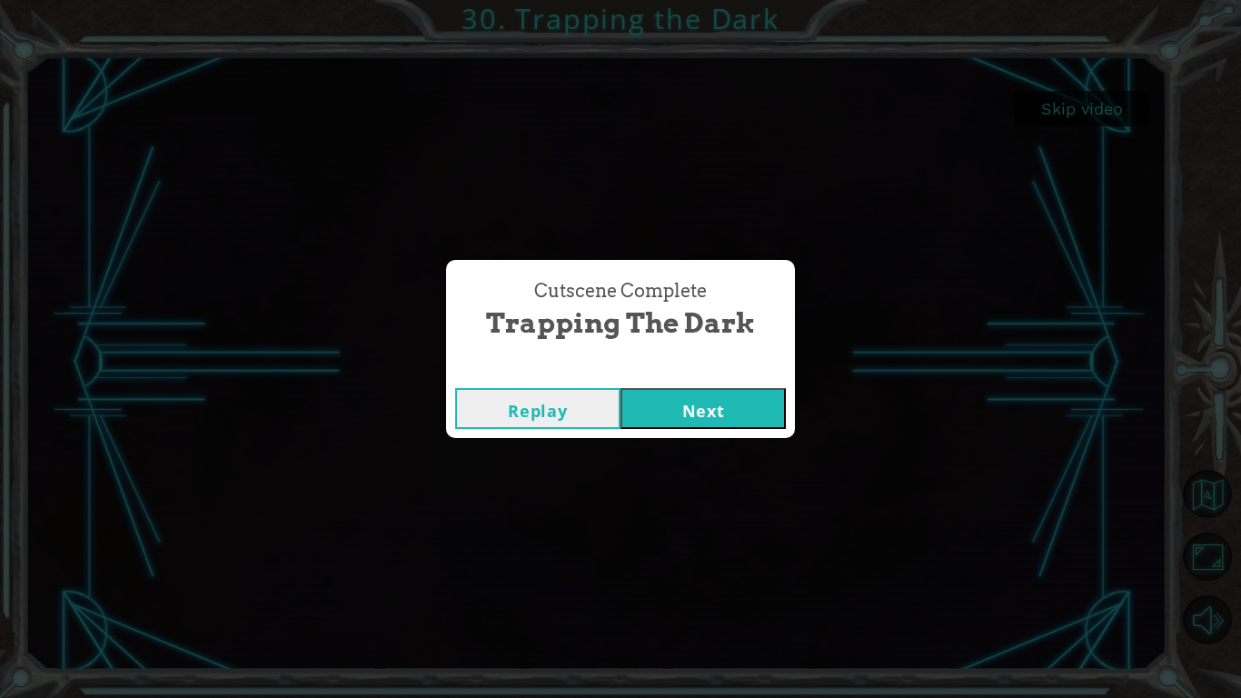
click at [690, 419] on button "Next" at bounding box center [703, 408] width 165 height 41
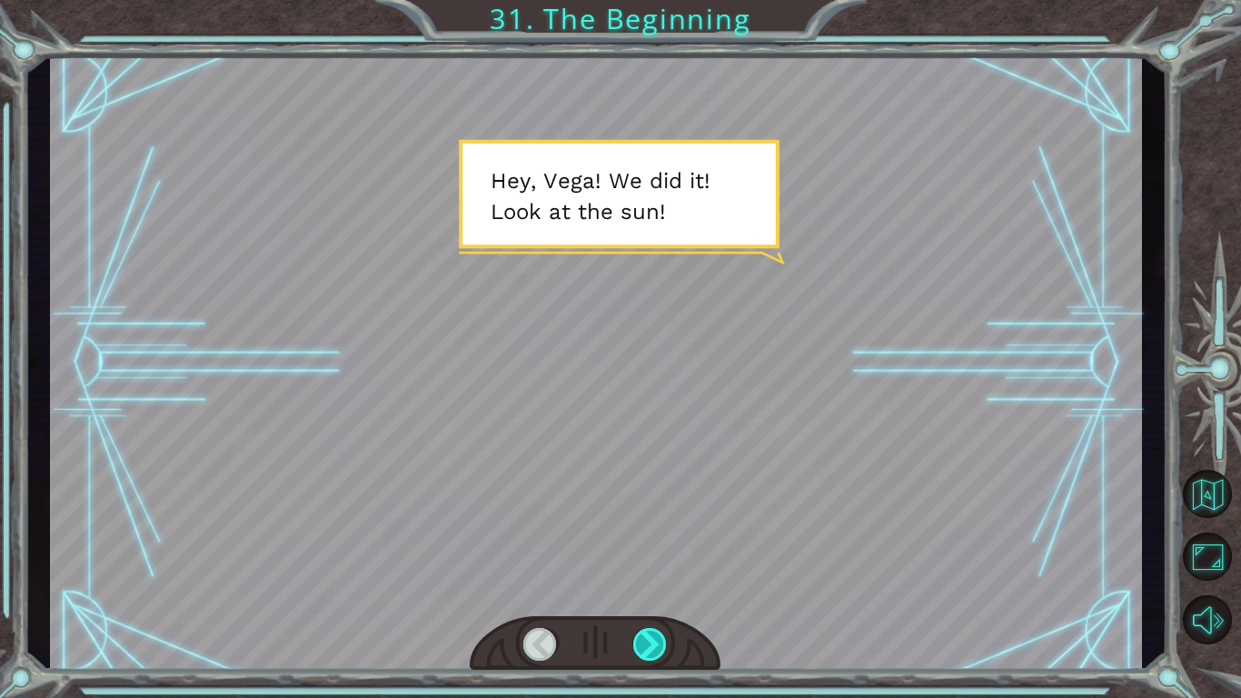
click at [663, 639] on div at bounding box center [650, 644] width 35 height 33
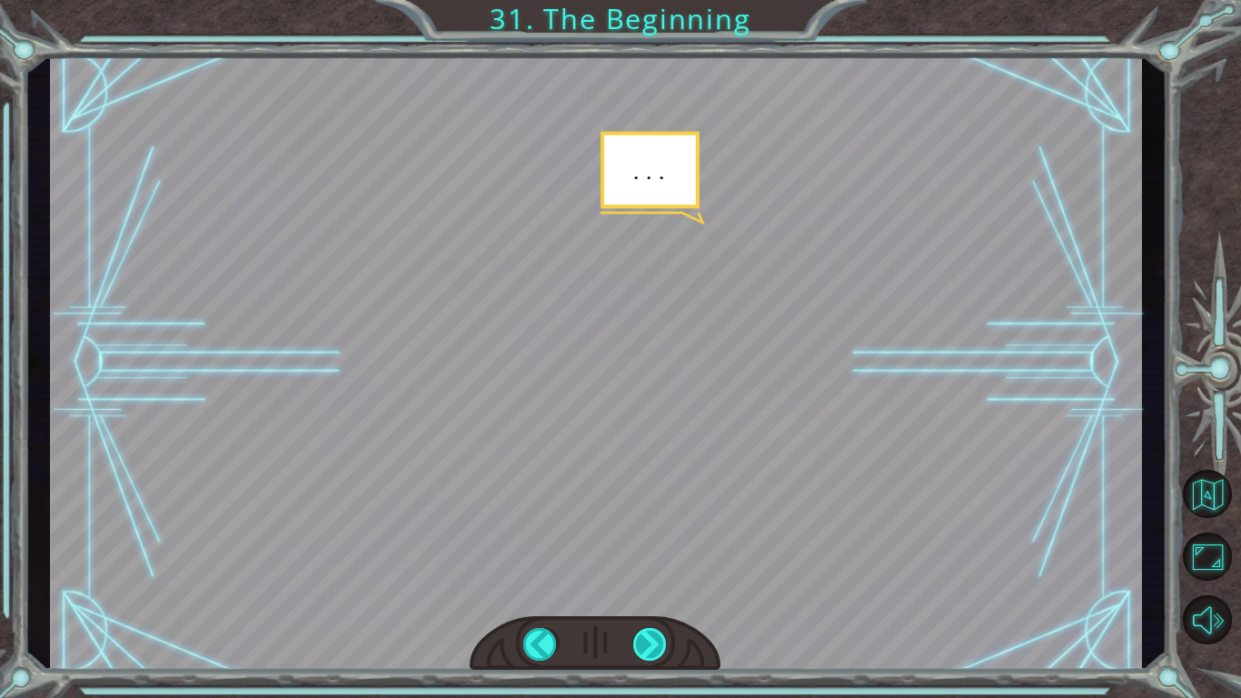
click at [663, 639] on div at bounding box center [650, 644] width 35 height 33
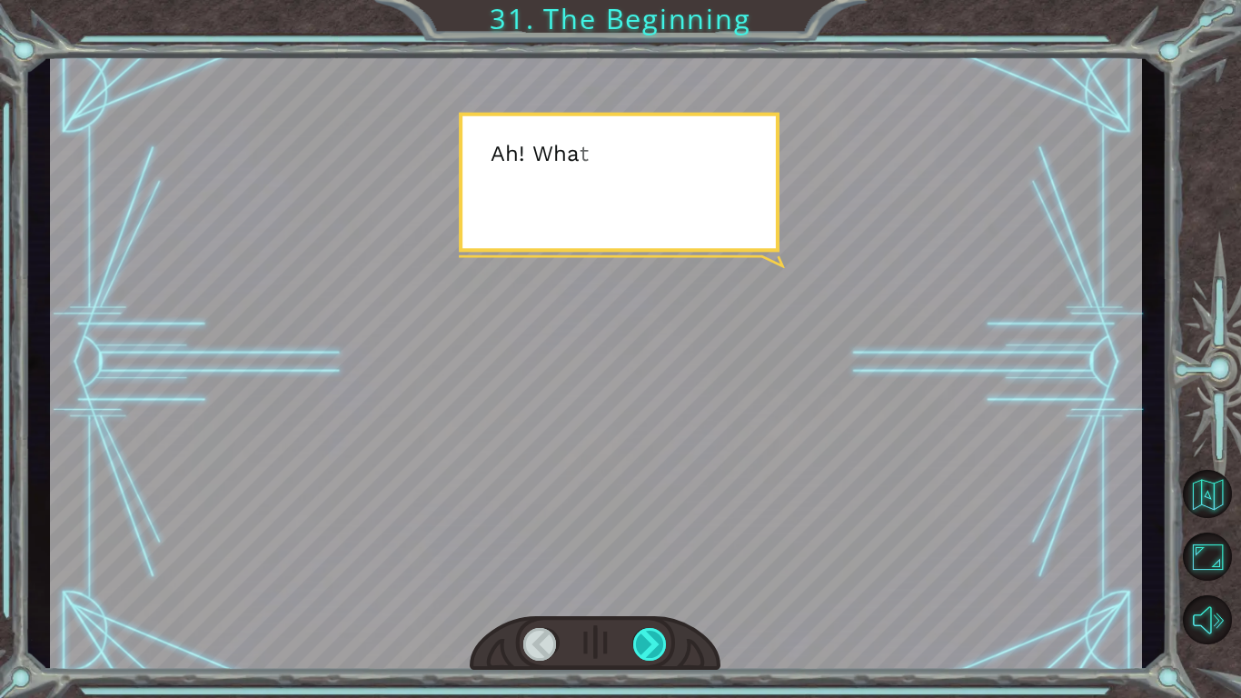
click at [663, 639] on div at bounding box center [650, 644] width 35 height 33
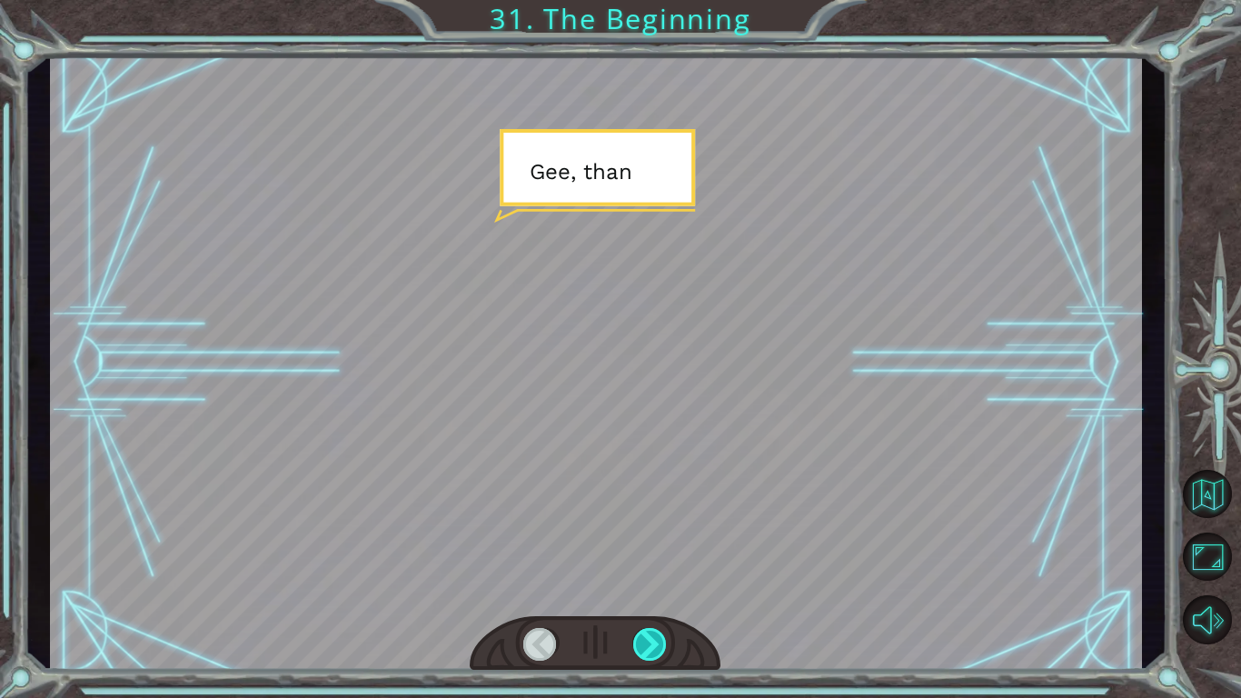
click at [663, 639] on div at bounding box center [650, 644] width 35 height 33
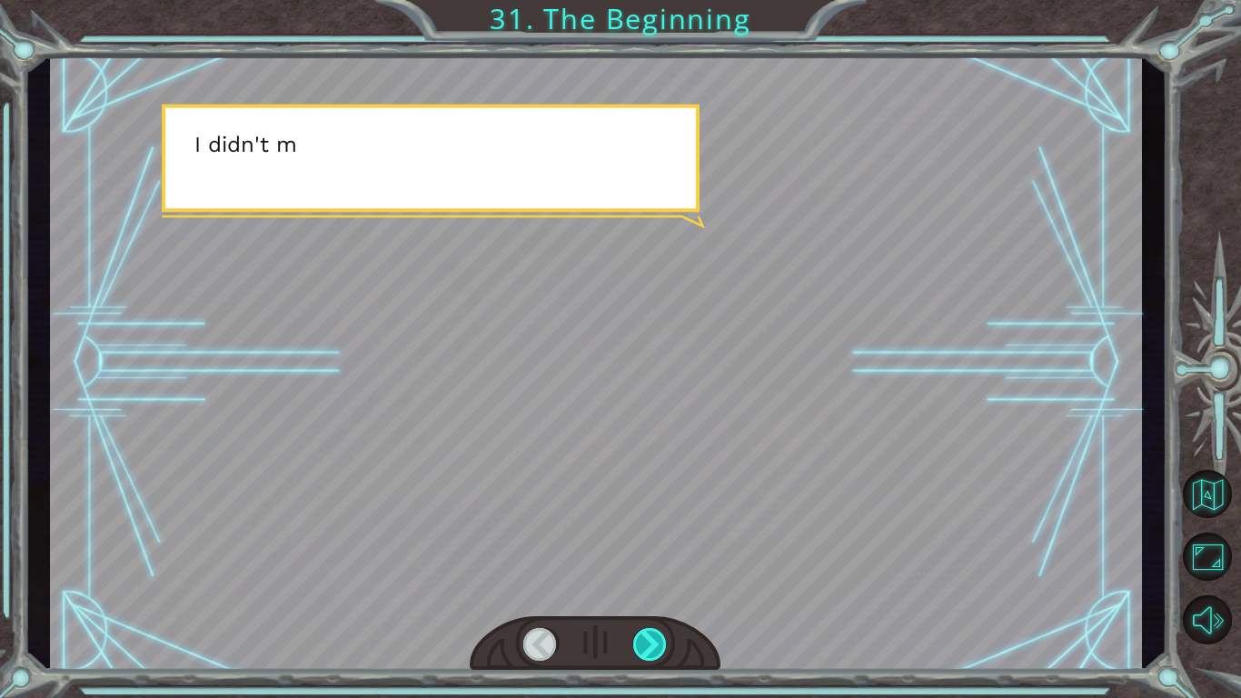
click at [663, 639] on div at bounding box center [650, 644] width 35 height 33
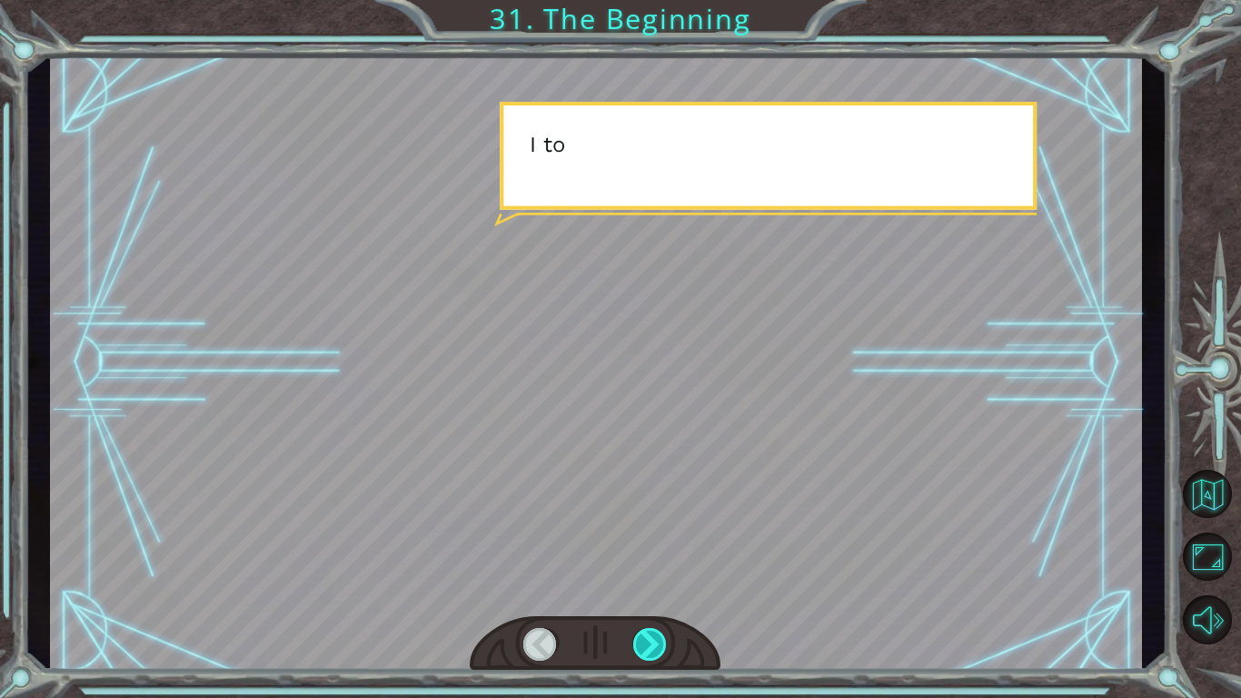
click at [663, 639] on div at bounding box center [650, 644] width 35 height 33
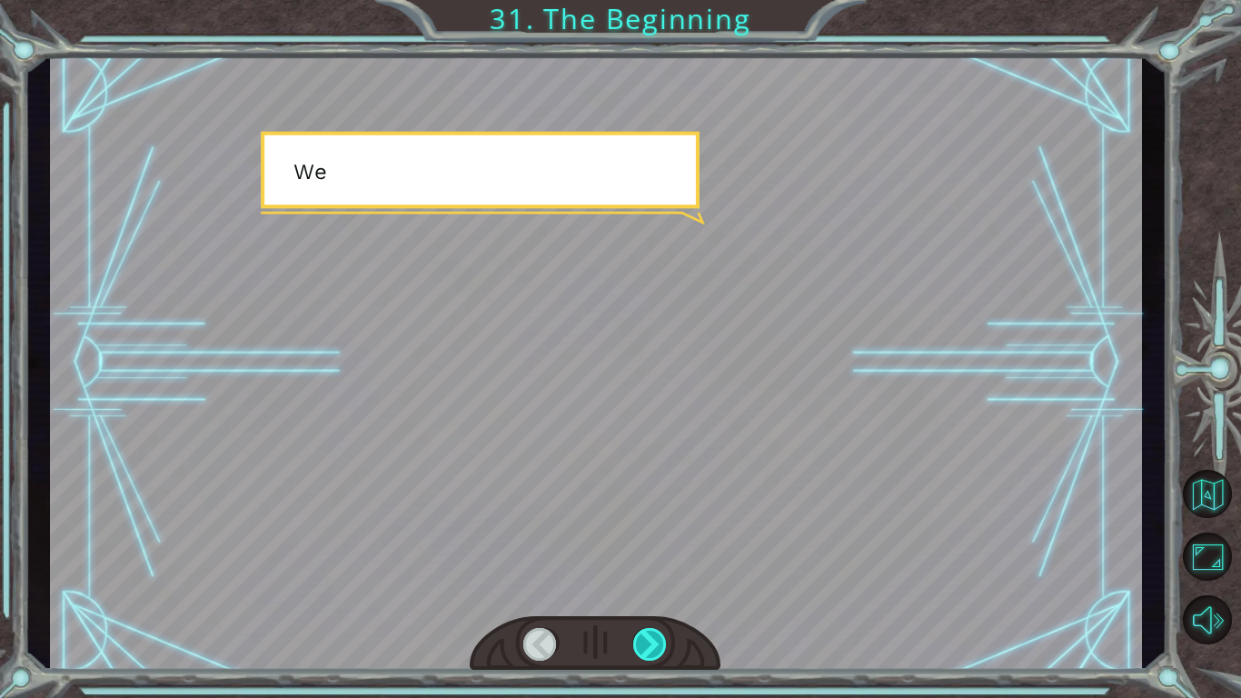
click at [663, 639] on div at bounding box center [650, 644] width 35 height 33
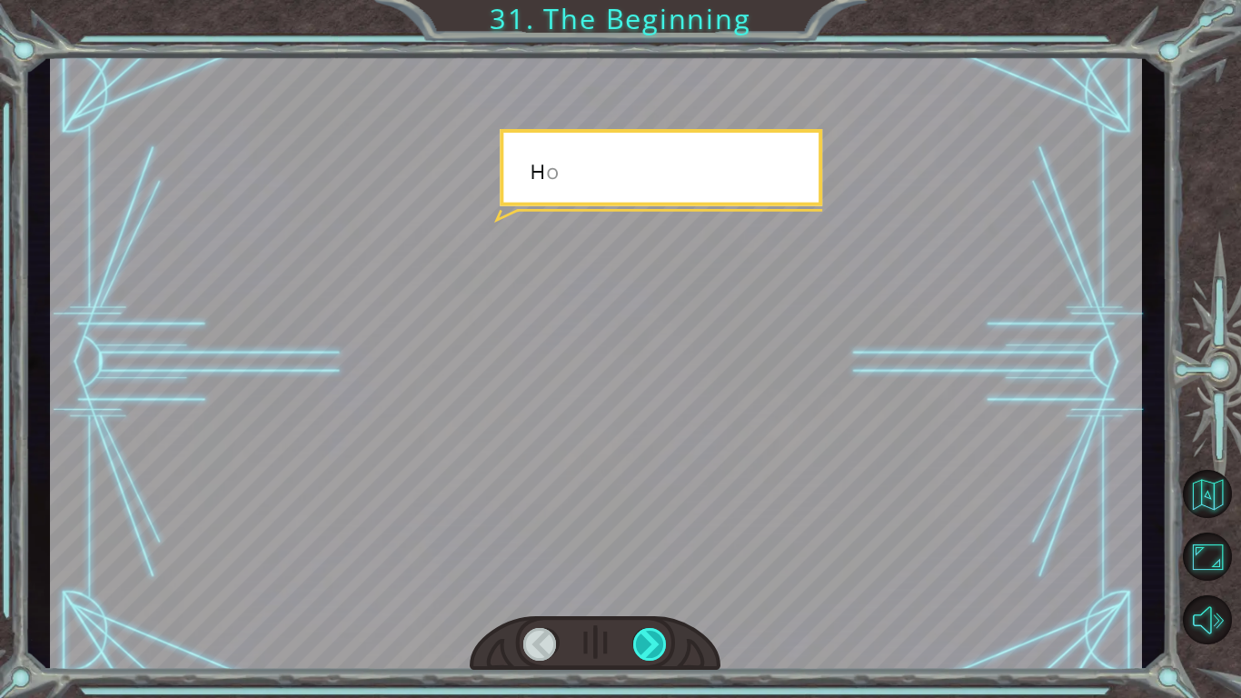
click at [663, 639] on div at bounding box center [650, 644] width 35 height 33
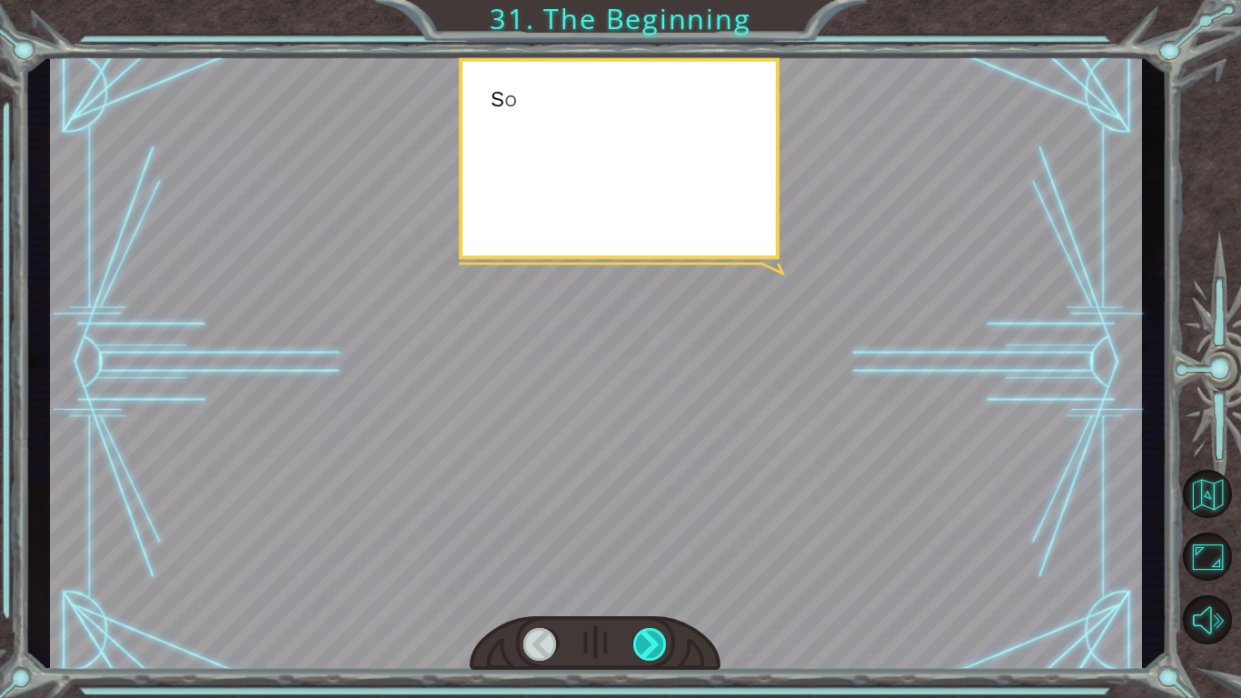
click at [663, 639] on div at bounding box center [650, 644] width 35 height 33
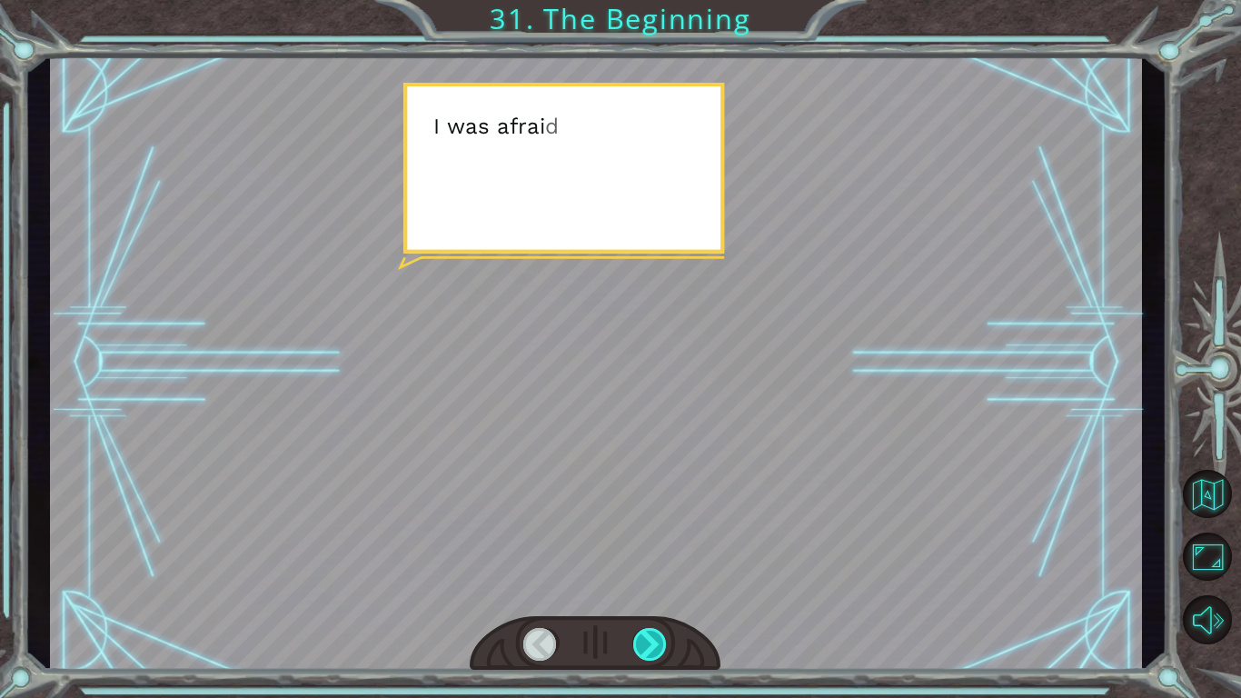
click at [663, 639] on div at bounding box center [650, 644] width 35 height 33
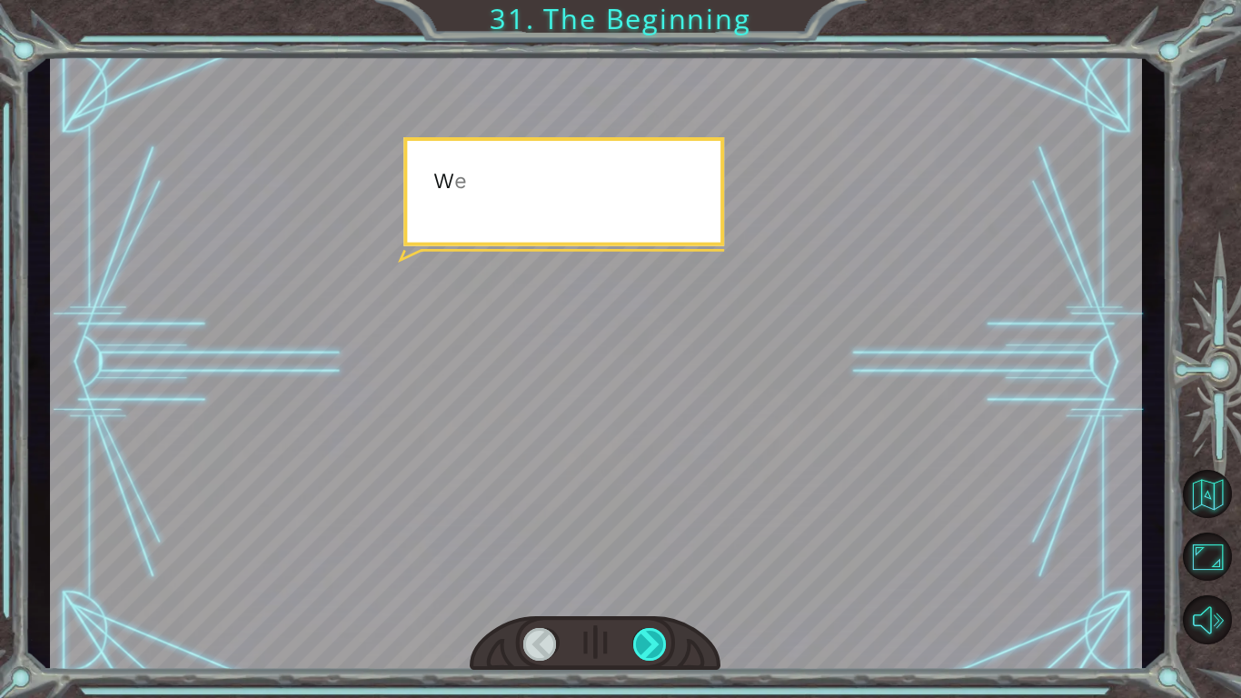
click at [663, 639] on div at bounding box center [650, 644] width 35 height 33
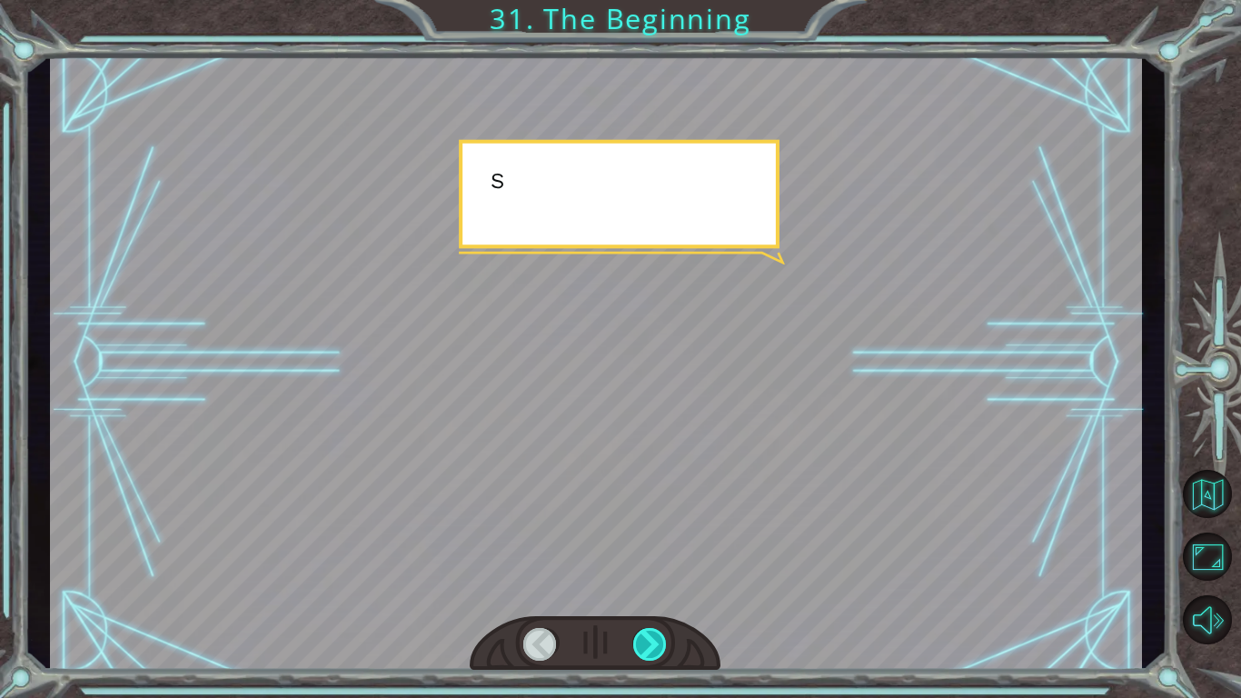
click at [663, 639] on div at bounding box center [650, 644] width 35 height 33
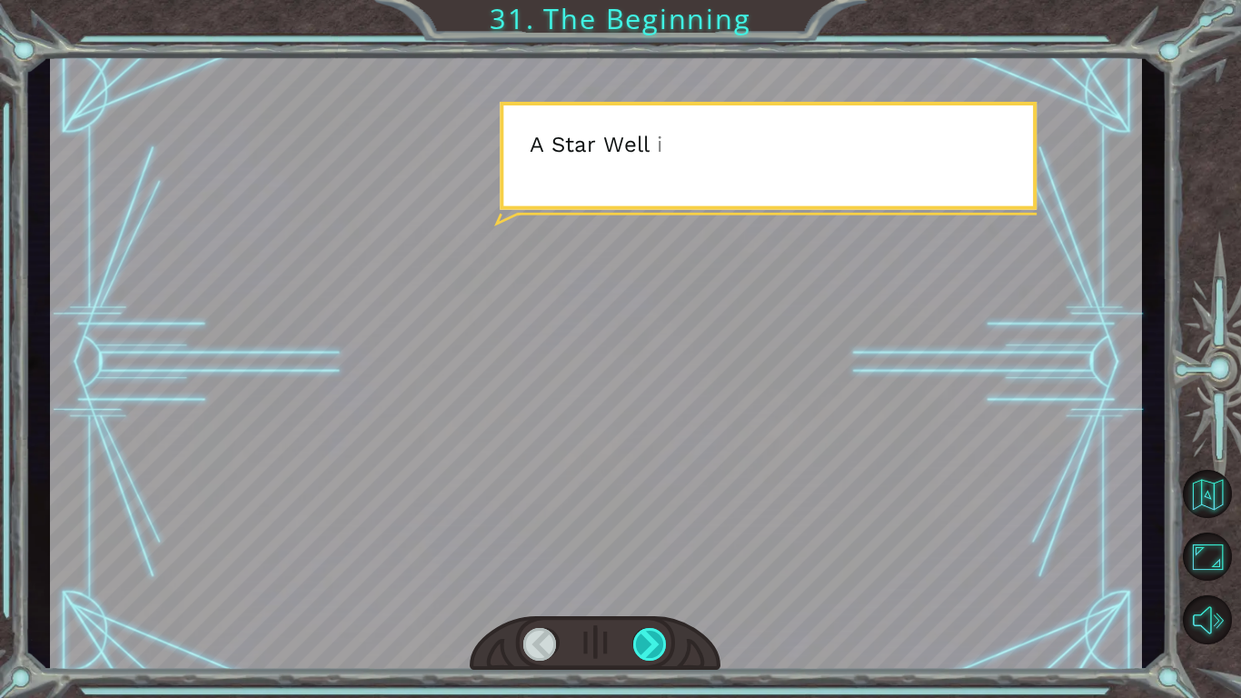
click at [663, 639] on div at bounding box center [650, 644] width 35 height 33
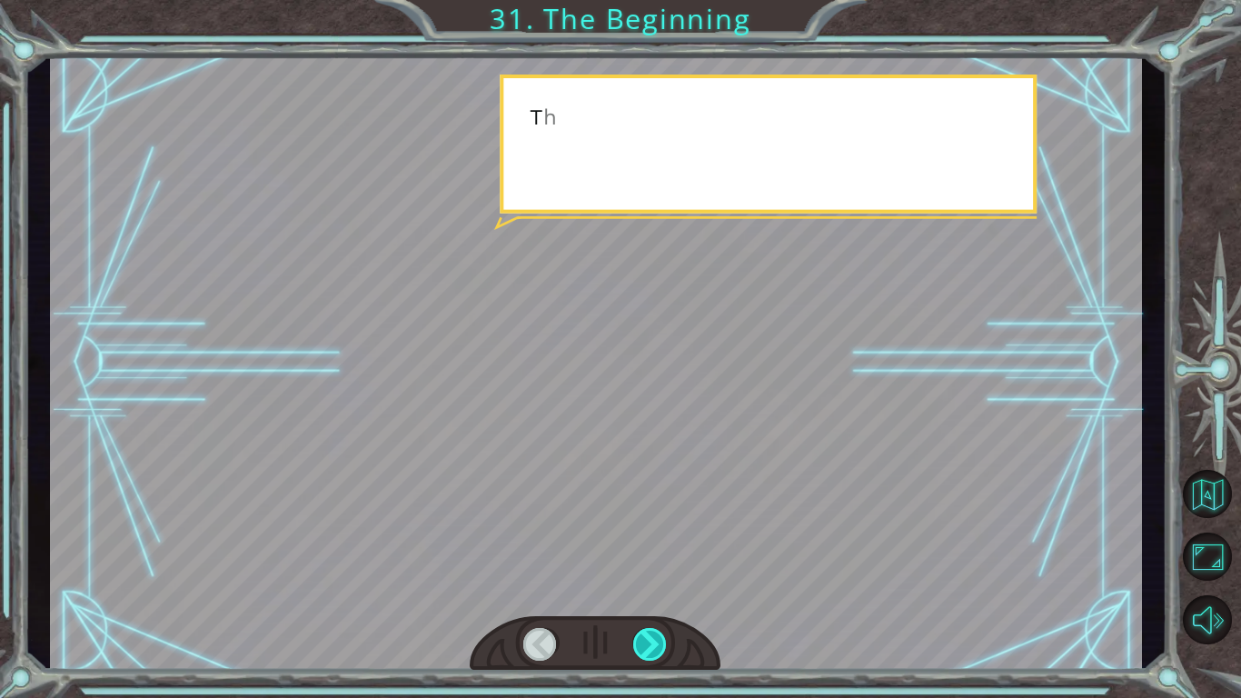
click at [663, 639] on div at bounding box center [650, 644] width 35 height 33
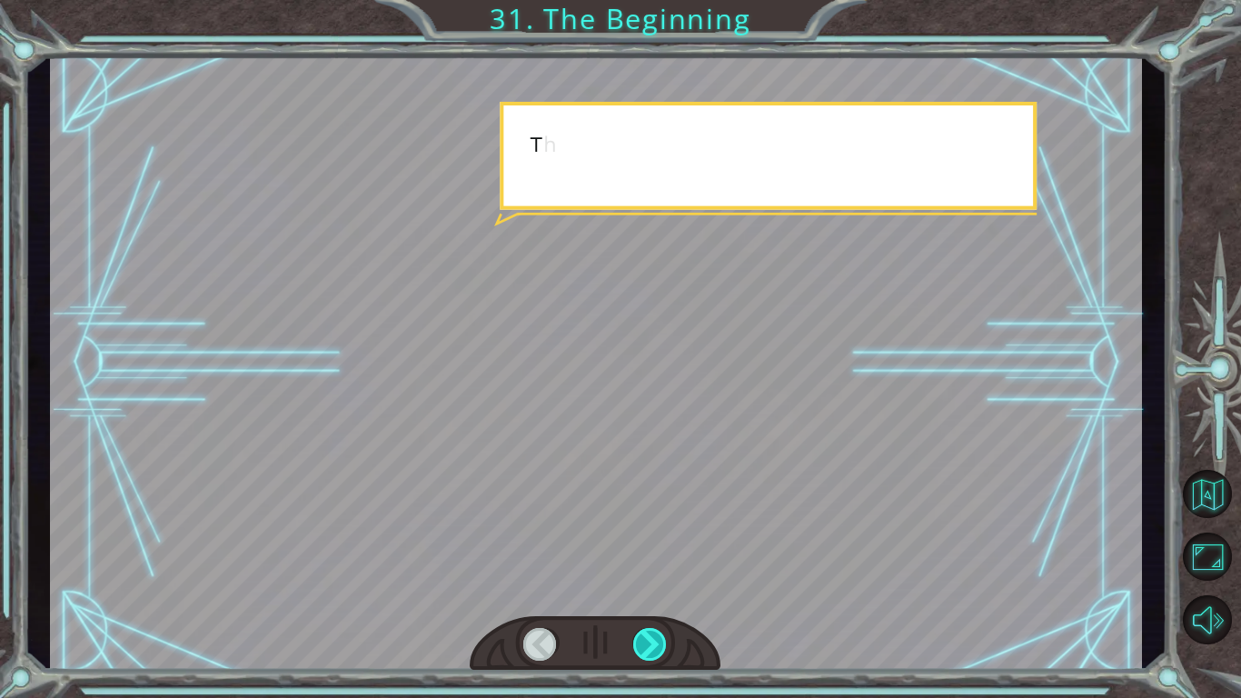
click at [663, 639] on div at bounding box center [650, 644] width 35 height 33
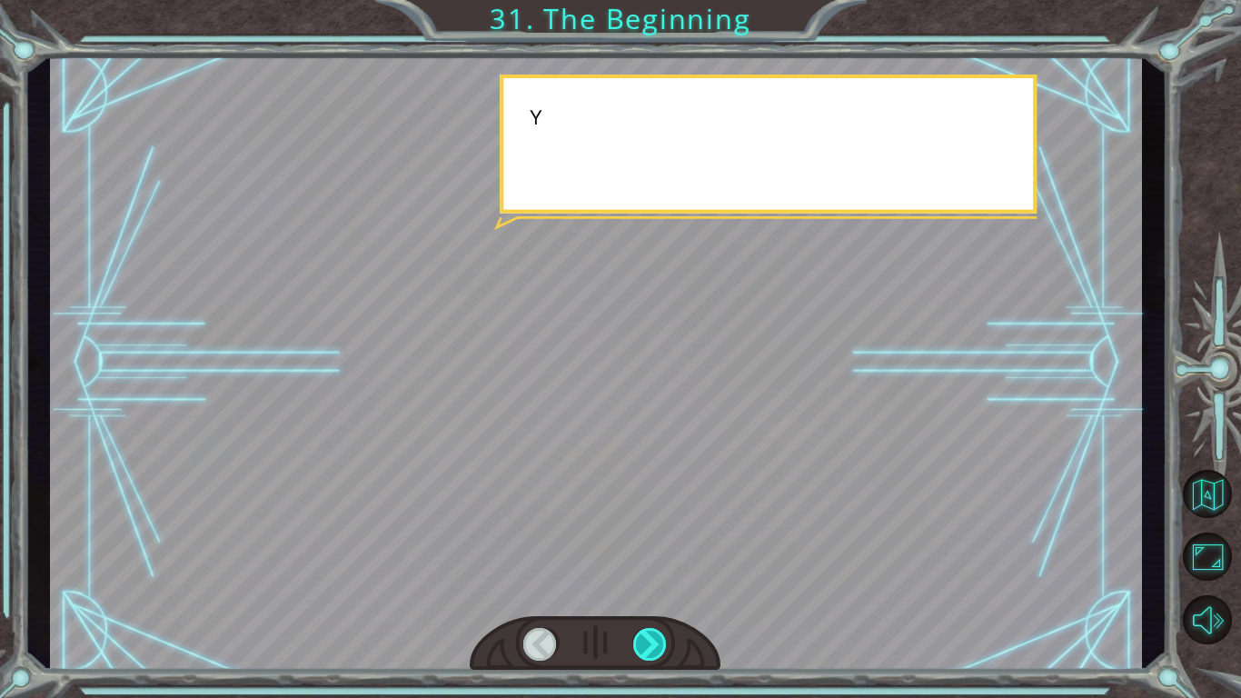
click at [663, 639] on div at bounding box center [650, 644] width 35 height 33
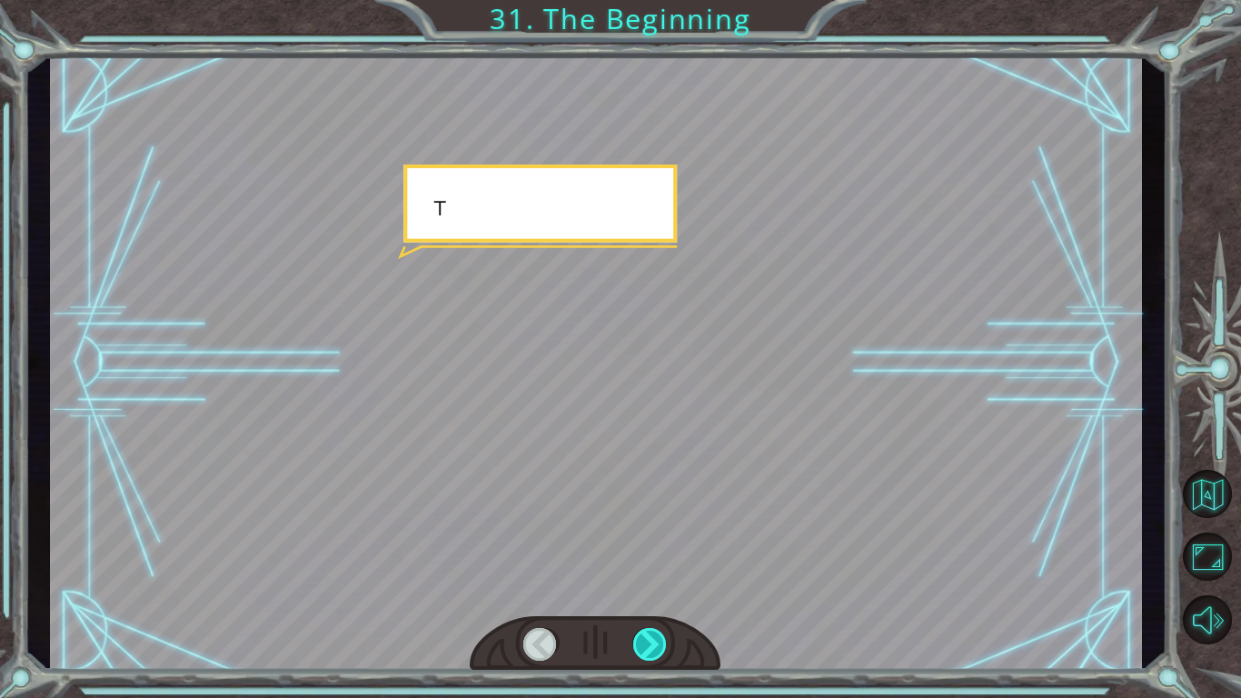
click at [663, 639] on div at bounding box center [650, 644] width 35 height 33
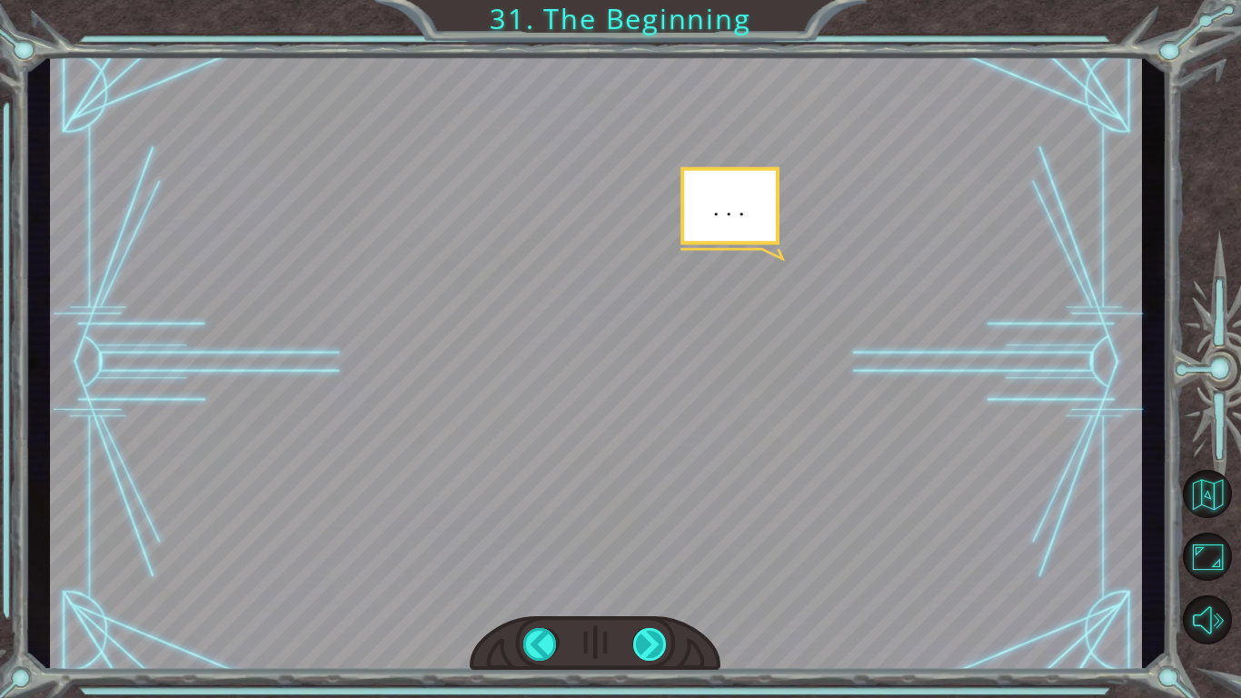
click at [663, 639] on div at bounding box center [650, 644] width 35 height 33
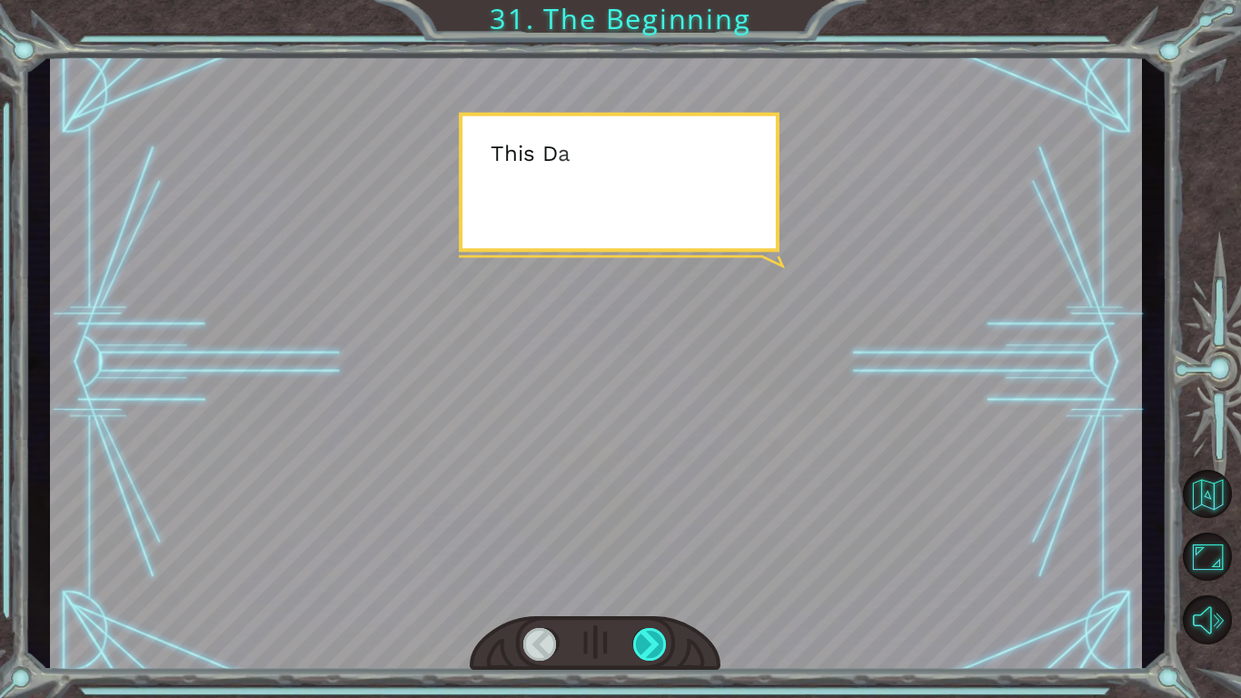
click at [663, 639] on div at bounding box center [650, 644] width 35 height 33
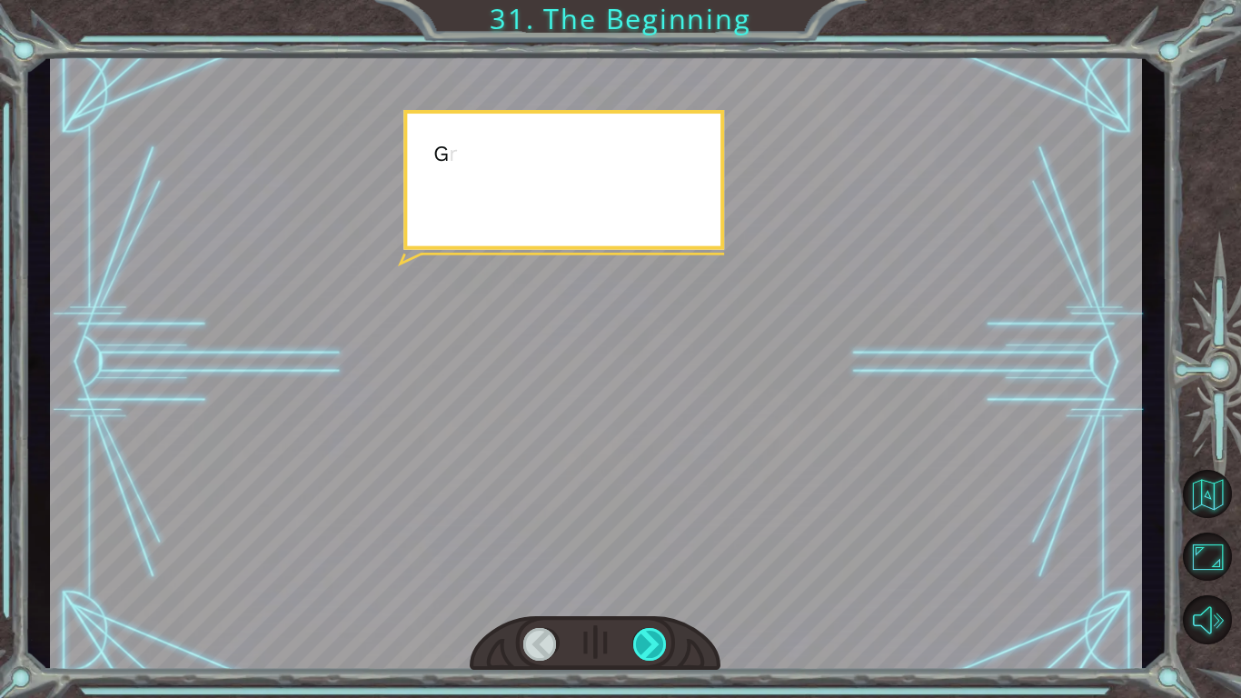
click at [663, 639] on div at bounding box center [650, 644] width 35 height 33
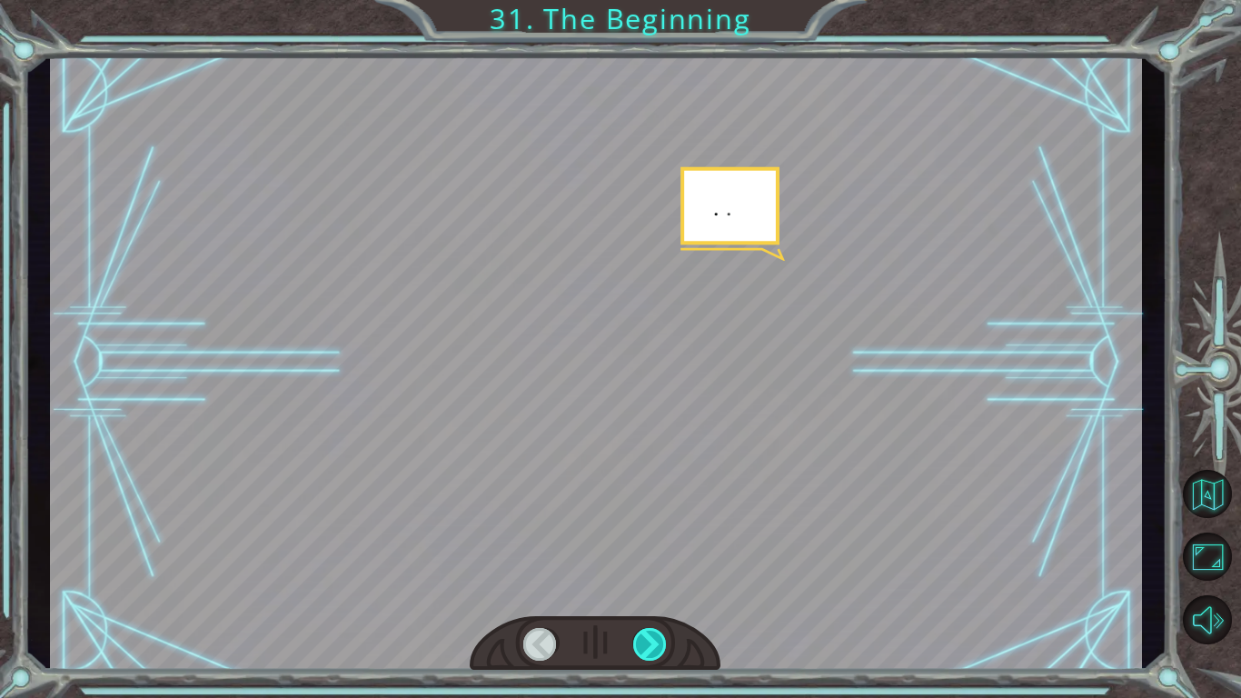
click at [663, 639] on div at bounding box center [650, 644] width 35 height 33
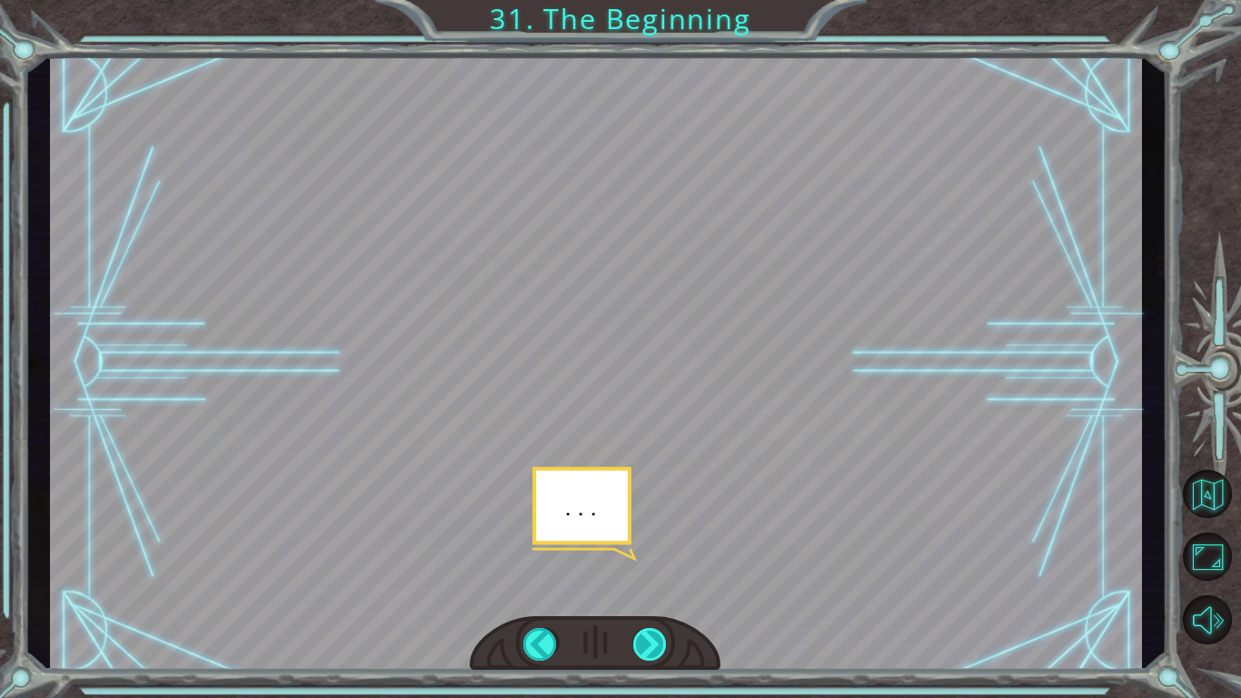
click at [663, 639] on div at bounding box center [650, 644] width 35 height 33
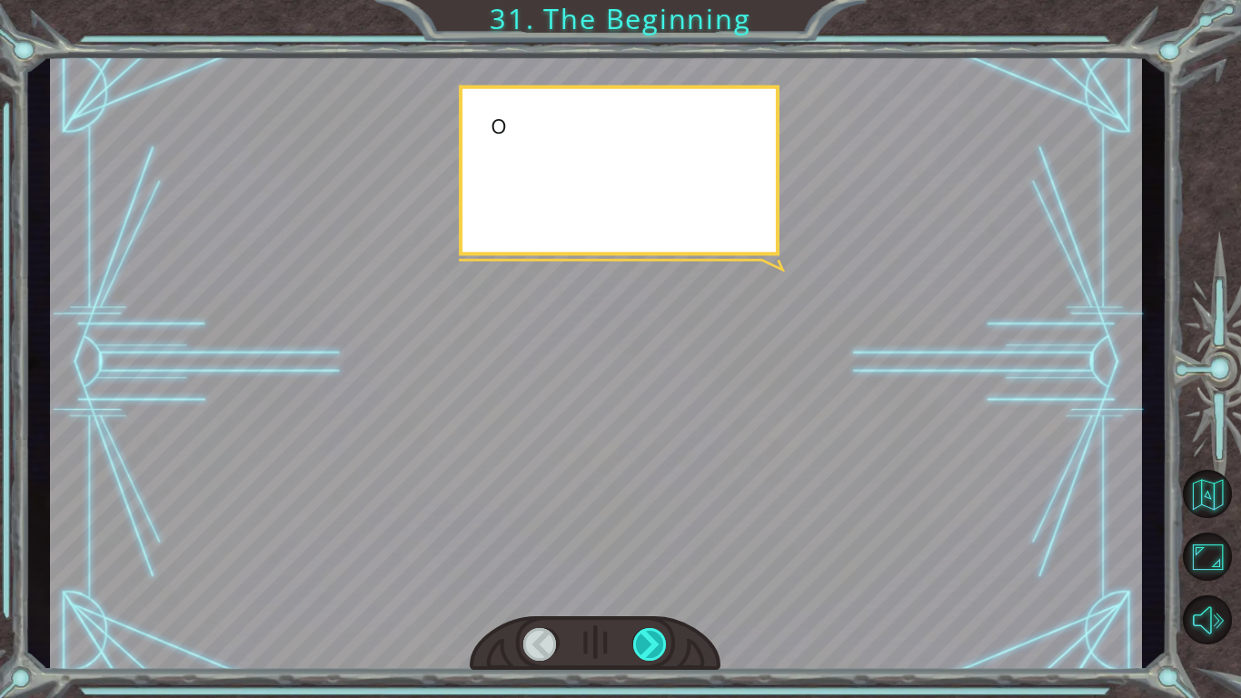
click at [663, 639] on div at bounding box center [650, 644] width 35 height 33
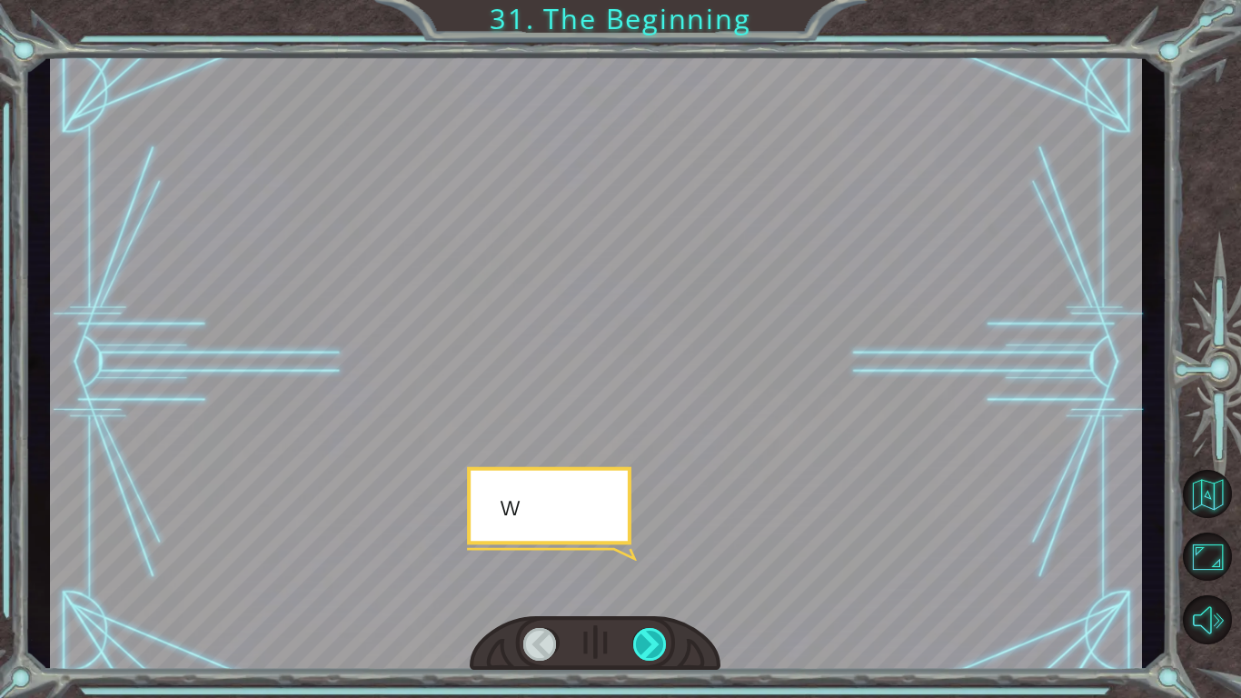
click at [663, 639] on div at bounding box center [650, 644] width 35 height 33
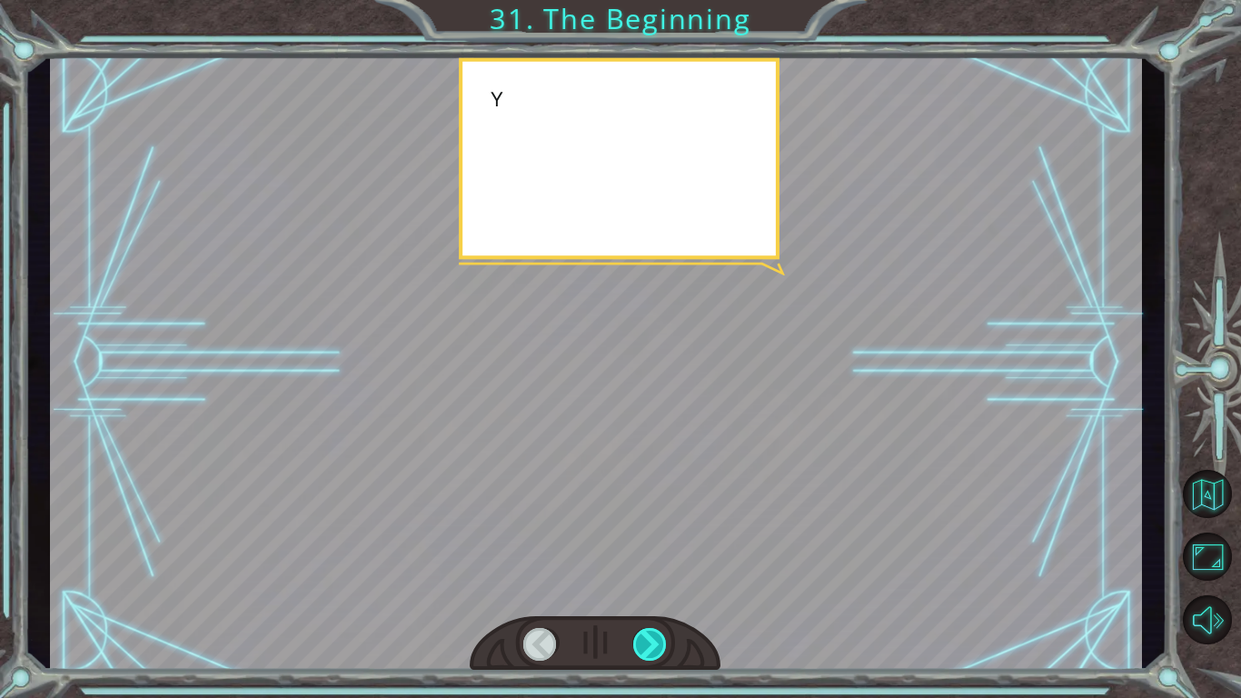
click at [663, 639] on div at bounding box center [650, 644] width 35 height 33
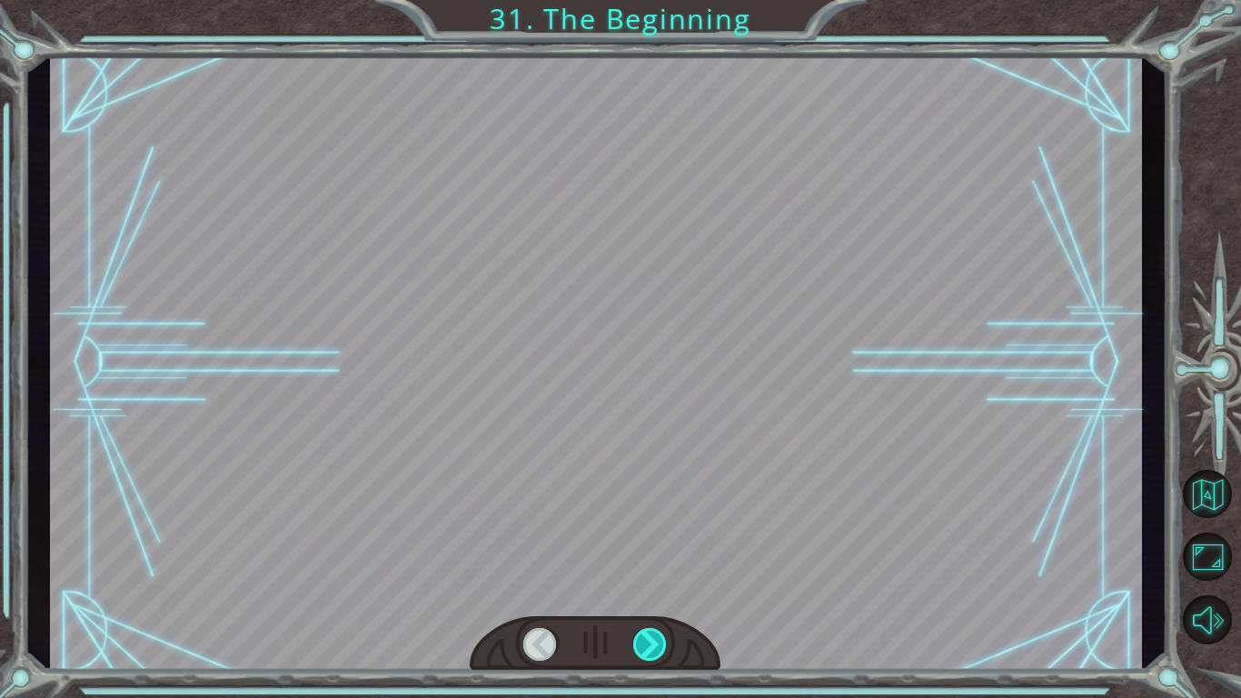
click at [663, 639] on div at bounding box center [650, 644] width 35 height 33
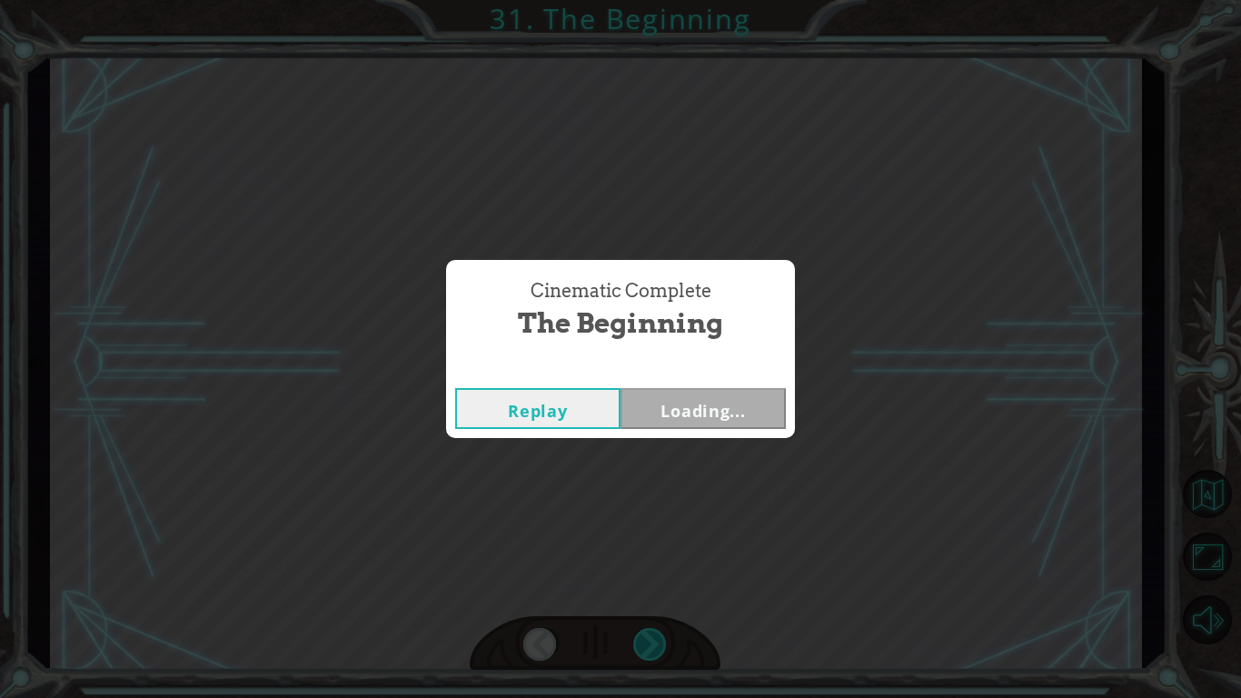
click at [663, 639] on div "Cinematic Complete The Beginning Replay Loading..." at bounding box center [620, 349] width 1241 height 698
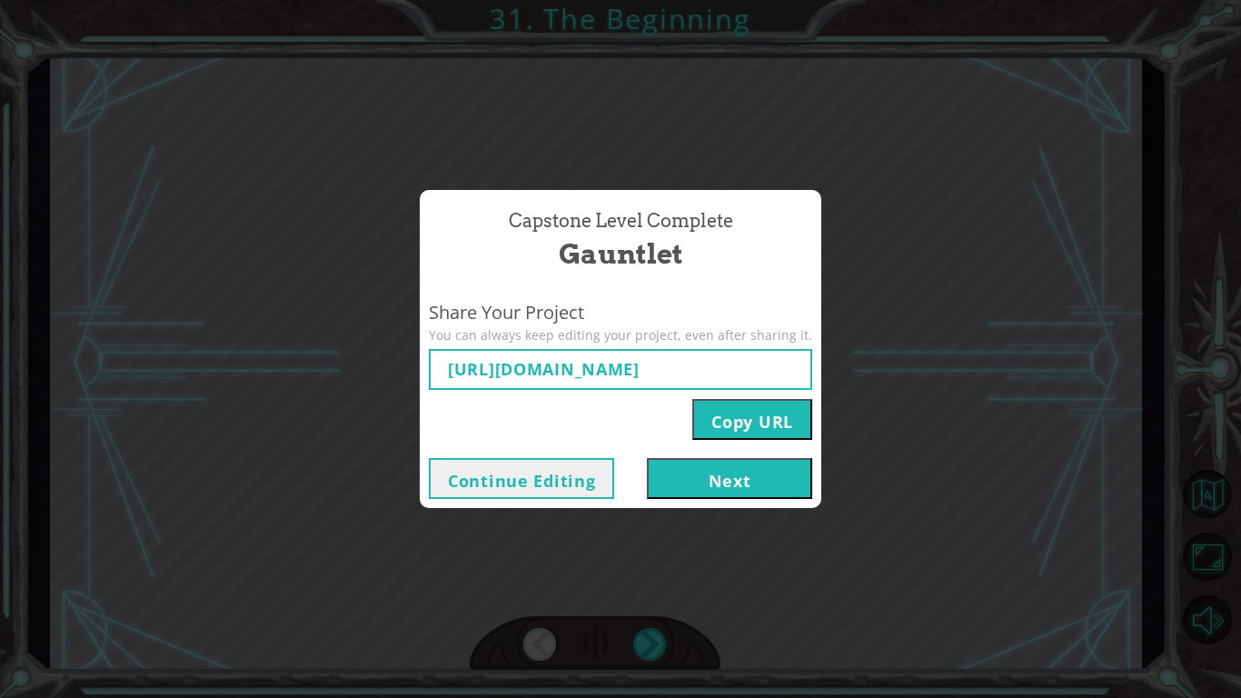
type input "https://www.ozaria.com/play/game-dev-level/1fhcapstoneb/68bfa9a7b12314a17e2e218…"
click at [753, 488] on button "Next" at bounding box center [729, 478] width 165 height 41
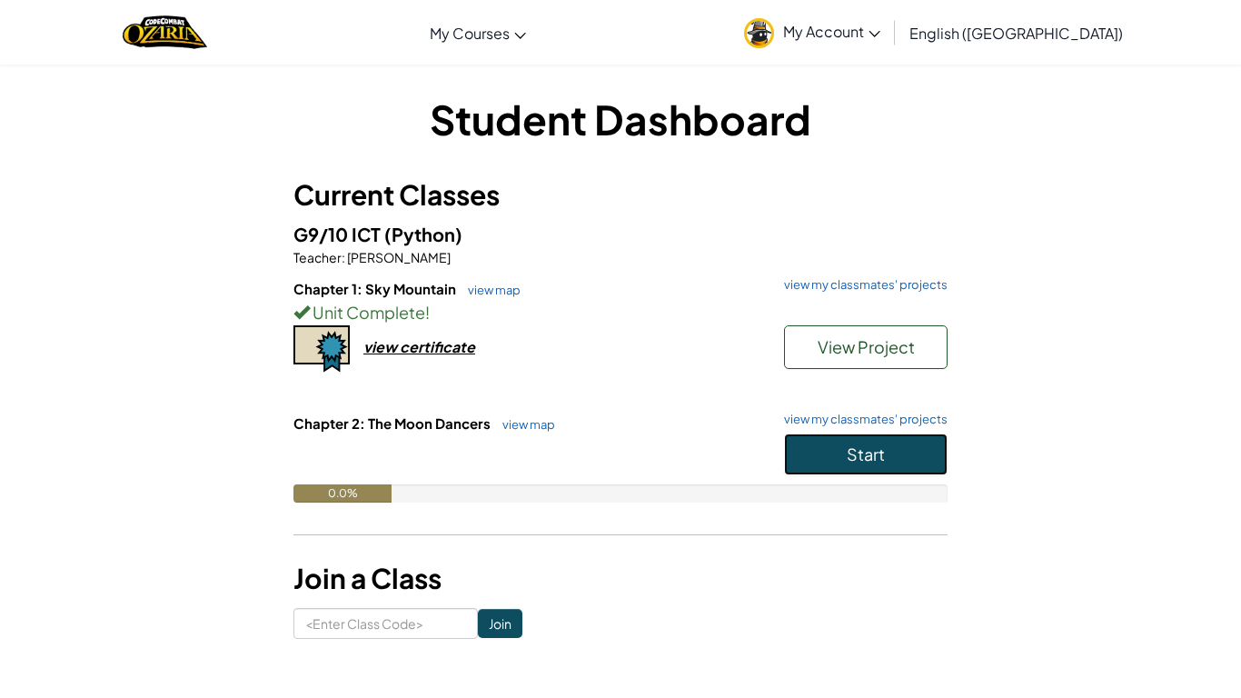
click at [894, 464] on button "Start" at bounding box center [866, 455] width 164 height 42
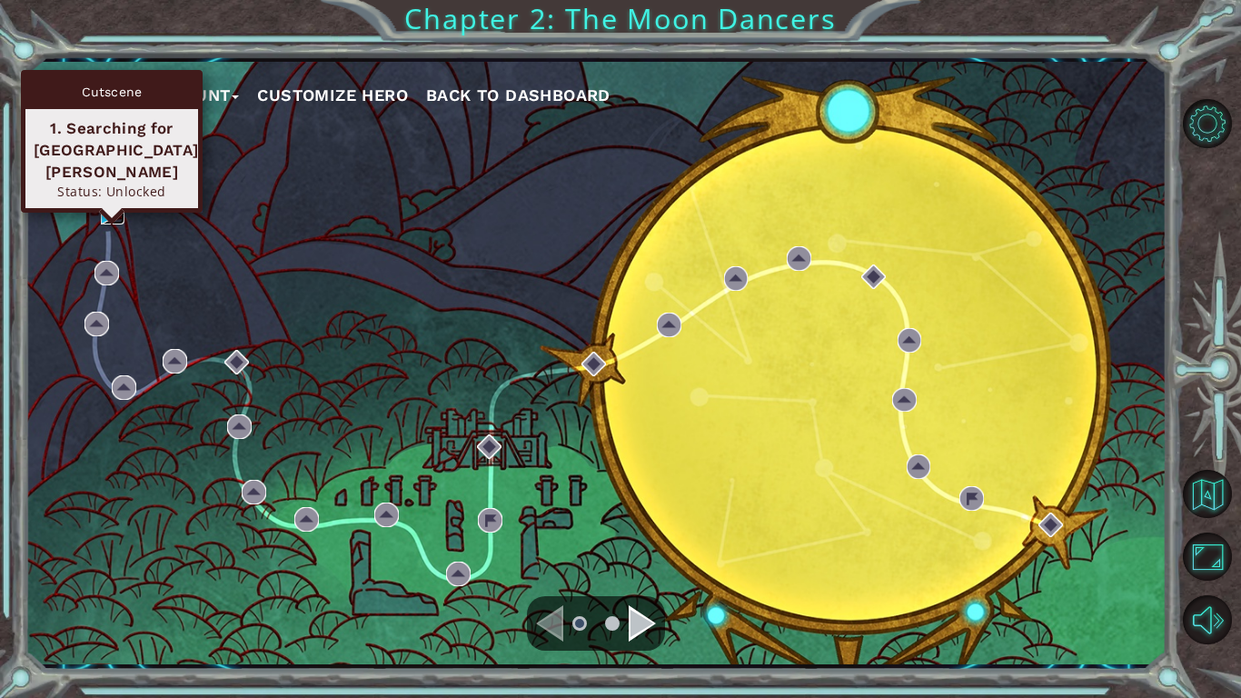
click at [114, 208] on img at bounding box center [113, 212] width 25 height 25
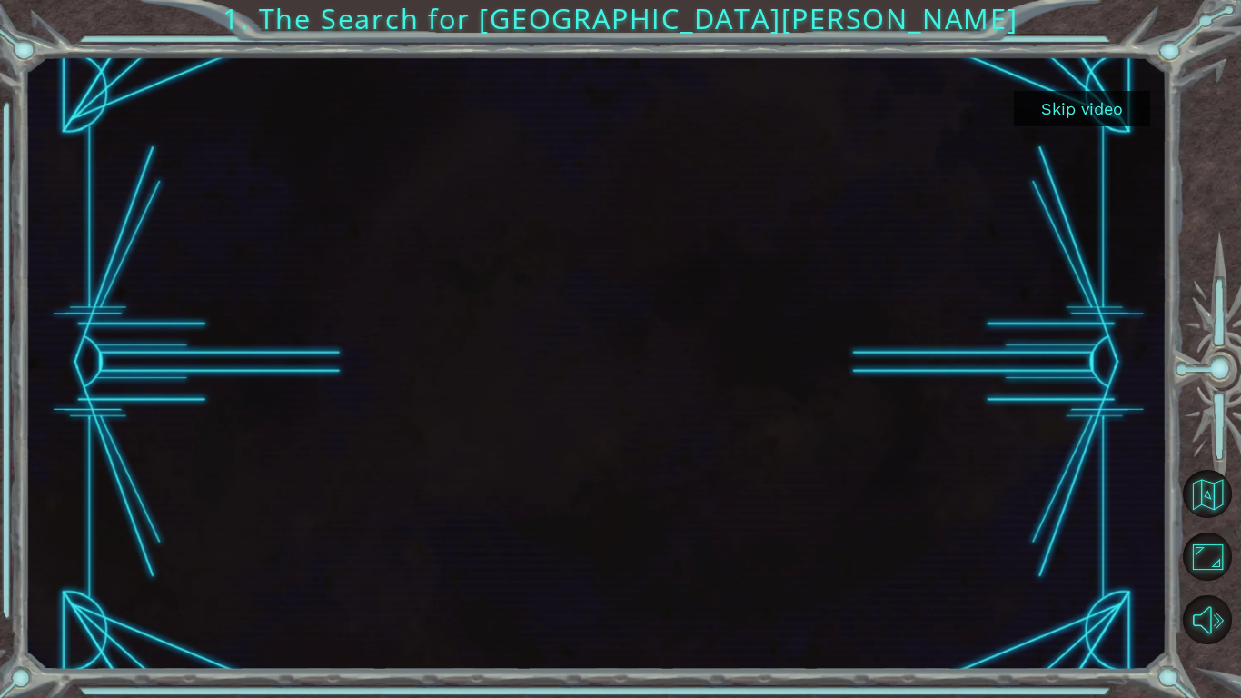
click at [1108, 102] on button "Skip video" at bounding box center [1082, 108] width 136 height 35
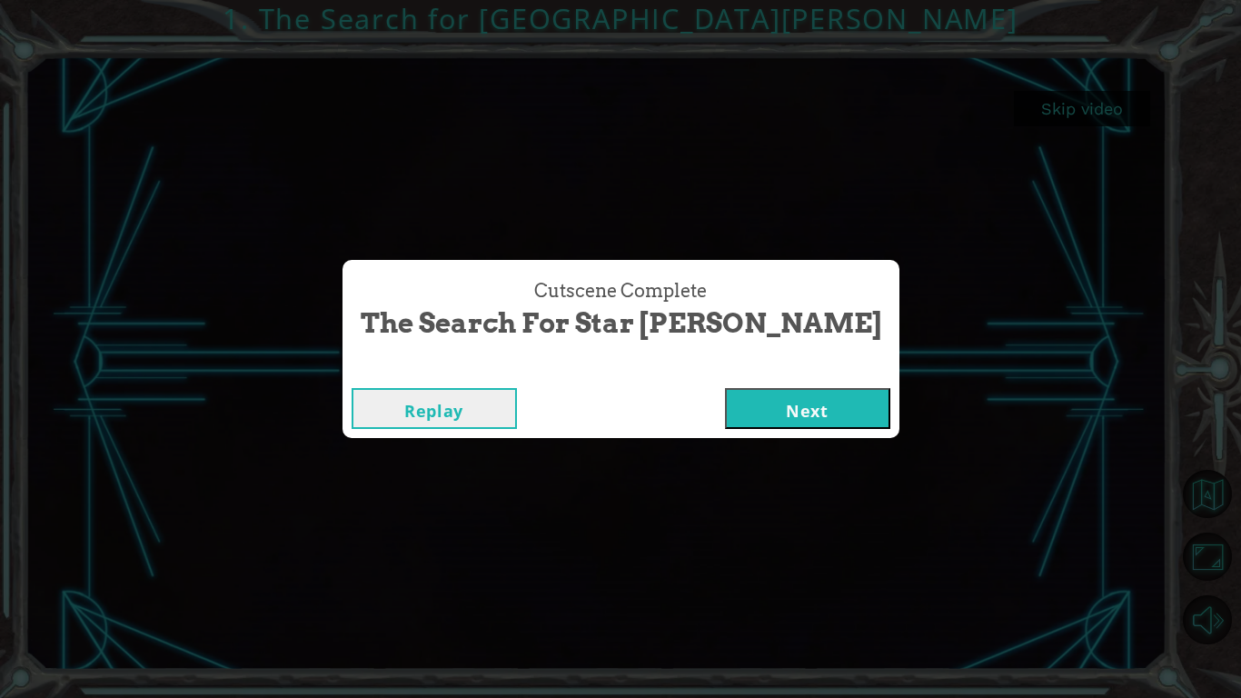
click at [773, 397] on button "Next" at bounding box center [807, 408] width 165 height 41
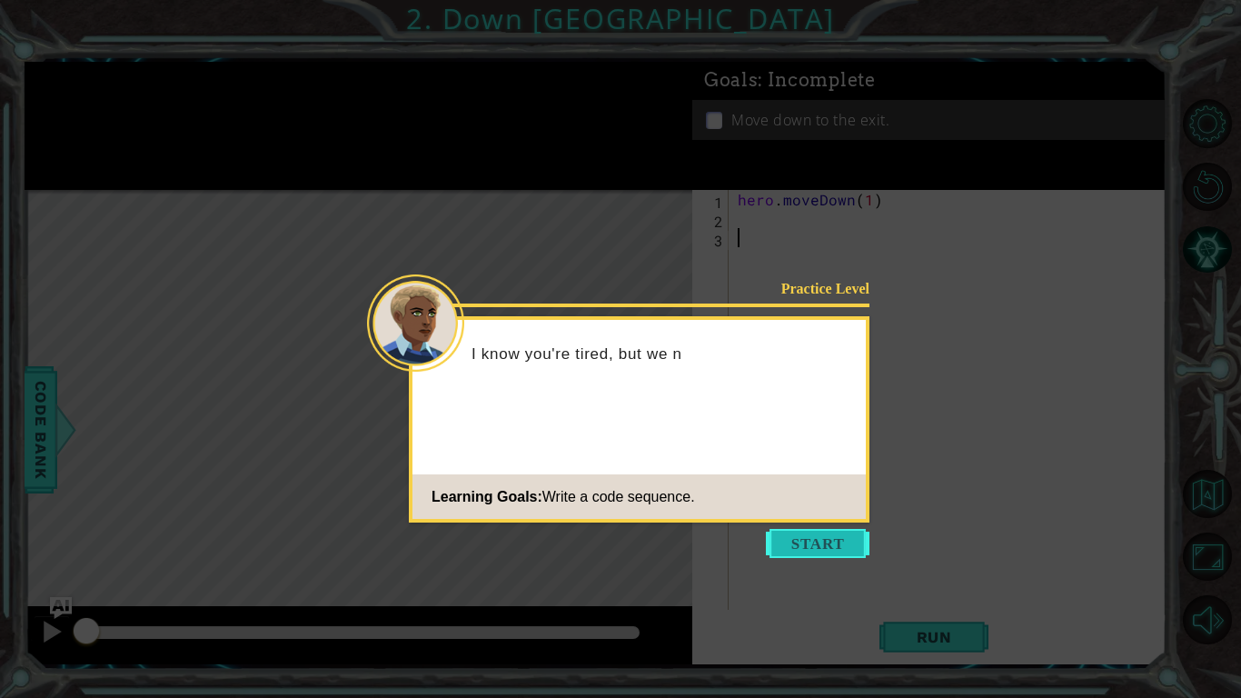
click at [785, 535] on button "Start" at bounding box center [818, 543] width 104 height 29
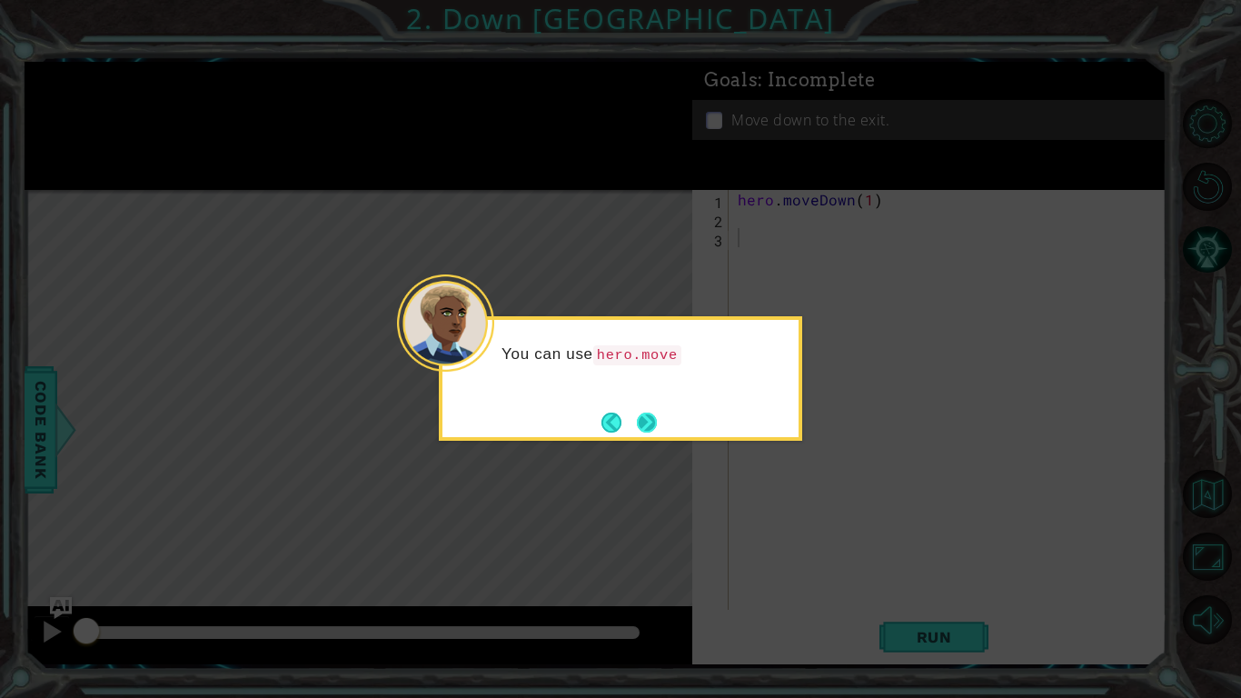
click at [639, 415] on button "Next" at bounding box center [647, 422] width 21 height 21
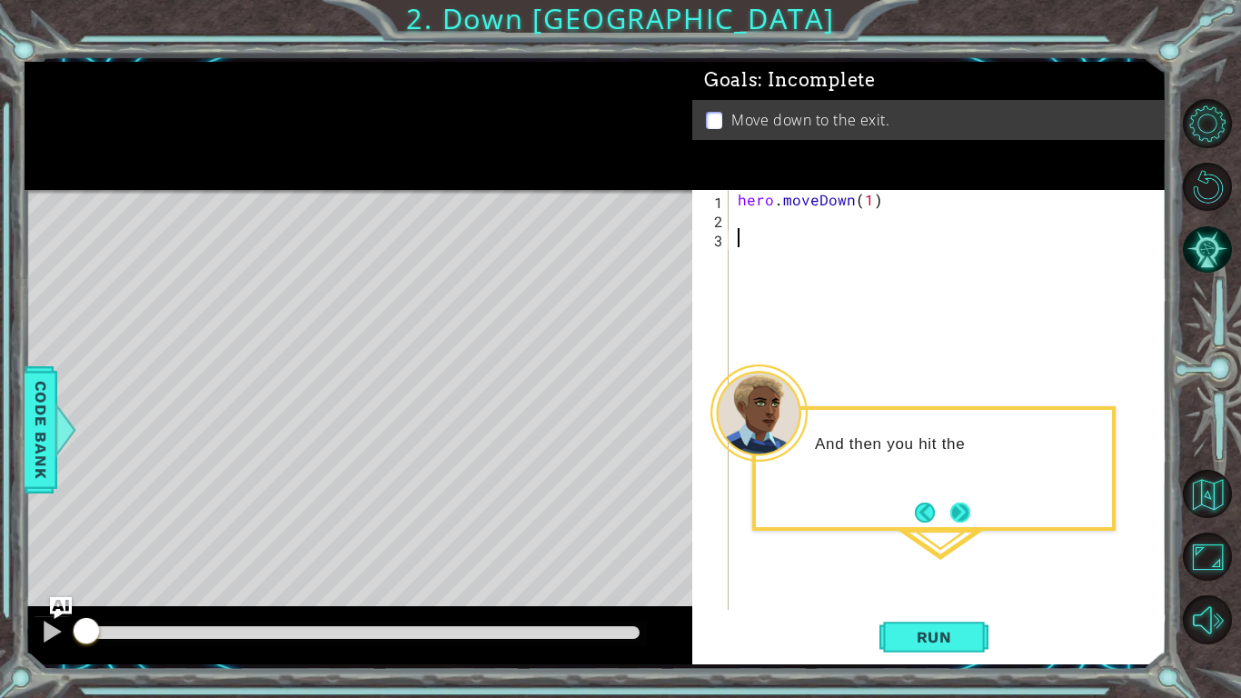
click at [959, 508] on button "Next" at bounding box center [961, 512] width 21 height 21
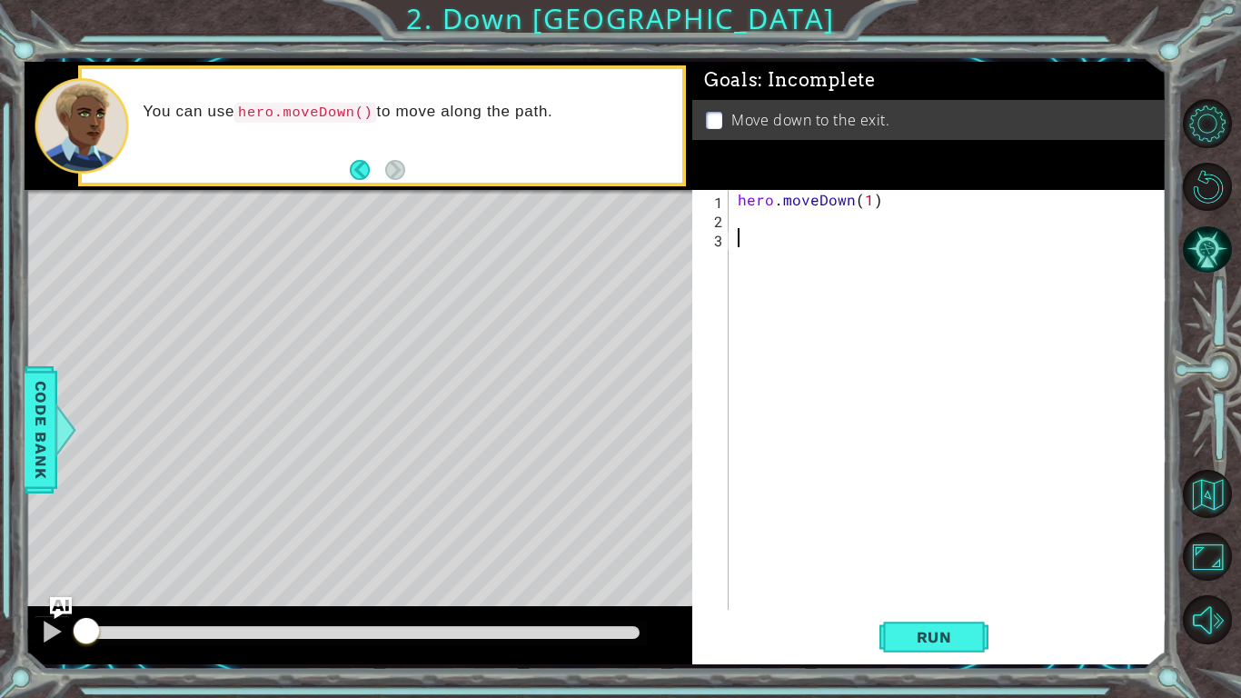
click at [770, 222] on div "hero . moveDown ( 1 )" at bounding box center [952, 419] width 437 height 458
click at [776, 242] on div "hero . moveDown ( 1 )" at bounding box center [952, 419] width 437 height 458
click at [763, 226] on div "hero . moveDown ( 1 )" at bounding box center [952, 419] width 437 height 458
click at [864, 203] on div "hero . moveDown ( 1 )" at bounding box center [952, 419] width 437 height 458
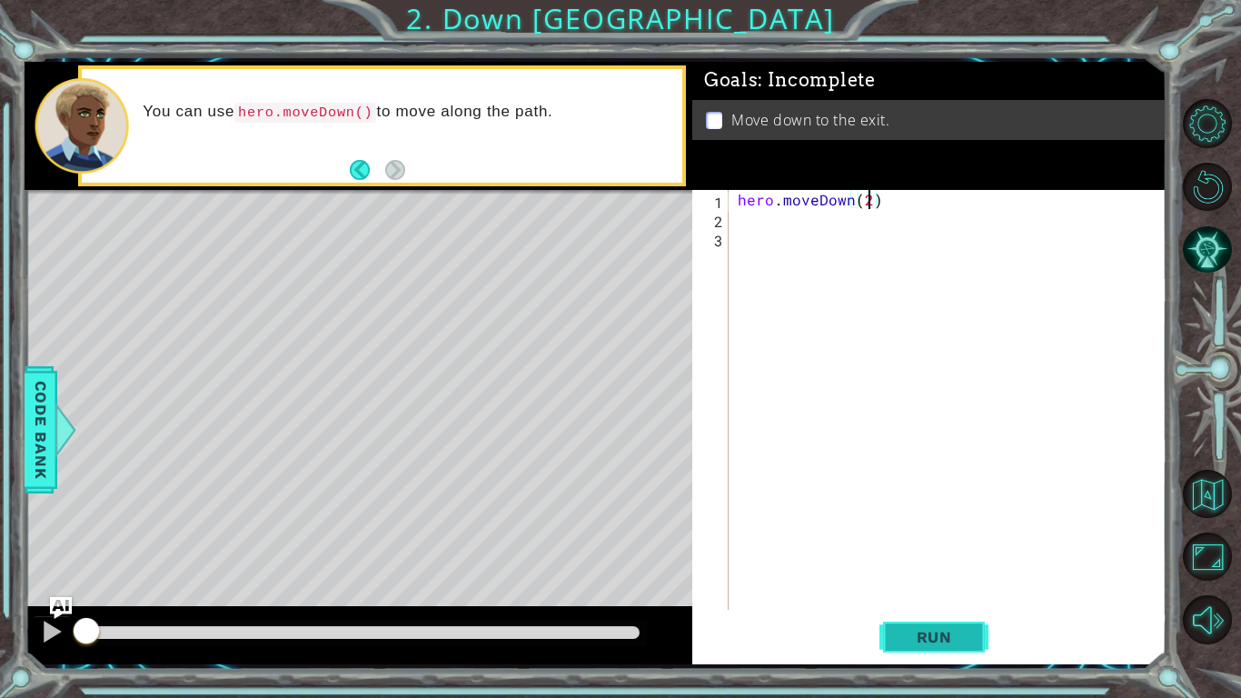
type textarea "hero.moveDown(2)"
click at [940, 626] on button "Run" at bounding box center [934, 636] width 109 height 47
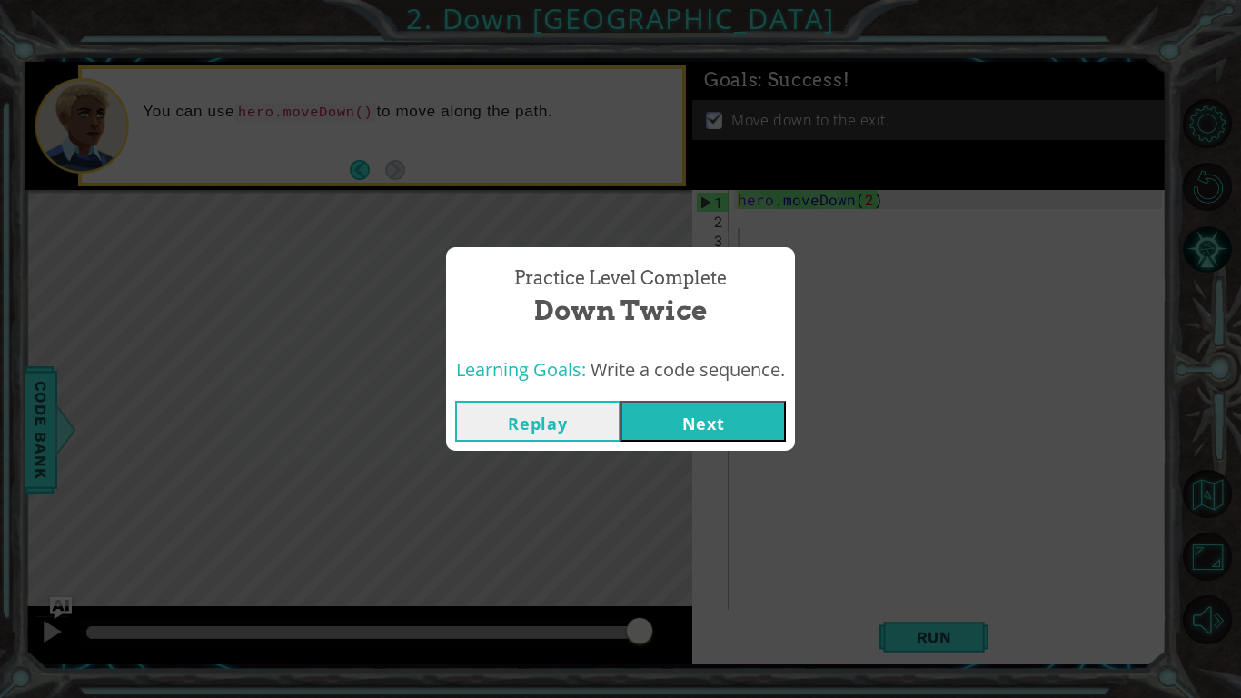
click at [723, 425] on button "Next" at bounding box center [703, 421] width 165 height 41
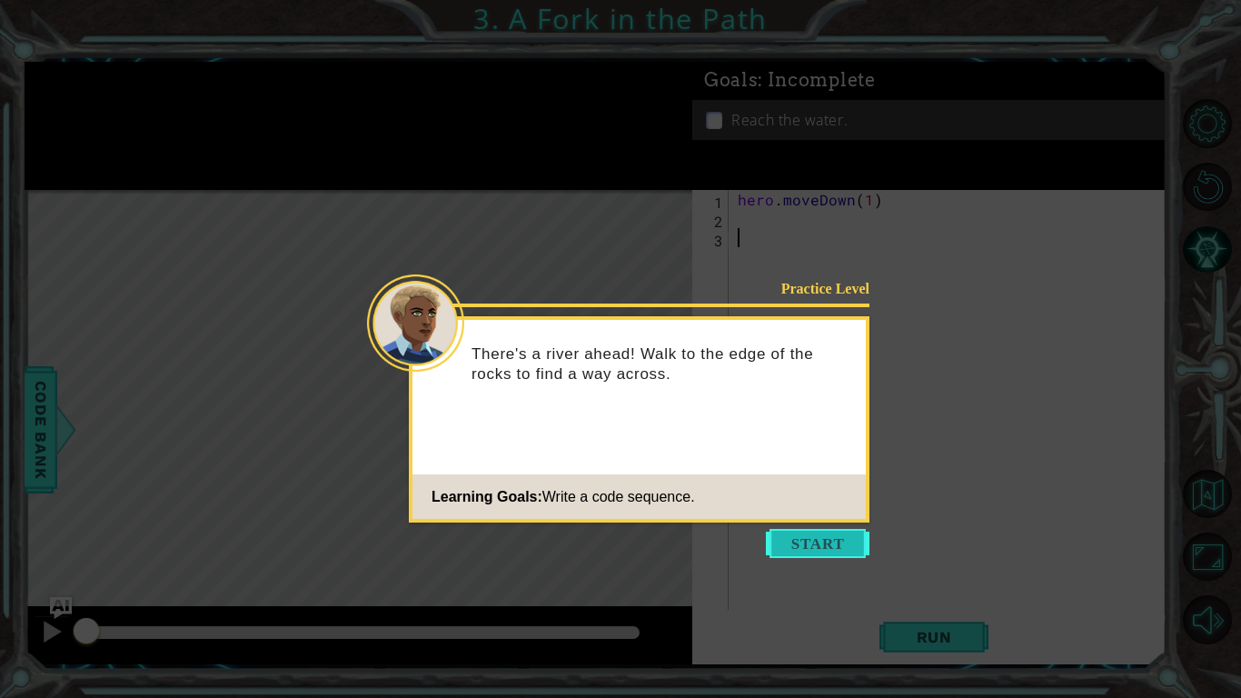
click at [836, 550] on button "Start" at bounding box center [818, 543] width 104 height 29
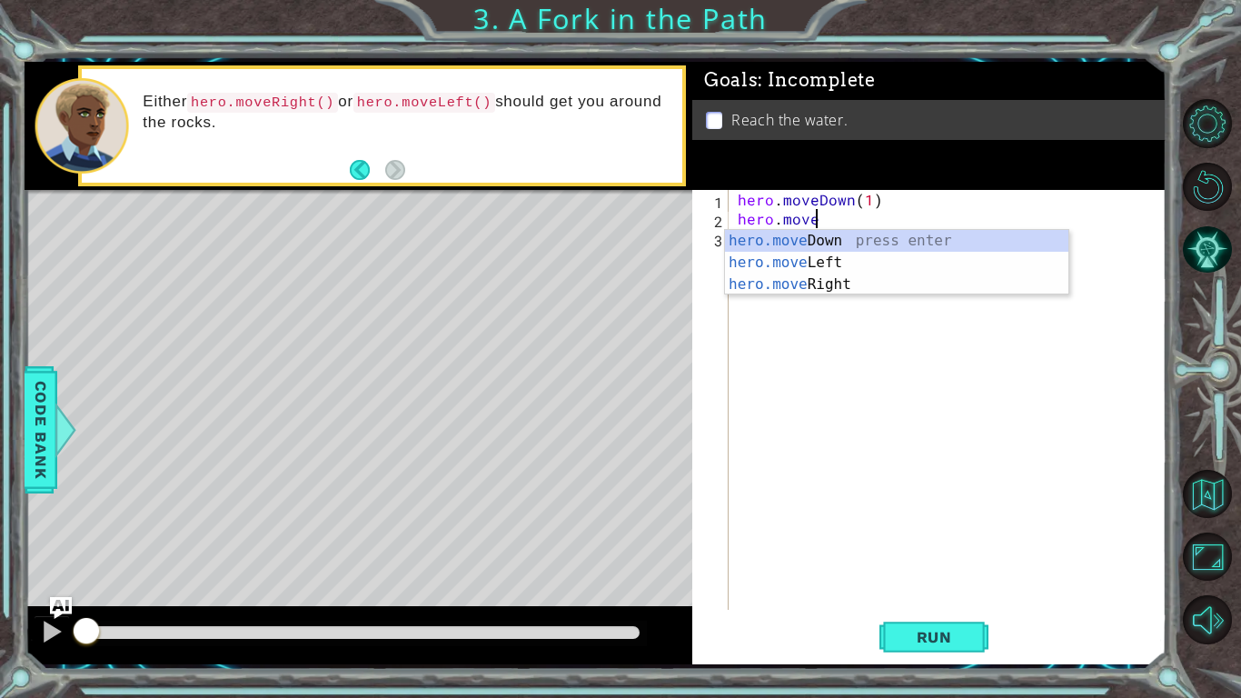
scroll to position [0, 4]
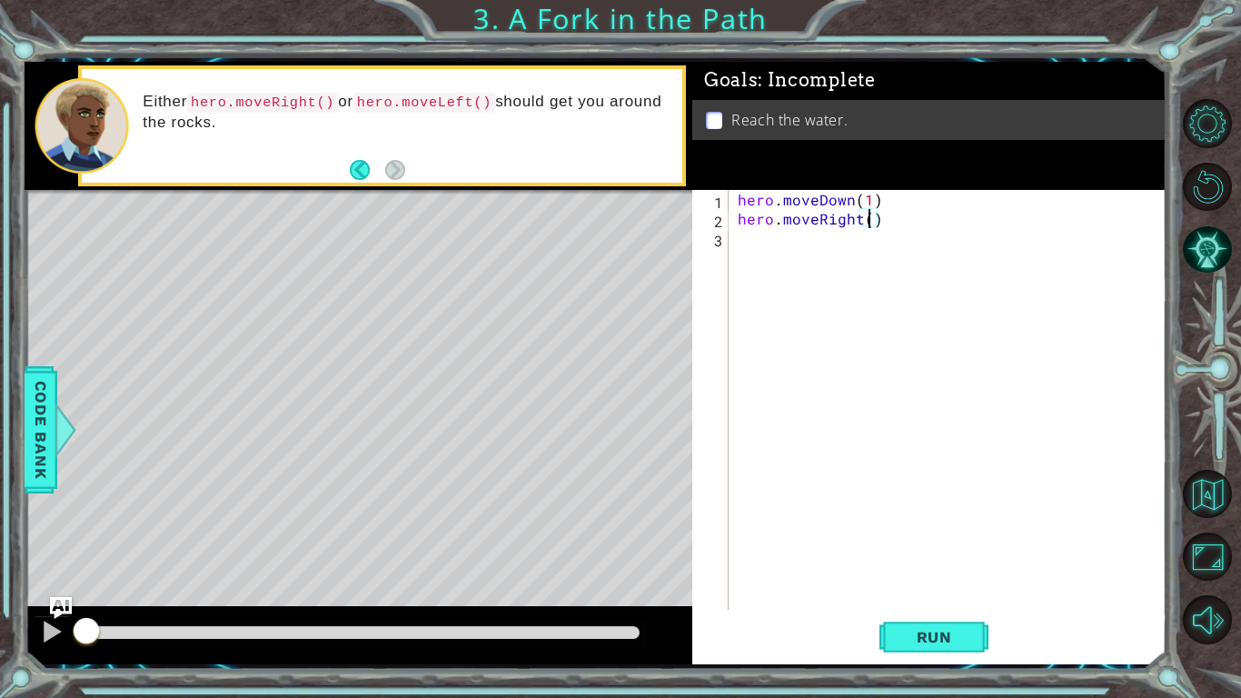
type textarea "hero.moveRight(1)"
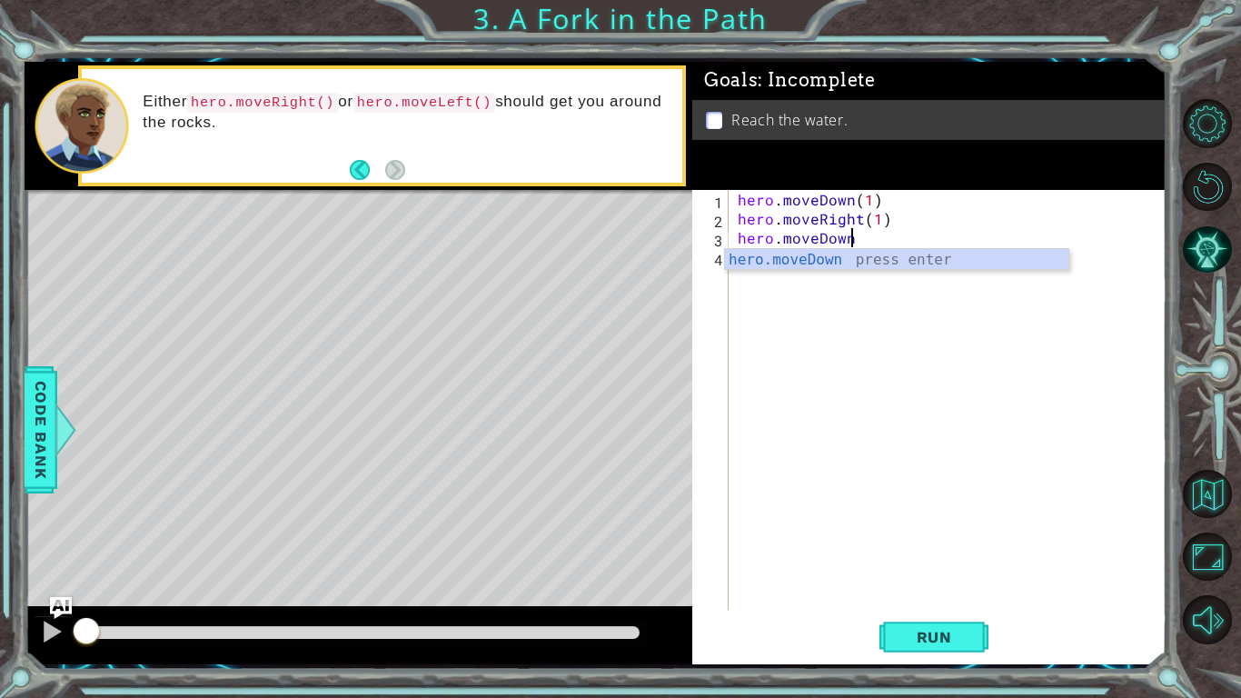
type textarea "hero.moveDown()"
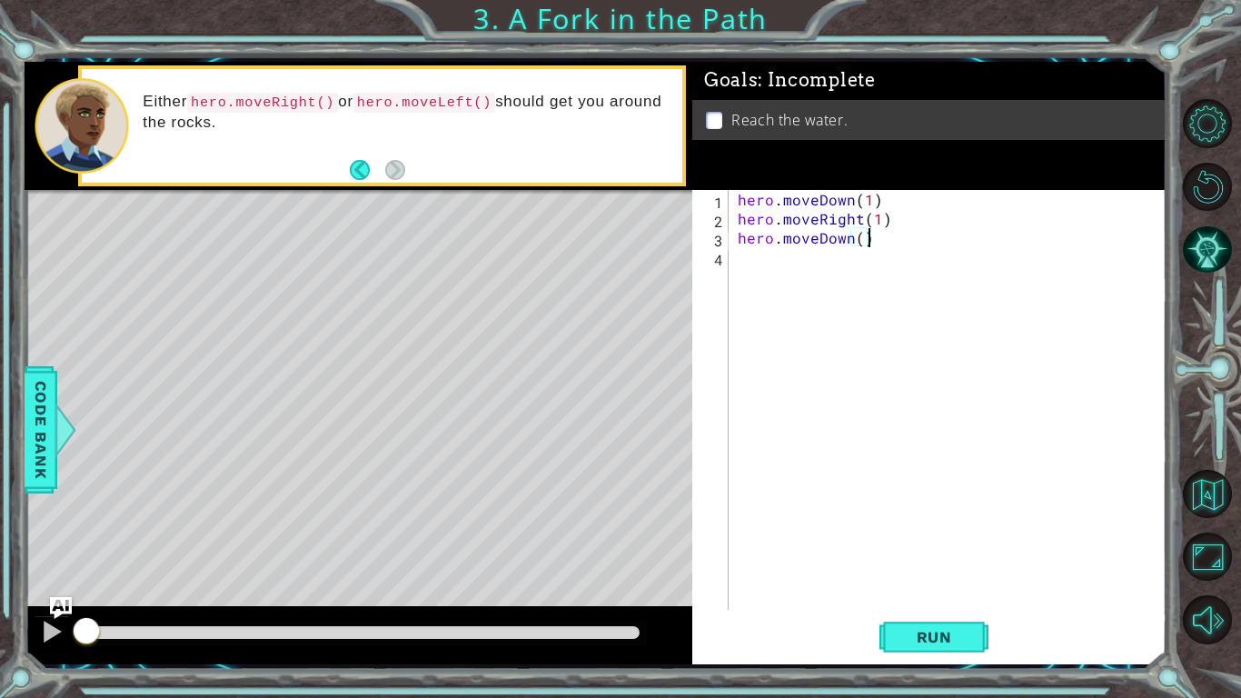
scroll to position [0, 0]
click at [935, 632] on span "Run" at bounding box center [935, 637] width 72 height 18
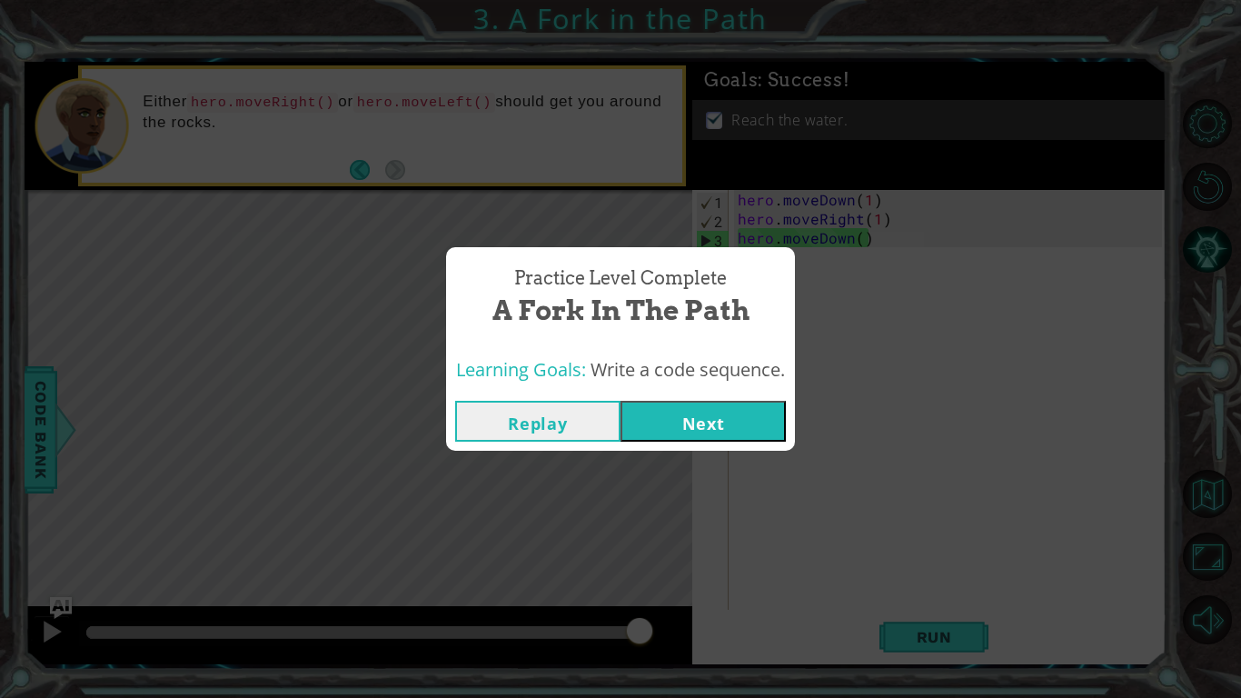
click at [699, 404] on button "Next" at bounding box center [703, 421] width 165 height 41
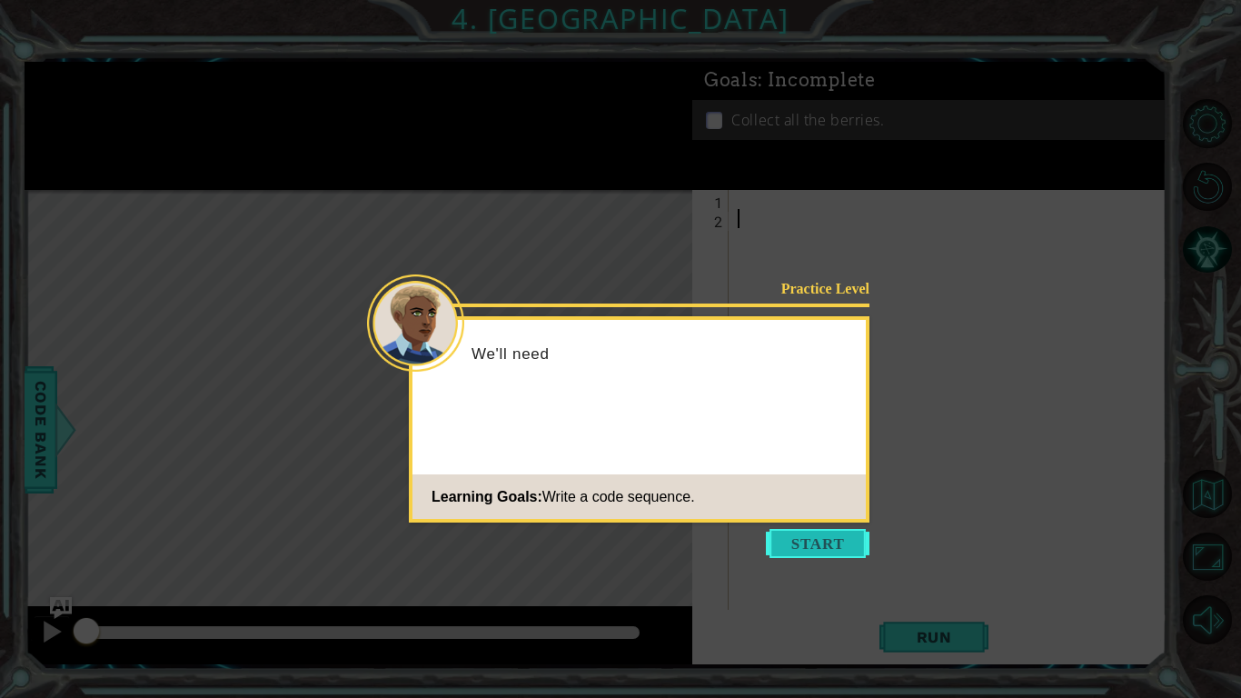
click at [806, 541] on button "Start" at bounding box center [818, 543] width 104 height 29
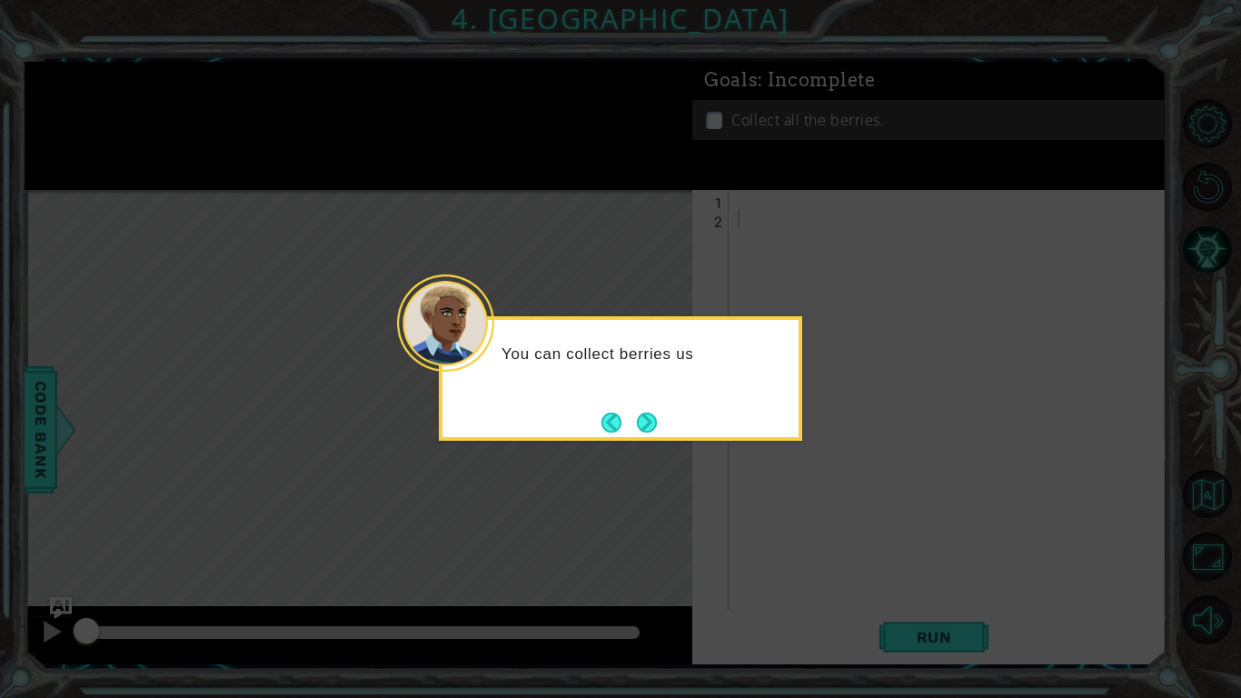
click at [665, 437] on div "You can collect berries us" at bounding box center [621, 378] width 364 height 125
click at [637, 423] on button "Next" at bounding box center [647, 423] width 20 height 20
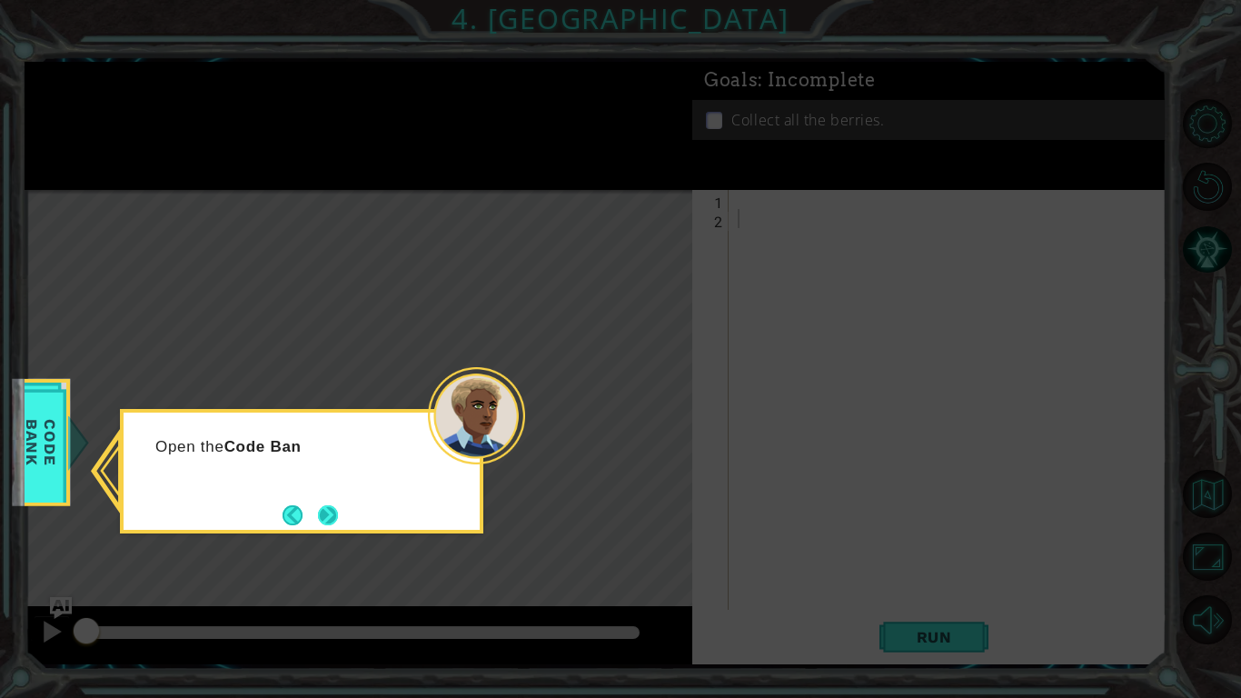
click at [319, 510] on button "Next" at bounding box center [328, 515] width 20 height 20
click at [323, 505] on button "Next" at bounding box center [328, 515] width 20 height 20
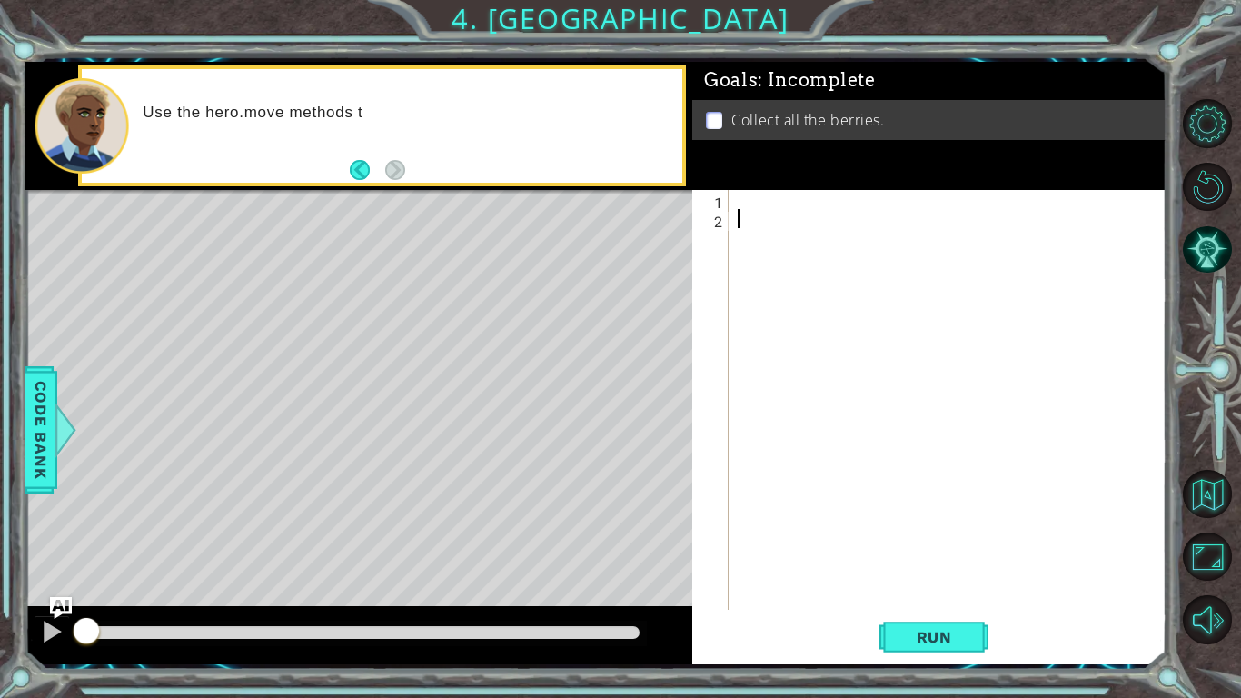
click at [757, 209] on div at bounding box center [952, 419] width 437 height 458
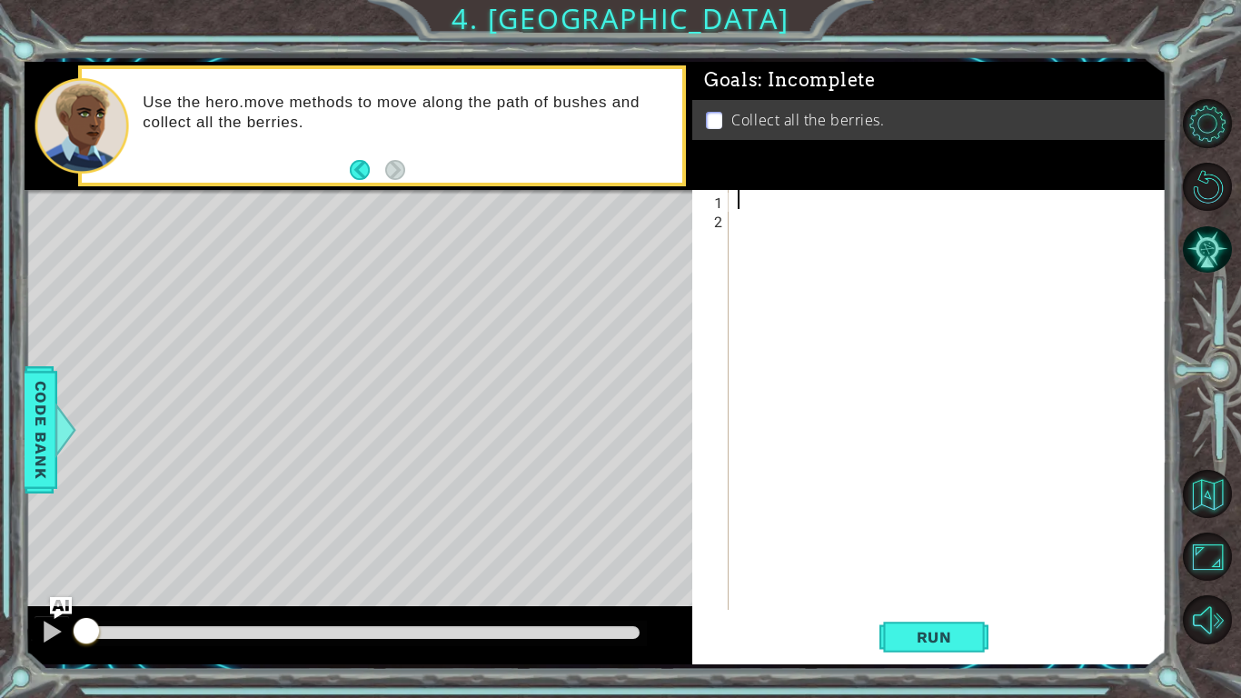
click at [754, 206] on div at bounding box center [952, 419] width 437 height 458
type textarea "h"
type textarea "hero.moveLeft(2)"
type textarea "hero.moveDown(2)"
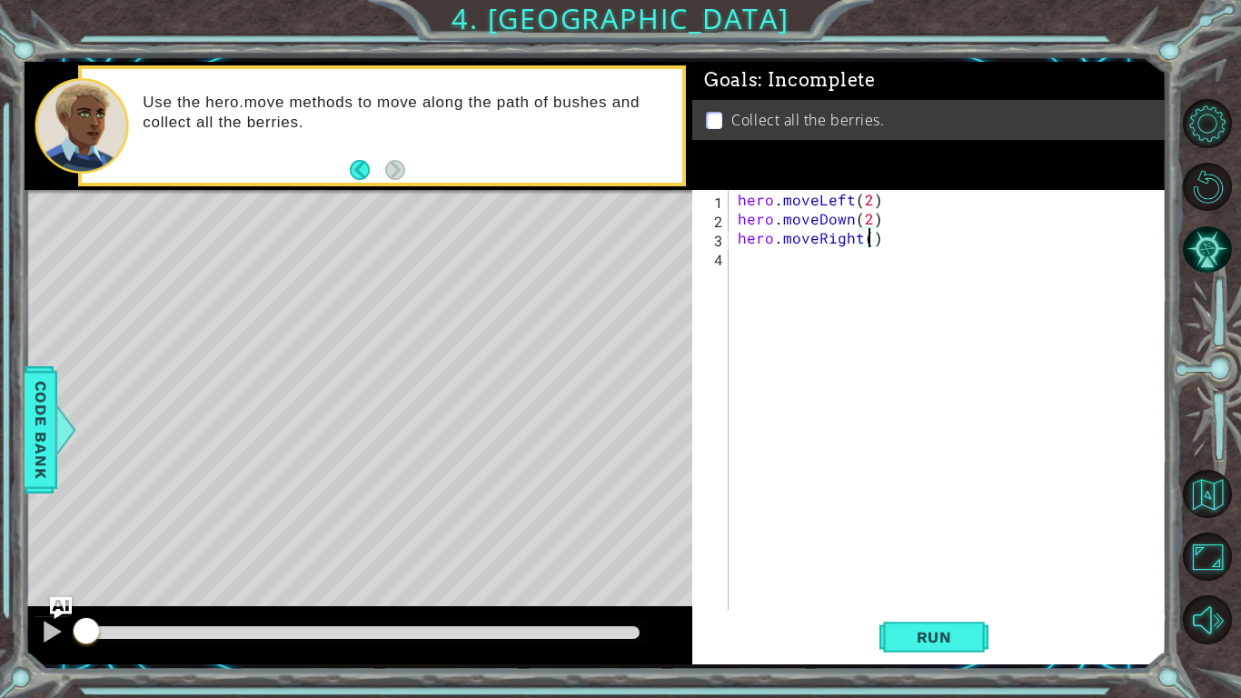
scroll to position [0, 8]
type textarea "hero.moveRight(2)"
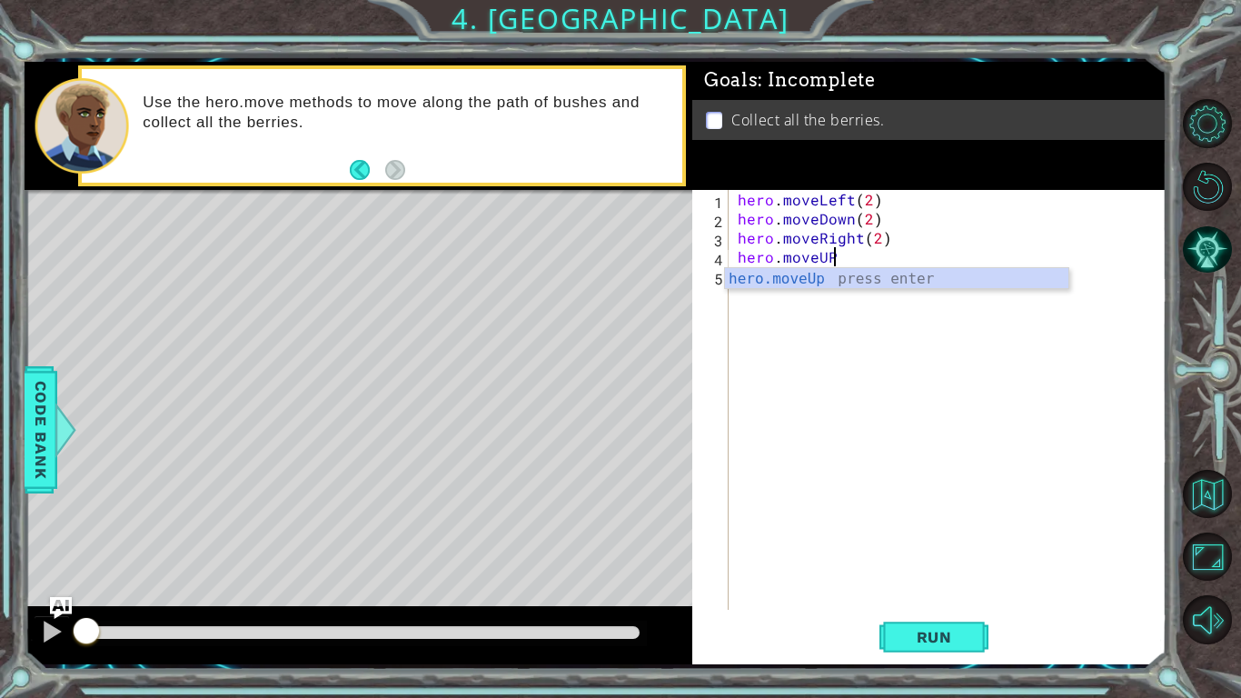
scroll to position [0, 5]
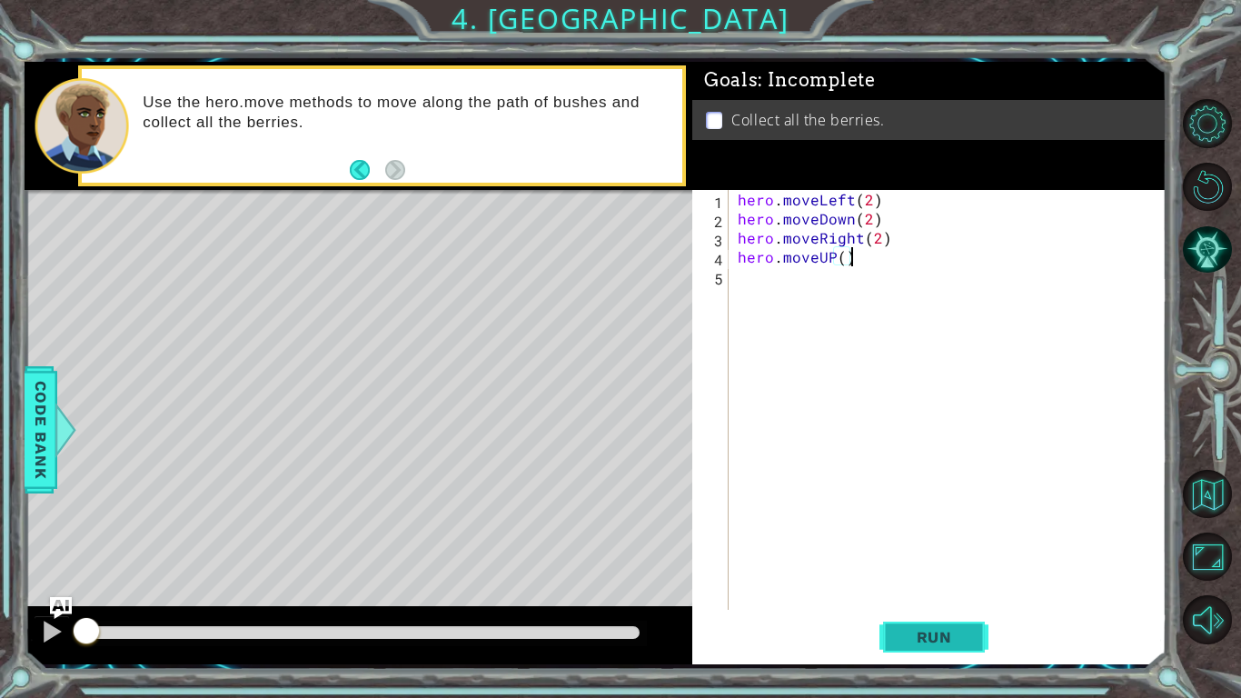
click at [952, 637] on span "Run" at bounding box center [935, 637] width 72 height 18
click at [932, 645] on button "Run" at bounding box center [934, 636] width 109 height 47
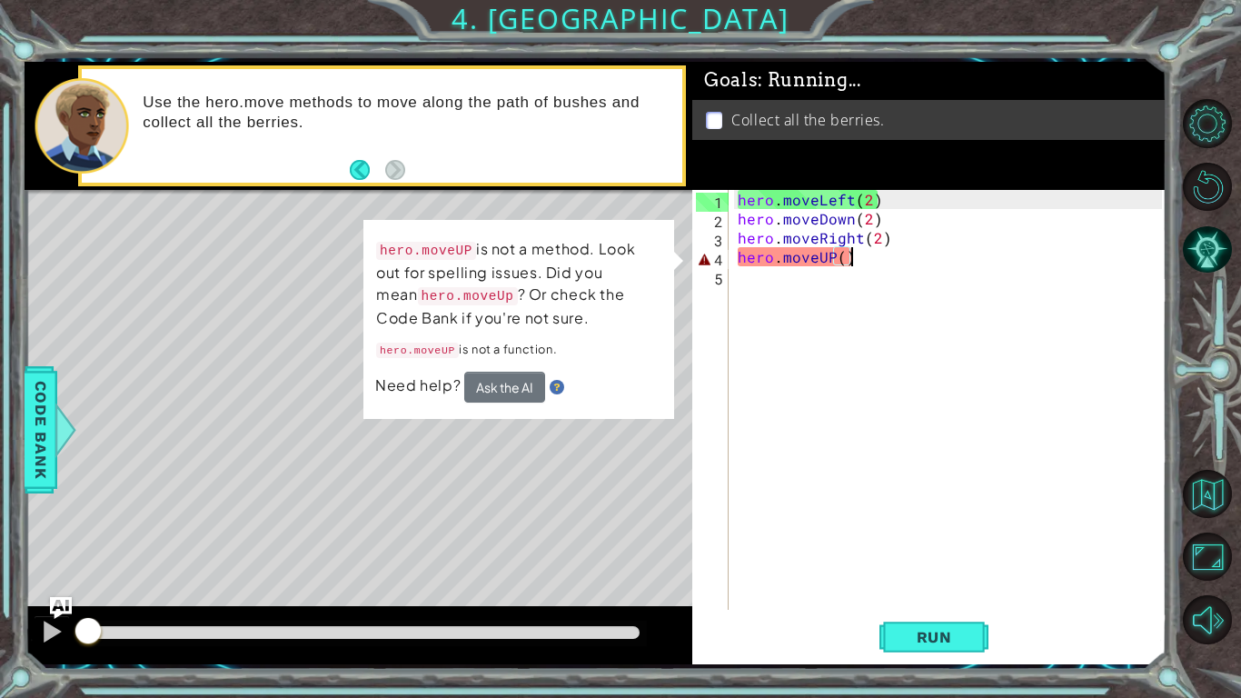
click at [851, 260] on div "hero . moveLeft ( 2 ) hero . moveDown ( 2 ) hero . moveRight ( 2 ) hero . moveU…" at bounding box center [952, 419] width 437 height 458
click at [832, 261] on div "hero . moveLeft ( 2 ) hero . moveDown ( 2 ) hero . moveRight ( 2 ) hero . moveU…" at bounding box center [952, 419] width 437 height 458
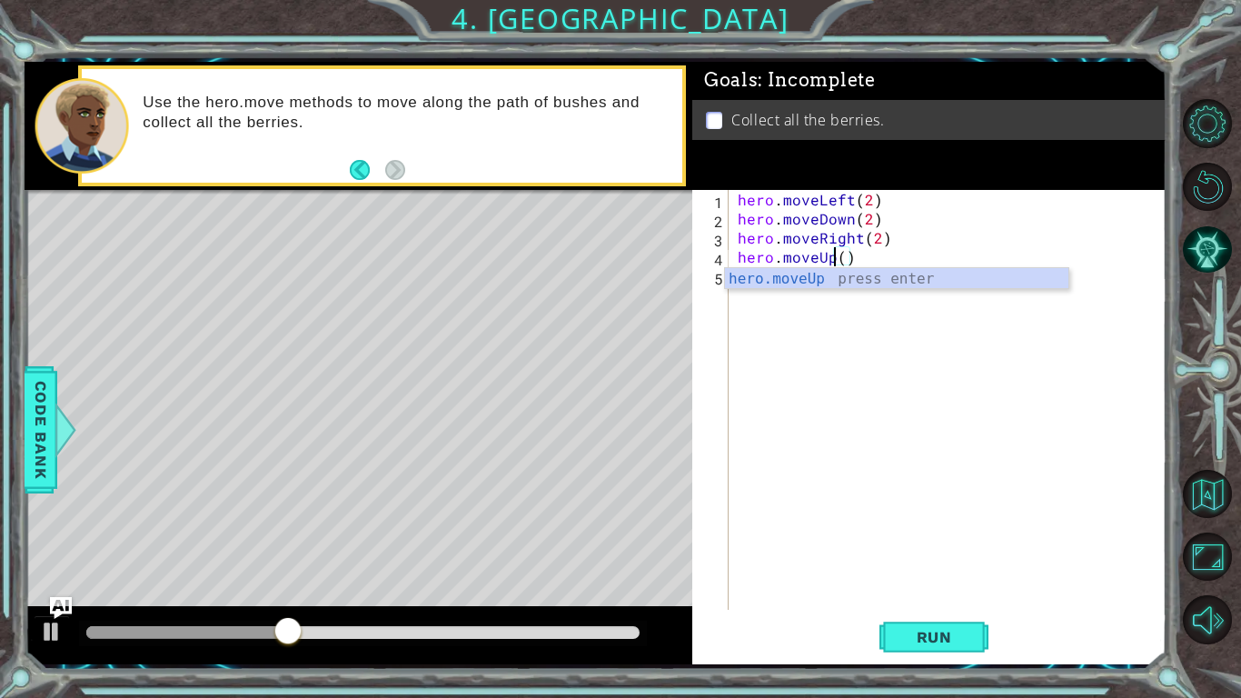
click at [842, 260] on div "hero . moveLeft ( 2 ) hero . moveDown ( 2 ) hero . moveRight ( 2 ) hero . moveU…" at bounding box center [952, 419] width 437 height 458
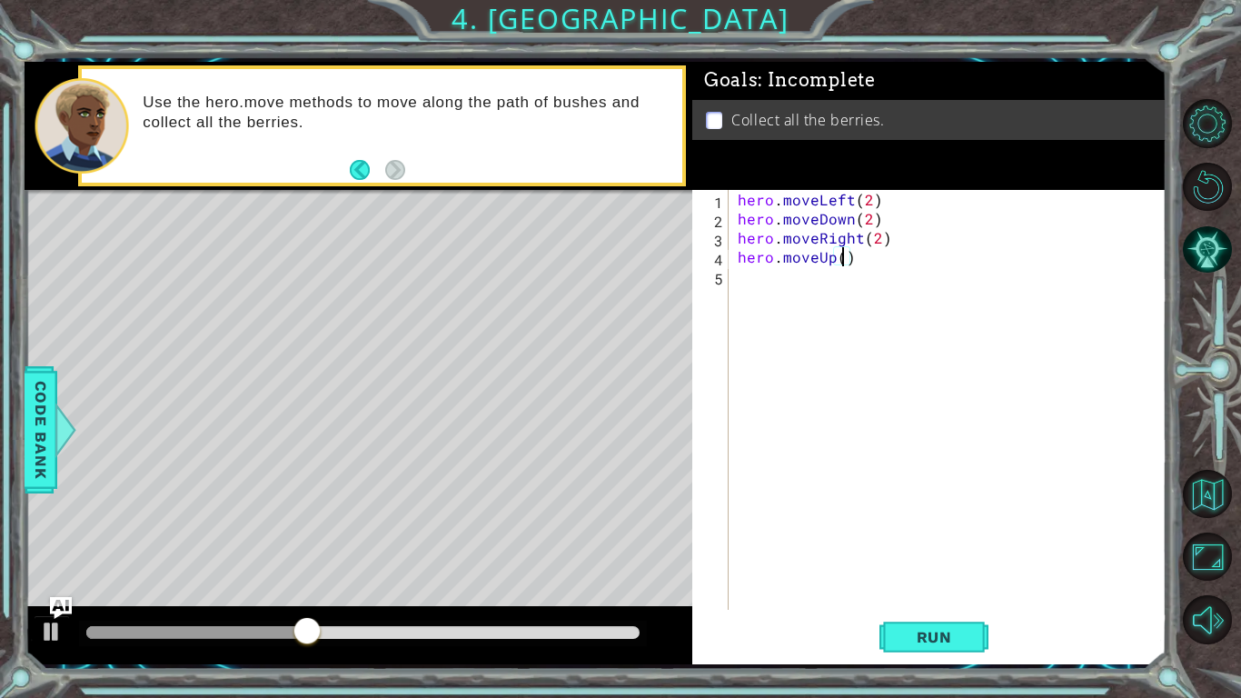
scroll to position [0, 6]
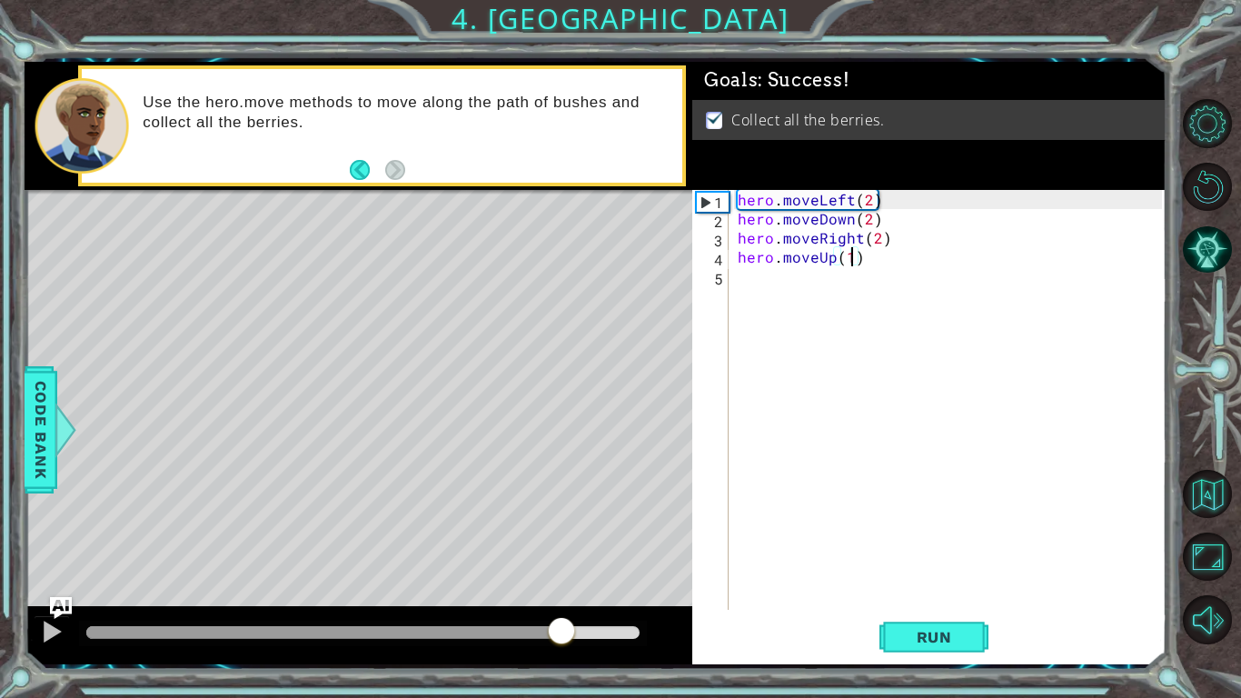
type textarea "hero.moveUp(1)"
drag, startPoint x: 312, startPoint y: 635, endPoint x: 658, endPoint y: 641, distance: 346.3
click at [658, 641] on div at bounding box center [359, 635] width 668 height 58
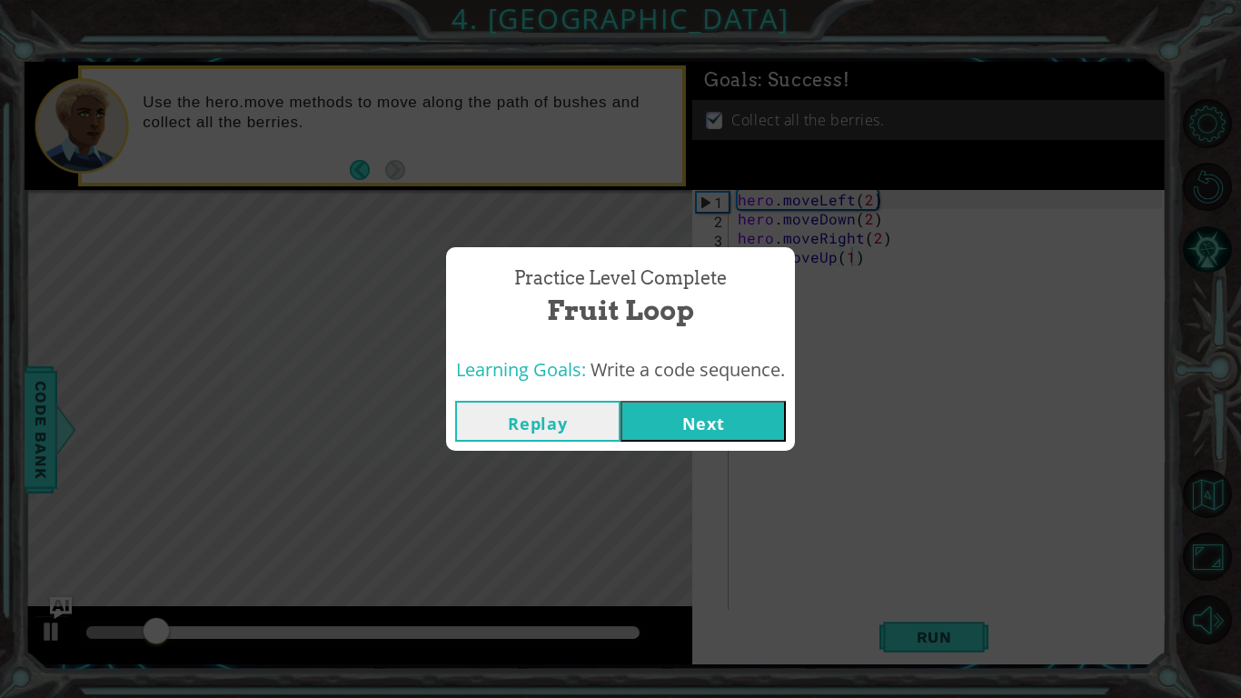
click at [728, 417] on button "Next" at bounding box center [703, 421] width 165 height 41
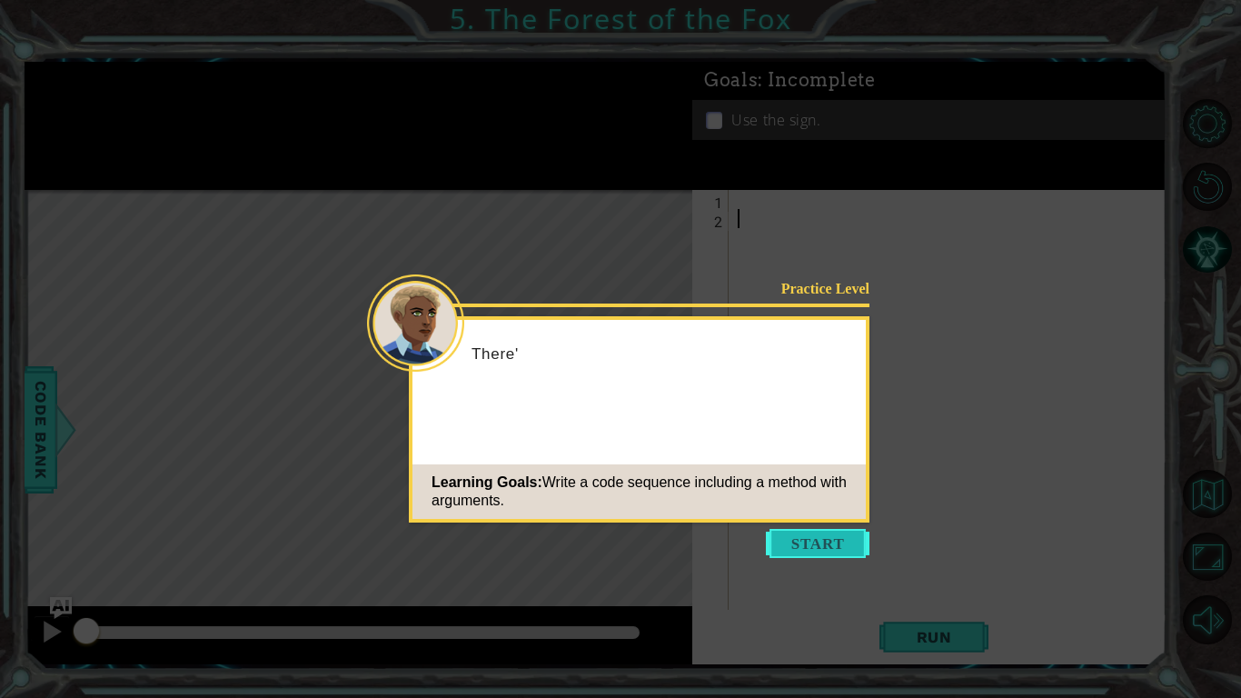
click at [844, 551] on button "Start" at bounding box center [818, 543] width 104 height 29
click at [844, 551] on icon at bounding box center [620, 349] width 1241 height 698
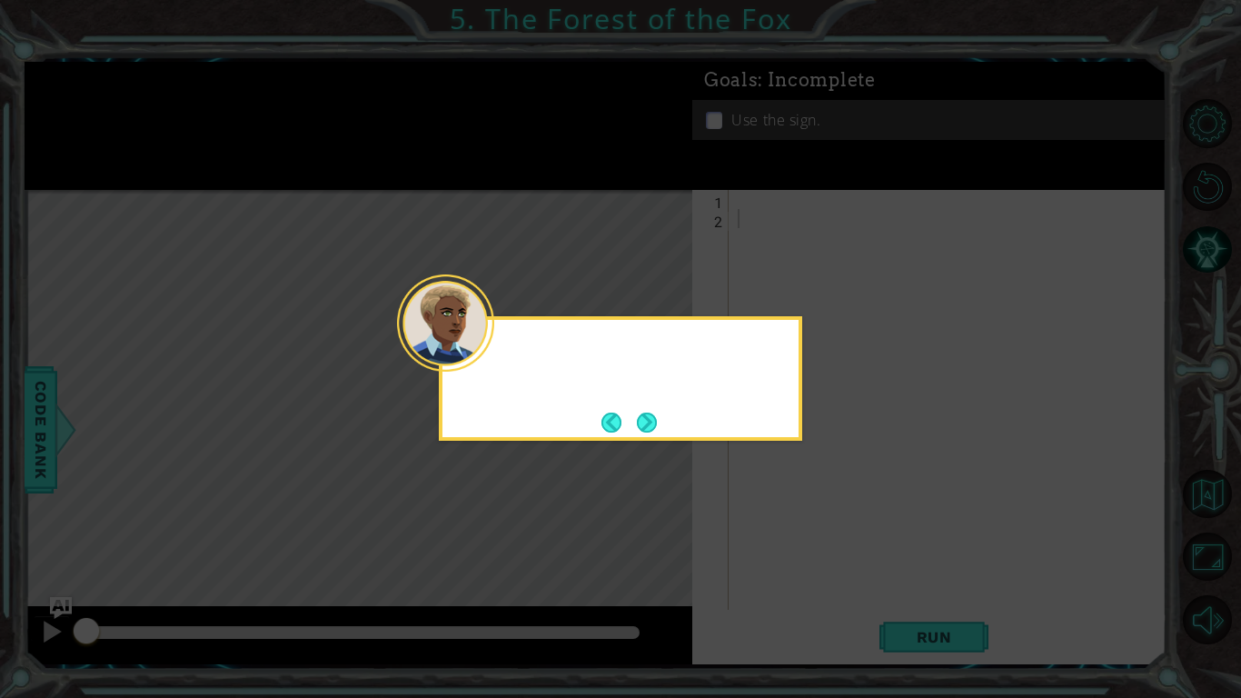
click at [844, 551] on icon at bounding box center [620, 349] width 1241 height 698
click at [657, 419] on button "Next" at bounding box center [647, 423] width 20 height 20
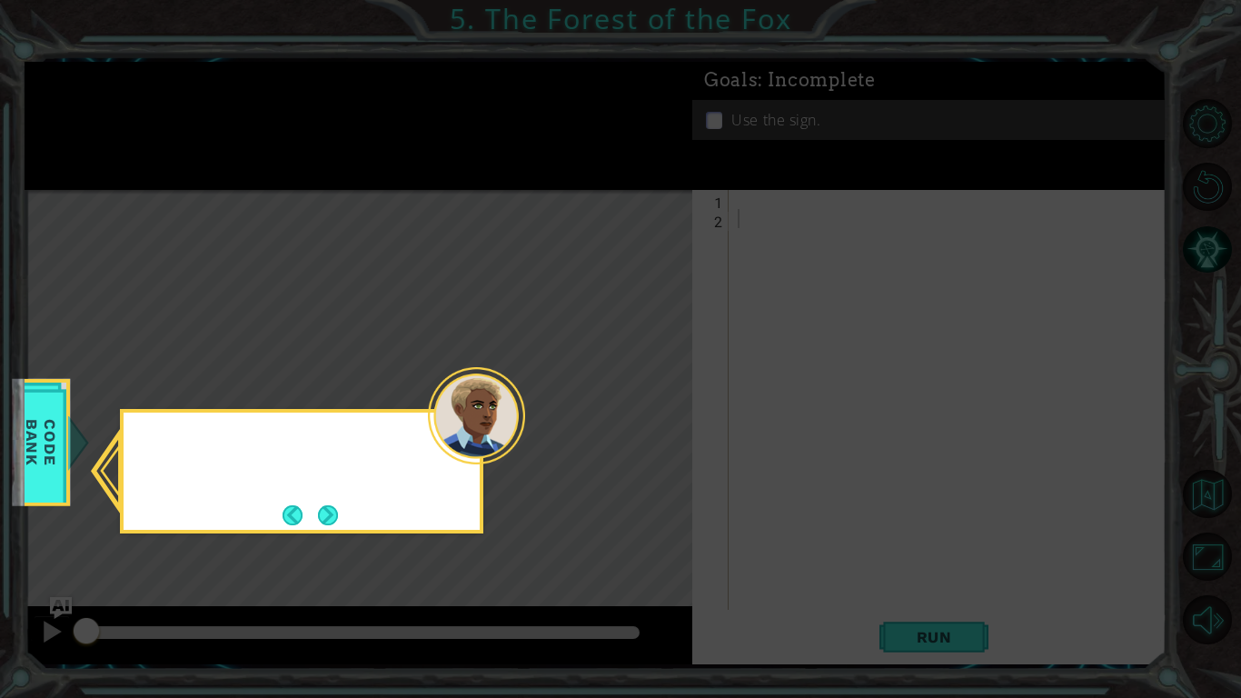
click at [658, 419] on icon at bounding box center [620, 349] width 1241 height 698
click at [317, 517] on button "Next" at bounding box center [328, 515] width 22 height 22
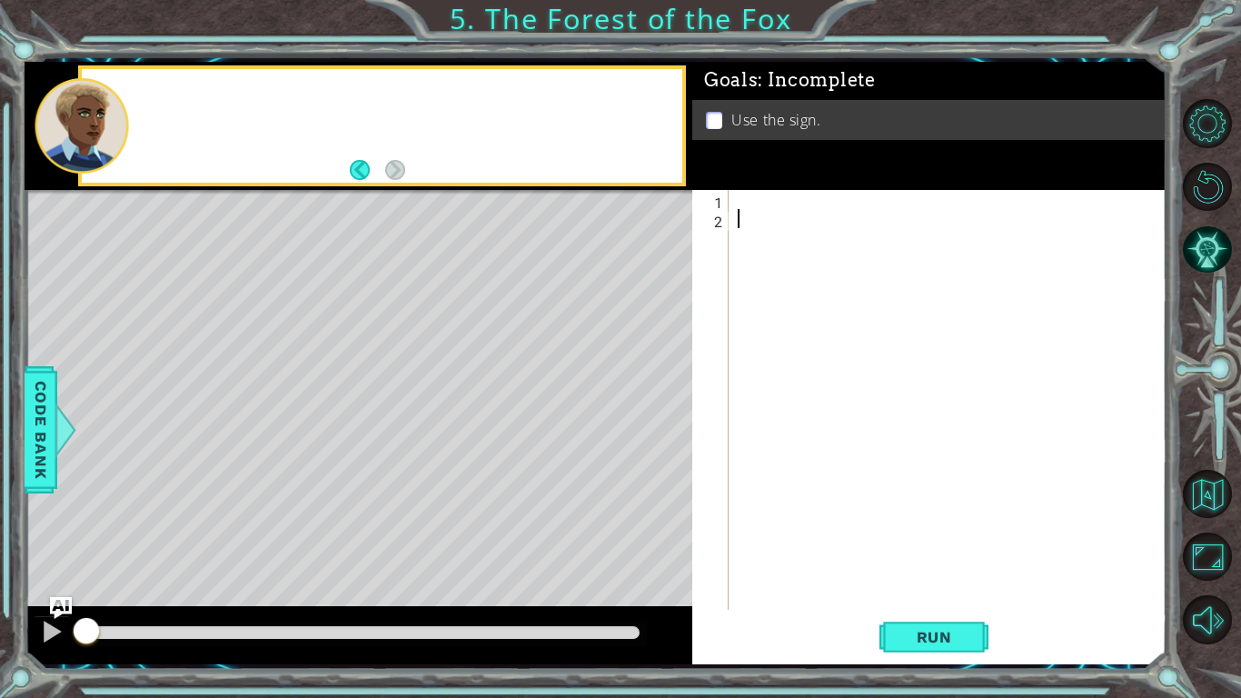
click at [310, 517] on div "Level Map" at bounding box center [445, 457] width 840 height 535
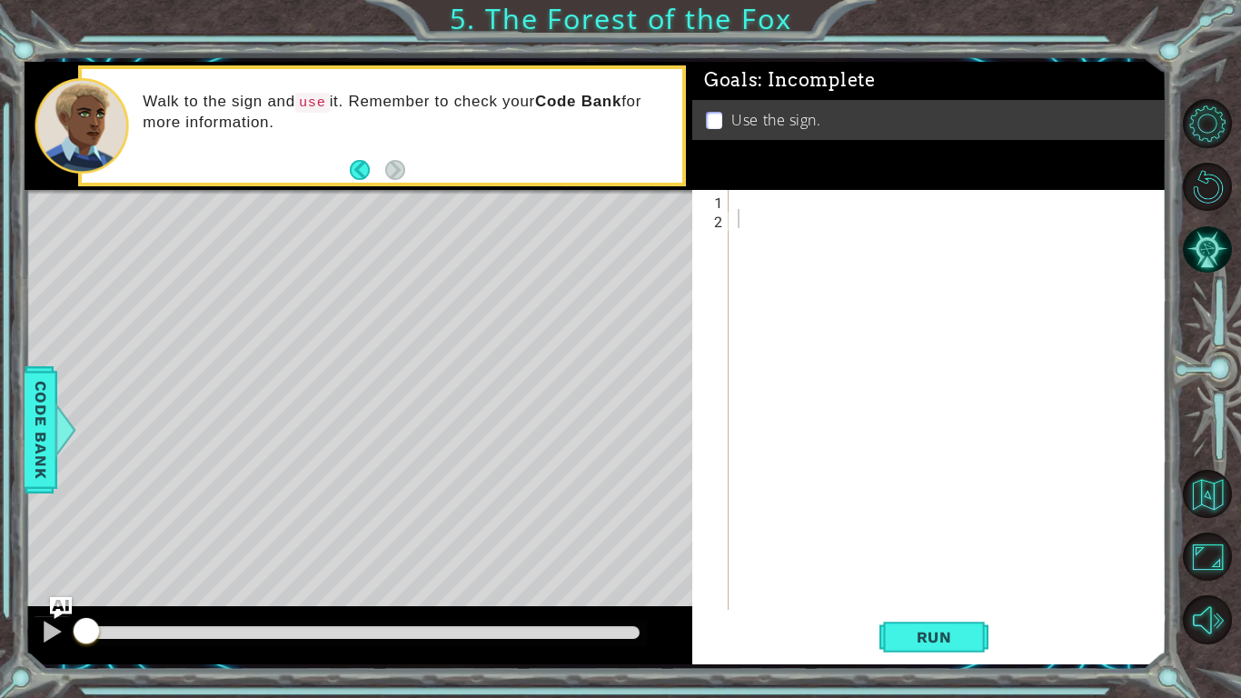
click at [751, 209] on div at bounding box center [952, 419] width 437 height 458
type textarea "h"
type textarea "hero.moveRight(1)"
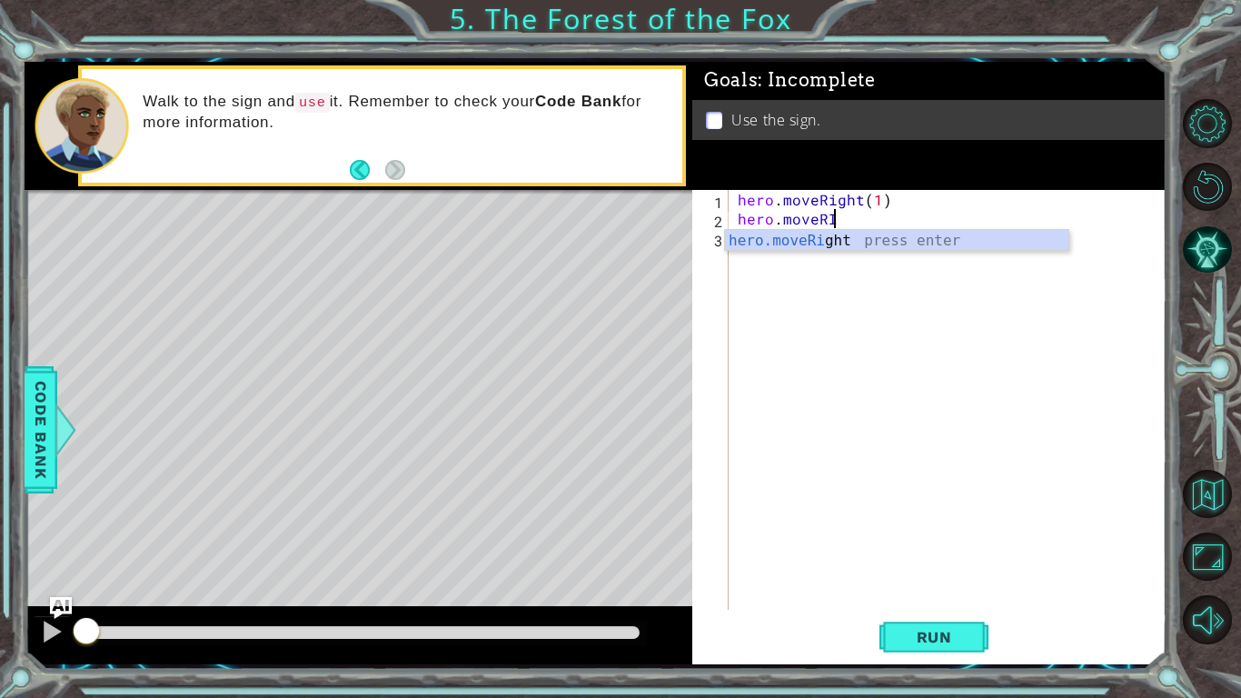
scroll to position [0, 5]
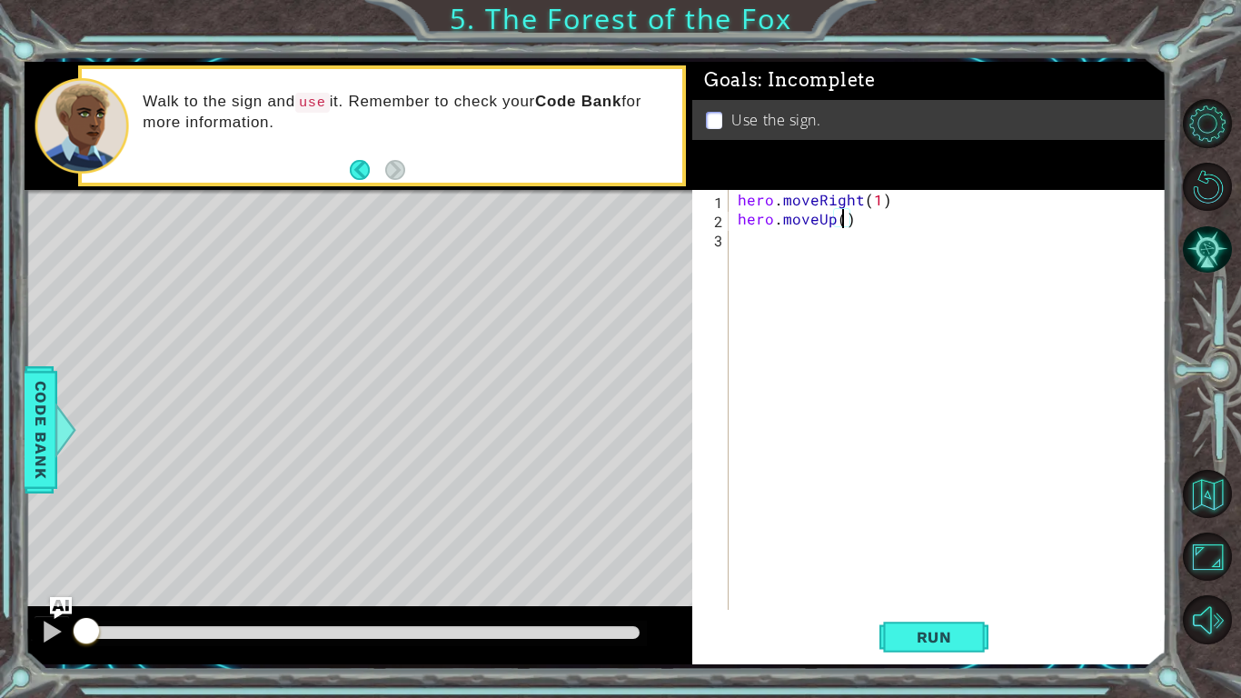
type textarea "hero.moveUp(1)"
type textarea "hero.moveLeft(1)"
type textarea "hero.moveUp(1)"
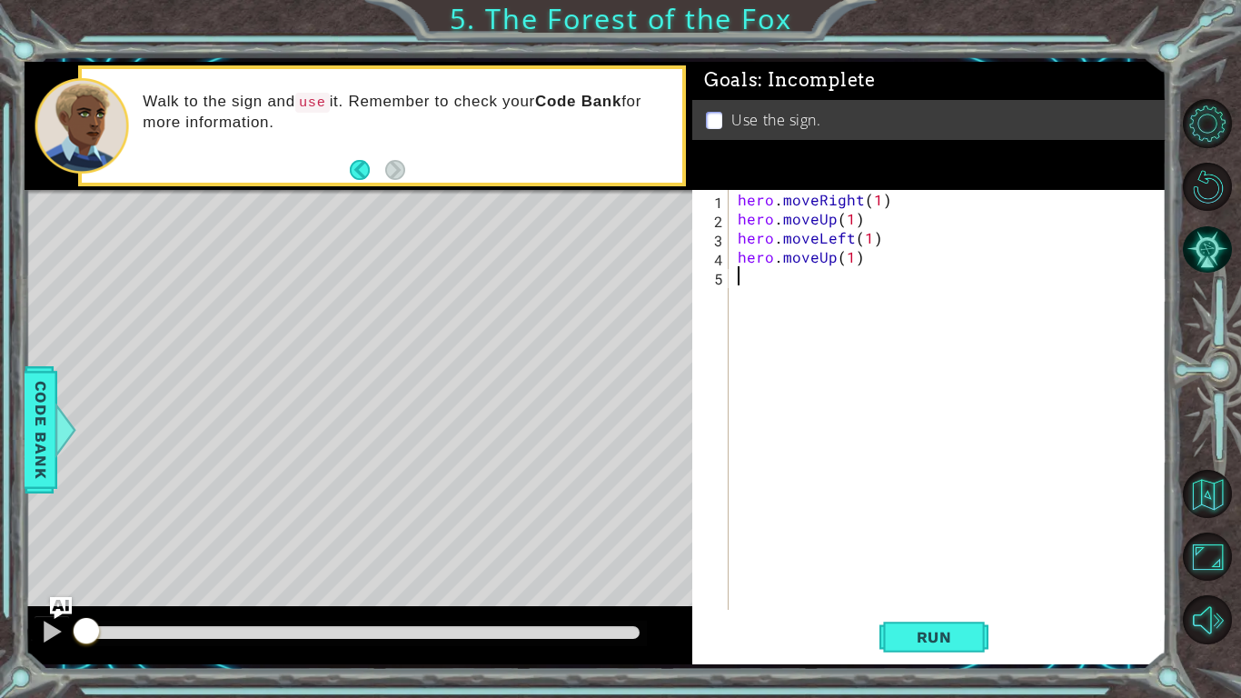
scroll to position [0, 0]
type textarea "hero.moveRight(2)"
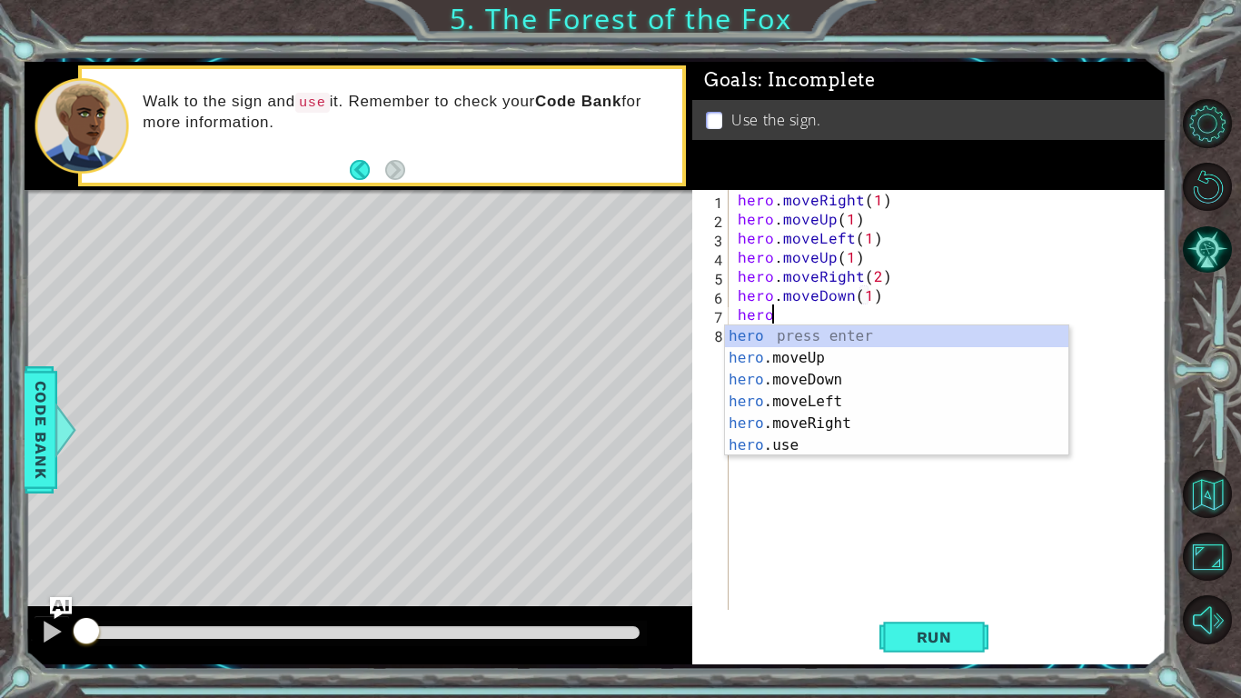
scroll to position [0, 1]
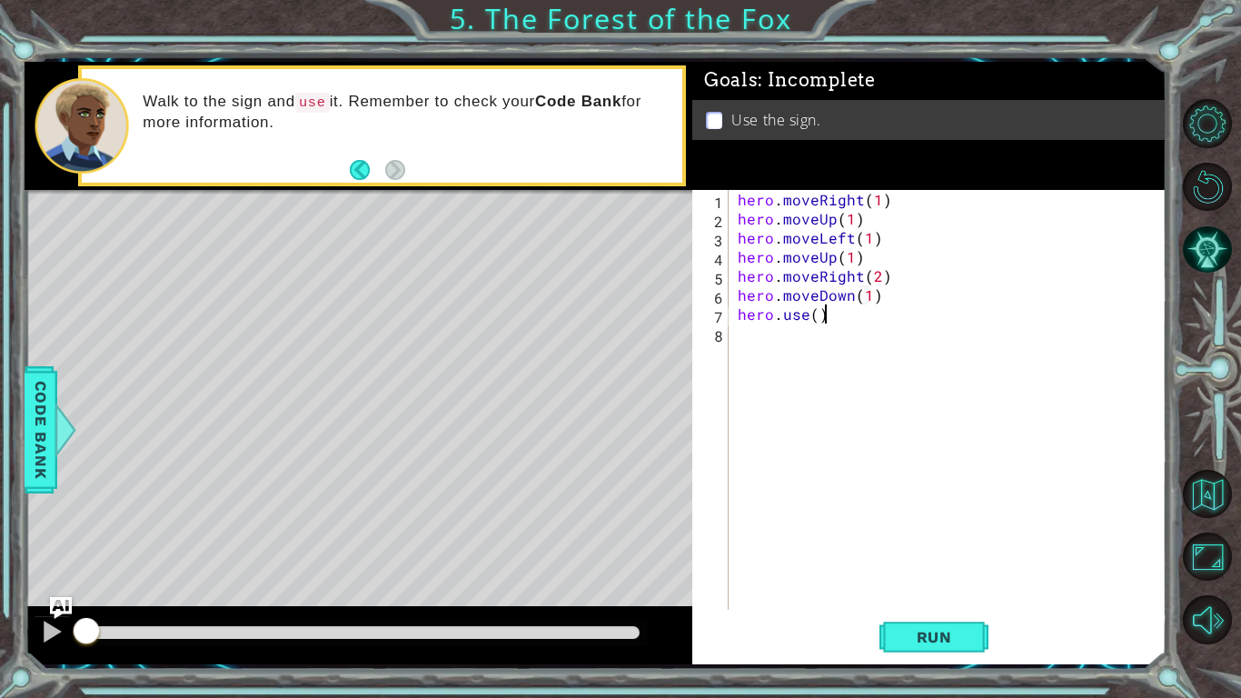
type textarea "hero.use()"
type textarea "'"
type textarea "hero.use("sign")"
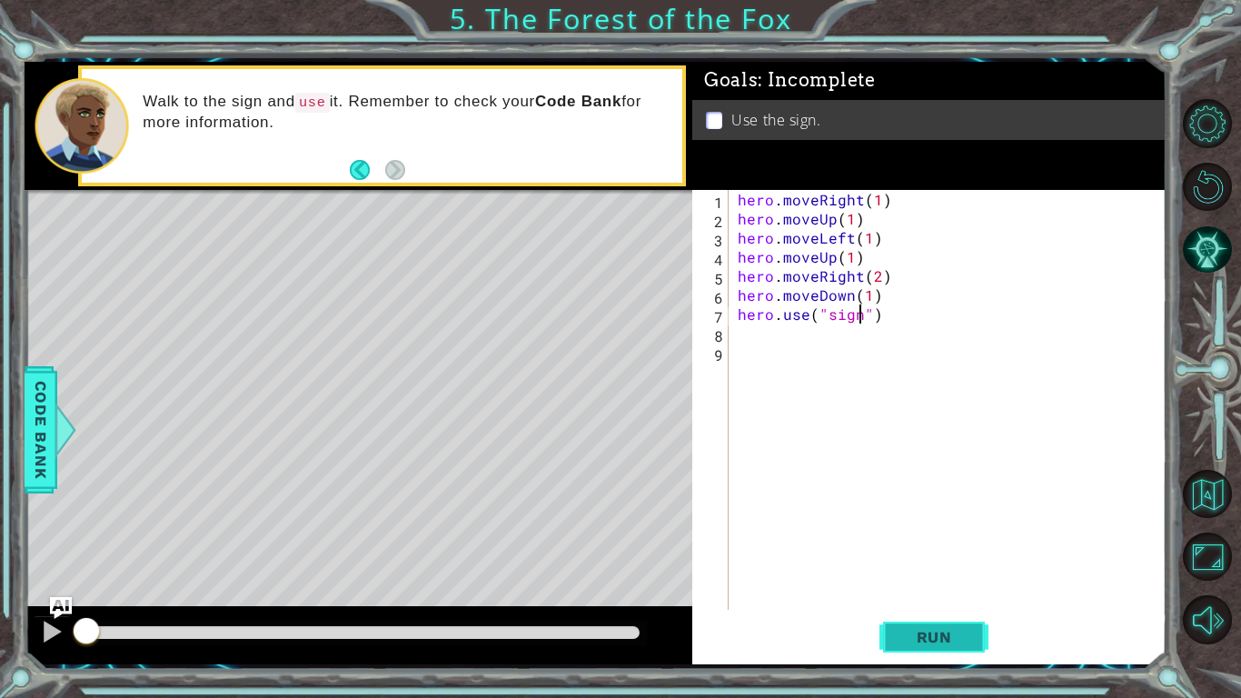
click at [927, 649] on button "Run" at bounding box center [934, 636] width 109 height 47
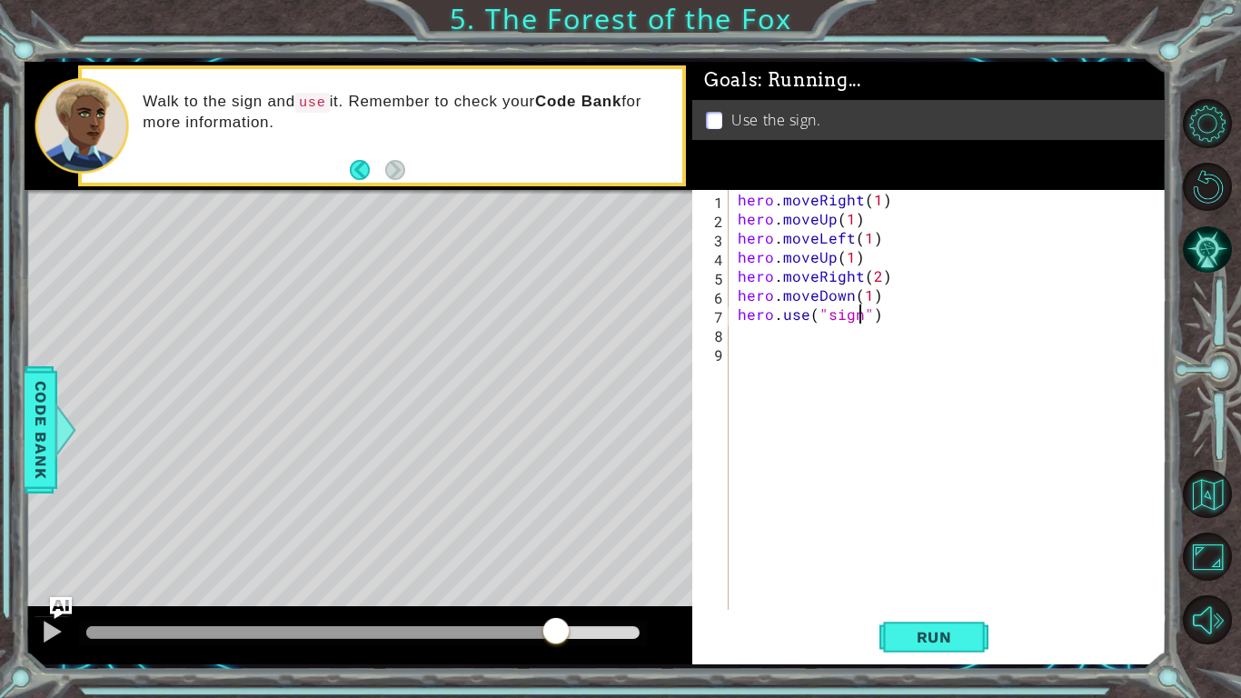
drag, startPoint x: 417, startPoint y: 628, endPoint x: 659, endPoint y: 614, distance: 242.1
click at [781, 694] on div "1 ההההההההההההההההההההההההההההההההההההההההההההההההההההההההההההההההההההההההההההה…" at bounding box center [620, 349] width 1241 height 698
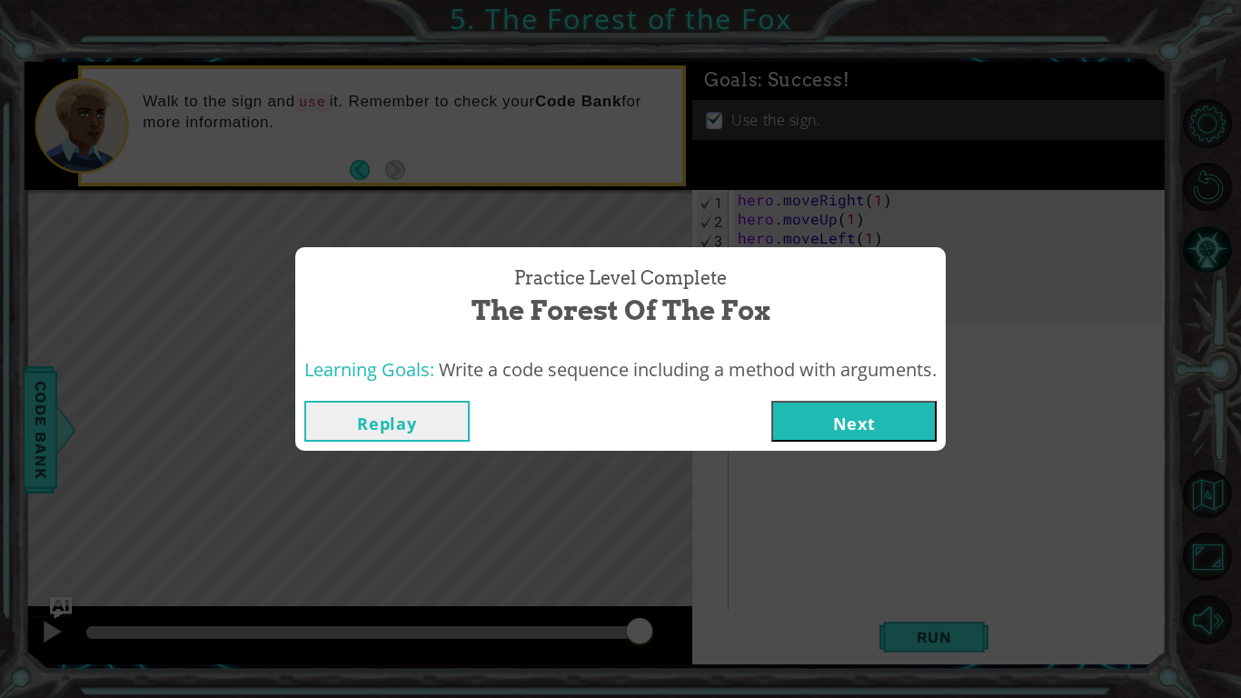
click at [871, 428] on button "Next" at bounding box center [854, 421] width 165 height 41
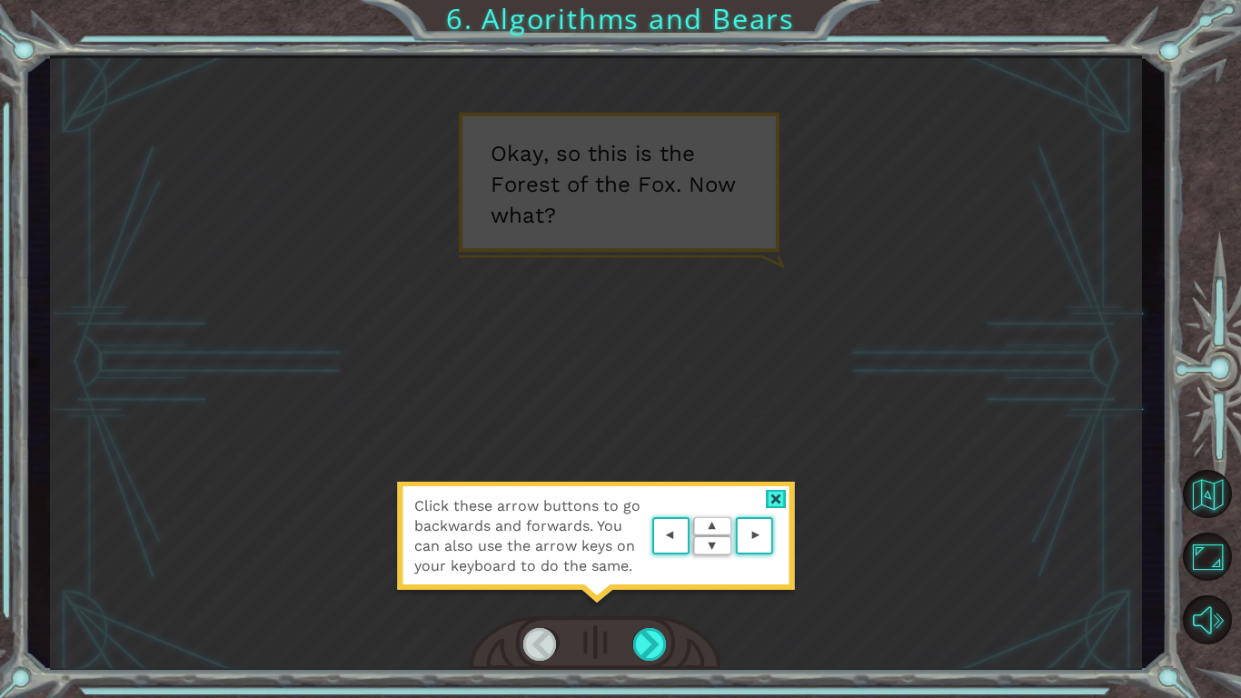
click at [767, 496] on div at bounding box center [776, 499] width 21 height 19
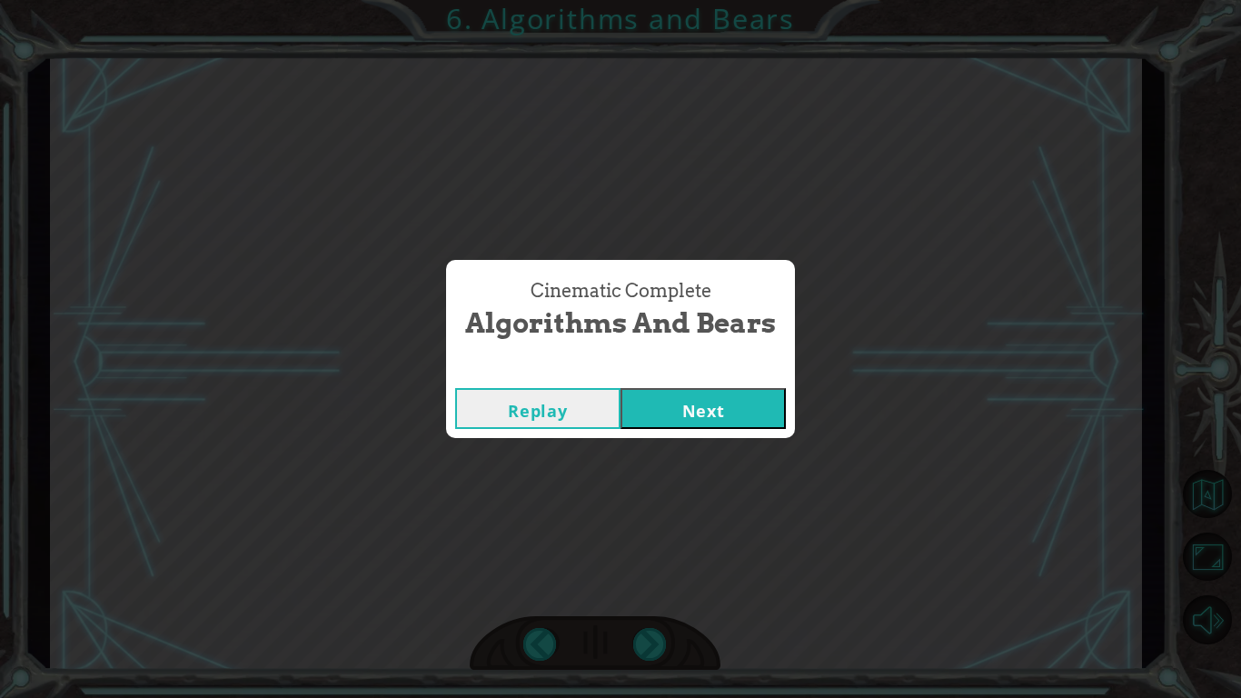
click at [672, 423] on button "Next" at bounding box center [703, 408] width 165 height 41
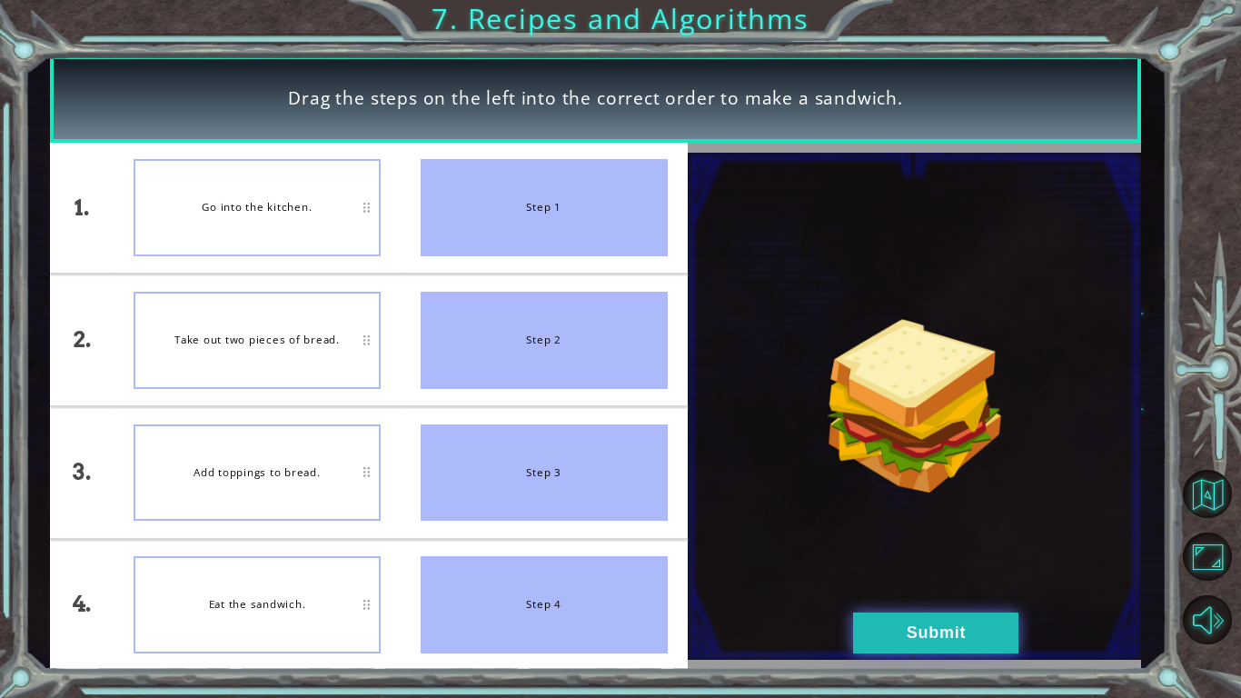
click at [947, 632] on button "Submit" at bounding box center [935, 633] width 165 height 41
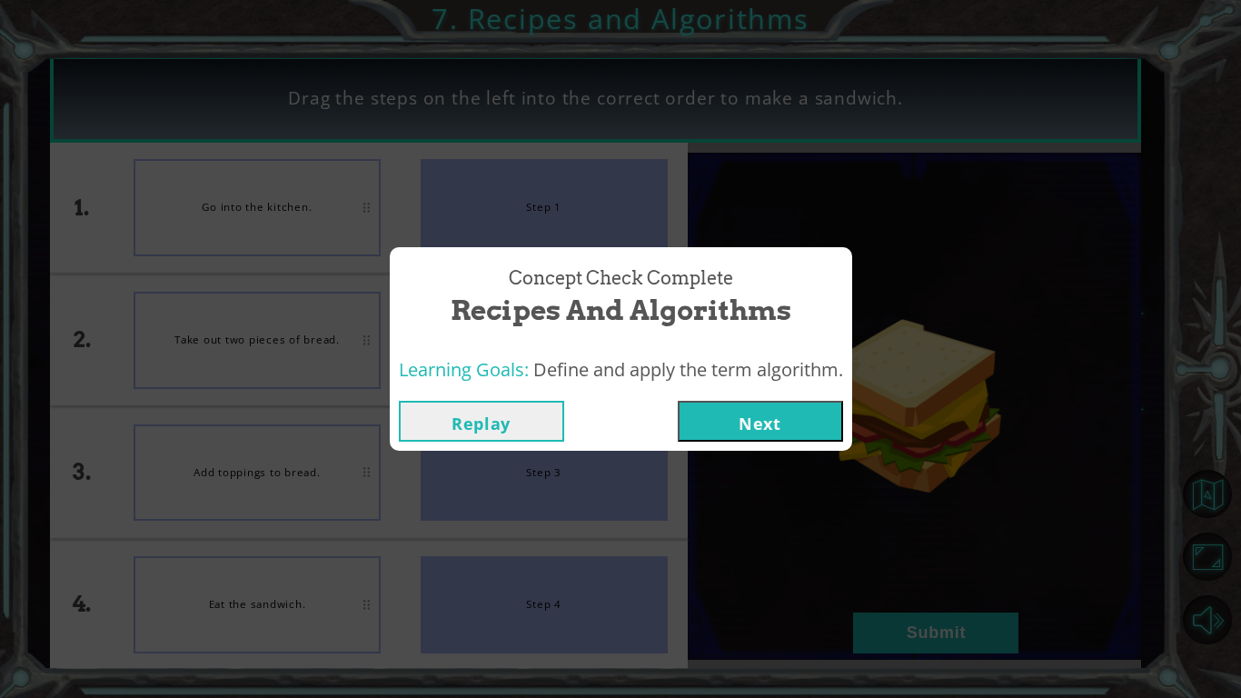
click at [746, 435] on button "Next" at bounding box center [760, 421] width 165 height 41
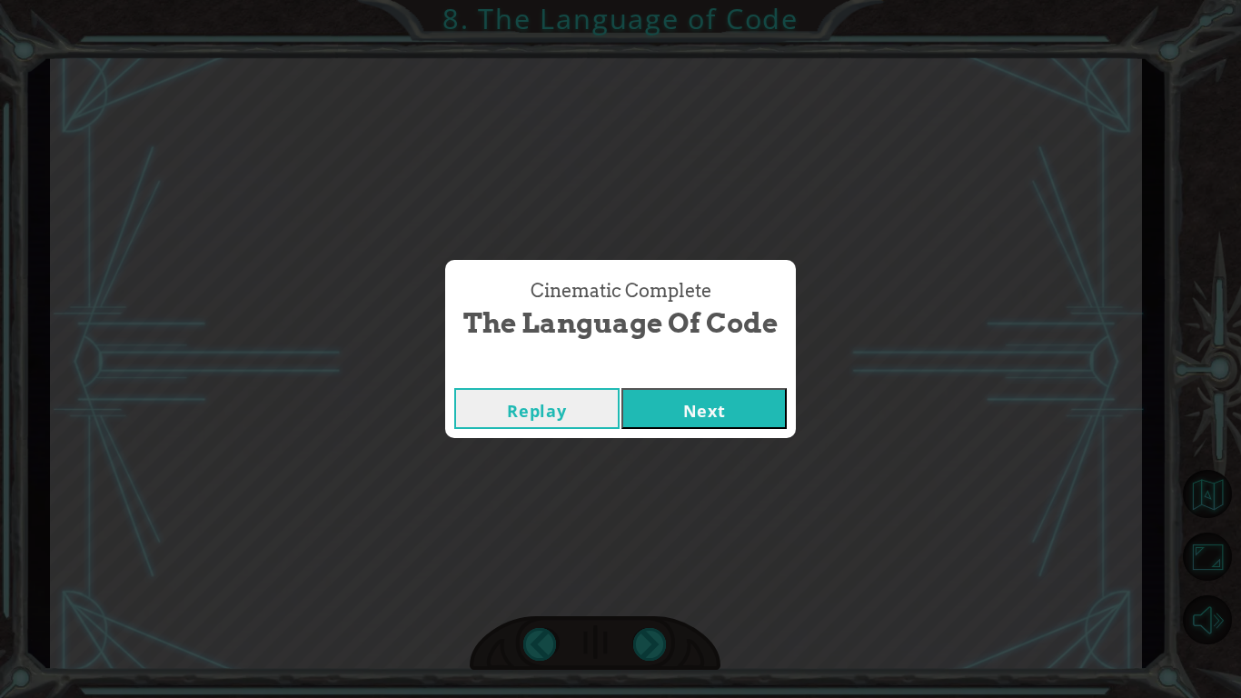
click at [673, 418] on button "Next" at bounding box center [704, 408] width 165 height 41
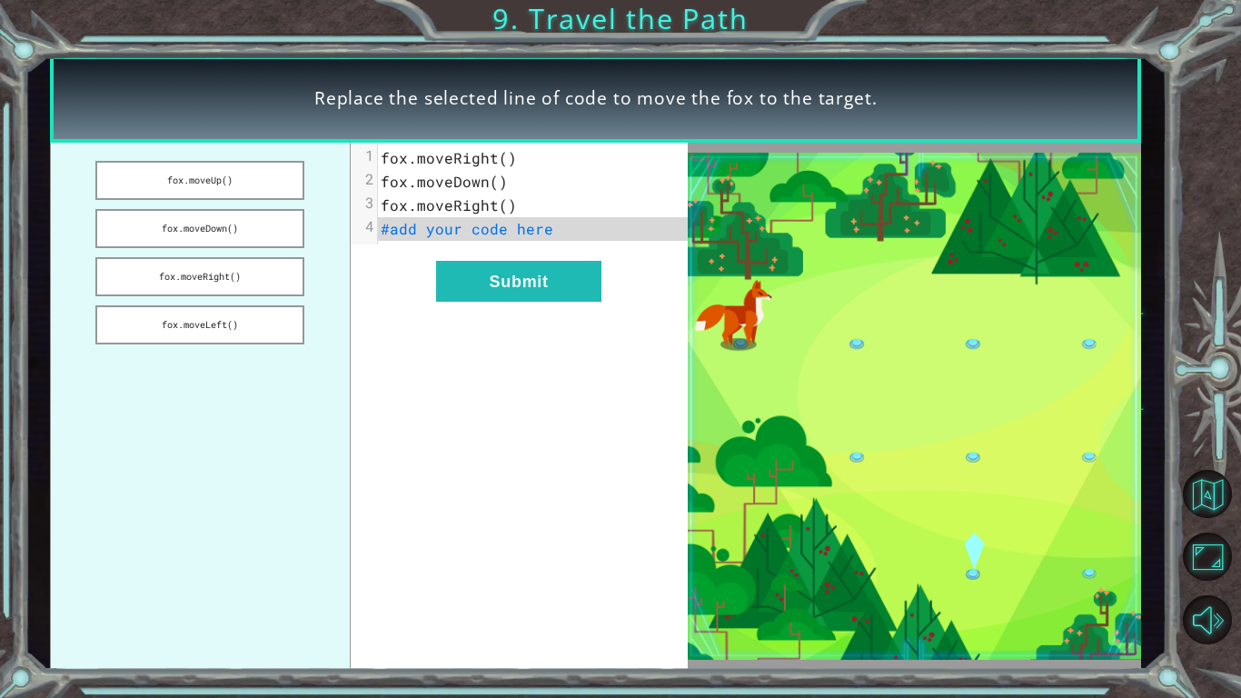
click at [569, 183] on pre "fox.moveDown()" at bounding box center [533, 182] width 310 height 24
click at [505, 166] on pre "fox.moveRight()" at bounding box center [533, 158] width 310 height 24
click at [496, 161] on span "fox.moveRight()" at bounding box center [449, 157] width 136 height 19
drag, startPoint x: 242, startPoint y: 230, endPoint x: 340, endPoint y: 292, distance: 116.0
click at [340, 292] on ul "fox.moveUp() fox.moveDown() fox.moveRight() fox.moveLeft()" at bounding box center [200, 407] width 301 height 528
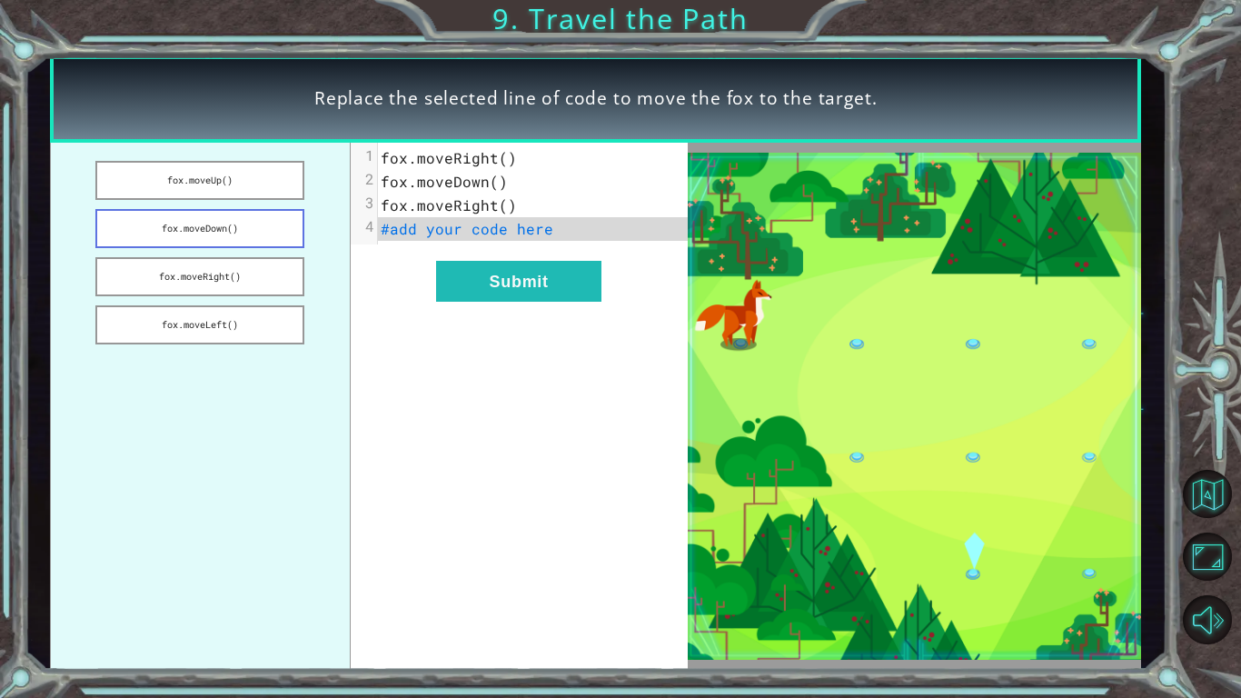
click at [223, 222] on button "fox.moveDown()" at bounding box center [199, 228] width 209 height 39
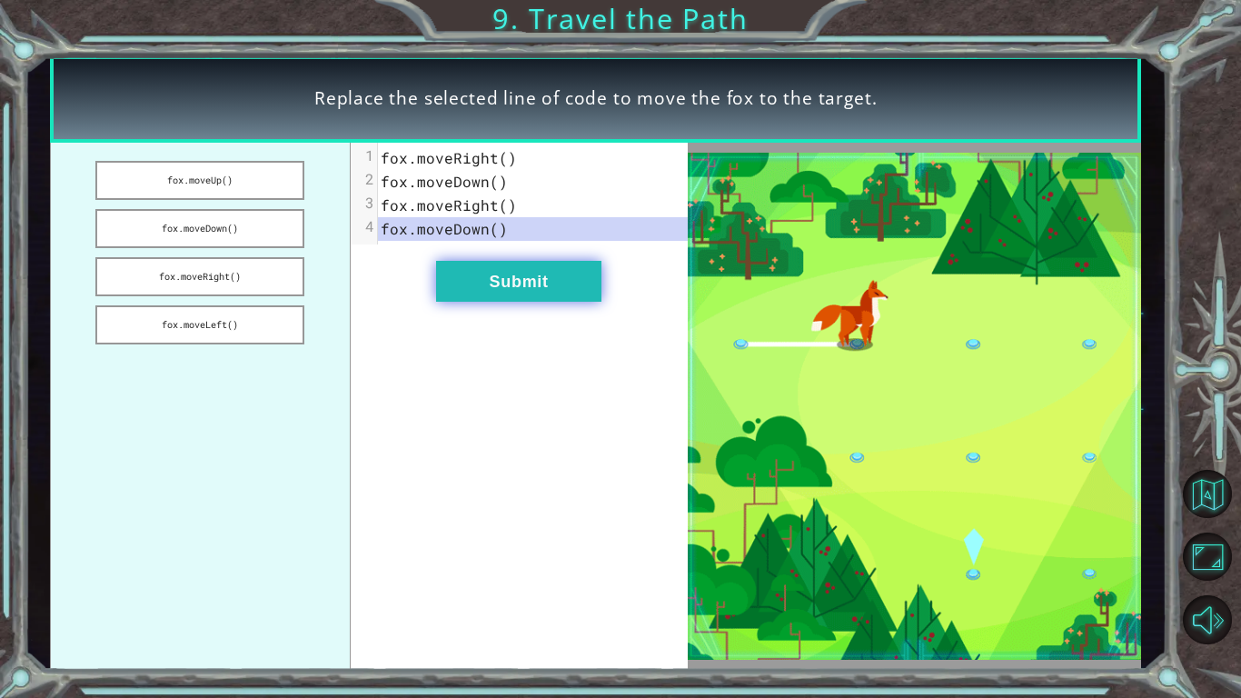
click at [523, 287] on button "Submit" at bounding box center [518, 281] width 165 height 41
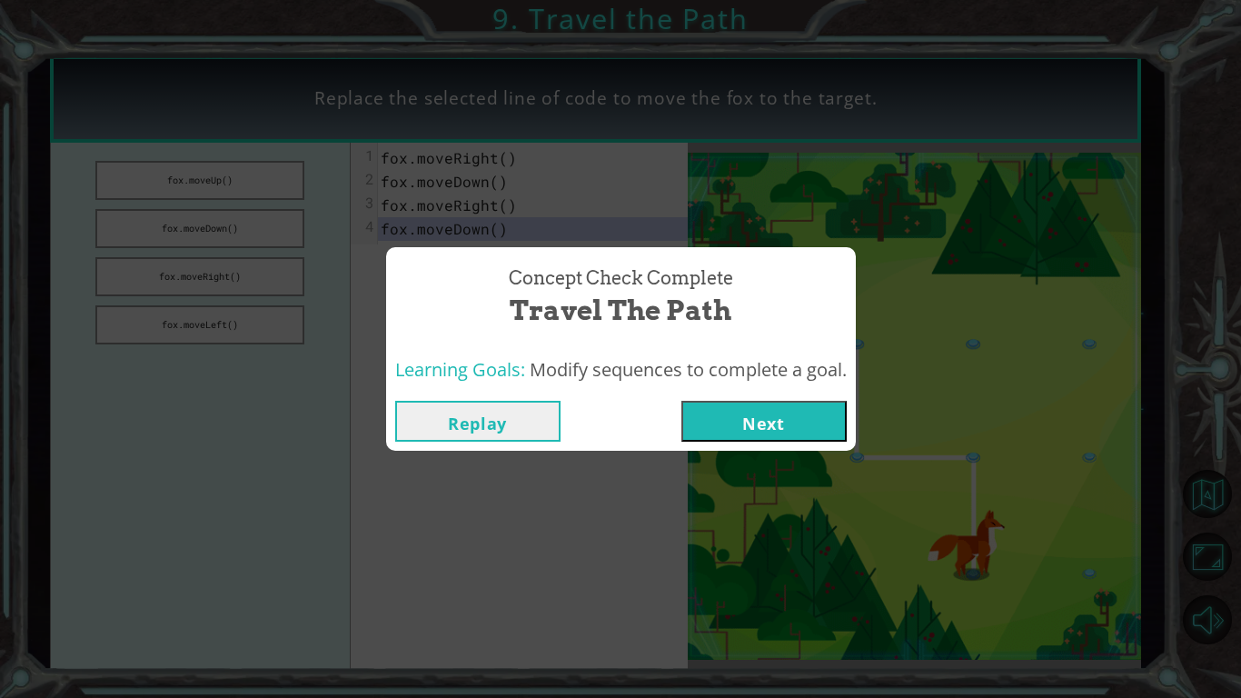
click at [740, 429] on button "Next" at bounding box center [764, 421] width 165 height 41
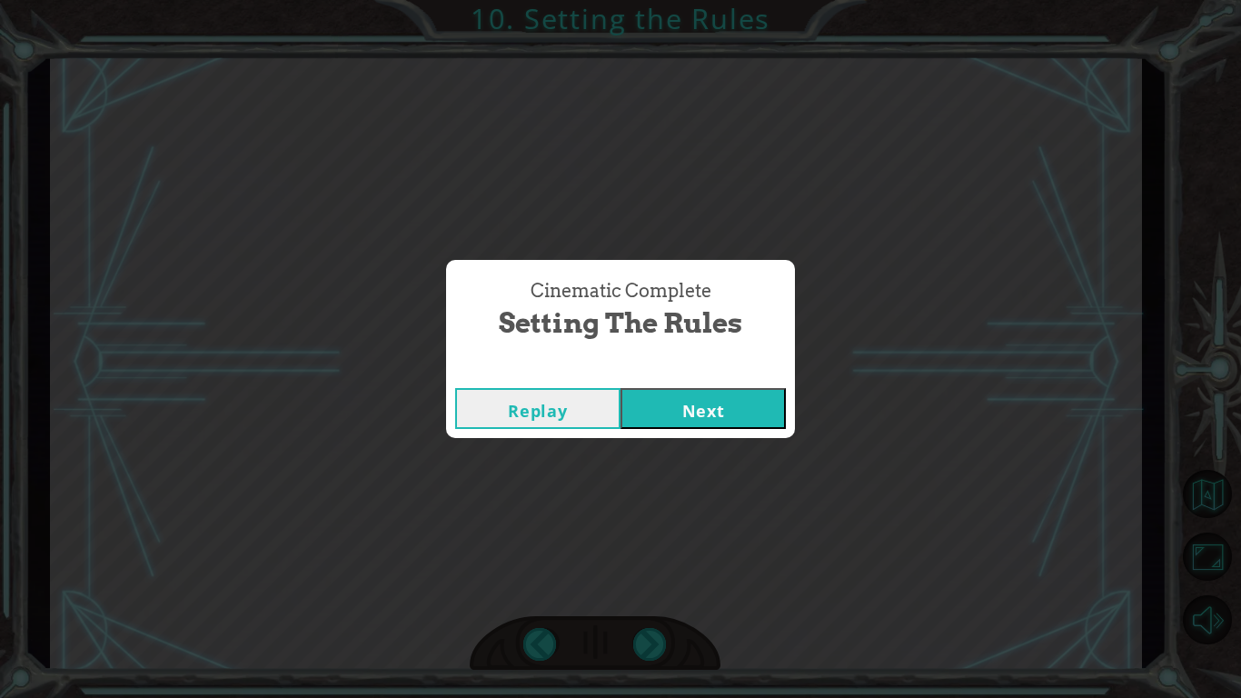
click at [743, 403] on button "Next" at bounding box center [703, 408] width 165 height 41
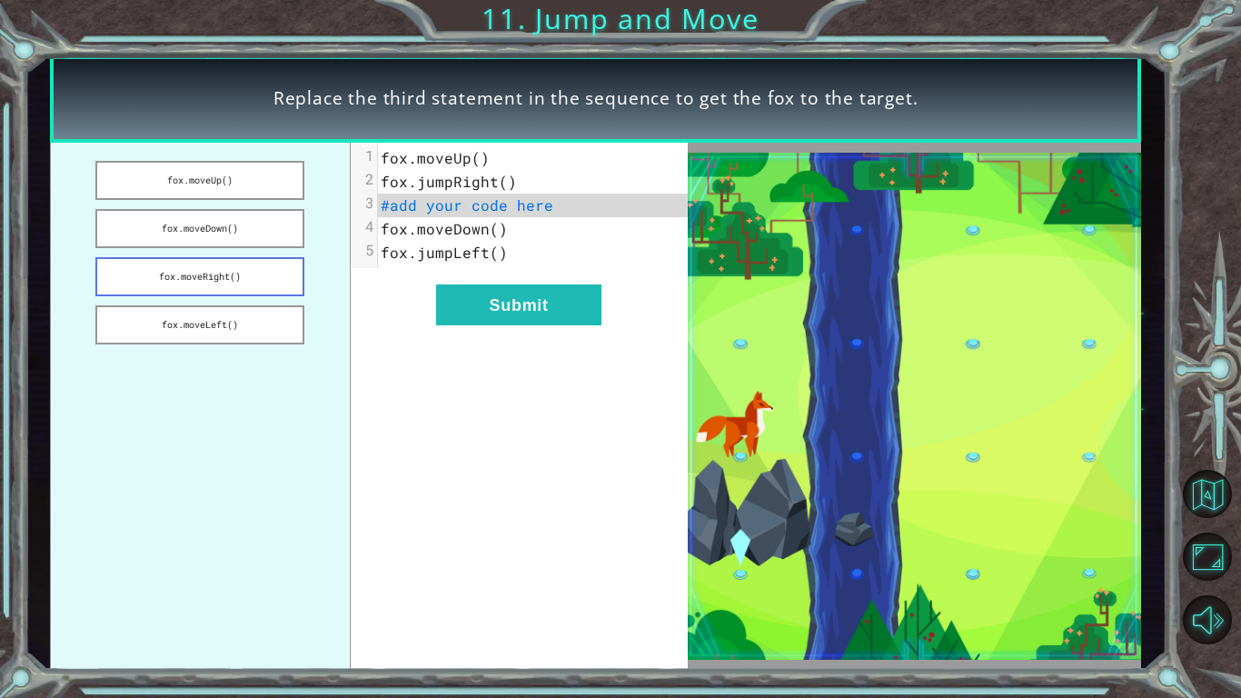
click at [254, 274] on button "fox.moveRight()" at bounding box center [199, 276] width 209 height 39
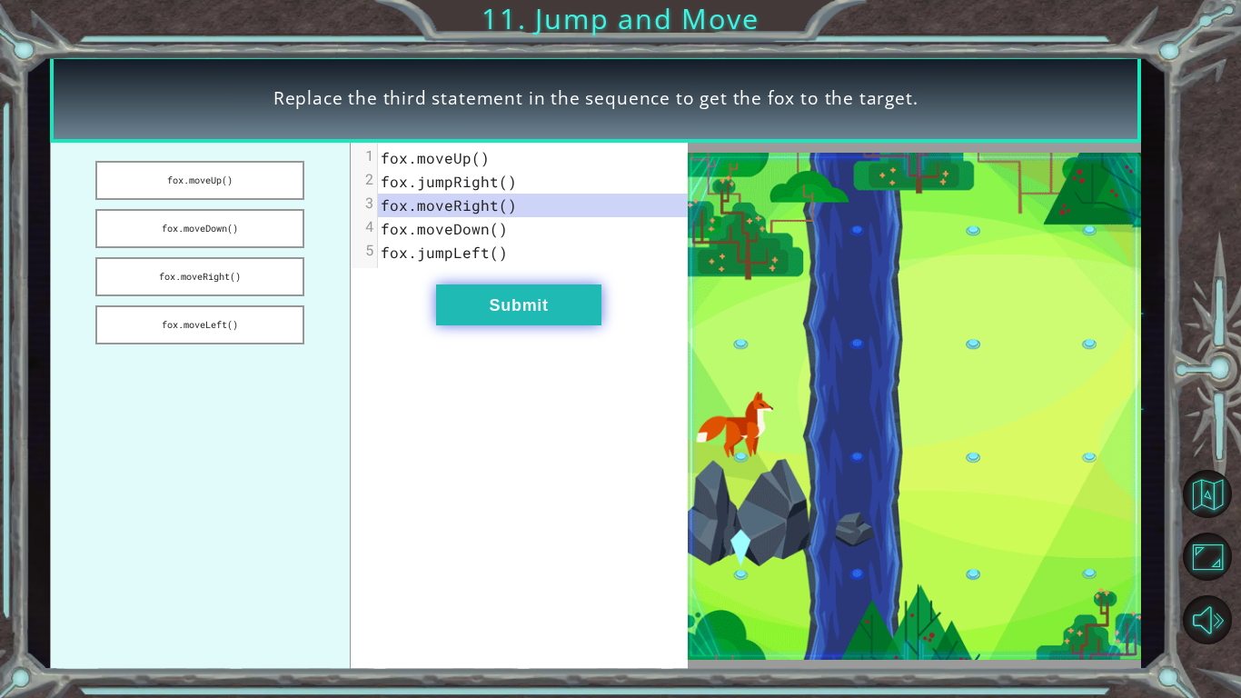
click at [464, 309] on button "Submit" at bounding box center [518, 304] width 165 height 41
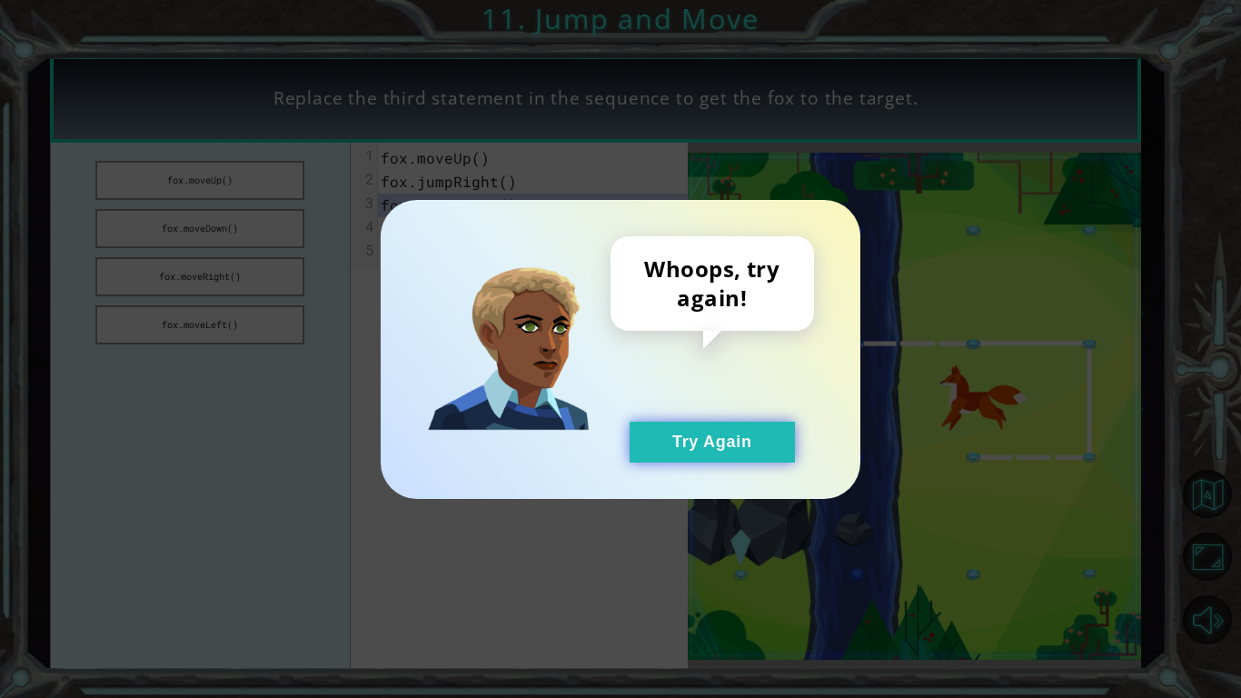
click at [686, 457] on button "Try Again" at bounding box center [712, 442] width 165 height 41
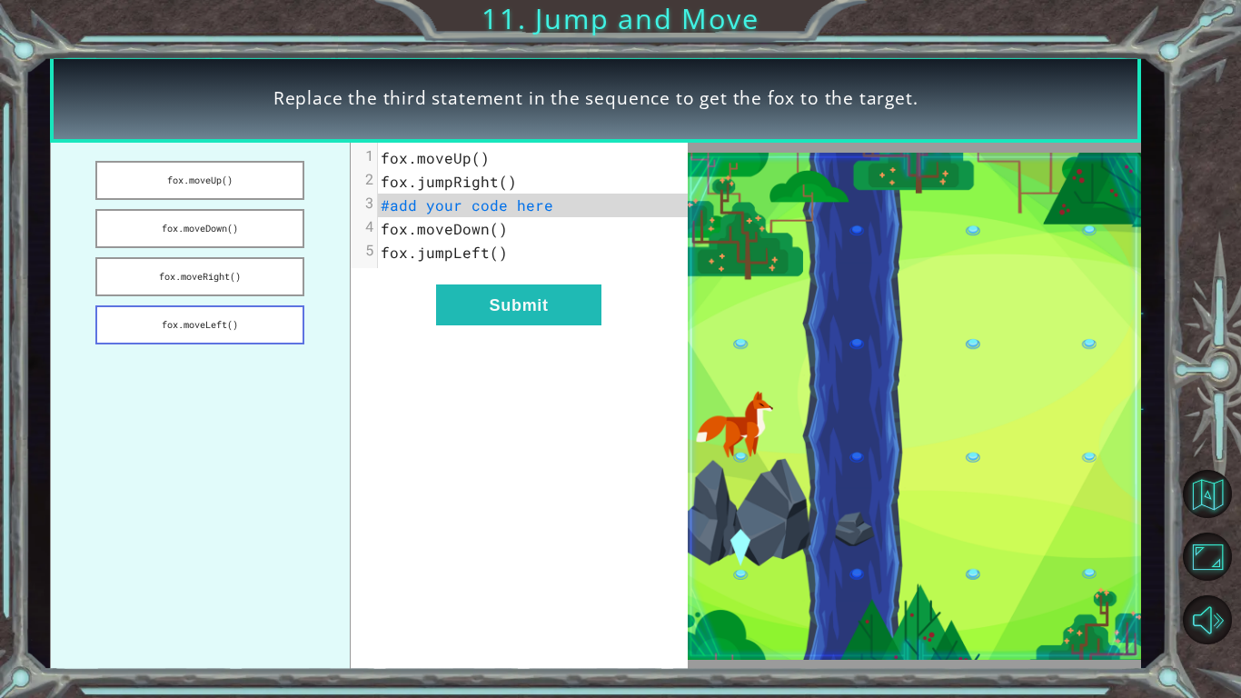
click at [244, 313] on button "fox.moveLeft()" at bounding box center [199, 324] width 209 height 39
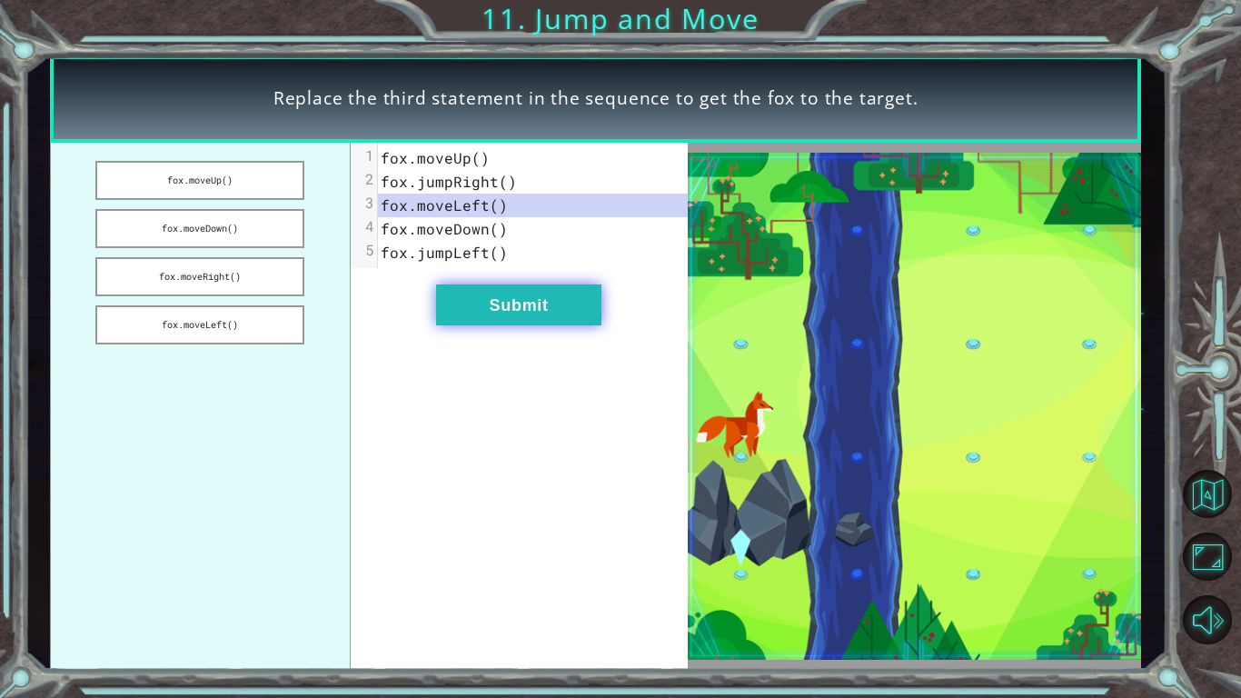
click at [479, 305] on button "Submit" at bounding box center [518, 304] width 165 height 41
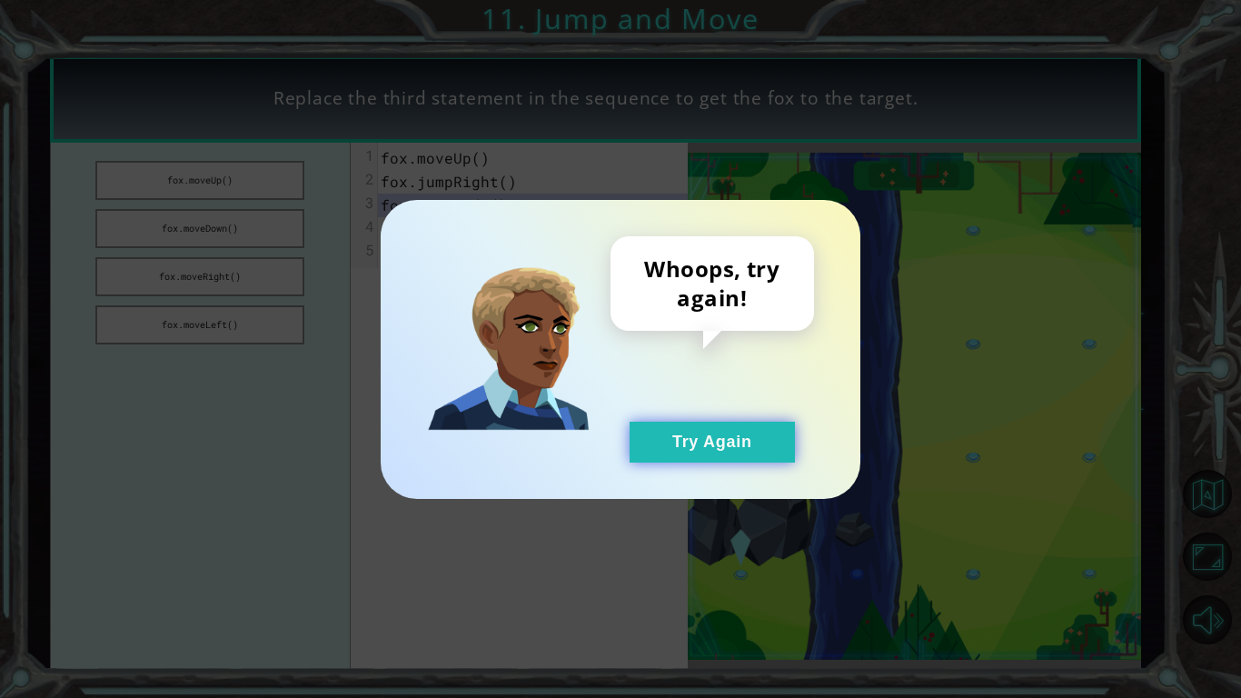
click at [721, 456] on button "Try Again" at bounding box center [712, 442] width 165 height 41
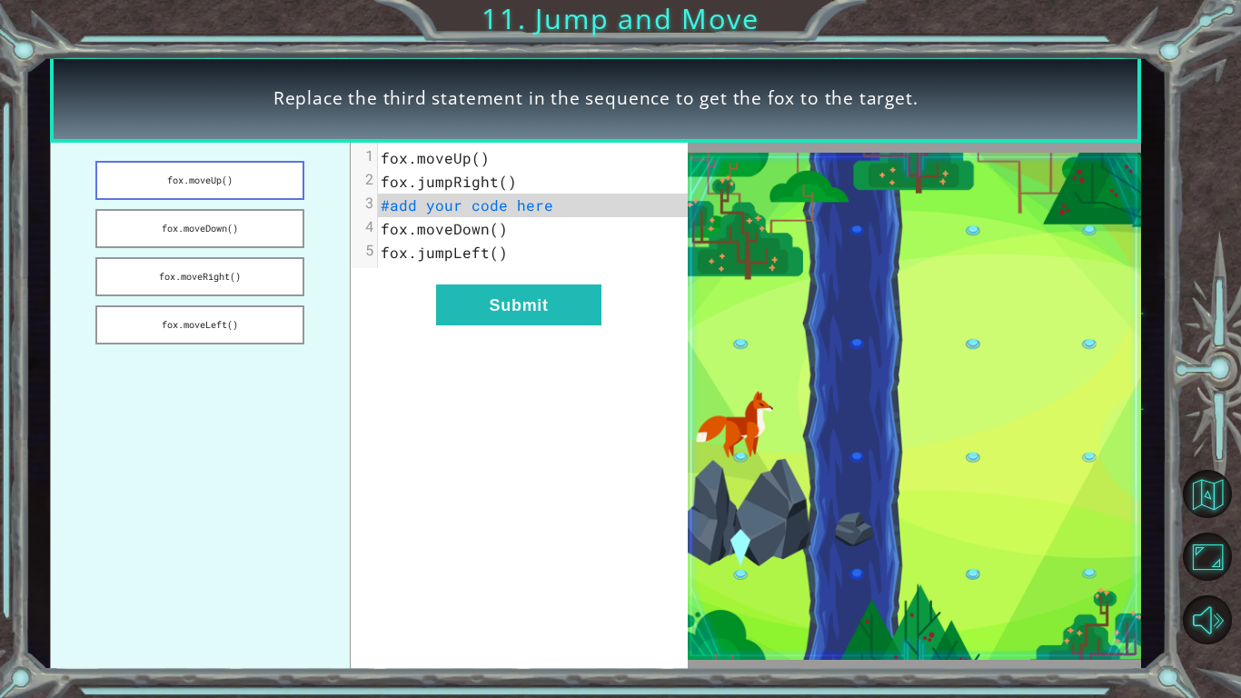
click at [248, 169] on button "fox.moveUp()" at bounding box center [199, 180] width 209 height 39
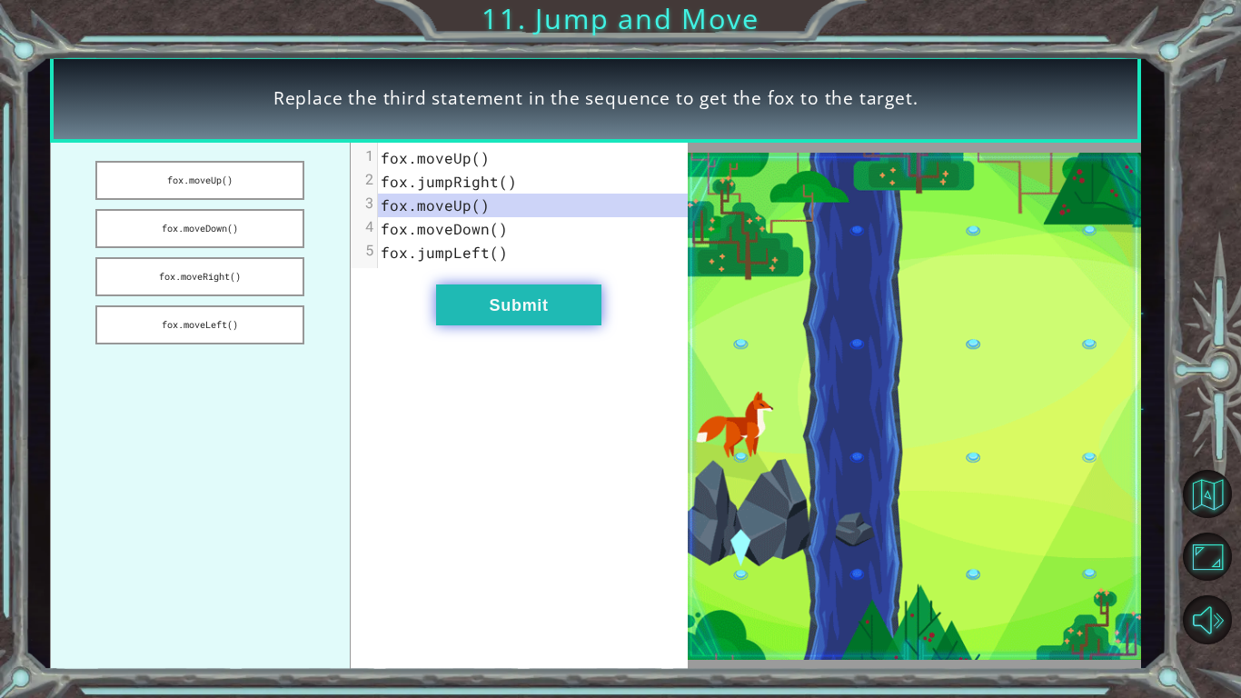
click at [492, 296] on button "Submit" at bounding box center [518, 304] width 165 height 41
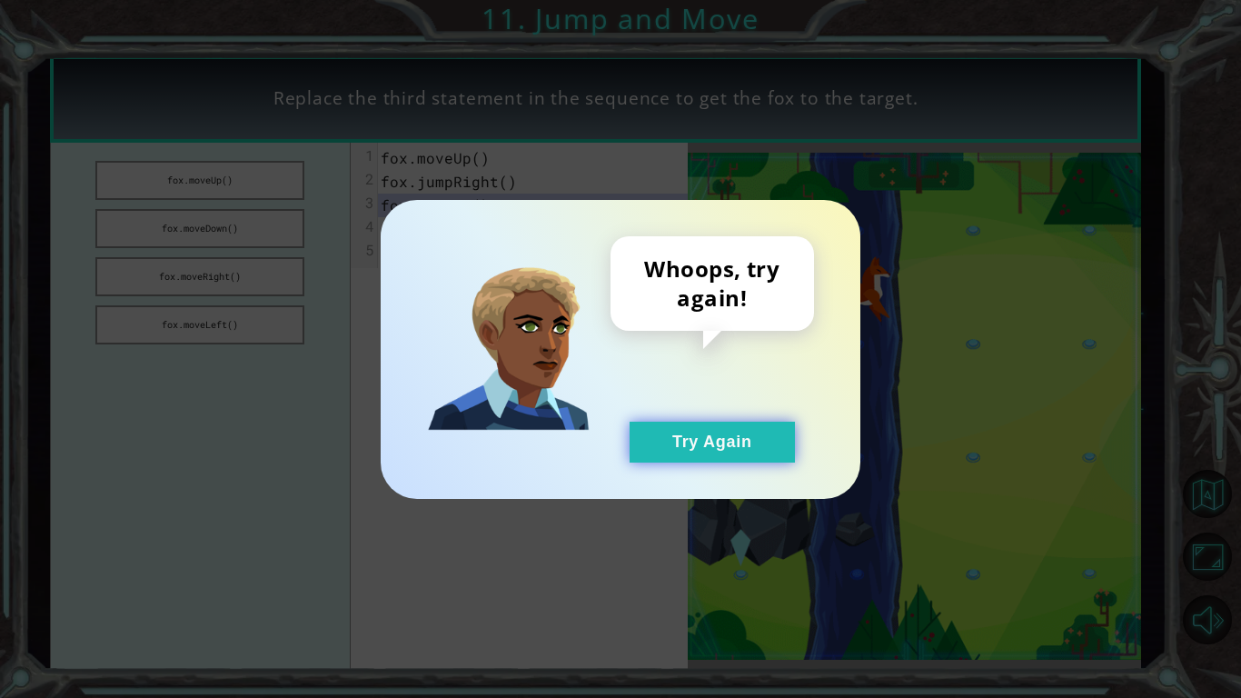
click at [778, 455] on button "Try Again" at bounding box center [712, 442] width 165 height 41
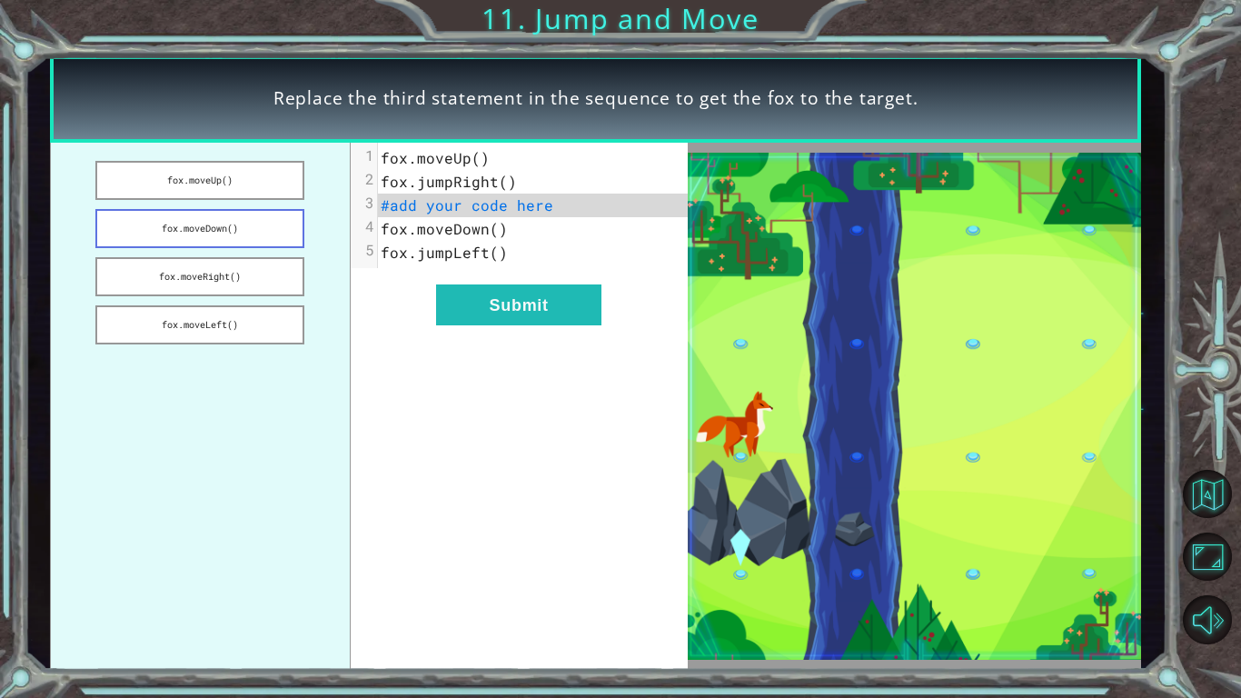
click at [253, 219] on button "fox.moveDown()" at bounding box center [199, 228] width 209 height 39
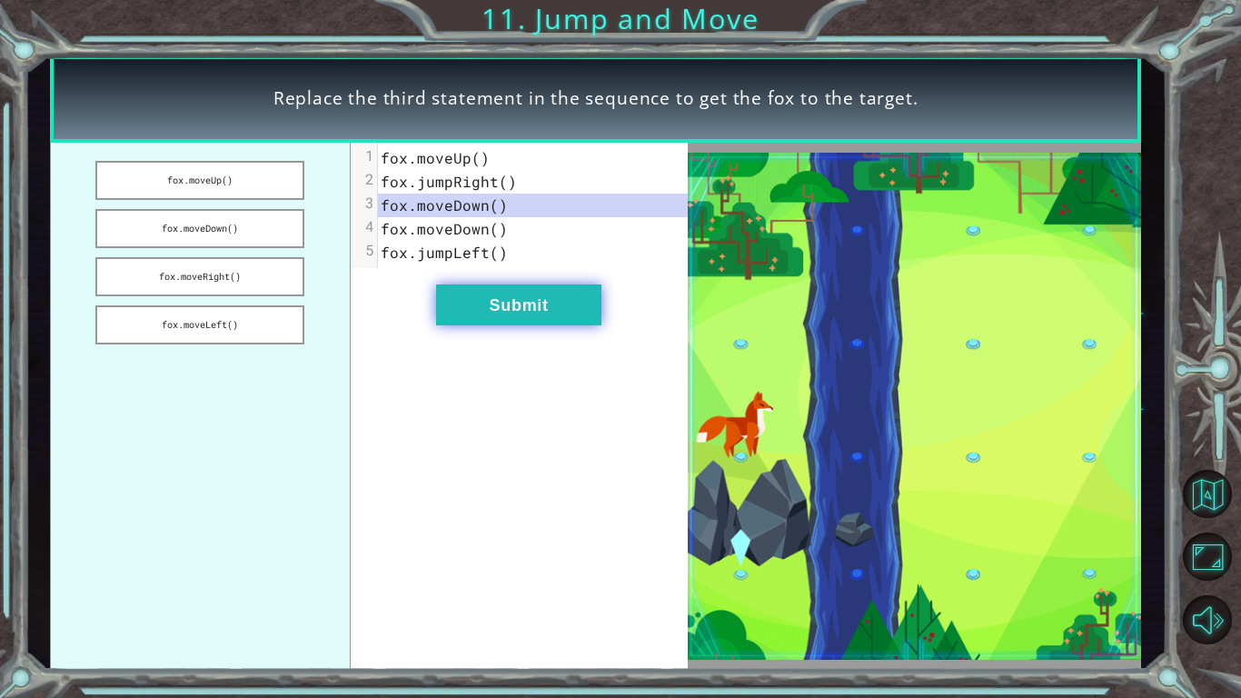
click at [539, 307] on button "Submit" at bounding box center [518, 304] width 165 height 41
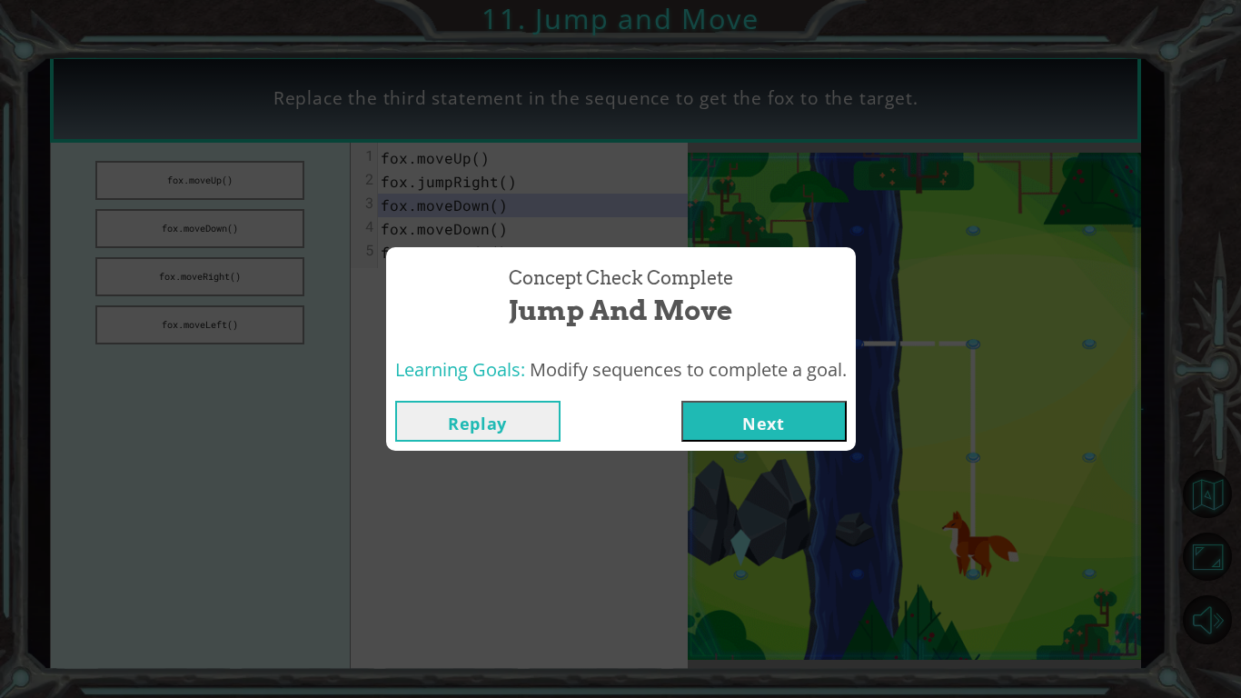
click at [733, 411] on button "Next" at bounding box center [764, 421] width 165 height 41
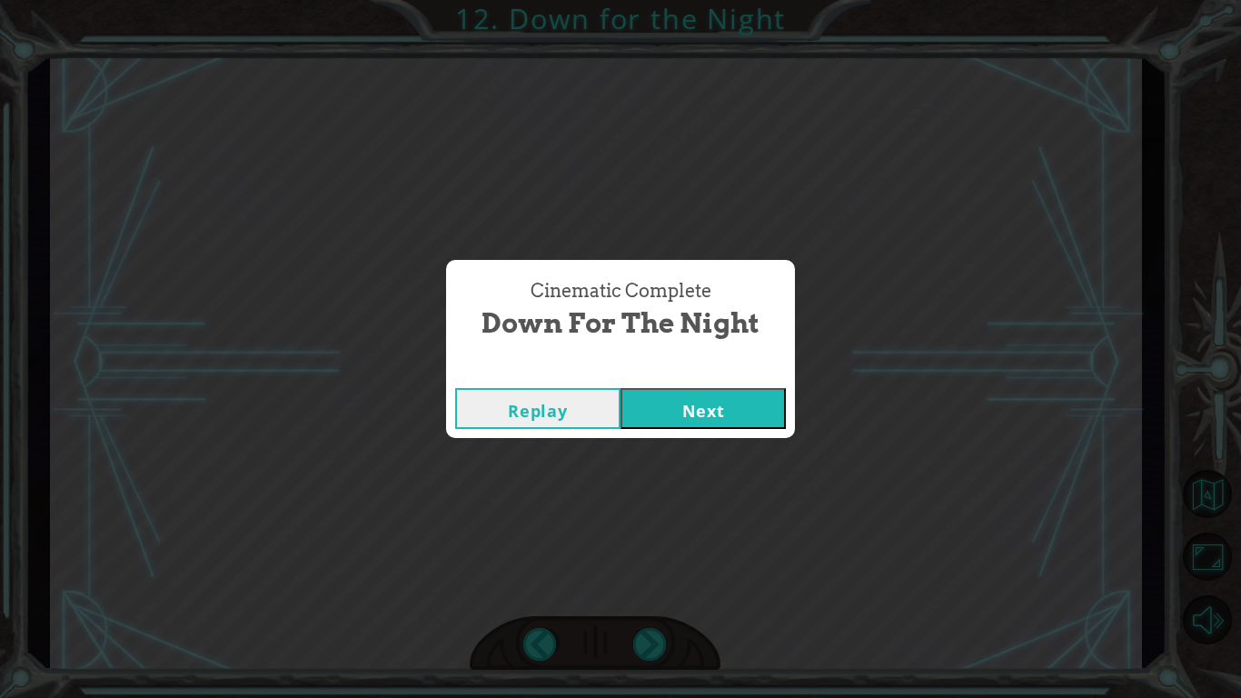
click at [713, 407] on button "Next" at bounding box center [703, 408] width 165 height 41
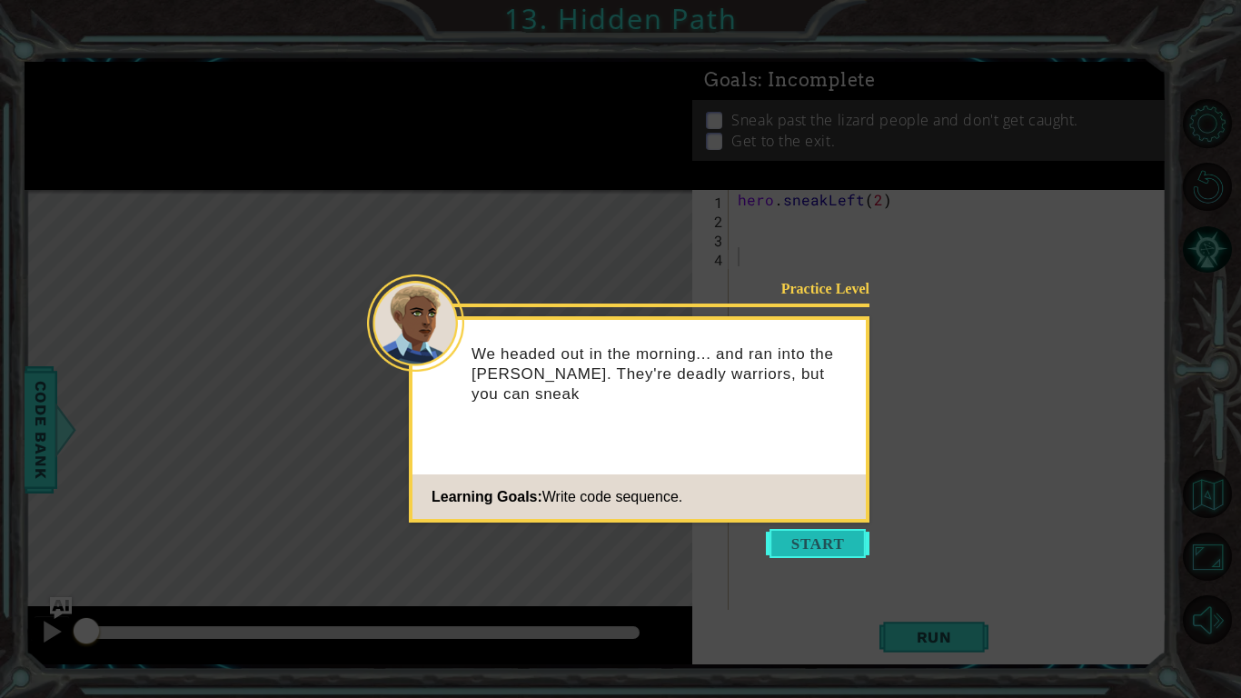
click at [829, 547] on button "Start" at bounding box center [818, 543] width 104 height 29
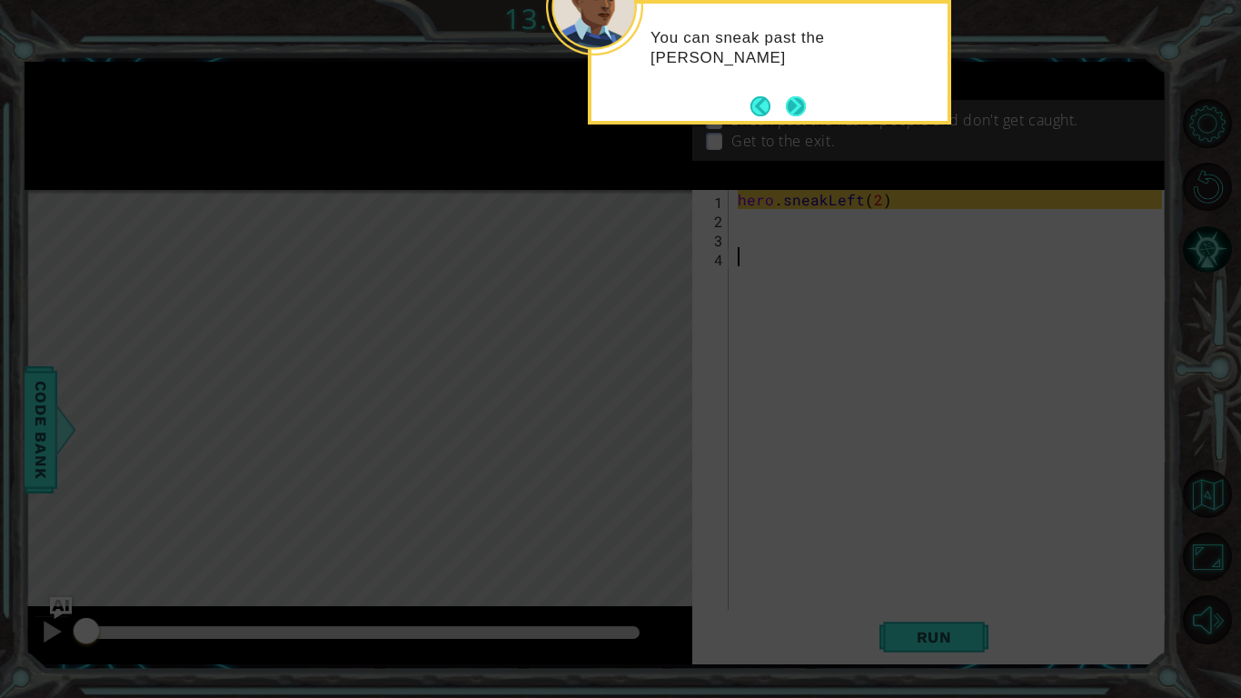
click at [795, 115] on button "Next" at bounding box center [796, 106] width 20 height 20
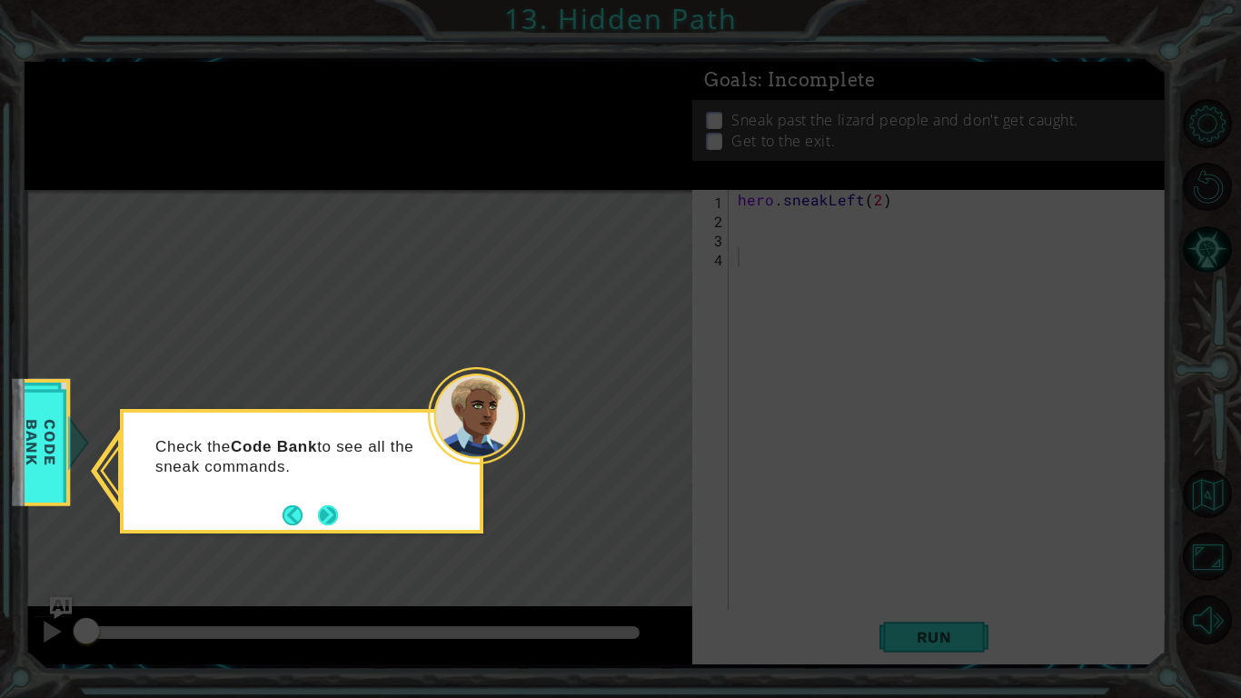
click at [320, 509] on button "Next" at bounding box center [328, 515] width 20 height 20
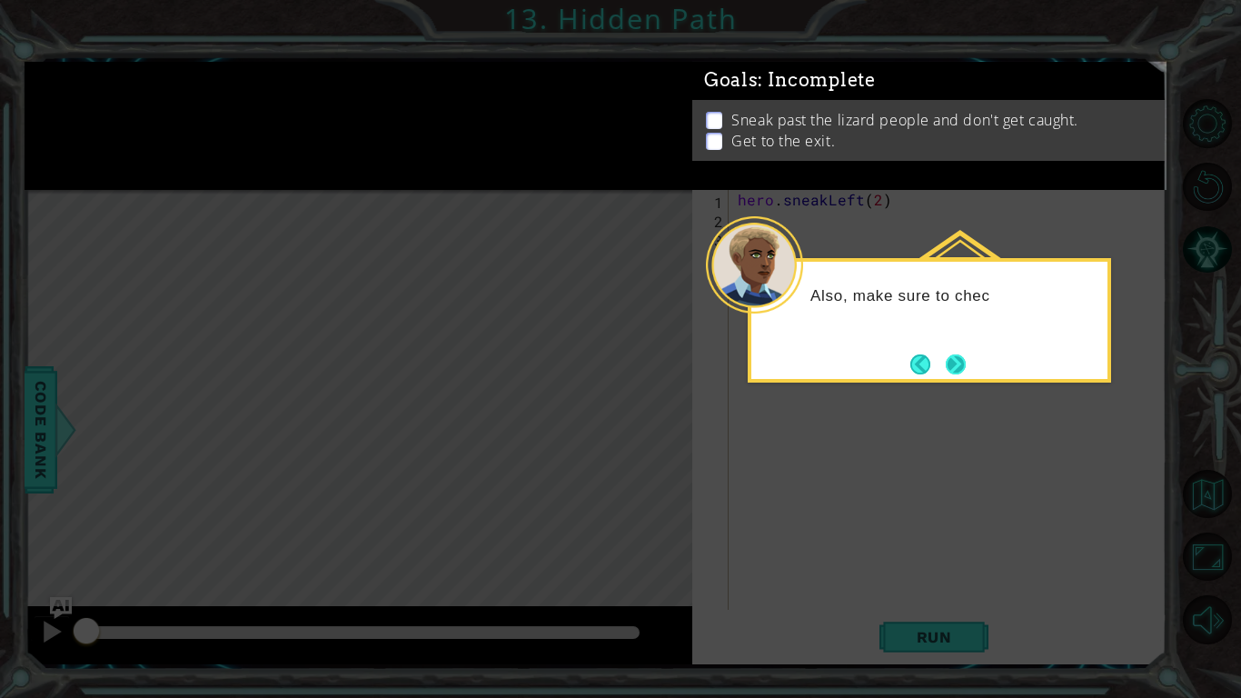
click at [962, 363] on button "Next" at bounding box center [956, 364] width 20 height 20
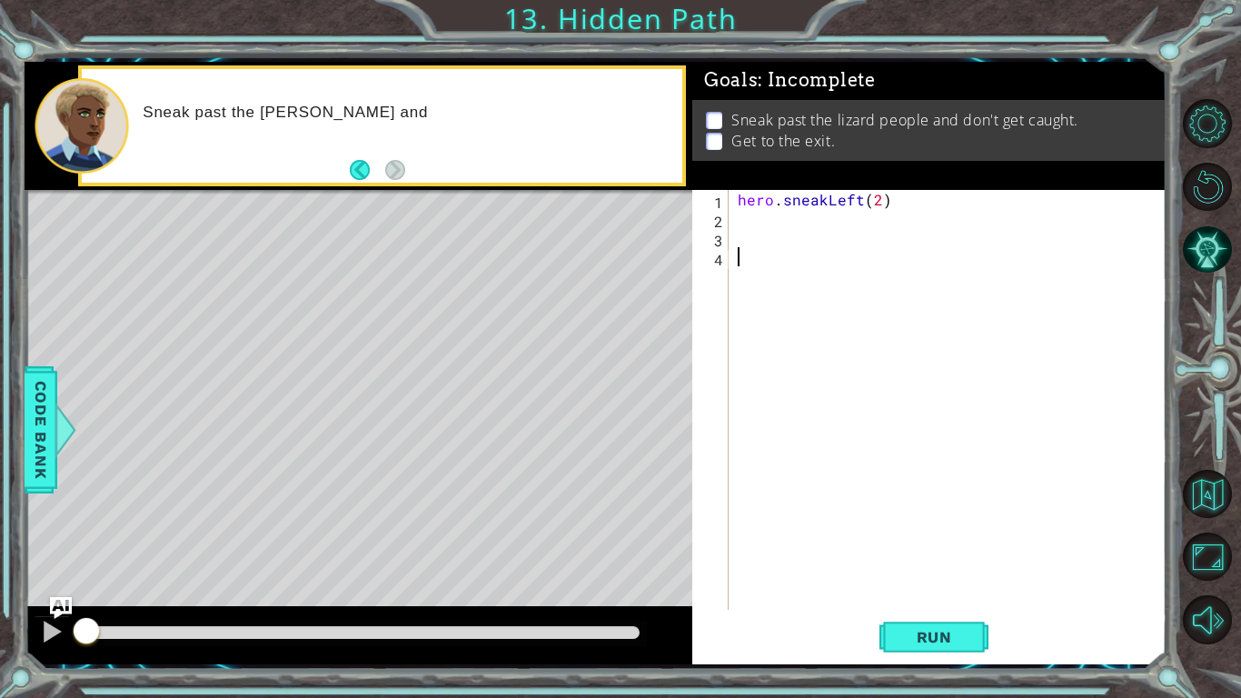
click at [766, 226] on div "hero . sneakLeft ( 2 )" at bounding box center [952, 419] width 437 height 458
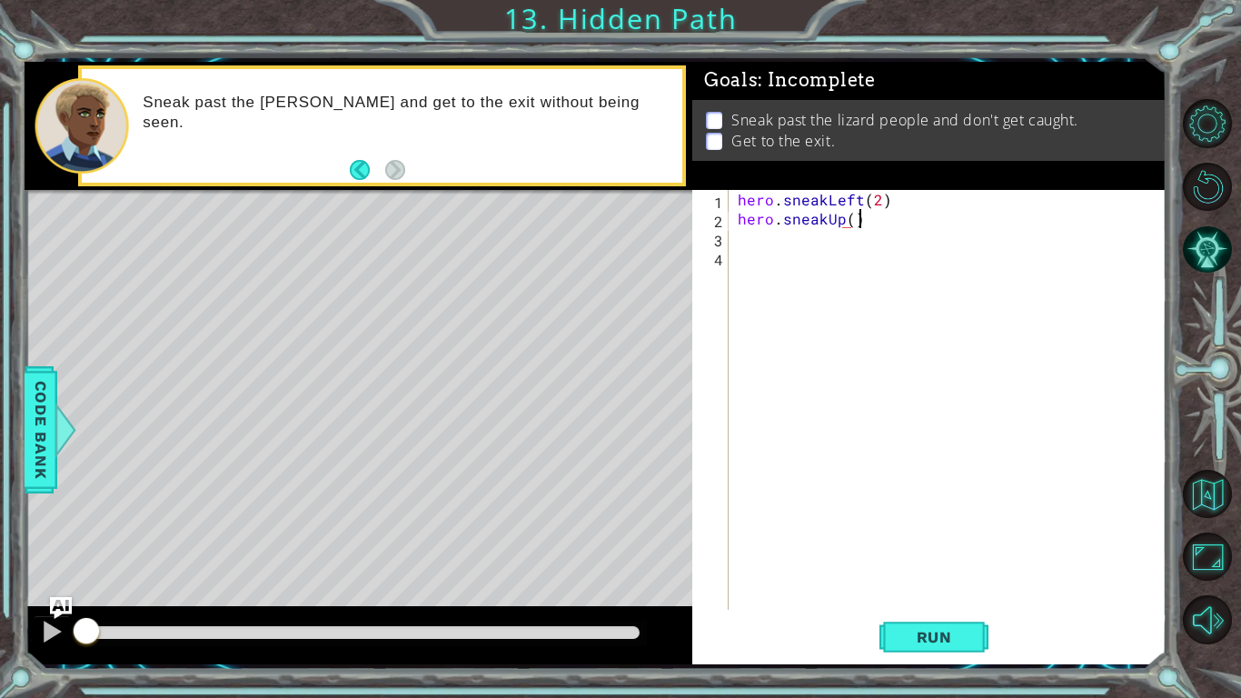
scroll to position [0, 6]
type textarea "hero.sneakUp(2)"
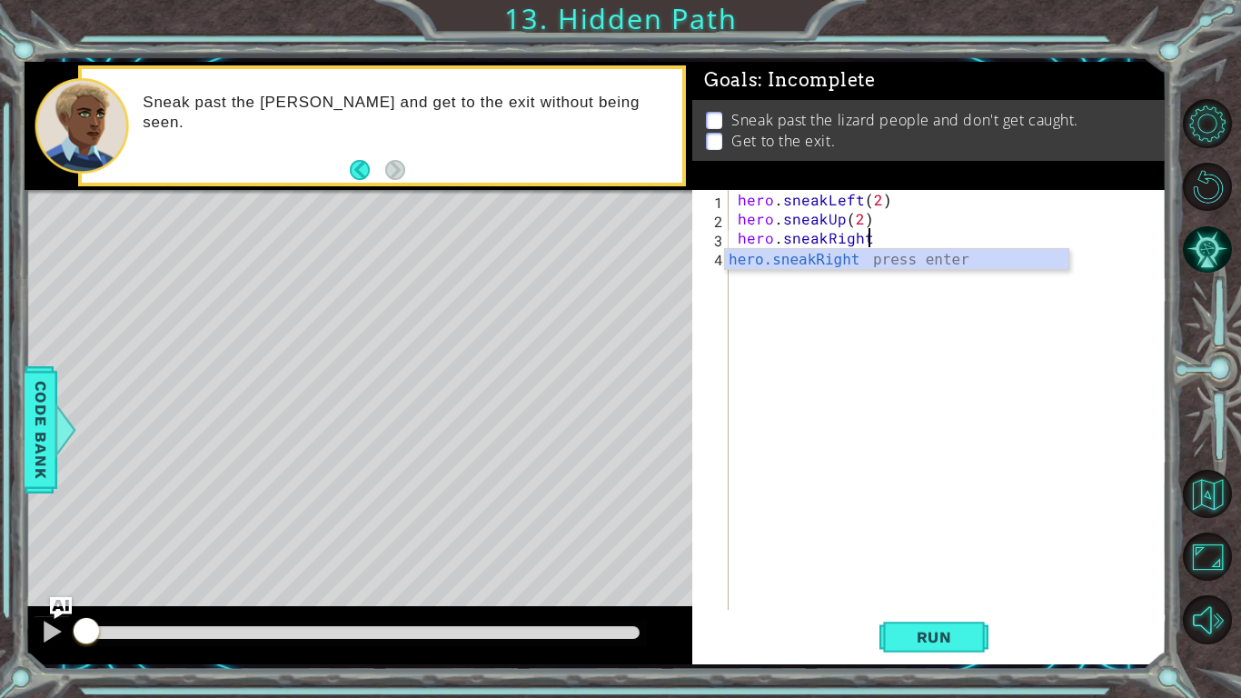
scroll to position [0, 8]
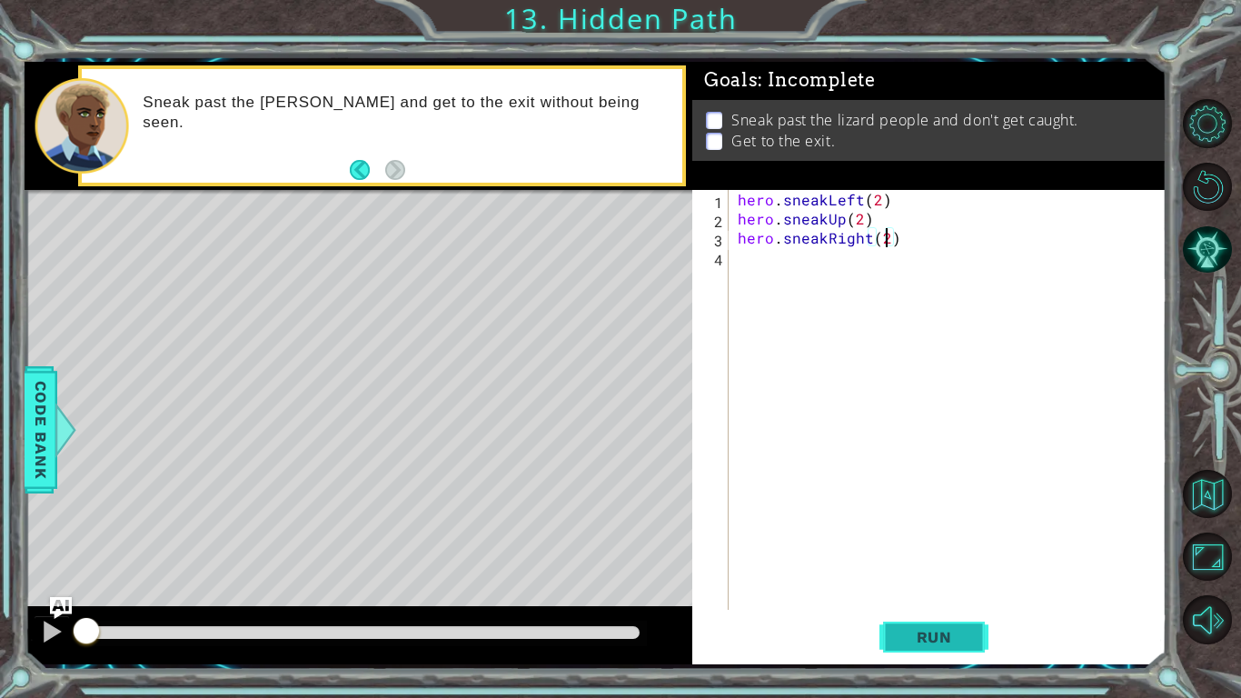
type textarea "hero.sneakRight(2)"
click at [919, 634] on span "Run" at bounding box center [935, 637] width 72 height 18
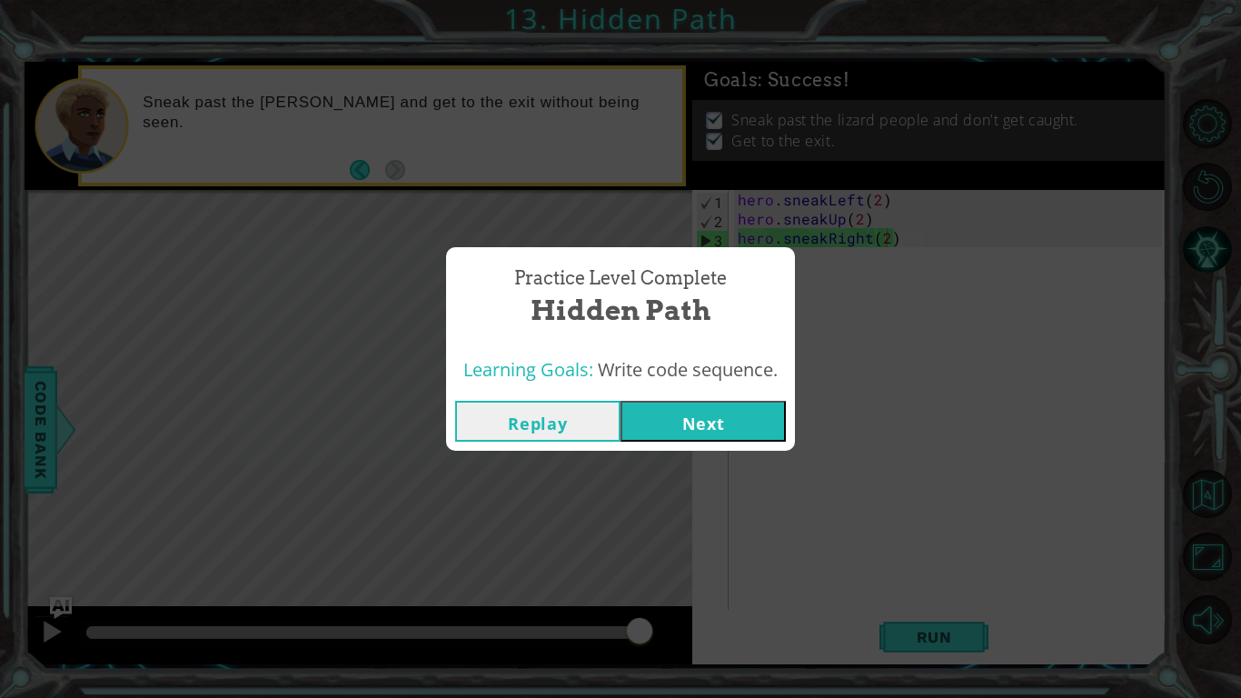
click at [713, 438] on button "Next" at bounding box center [703, 421] width 165 height 41
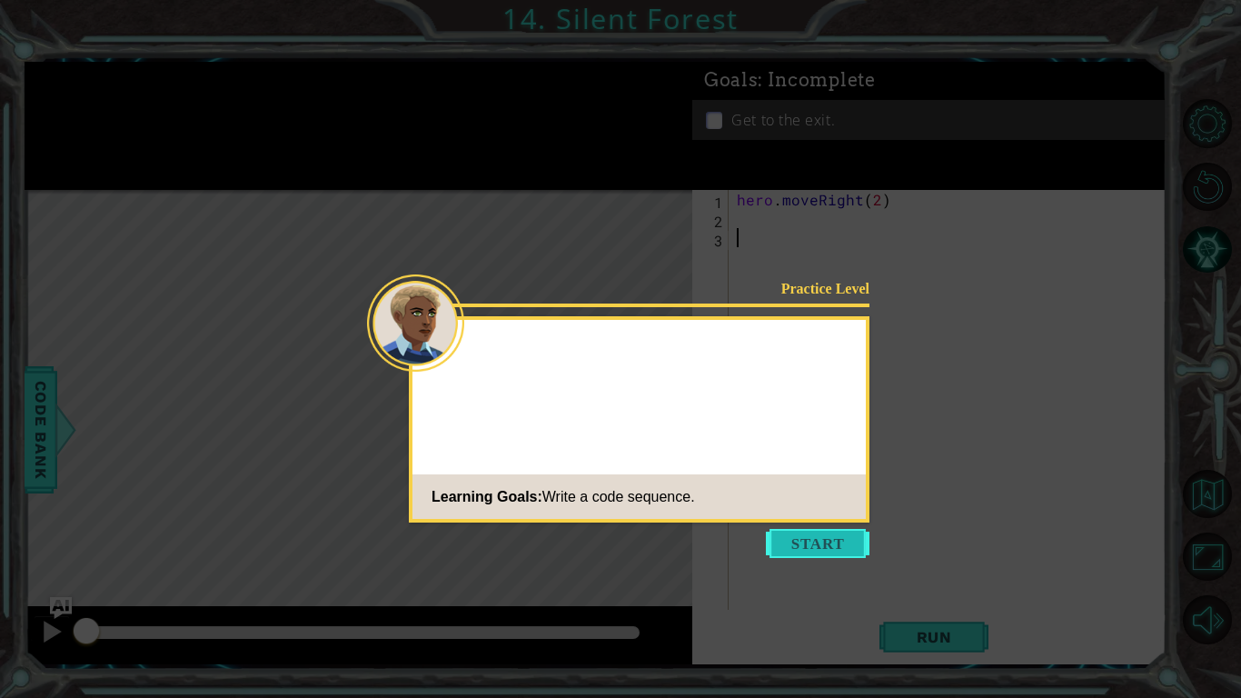
click at [829, 536] on button "Start" at bounding box center [818, 543] width 104 height 29
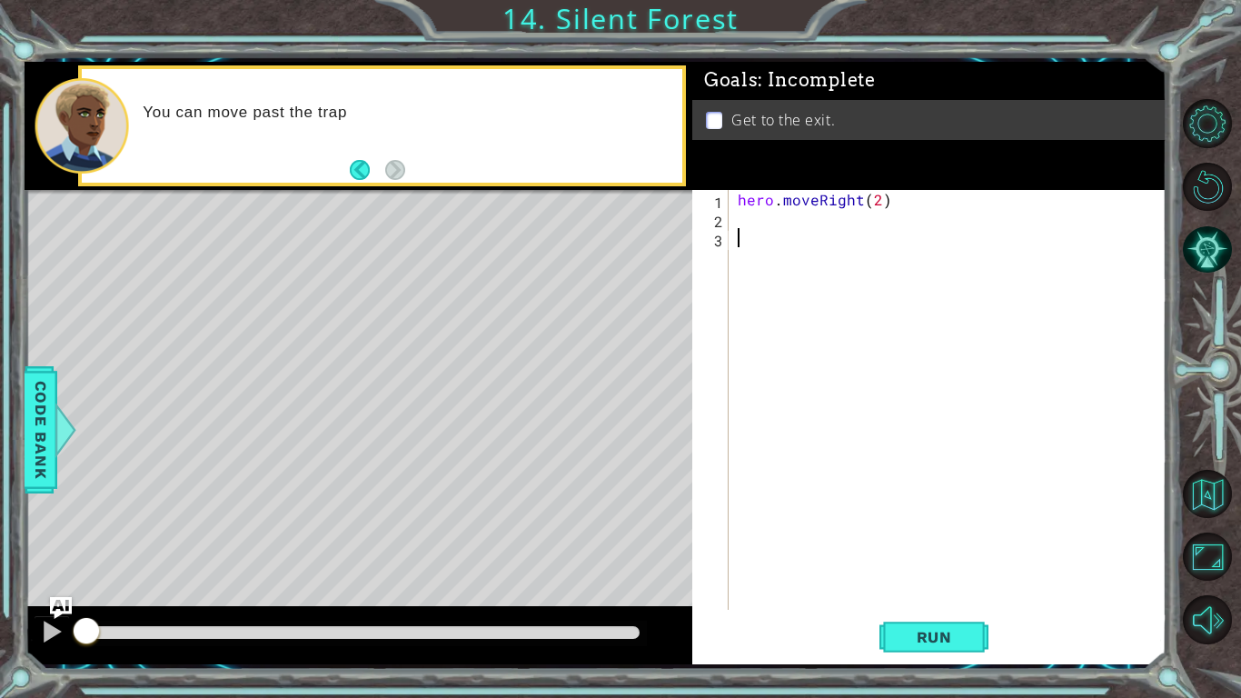
click at [818, 410] on div "hero . moveRight ( 2 )" at bounding box center [952, 419] width 437 height 458
click at [742, 222] on div "hero . moveRight ( 2 )" at bounding box center [952, 419] width 437 height 458
type textarea "s"
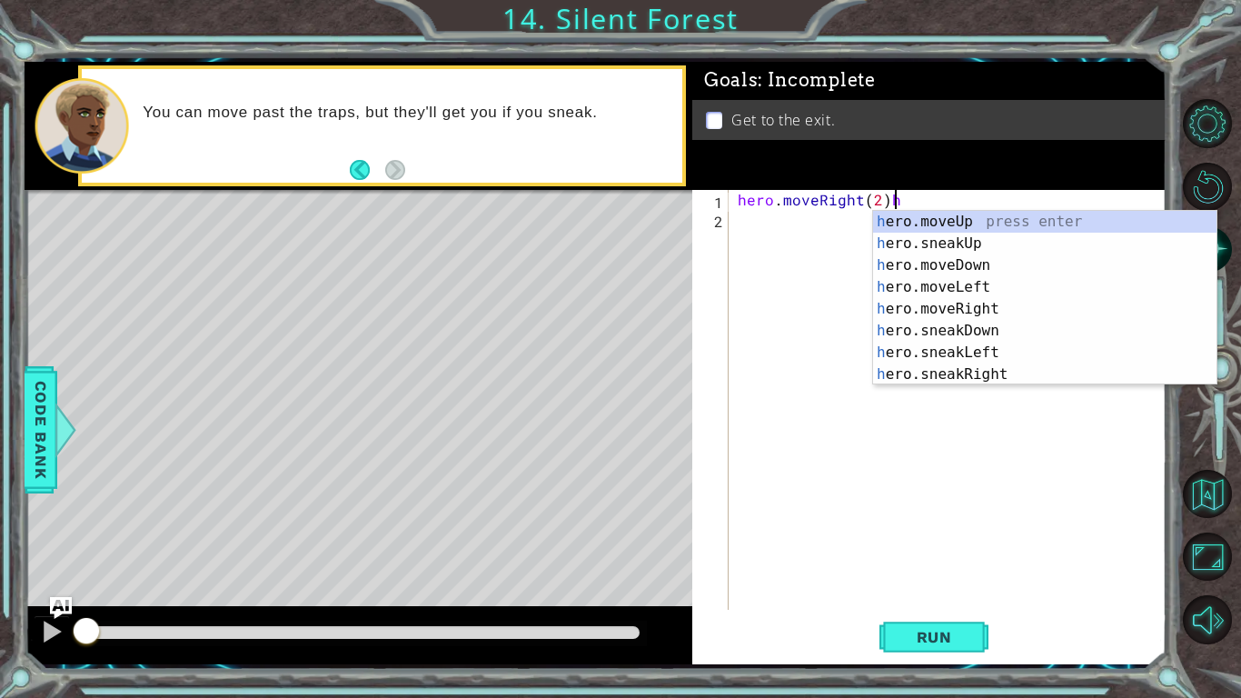
type textarea "hero.moveRight(2)"
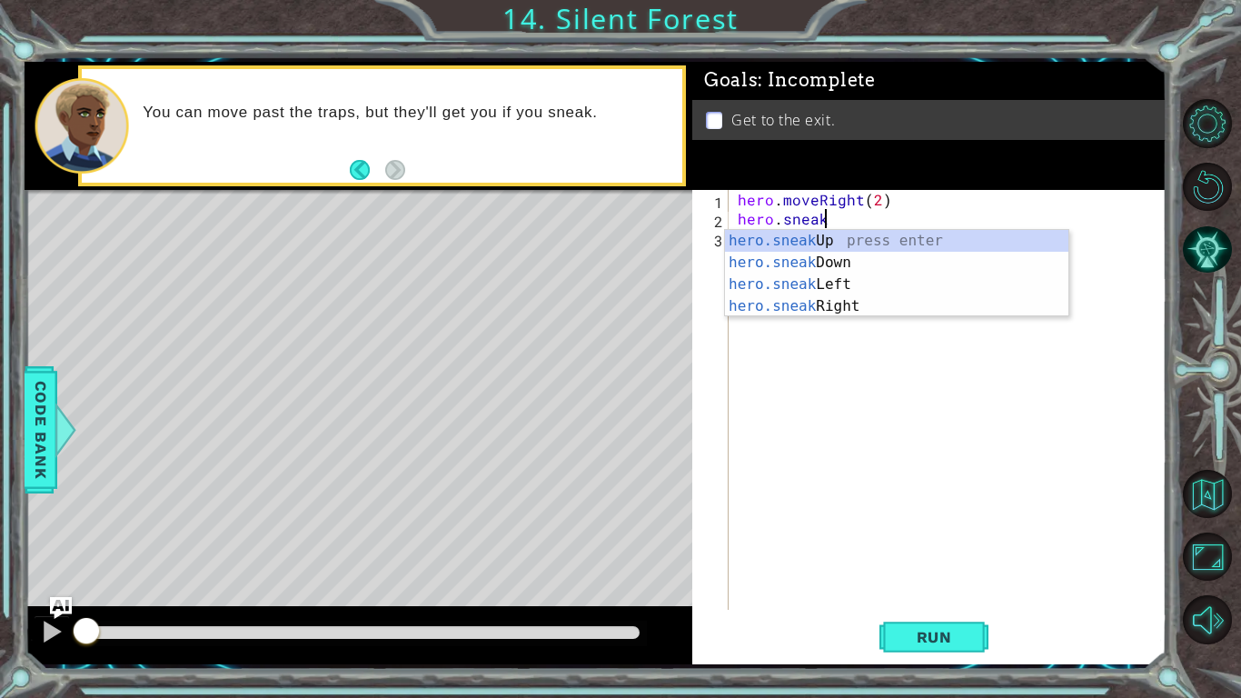
scroll to position [0, 5]
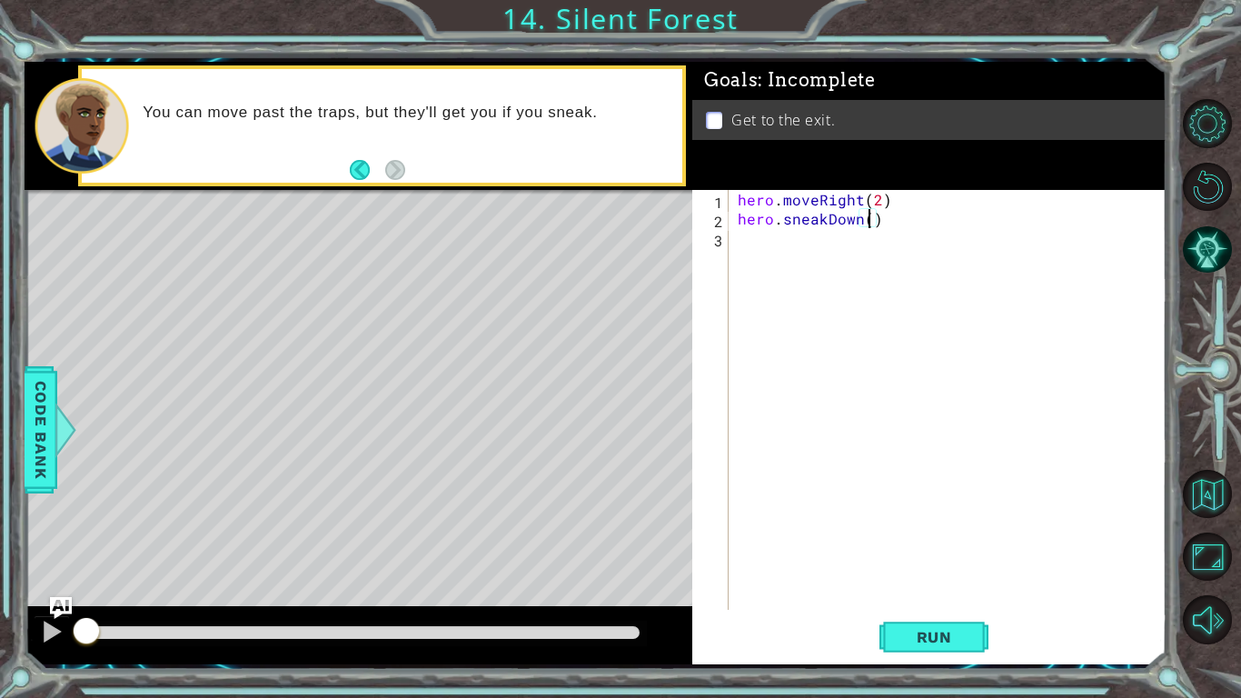
type textarea "hero.sneakDown(2)"
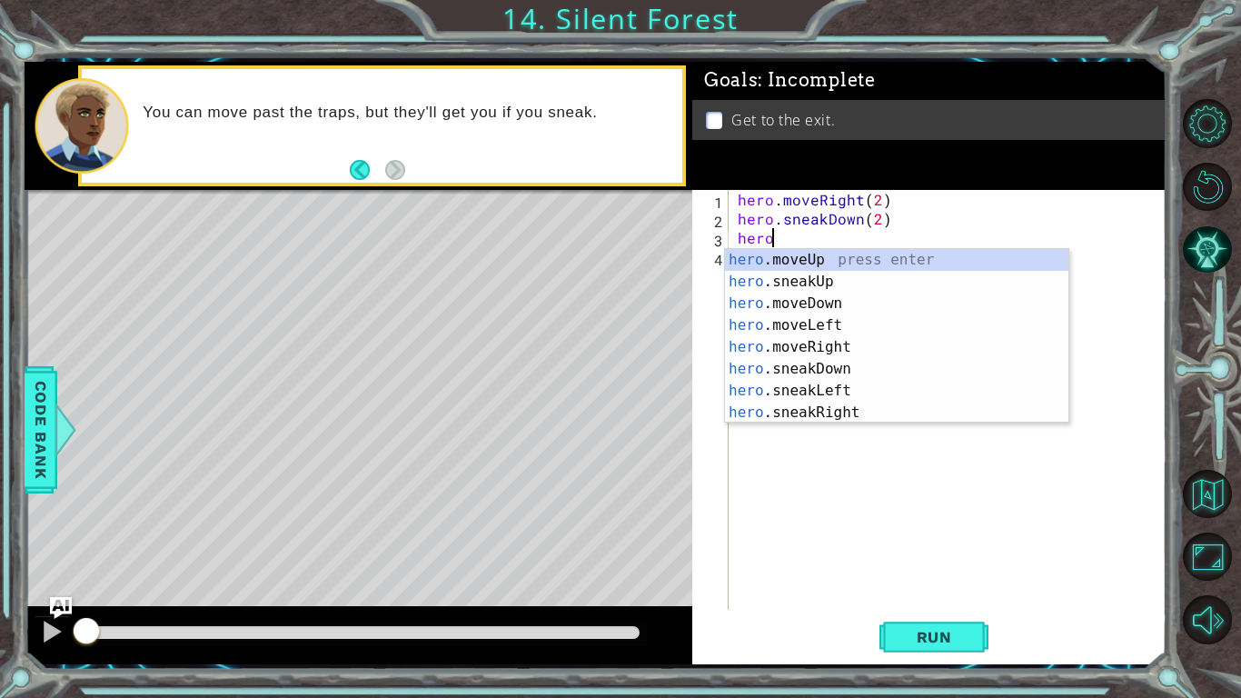
scroll to position [0, 1]
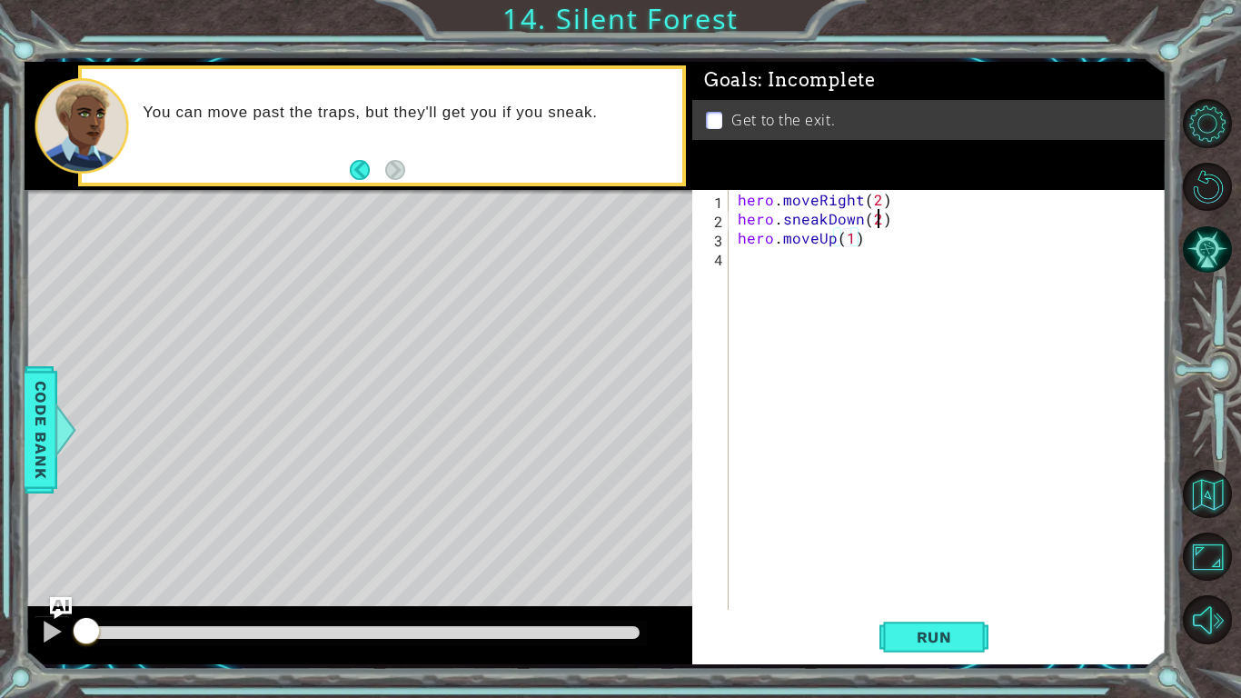
click at [875, 223] on div "hero . moveRight ( 2 ) hero . sneakDown ( 2 ) hero . moveUp ( 1 )" at bounding box center [952, 419] width 437 height 458
click at [878, 241] on div "hero . moveRight ( 2 ) hero . sneakDown ( 1 ) hero . moveUp ( 1 )" at bounding box center [952, 419] width 437 height 458
click at [829, 244] on div "hero . moveRight ( 2 ) hero . sneakDown ( 1 ) hero . moveUp ( 1 )" at bounding box center [952, 419] width 437 height 458
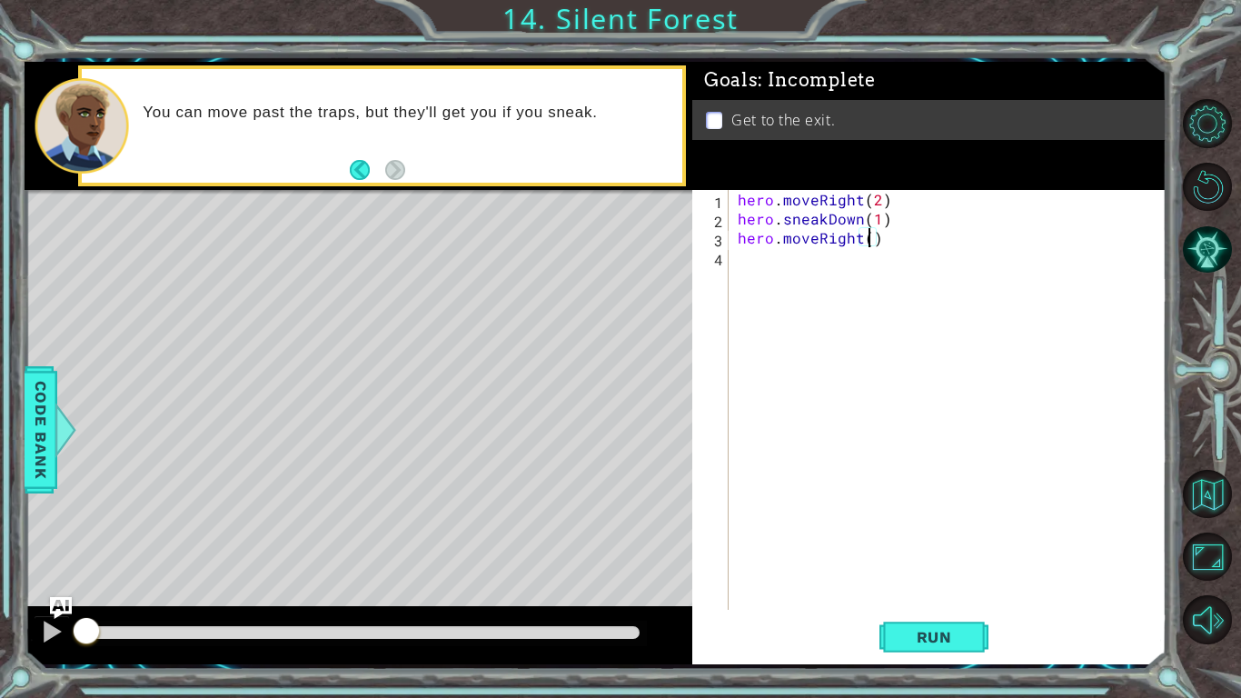
scroll to position [0, 8]
type textarea "hero.moveRight(3)"
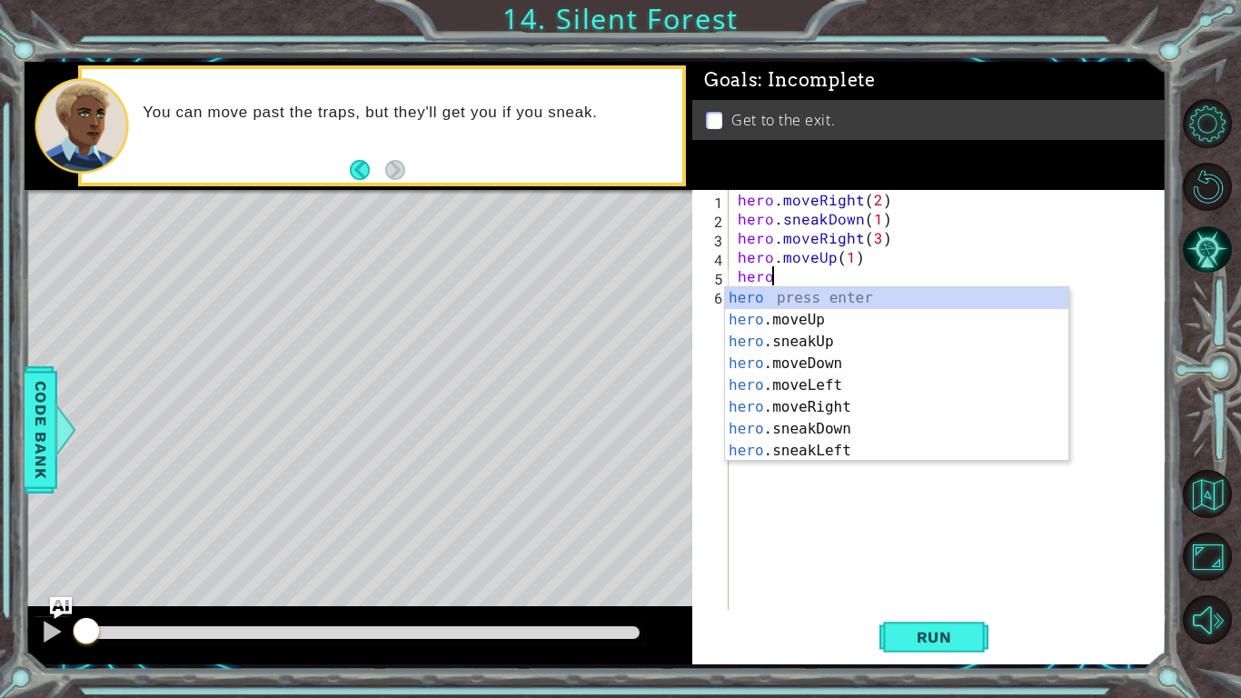
scroll to position [0, 1]
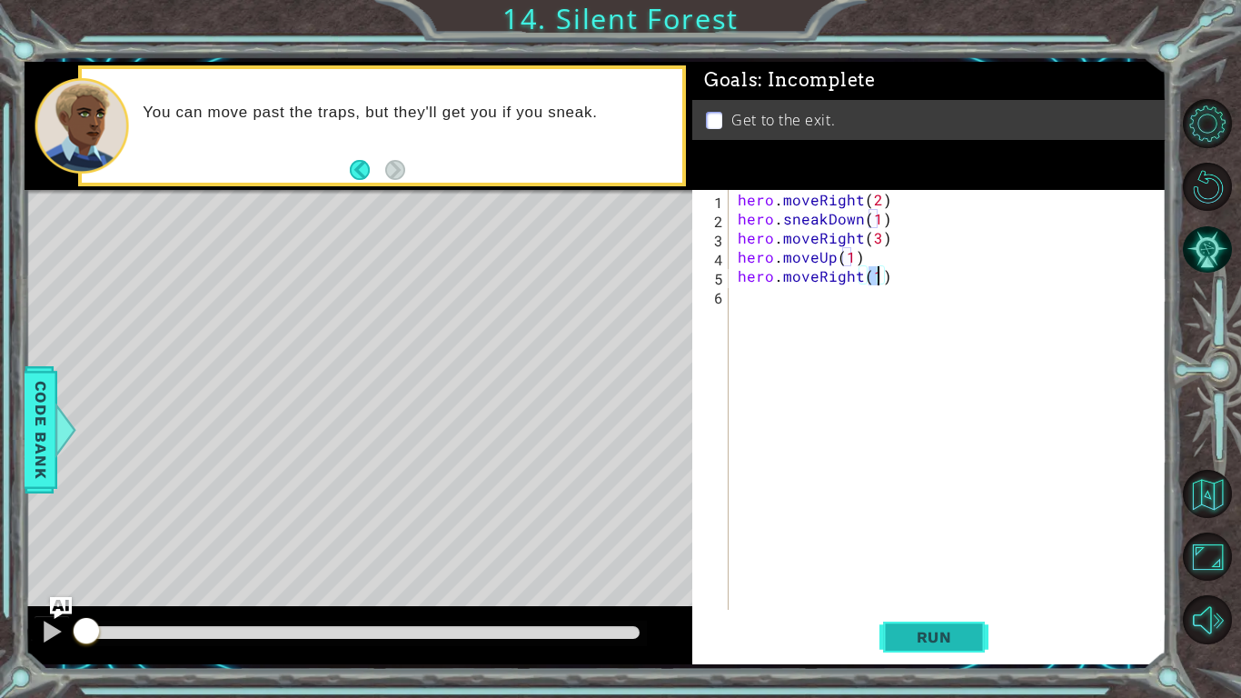
click at [935, 657] on button "Run" at bounding box center [934, 636] width 109 height 47
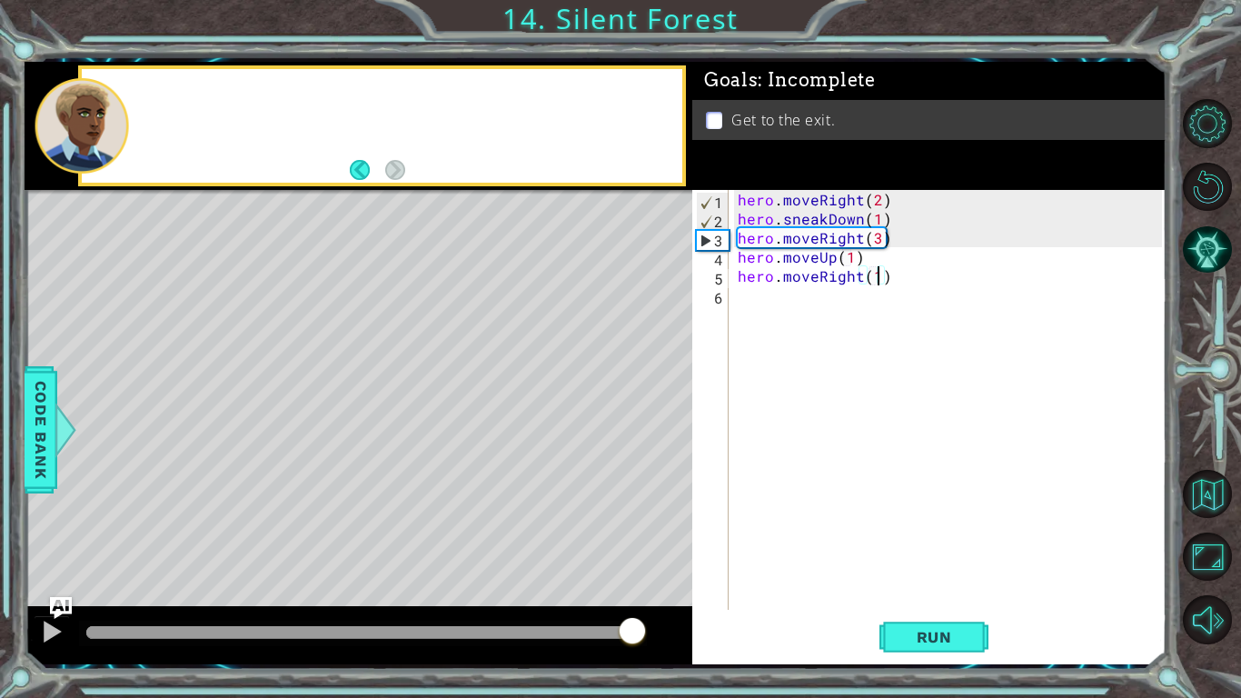
drag, startPoint x: 541, startPoint y: 630, endPoint x: 633, endPoint y: 637, distance: 92.1
click at [633, 637] on div at bounding box center [362, 632] width 553 height 13
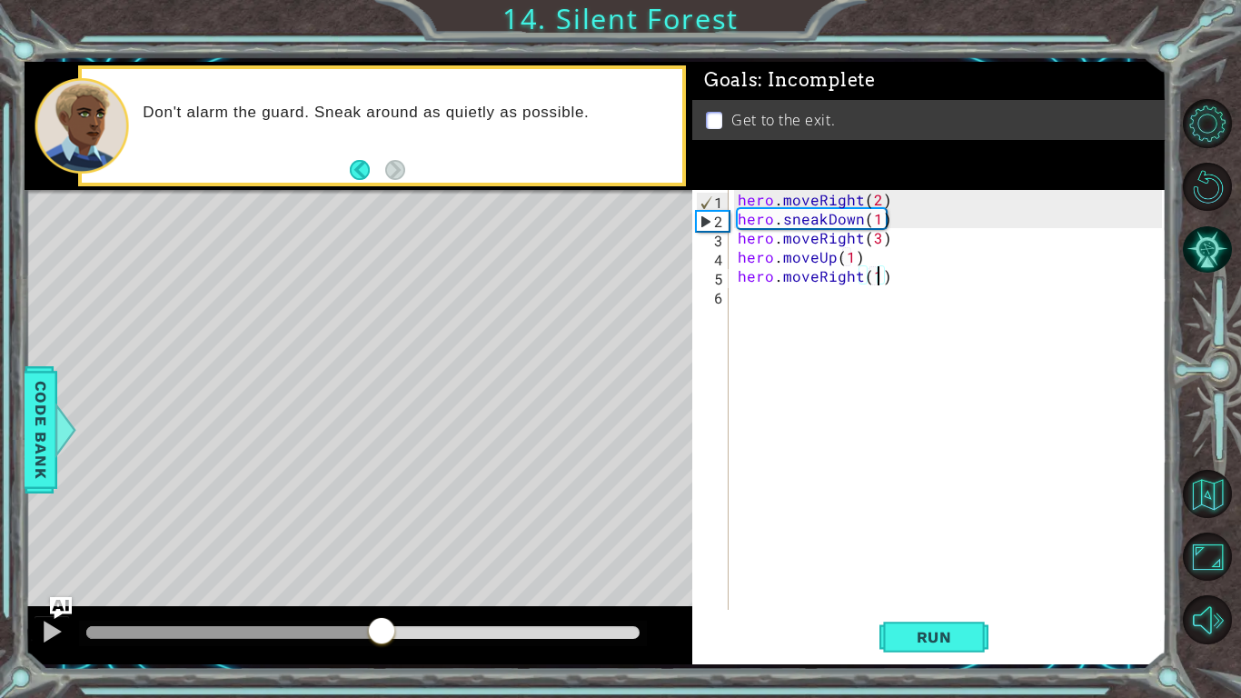
drag, startPoint x: 616, startPoint y: 623, endPoint x: 382, endPoint y: 649, distance: 235.9
click at [382, 649] on div at bounding box center [359, 635] width 668 height 58
drag, startPoint x: 382, startPoint y: 649, endPoint x: 414, endPoint y: 643, distance: 33.3
click at [414, 643] on div at bounding box center [359, 635] width 668 height 58
click at [913, 619] on button "Run" at bounding box center [934, 636] width 109 height 47
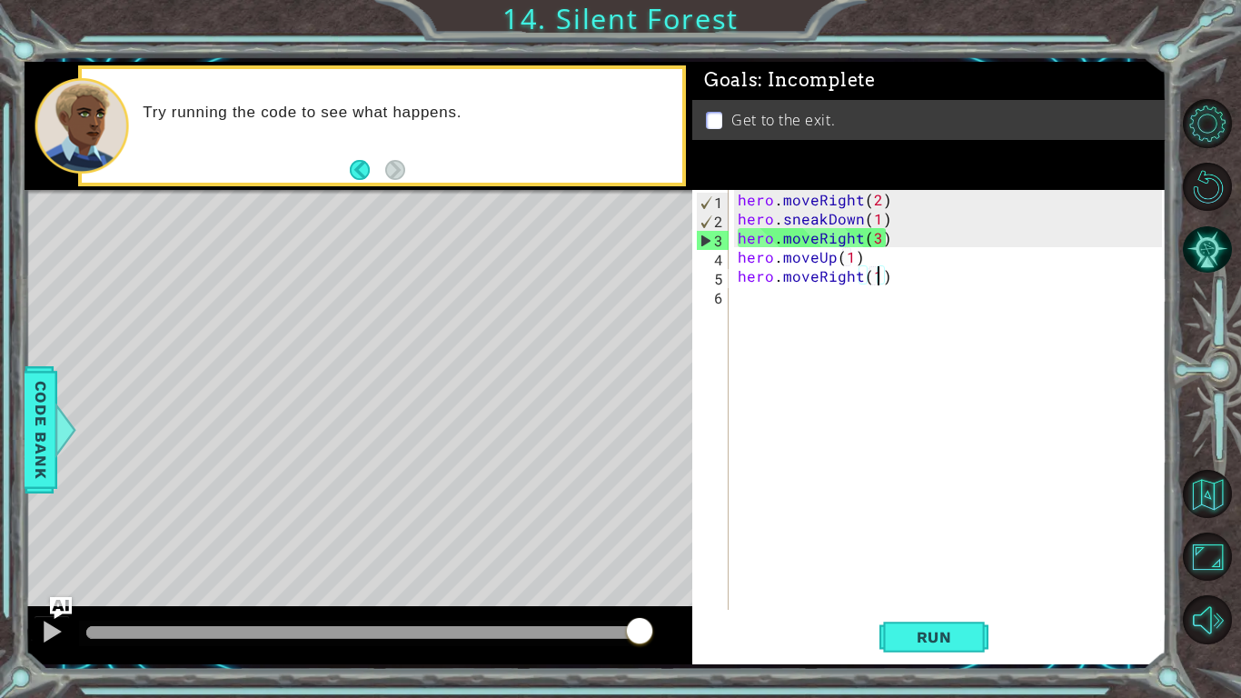
click at [815, 242] on div "hero . moveRight ( 2 ) hero . sneakDown ( 1 ) hero . moveRight ( 3 ) hero . mov…" at bounding box center [952, 419] width 437 height 458
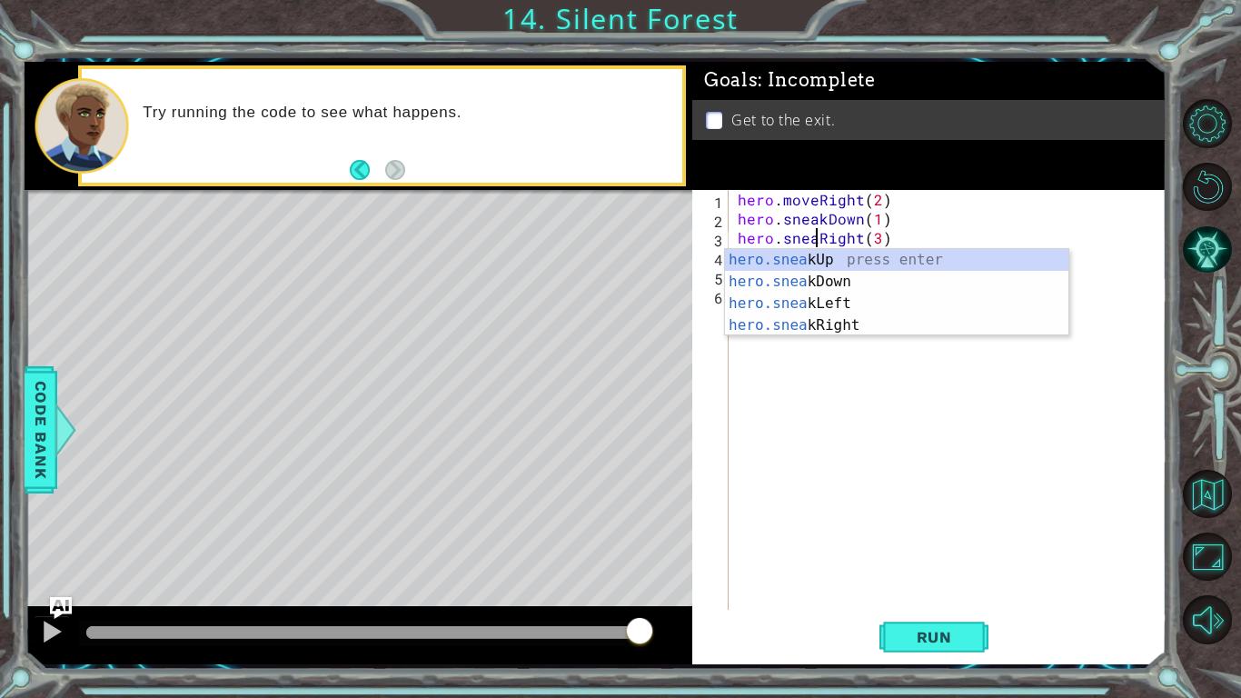
type textarea "hero.sneakRight(3)"
click at [941, 555] on div "hero . moveRight ( 2 ) hero . sneakDown ( 1 ) hero . sneakRight ( 3 ) hero . mo…" at bounding box center [952, 419] width 437 height 458
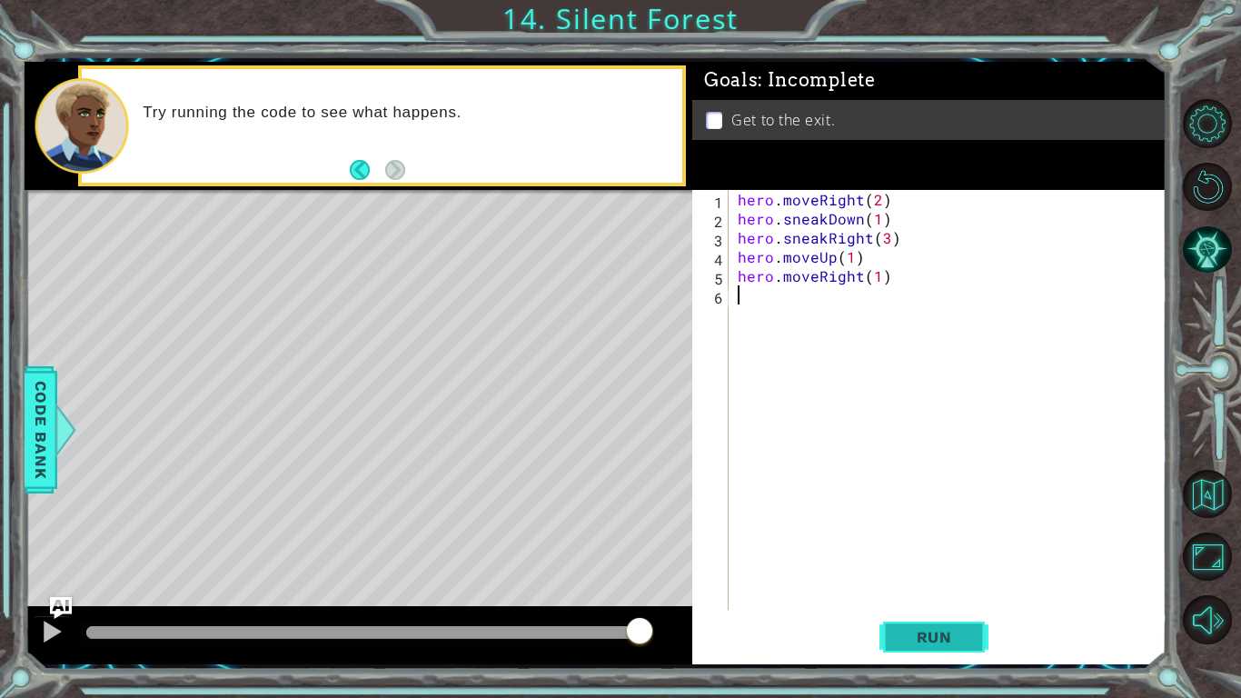
click at [939, 640] on span "Run" at bounding box center [935, 637] width 72 height 18
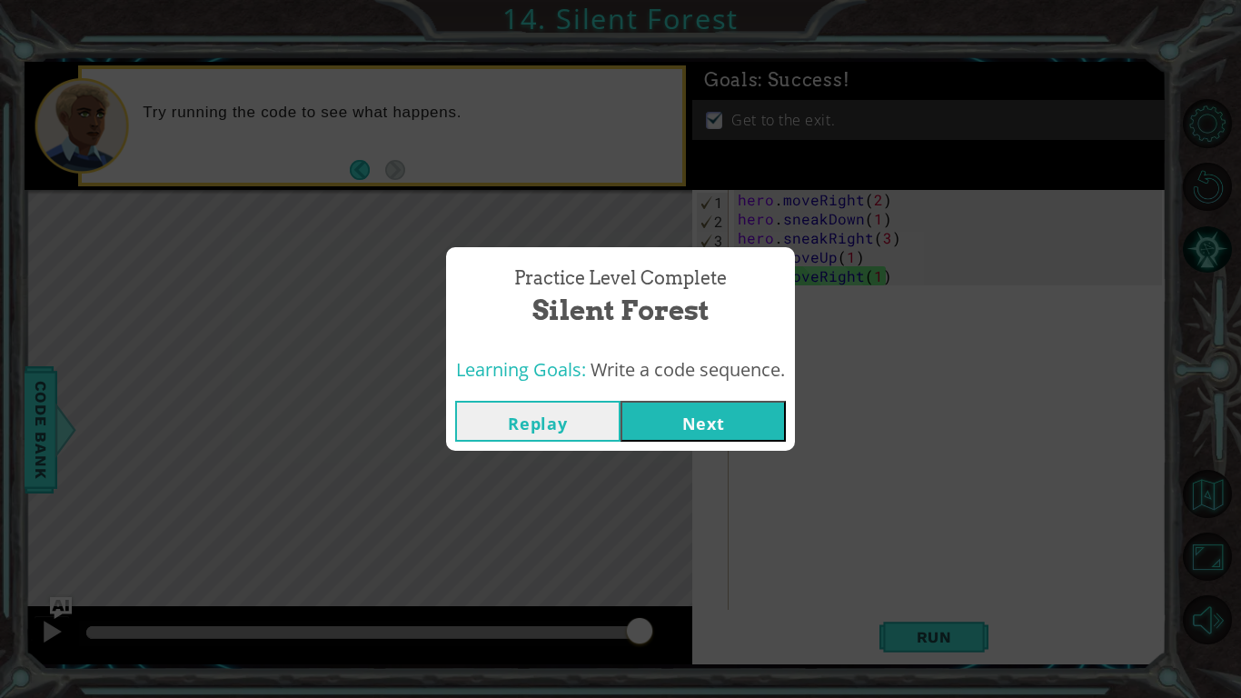
click at [701, 361] on span "Write a code sequence." at bounding box center [688, 369] width 194 height 25
click at [713, 397] on div "Replay Next" at bounding box center [620, 421] width 349 height 59
click at [723, 424] on button "Next" at bounding box center [703, 421] width 165 height 41
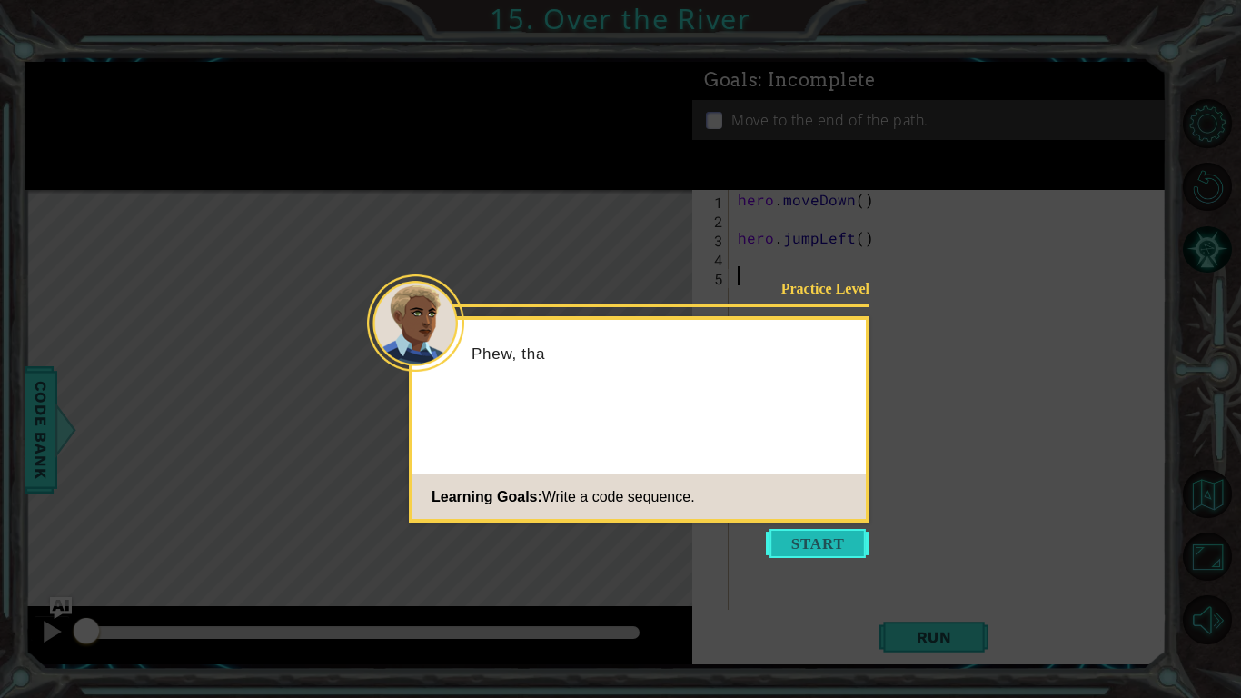
click at [848, 549] on button "Start" at bounding box center [818, 543] width 104 height 29
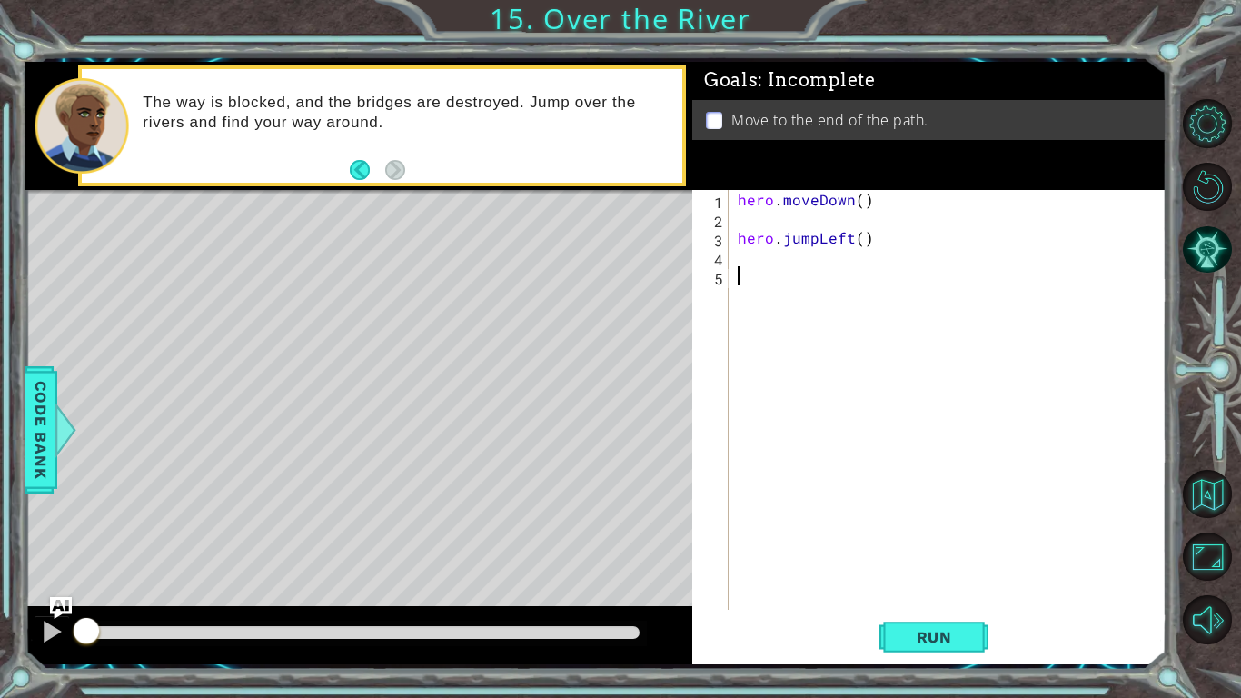
click at [861, 202] on div "hero . moveDown ( ) hero . jumpLeft ( )" at bounding box center [952, 419] width 437 height 458
type textarea "hero.moveDown(1)"
click at [791, 223] on div "hero . moveDown ( 1 ) hero . jumpLeft ( )" at bounding box center [952, 419] width 437 height 458
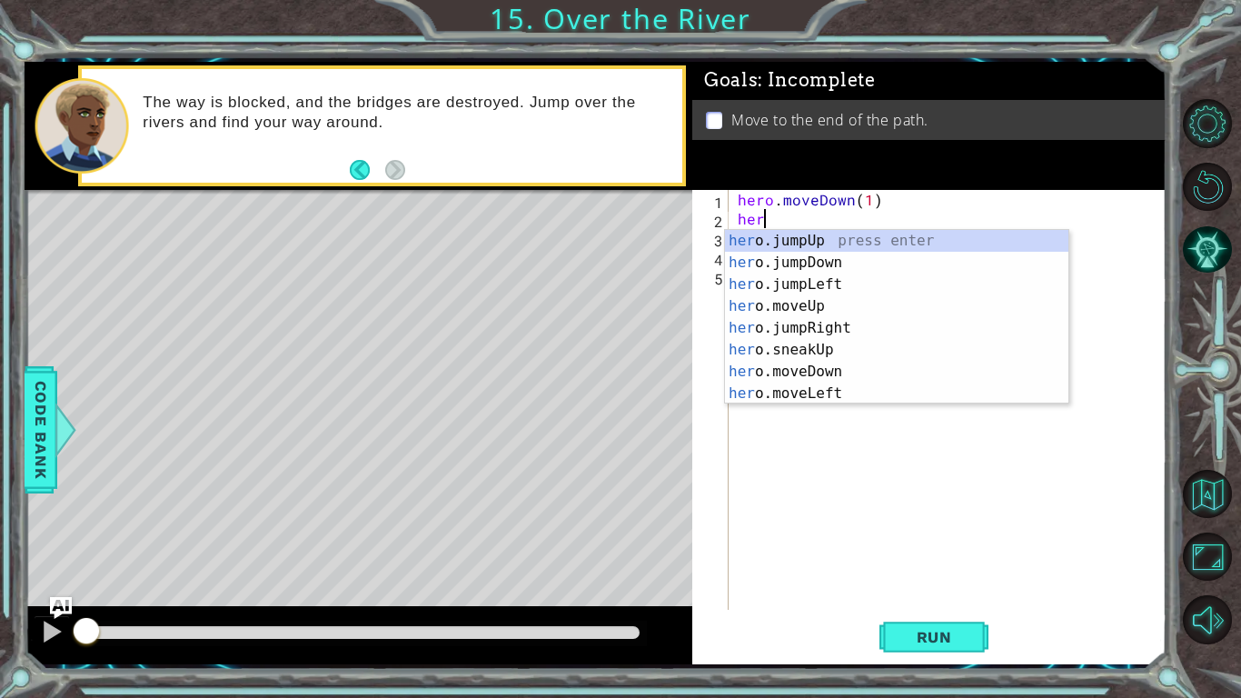
type textarea "hero"
click at [804, 280] on div "hero .jumpUp press enter hero .jumpDown press enter hero .jumpLeft press enter …" at bounding box center [897, 339] width 344 height 218
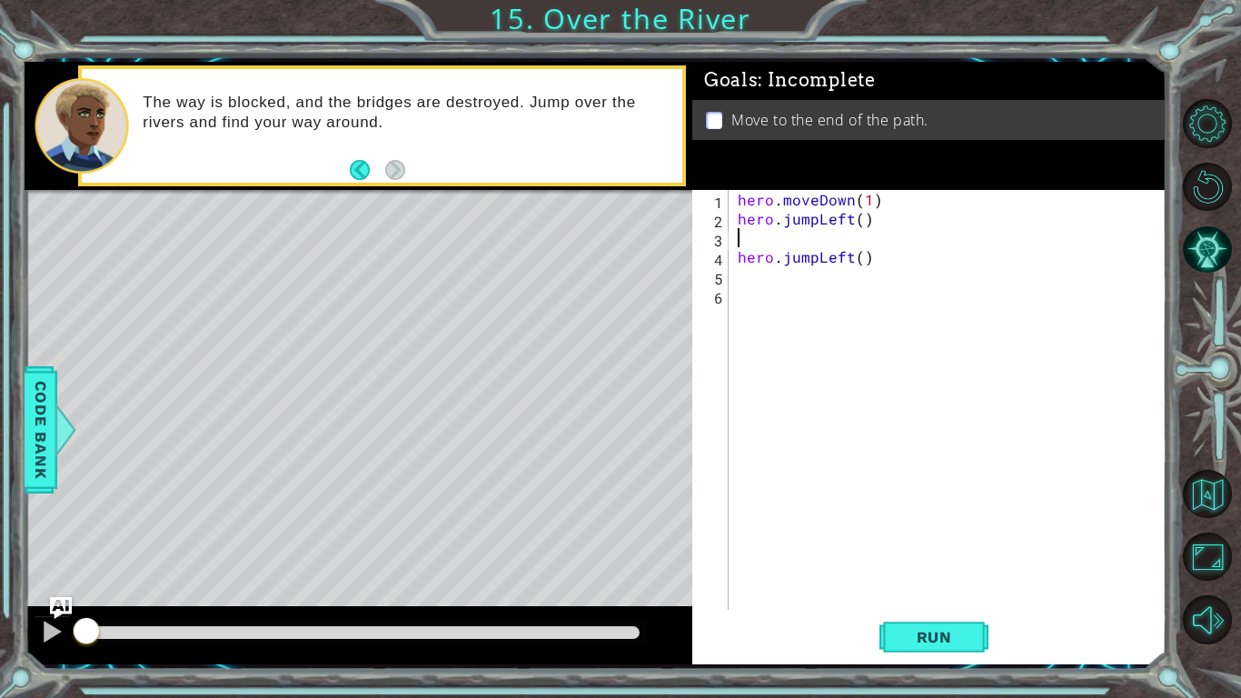
scroll to position [0, 0]
click at [860, 228] on div "hero . moveDown ( 1 ) hero . jumpLeft ( ) hero . jumpLeft ( )" at bounding box center [952, 419] width 437 height 458
click at [803, 248] on div "hero . moveDown ( ) hero . jumpLeft ( ) hero . jumpLeft ( )" at bounding box center [952, 419] width 437 height 458
type textarea "hero.jumpLeft()"
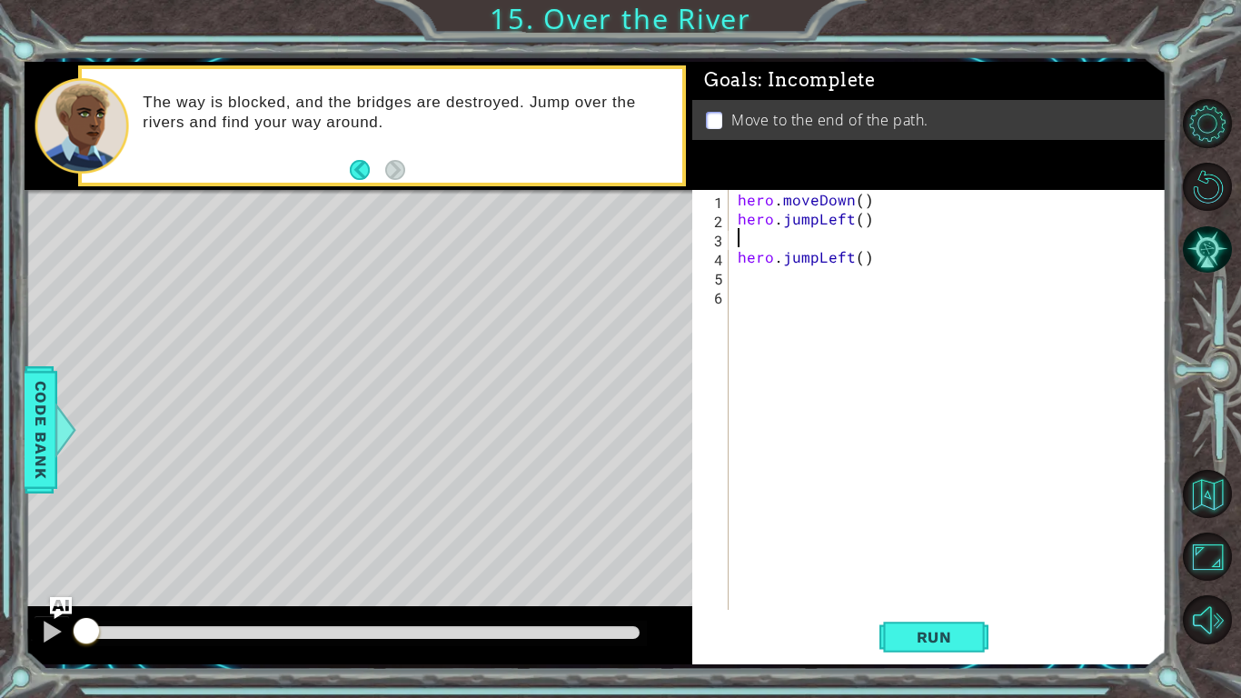
scroll to position [0, 0]
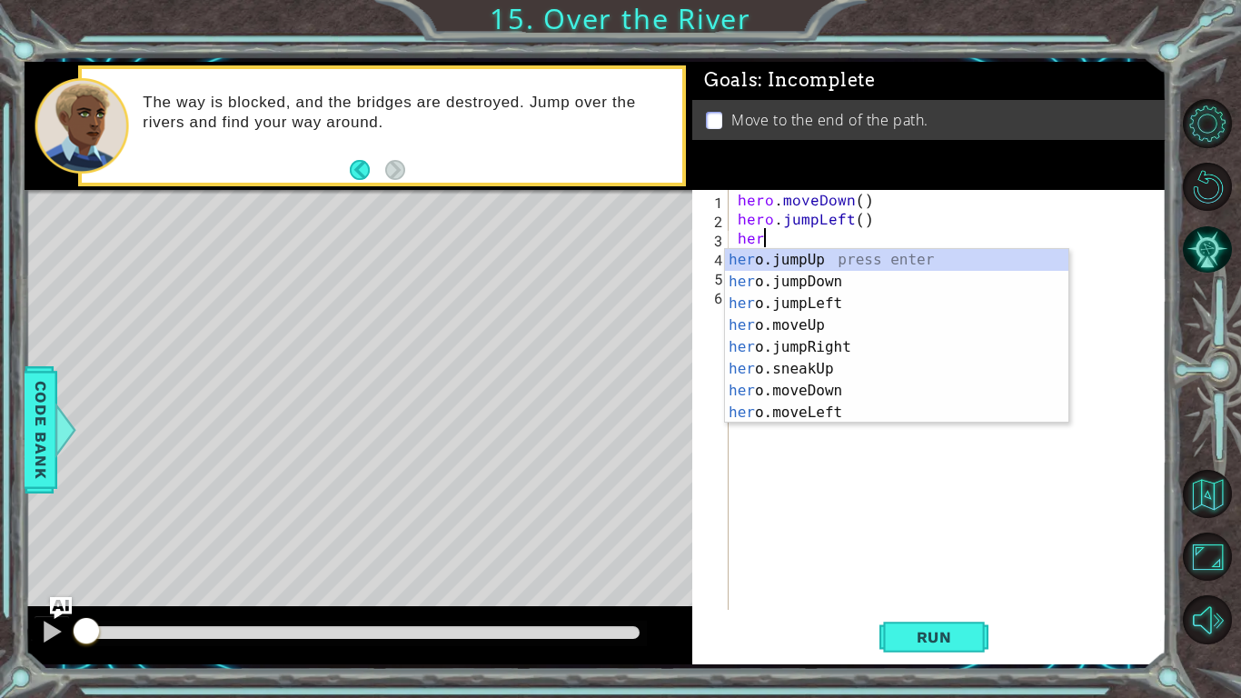
type textarea "hero"
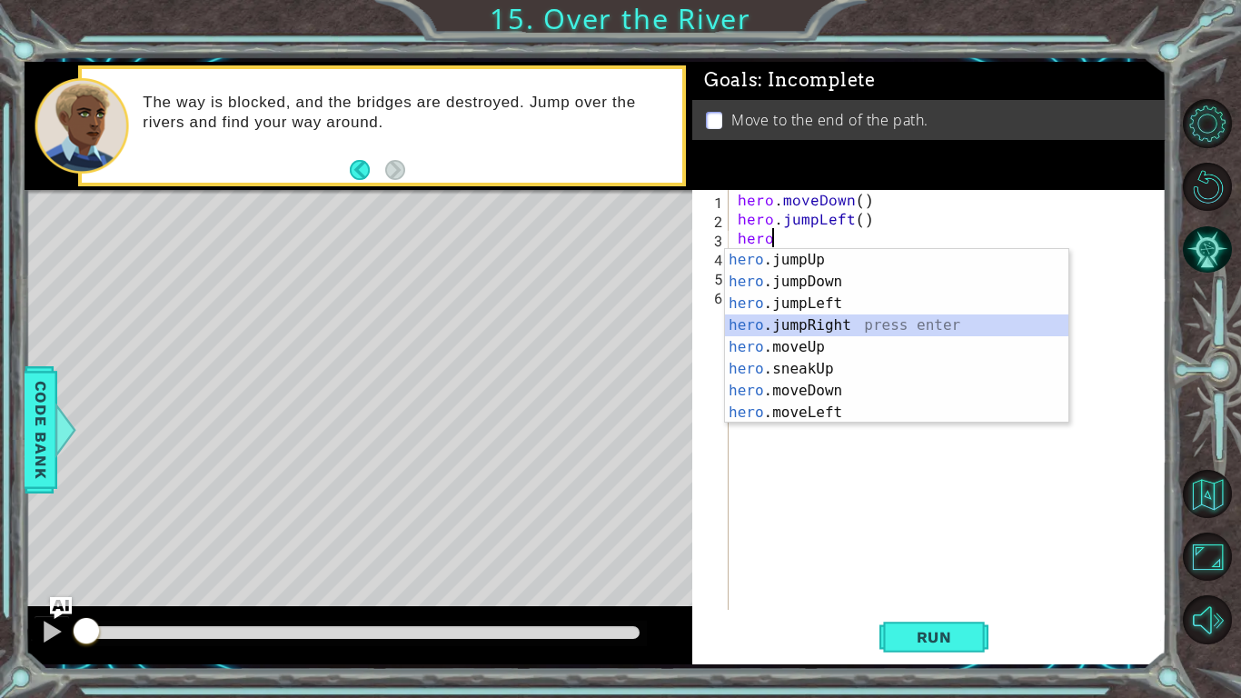
click at [809, 324] on div "hero .jumpUp press enter hero .jumpDown press enter hero .jumpLeft press enter …" at bounding box center [897, 358] width 344 height 218
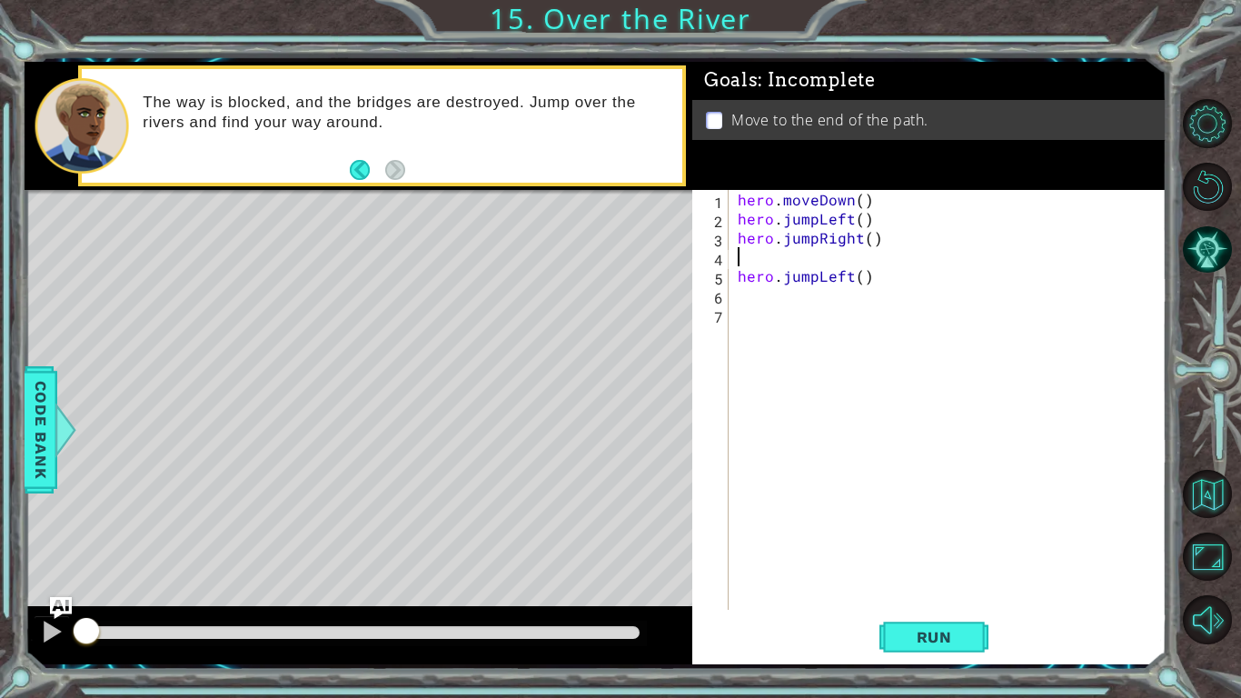
click at [738, 277] on div "hero . moveDown ( ) hero . jumpLeft ( ) hero . jumpRight ( ) hero . jumpLeft ( )" at bounding box center [952, 419] width 437 height 458
drag, startPoint x: 852, startPoint y: 278, endPoint x: 830, endPoint y: 278, distance: 22.7
click at [830, 278] on div "hero . moveDown ( ) hero . jumpLeft ( ) hero . jumpRight ( ) hero . jumpLeft ( )" at bounding box center [952, 419] width 437 height 458
type textarea "hero.jumpLeft()"
click at [830, 278] on div "hero . moveDown ( ) hero . jumpLeft ( ) hero . jumpRight ( ) hero . jumpLeft ( )" at bounding box center [948, 400] width 428 height 420
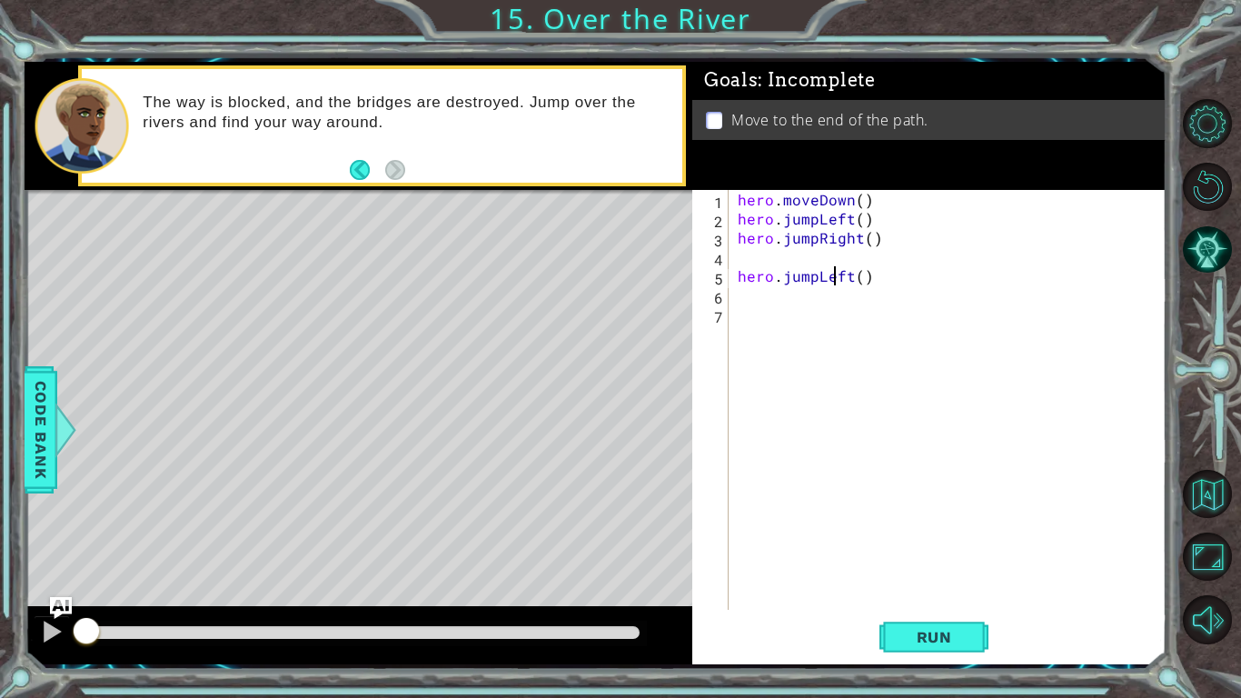
click at [791, 258] on div "hero . moveDown ( ) hero . jumpLeft ( ) hero . jumpRight ( ) hero . jumpLeft ( )" at bounding box center [952, 419] width 437 height 458
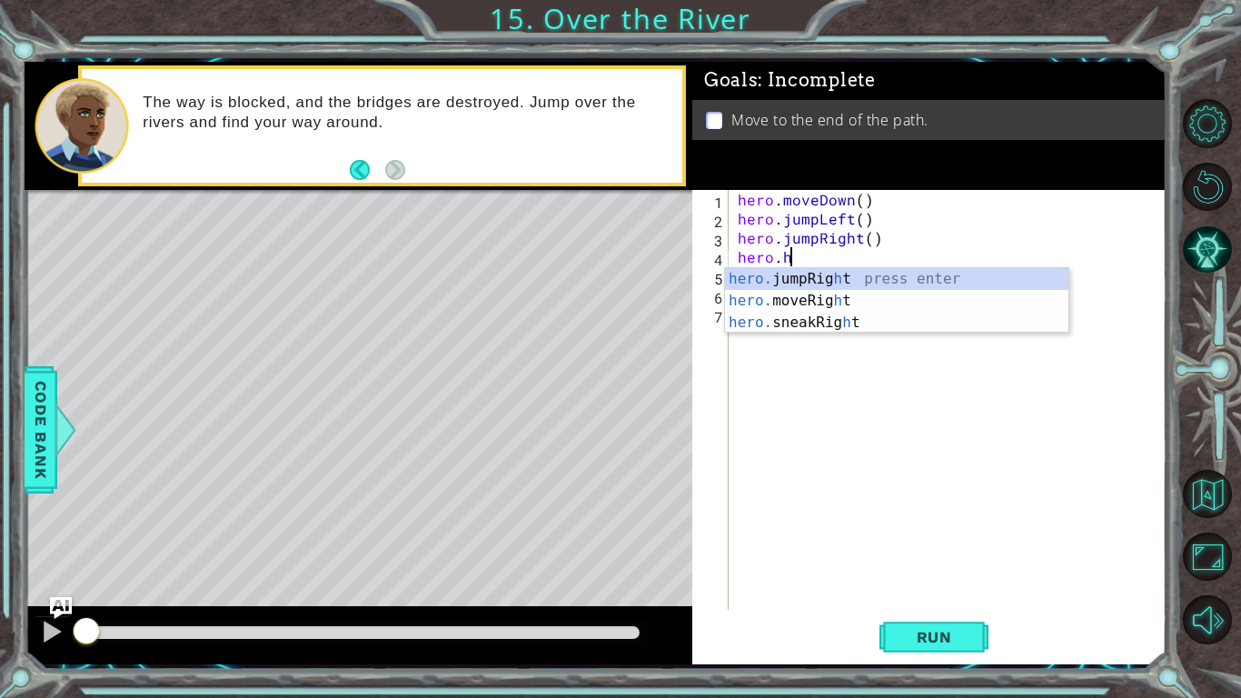
scroll to position [0, 3]
type textarea "hero."
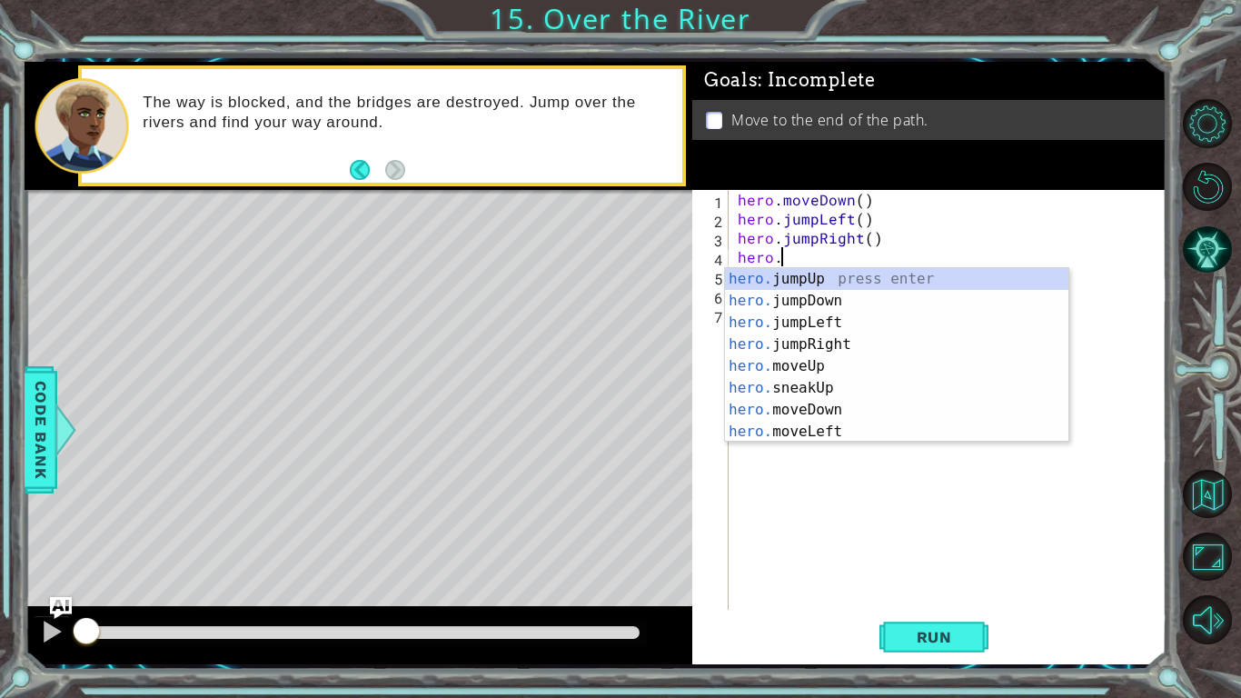
scroll to position [0, 2]
click at [832, 304] on div "hero. jumpUp press enter hero. jumpDown press enter hero. jumpLeft press enter …" at bounding box center [897, 377] width 344 height 218
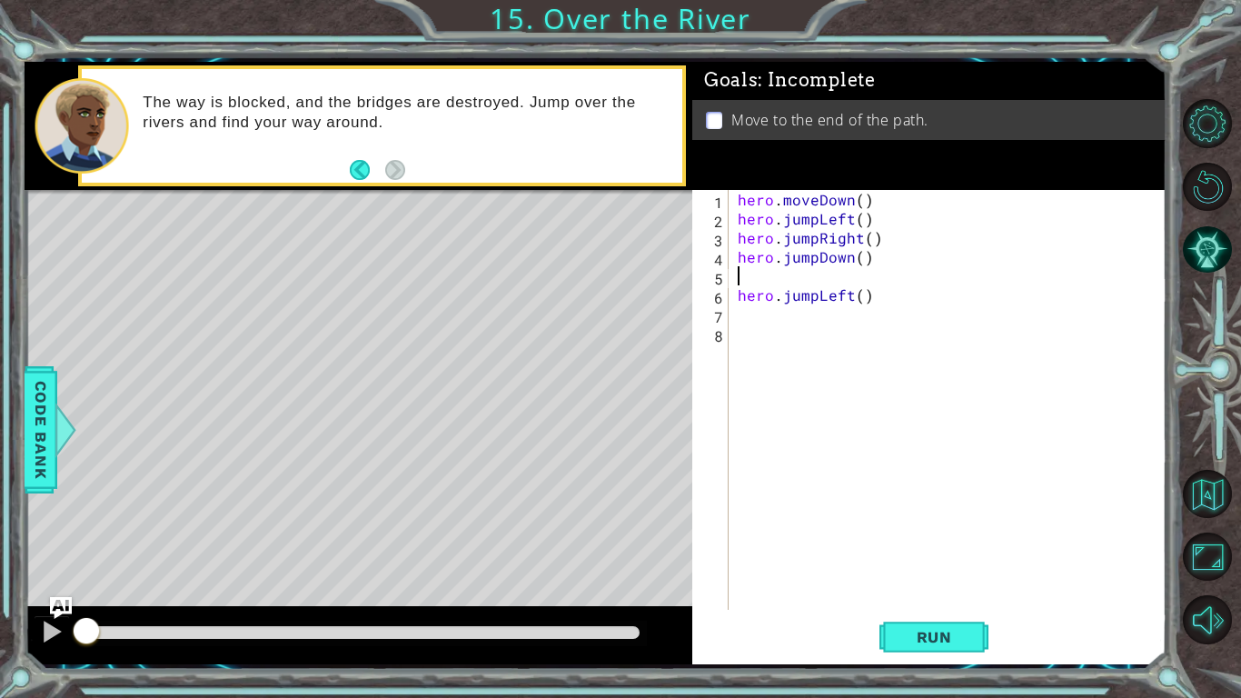
scroll to position [0, 0]
drag, startPoint x: 844, startPoint y: 298, endPoint x: 806, endPoint y: 297, distance: 38.2
click at [806, 297] on div "hero . moveDown ( ) hero . jumpLeft ( ) hero . jumpRight ( ) hero . jumpDown ( …" at bounding box center [952, 419] width 437 height 458
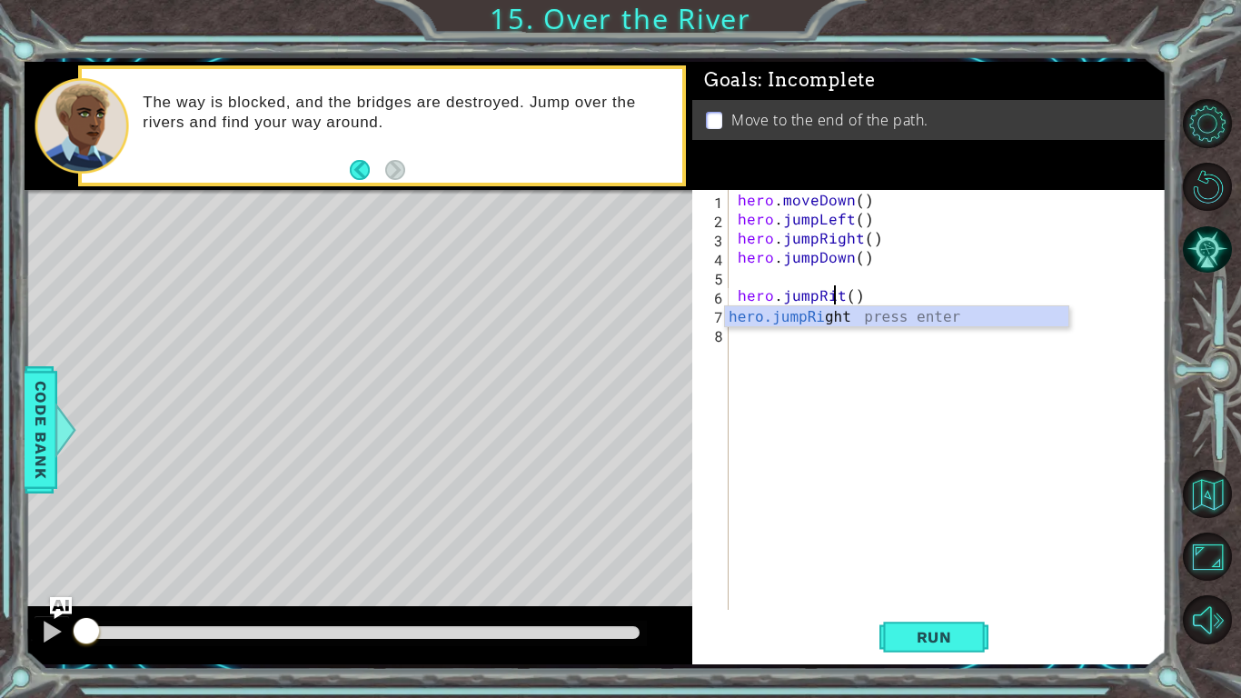
type textarea "hero.jumpRight()"
click at [912, 364] on div "hero . moveDown ( ) hero . jumpLeft ( ) hero . jumpRight ( ) hero . jumpDown ( …" at bounding box center [952, 419] width 437 height 458
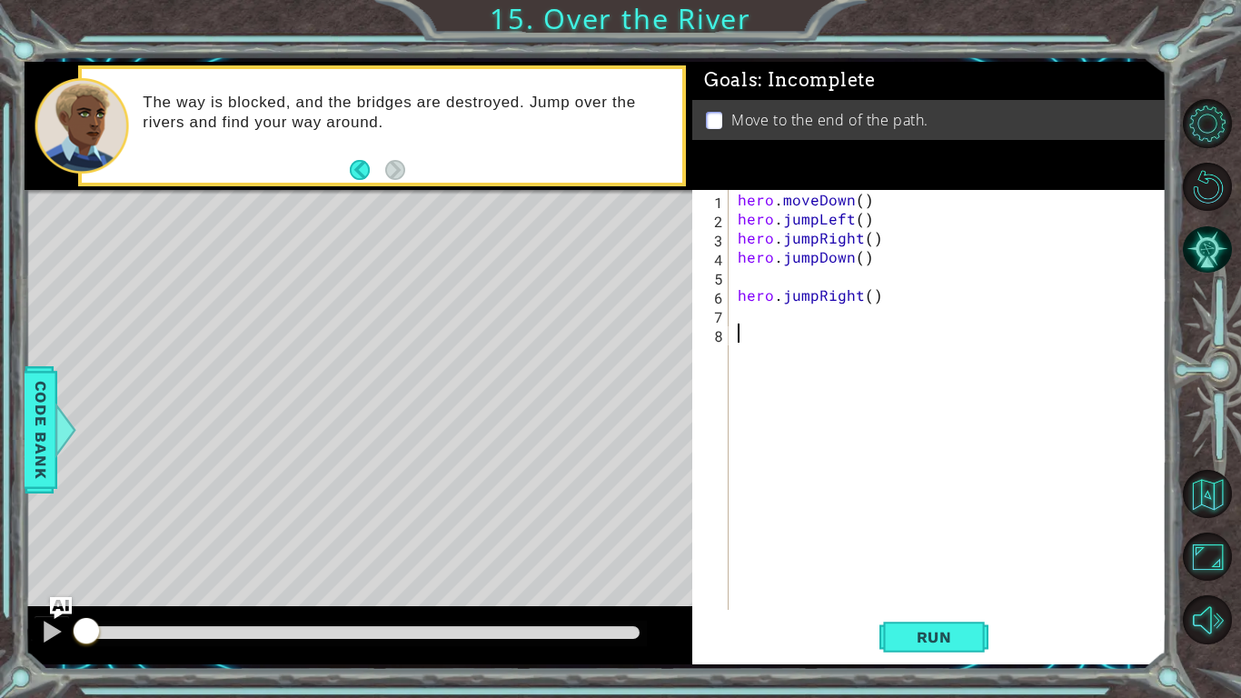
scroll to position [0, 0]
click at [737, 300] on div "hero . moveDown ( ) hero . jumpLeft ( ) hero . jumpRight ( ) hero . jumpDown ( …" at bounding box center [952, 419] width 437 height 458
type textarea "hero.jumpRight()"
click at [750, 297] on div "hero . moveDown ( ) hero . jumpLeft ( ) hero . jumpRight ( ) hero . jumpDown ( …" at bounding box center [952, 419] width 437 height 458
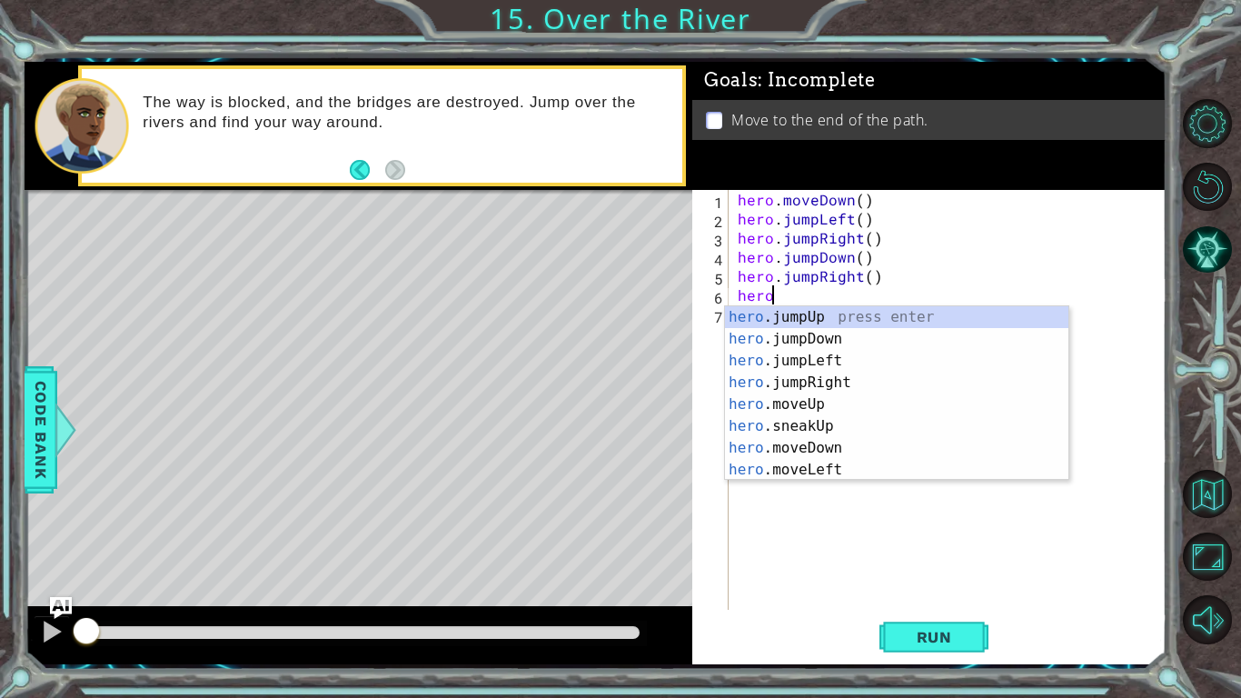
scroll to position [0, 1]
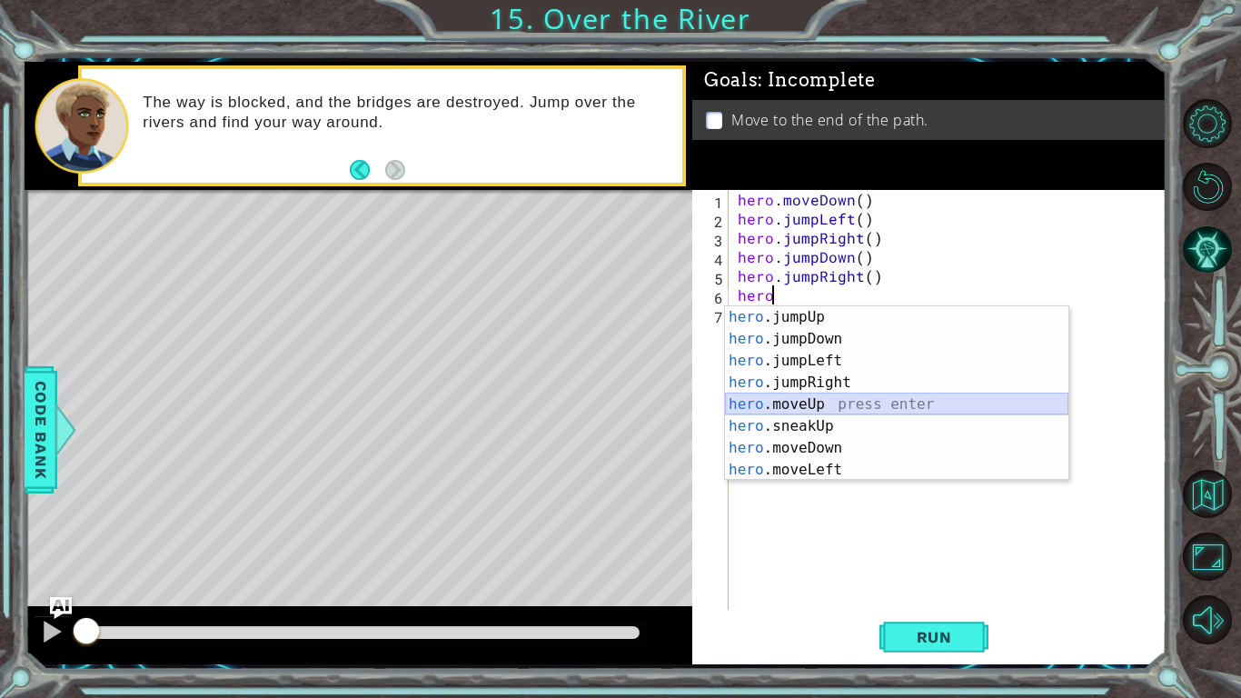
drag, startPoint x: 943, startPoint y: 400, endPoint x: 925, endPoint y: 409, distance: 20.3
click at [925, 409] on div "hero .jumpUp press enter hero .jumpDown press enter hero .jumpLeft press enter …" at bounding box center [897, 415] width 344 height 218
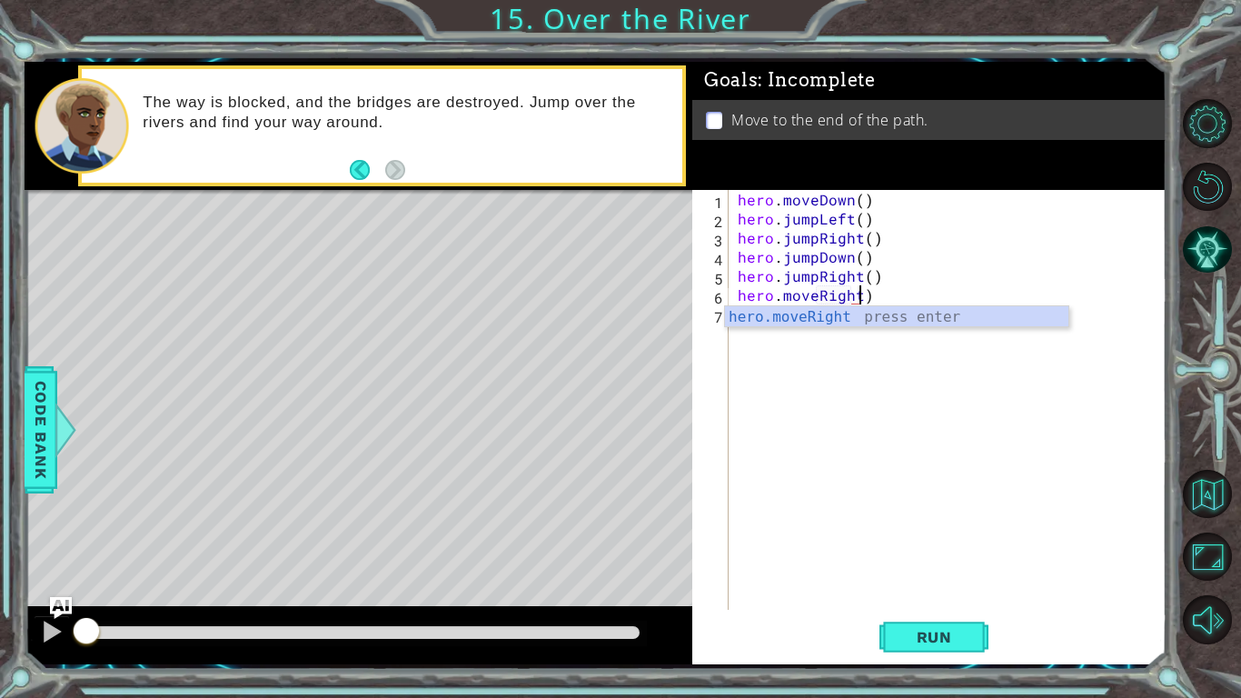
scroll to position [0, 7]
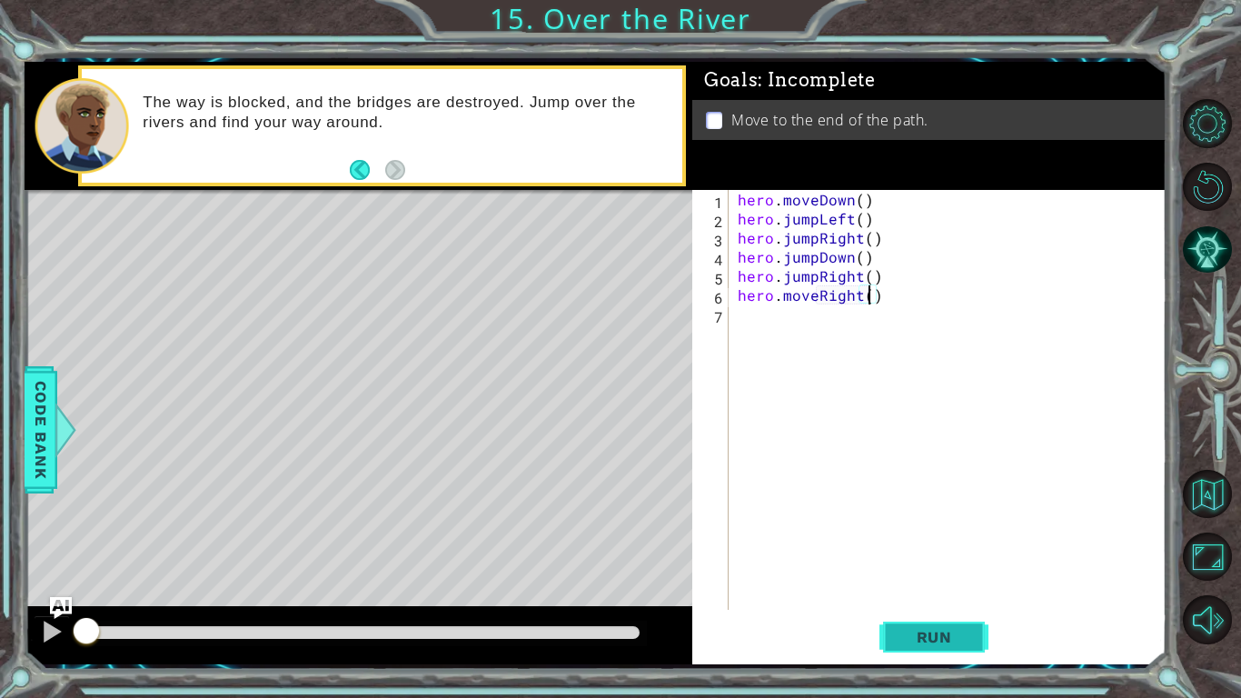
click at [899, 632] on span "Run" at bounding box center [935, 637] width 72 height 18
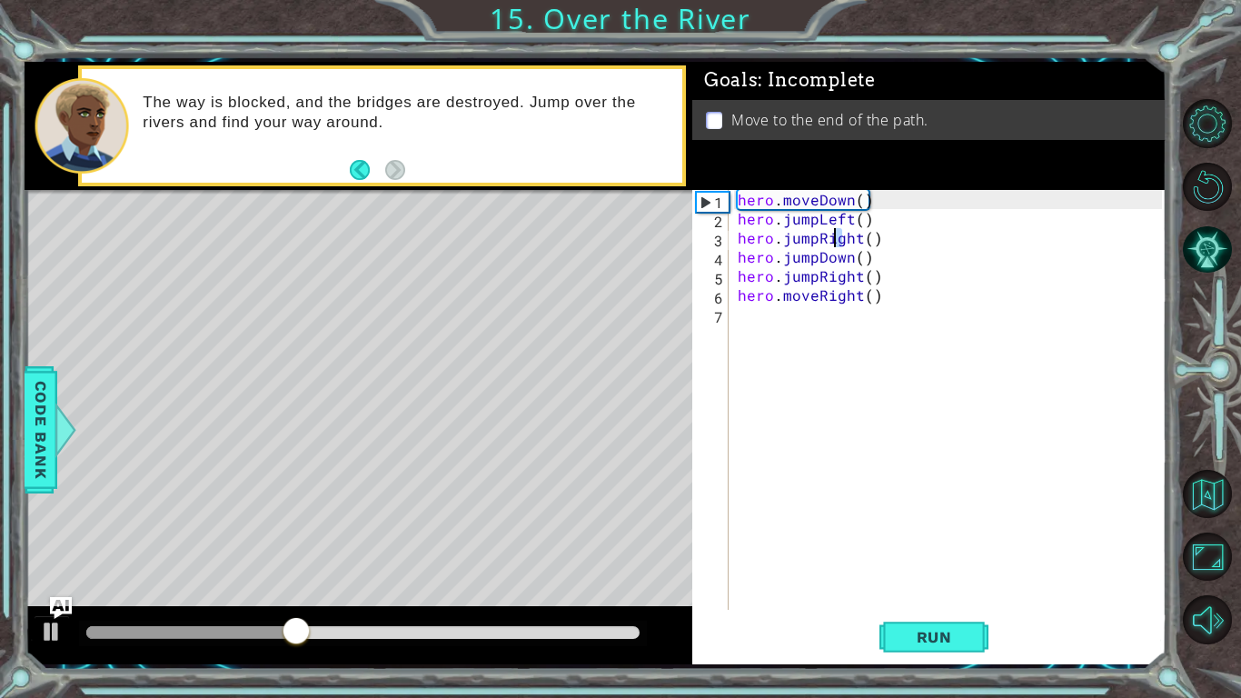
drag, startPoint x: 843, startPoint y: 239, endPoint x: 825, endPoint y: 240, distance: 18.2
click at [825, 240] on div "hero . moveDown ( ) hero . jumpLeft ( ) hero . jumpRight ( ) hero . jumpDown ( …" at bounding box center [952, 419] width 437 height 458
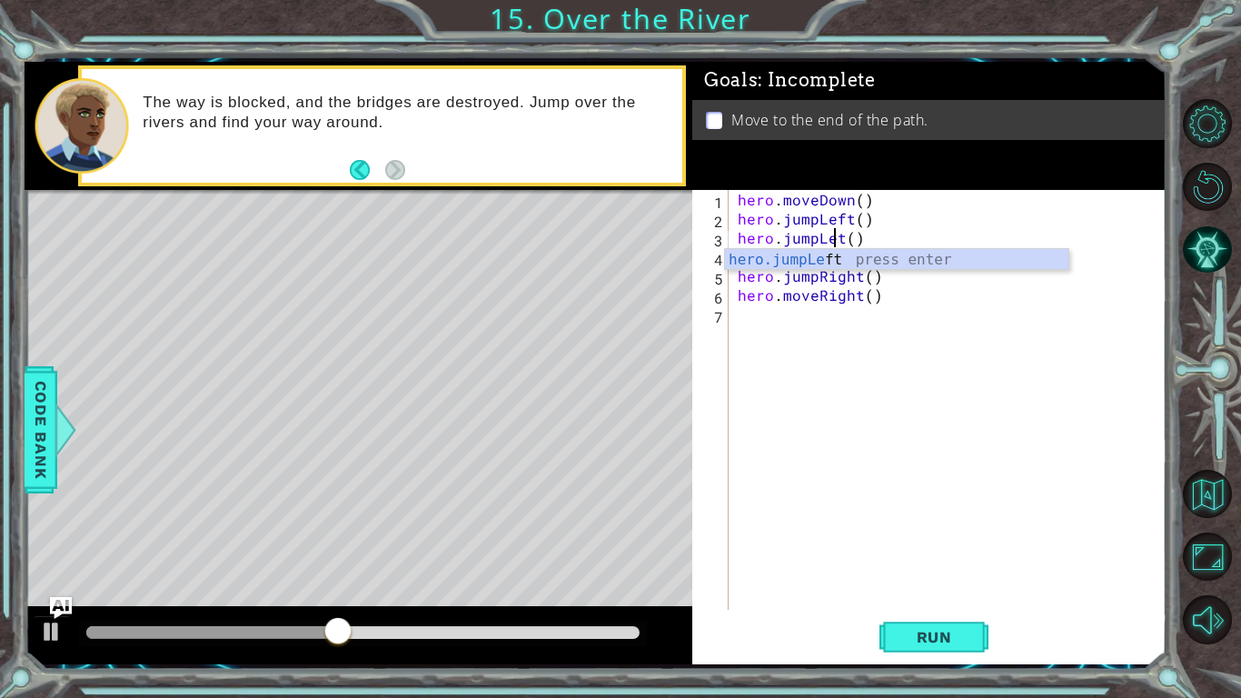
scroll to position [0, 6]
click at [942, 651] on button "Run" at bounding box center [934, 636] width 109 height 47
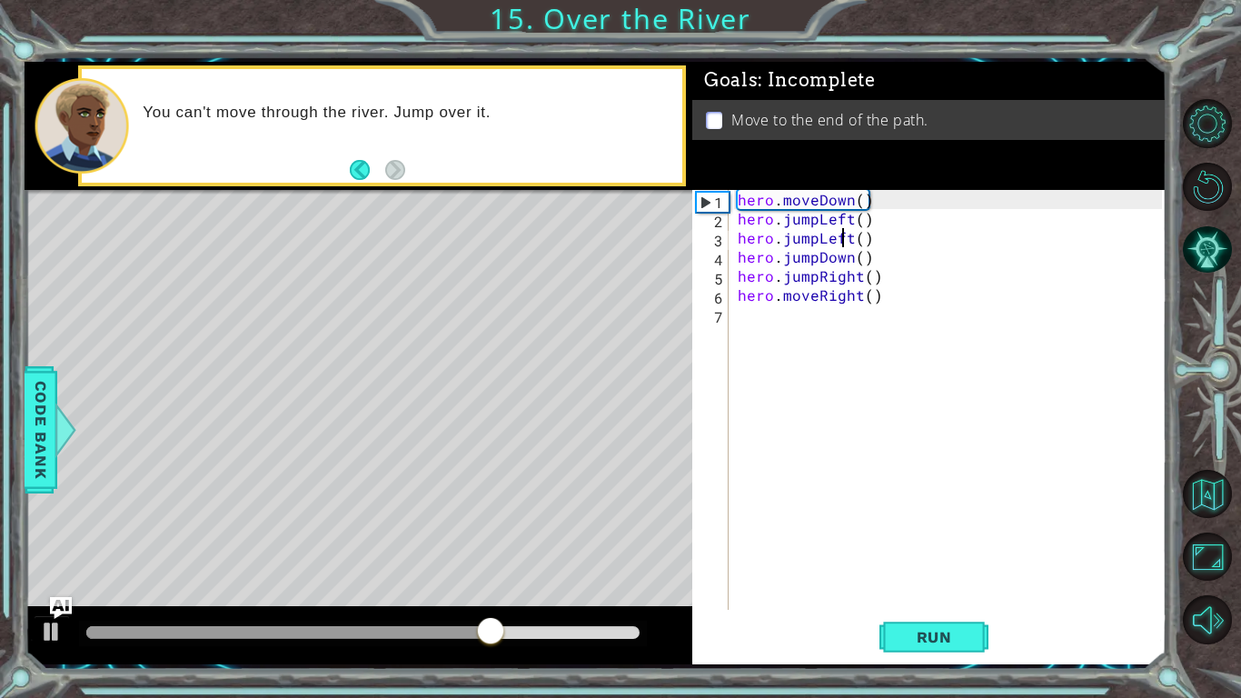
click at [812, 241] on div "hero . moveDown ( ) hero . jumpLeft ( ) hero . jumpLeft ( ) hero . jumpDown ( )…" at bounding box center [952, 419] width 437 height 458
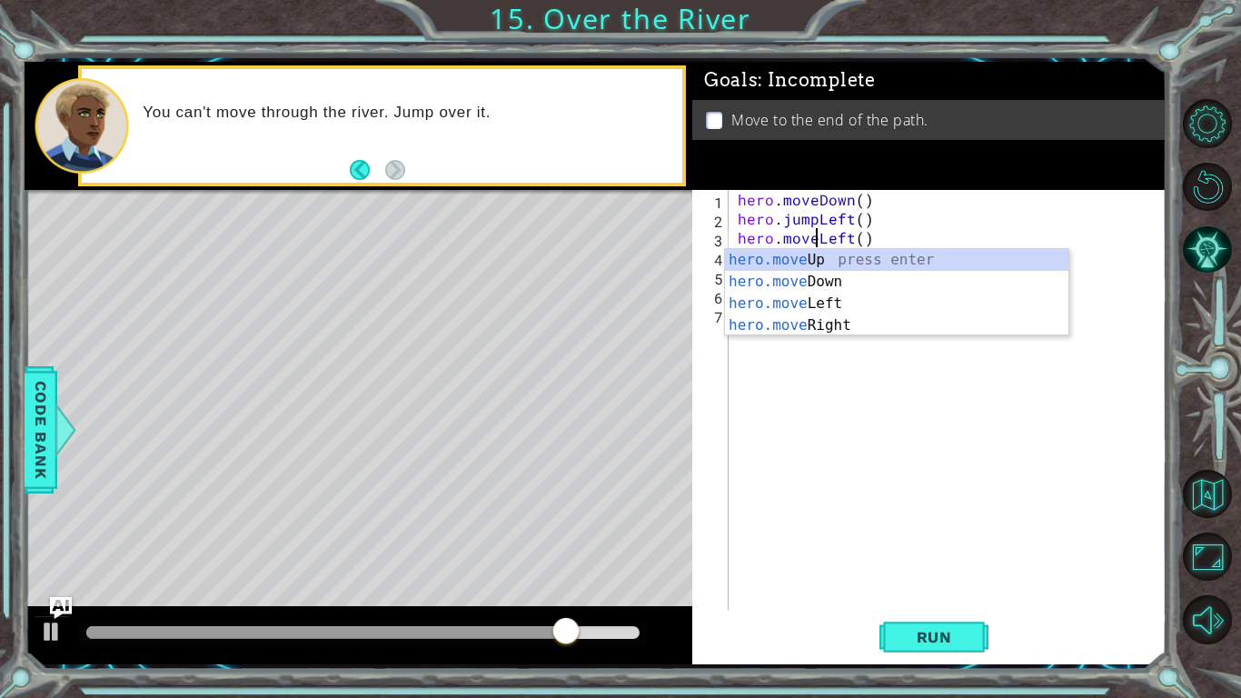
scroll to position [0, 5]
click at [942, 638] on span "Run" at bounding box center [935, 637] width 72 height 18
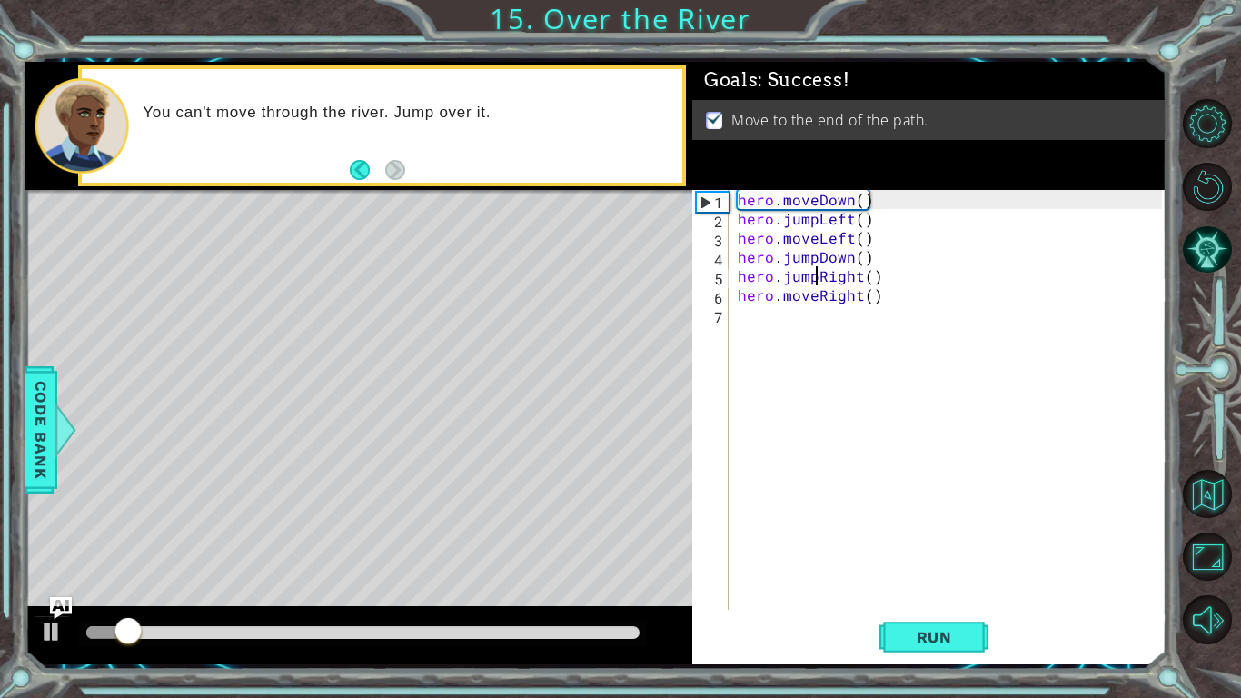
click at [821, 278] on div "hero . moveDown ( ) hero . jumpLeft ( ) hero . moveLeft ( ) hero . jumpDown ( )…" at bounding box center [952, 419] width 437 height 458
type textarea "hero.jumpRight()"
click at [889, 314] on div "hero . moveDown ( ) hero . jumpLeft ( ) hero . moveLeft ( ) hero . jumpDown ( )…" at bounding box center [952, 419] width 437 height 458
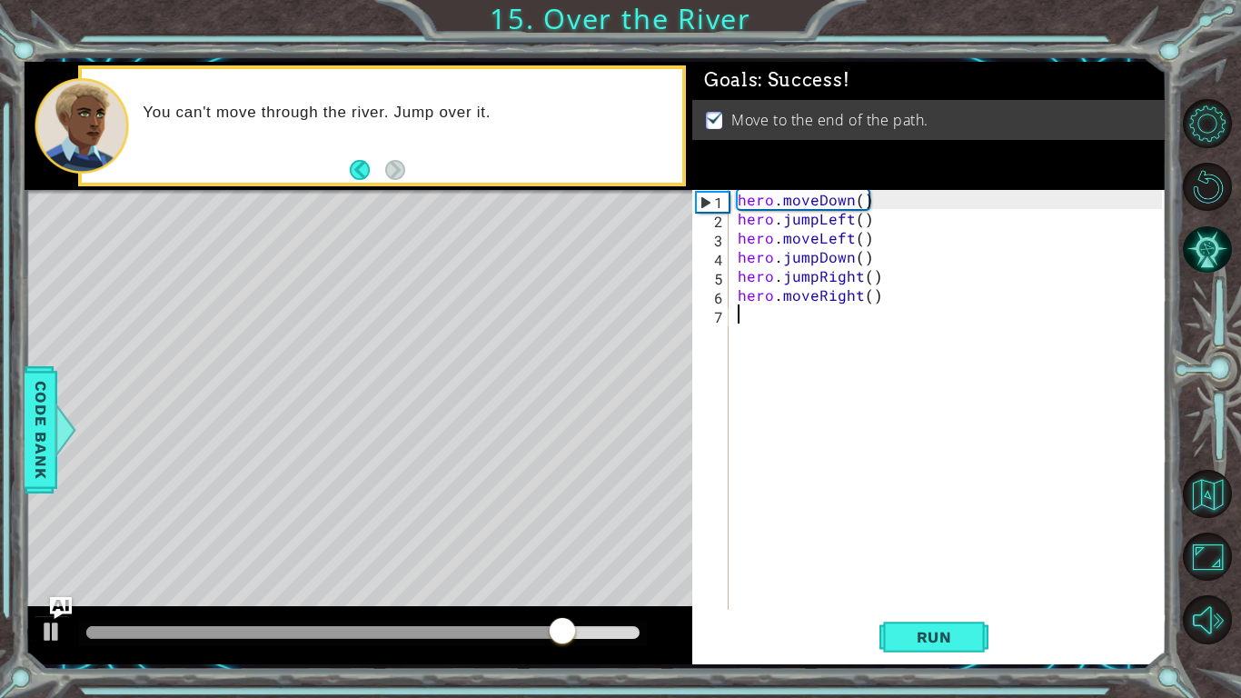
scroll to position [0, 0]
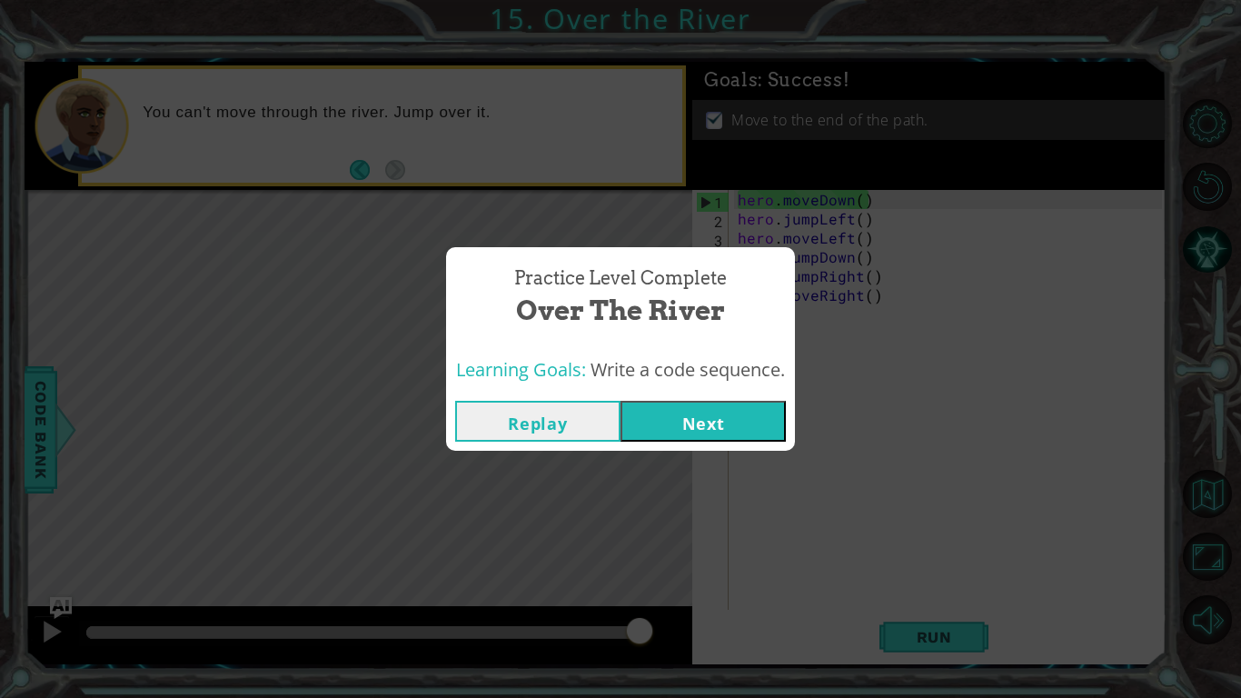
click at [758, 418] on button "Next" at bounding box center [703, 421] width 165 height 41
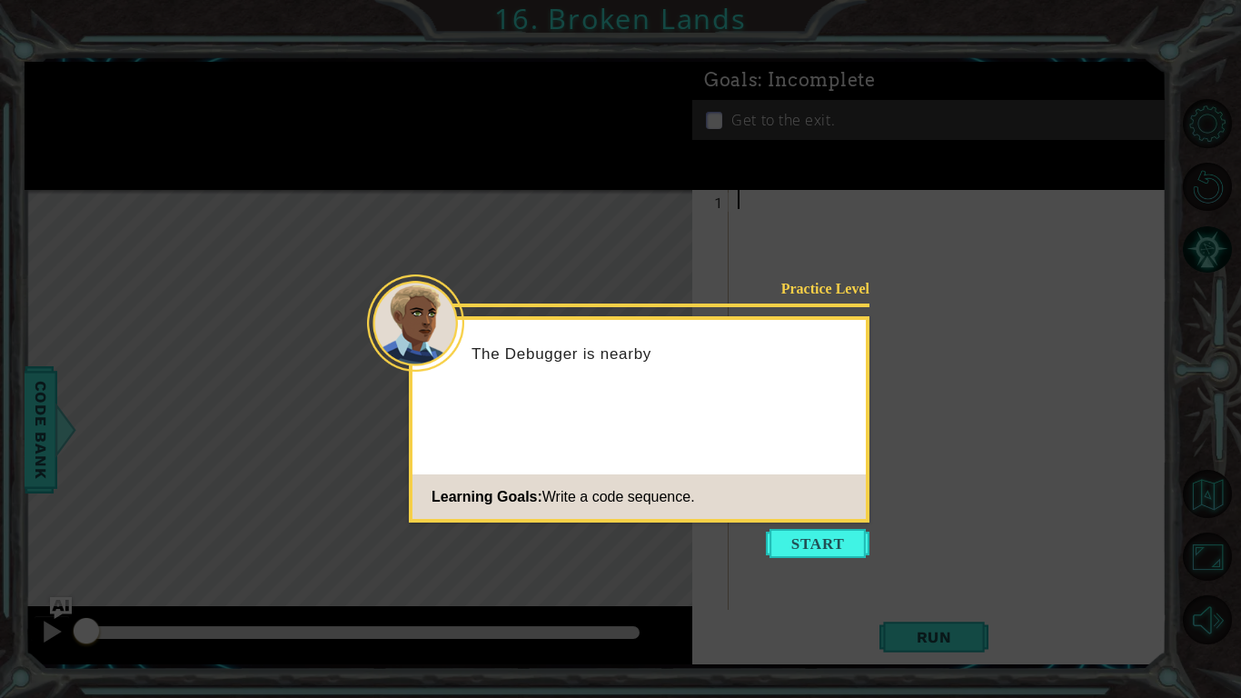
click at [796, 523] on icon at bounding box center [620, 349] width 1241 height 698
click at [813, 542] on button "Start" at bounding box center [818, 543] width 104 height 29
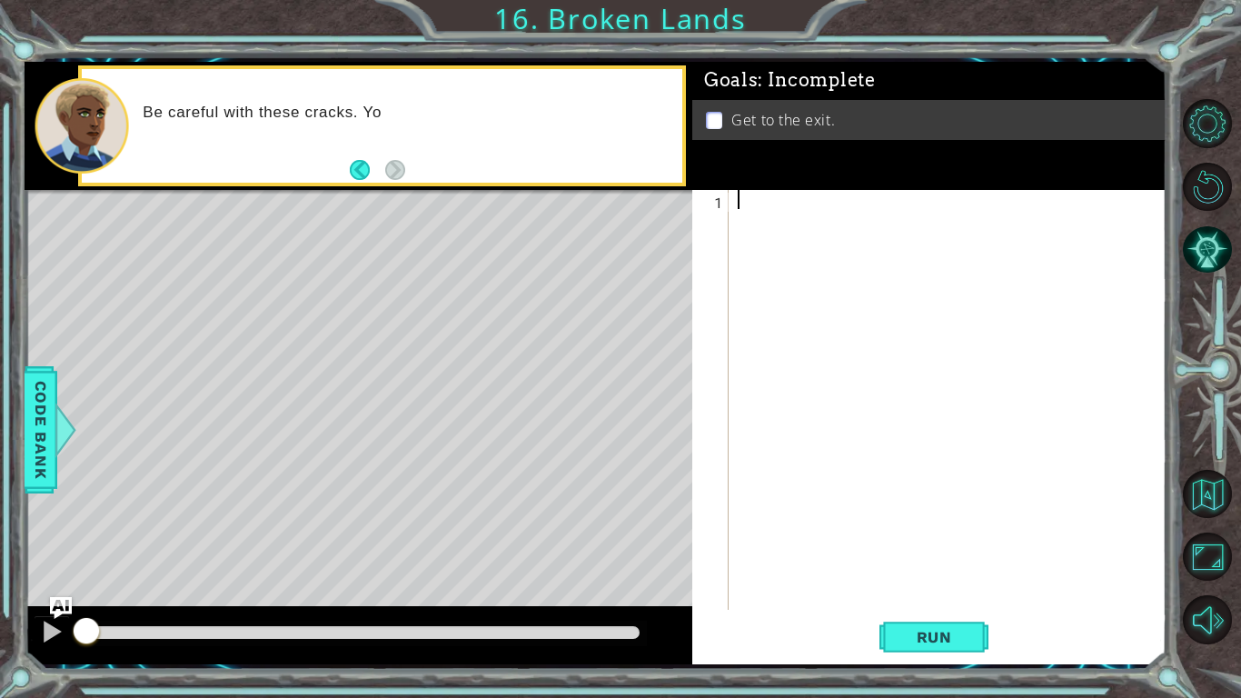
click at [799, 215] on div at bounding box center [952, 419] width 437 height 458
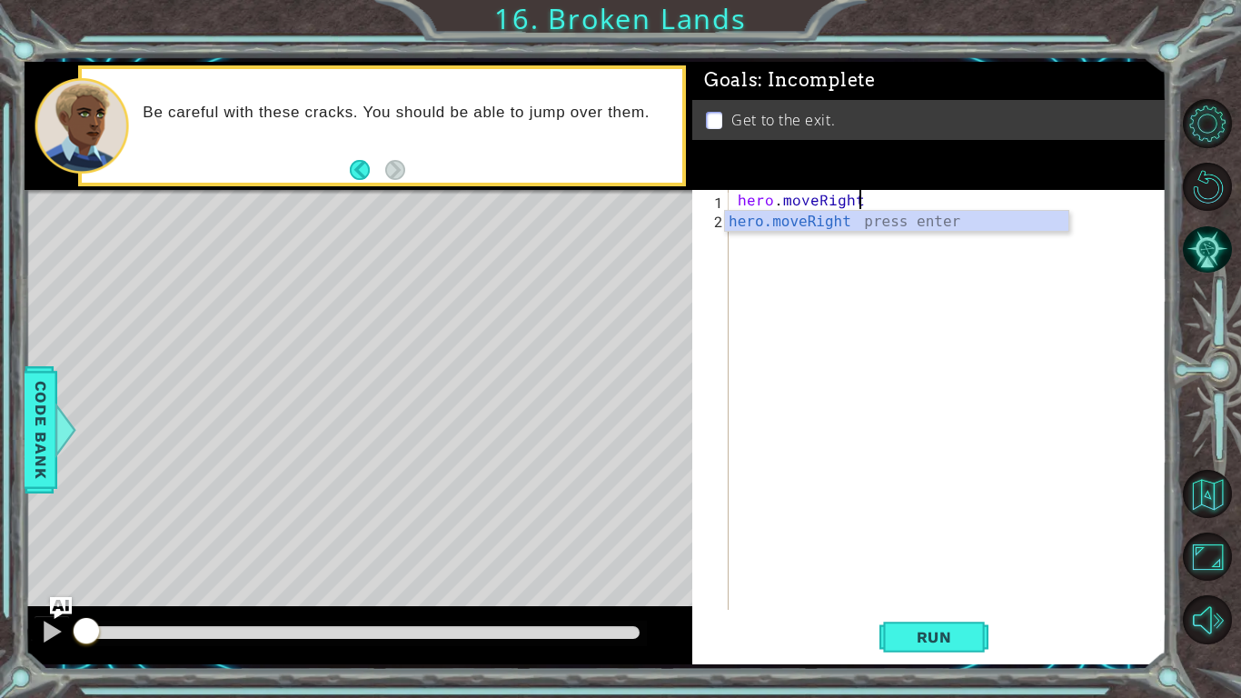
scroll to position [0, 7]
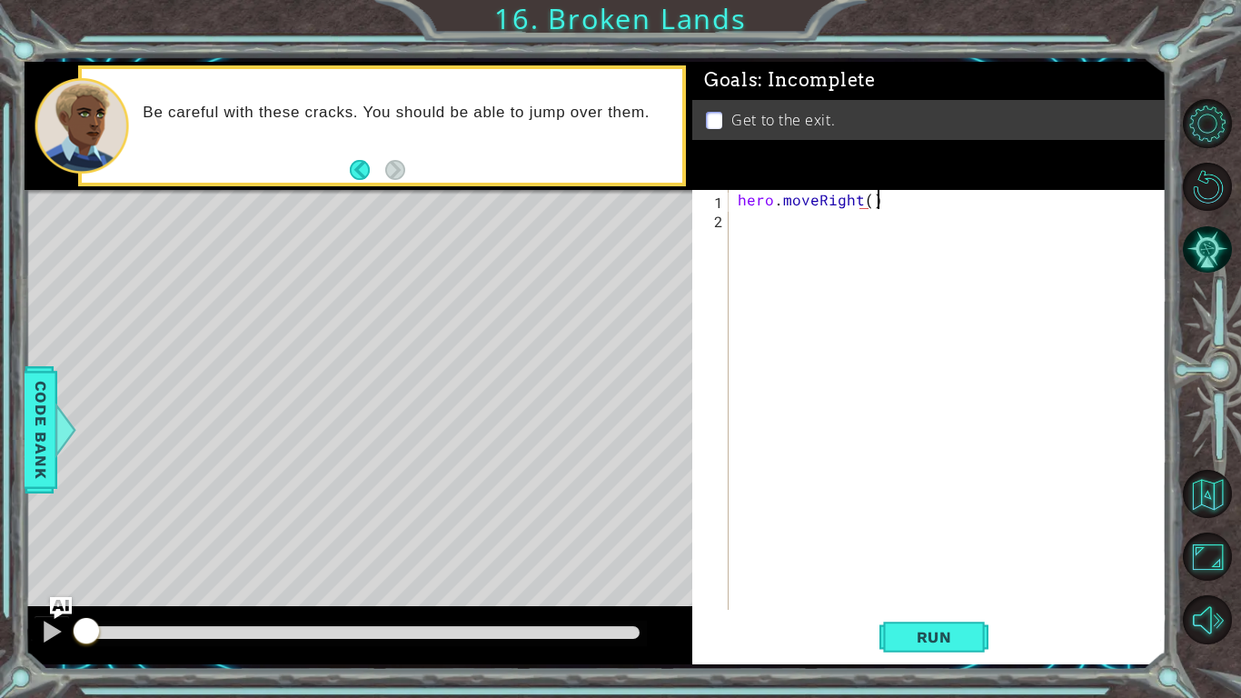
type textarea "hero.moveRight()"
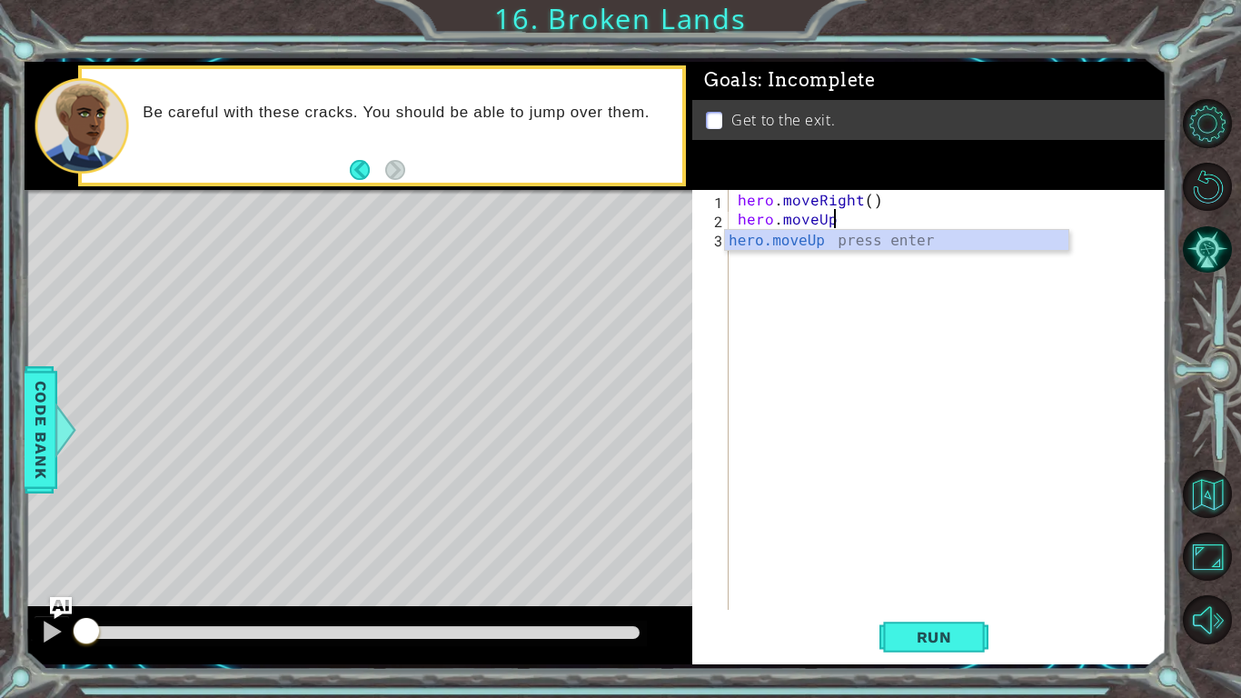
scroll to position [0, 5]
type textarea "hero.moveUp()"
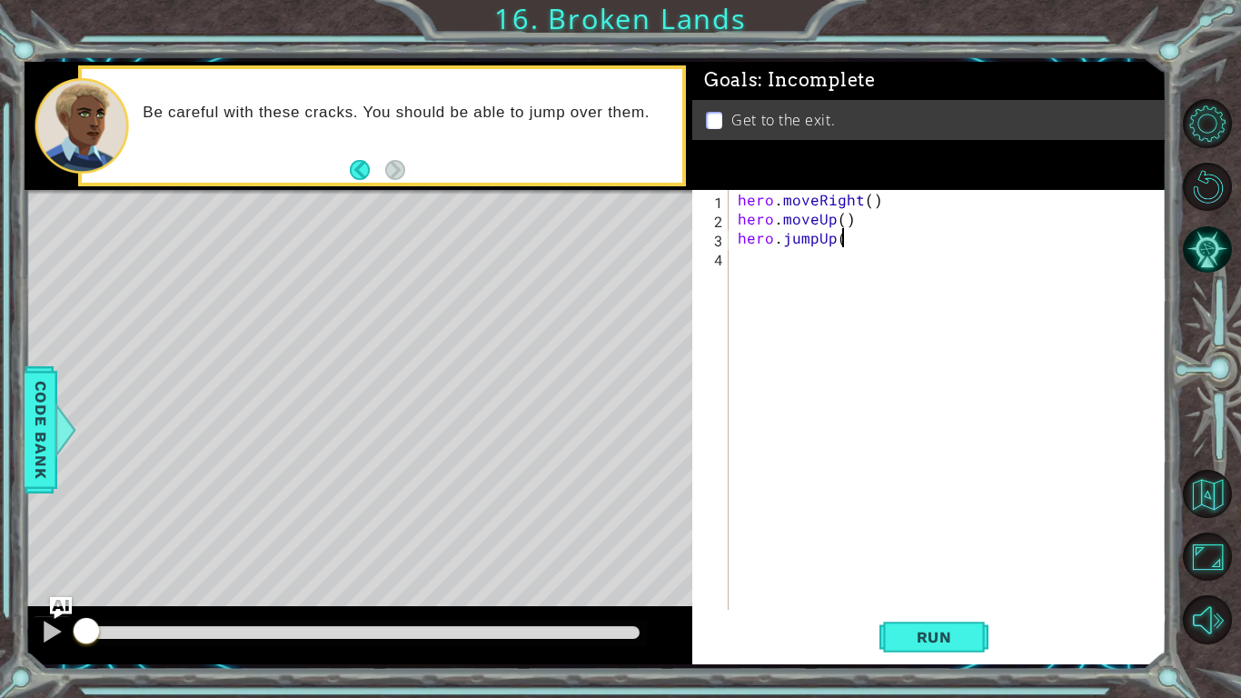
type textarea "hero.jumpUp()"
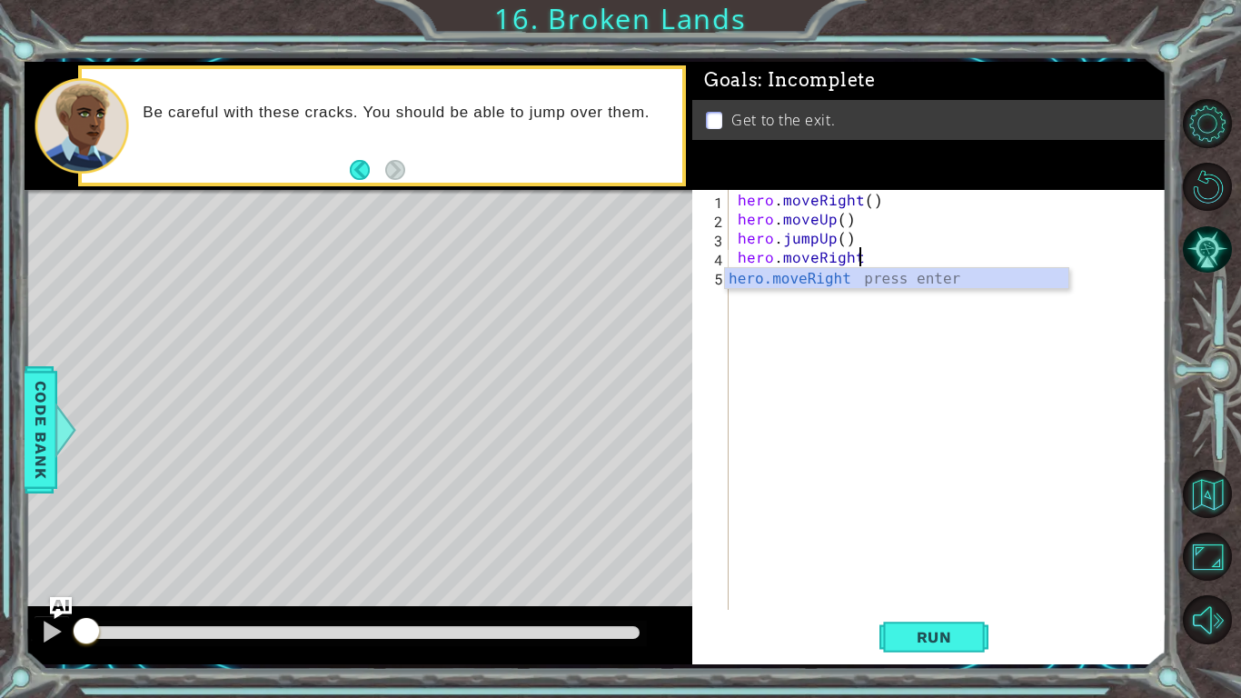
scroll to position [0, 6]
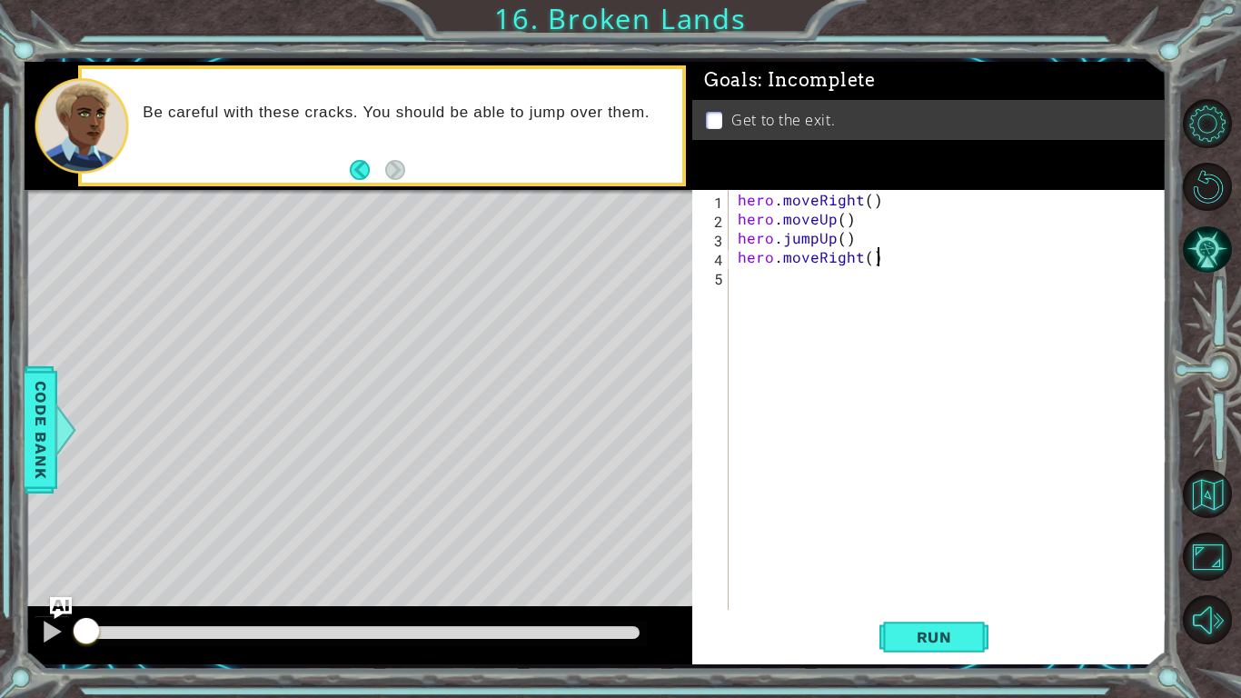
type textarea "hero.moveRight()"
type textarea "hero.jumpRight()"
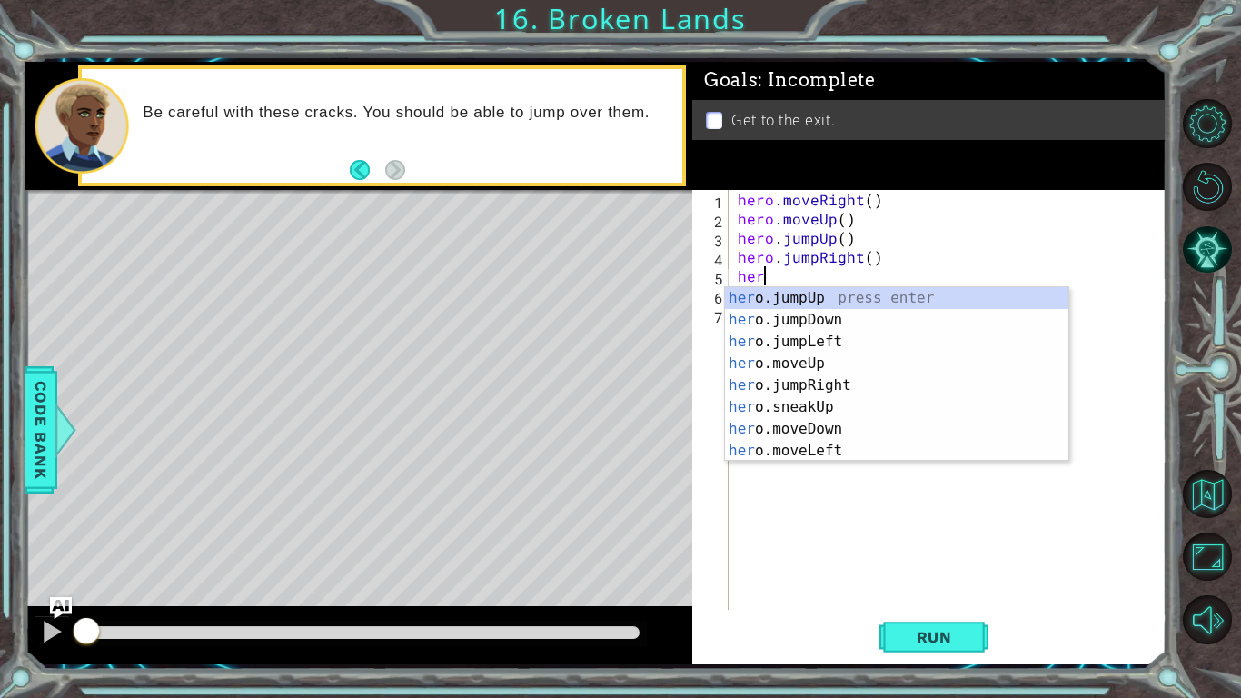
type textarea "hero"
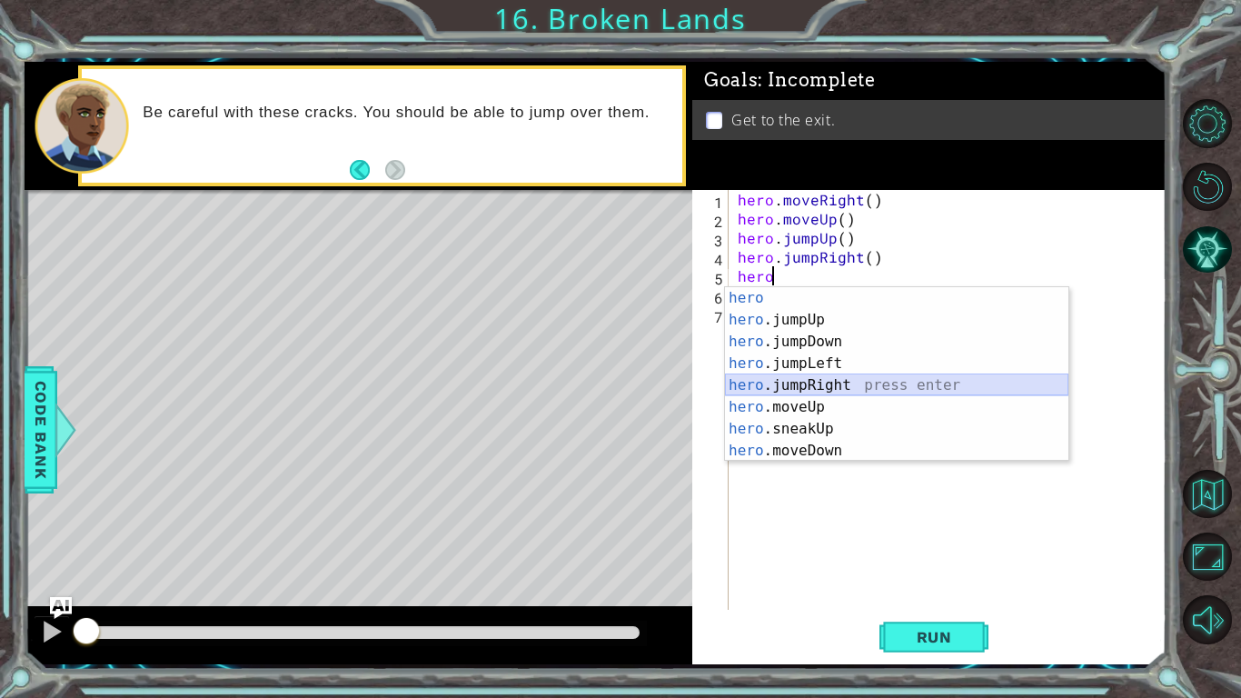
drag, startPoint x: 912, startPoint y: 383, endPoint x: 892, endPoint y: 391, distance: 22.4
click at [892, 391] on div "hero press enter hero .jumpUp press enter hero .jumpDown press enter hero .jump…" at bounding box center [897, 396] width 344 height 218
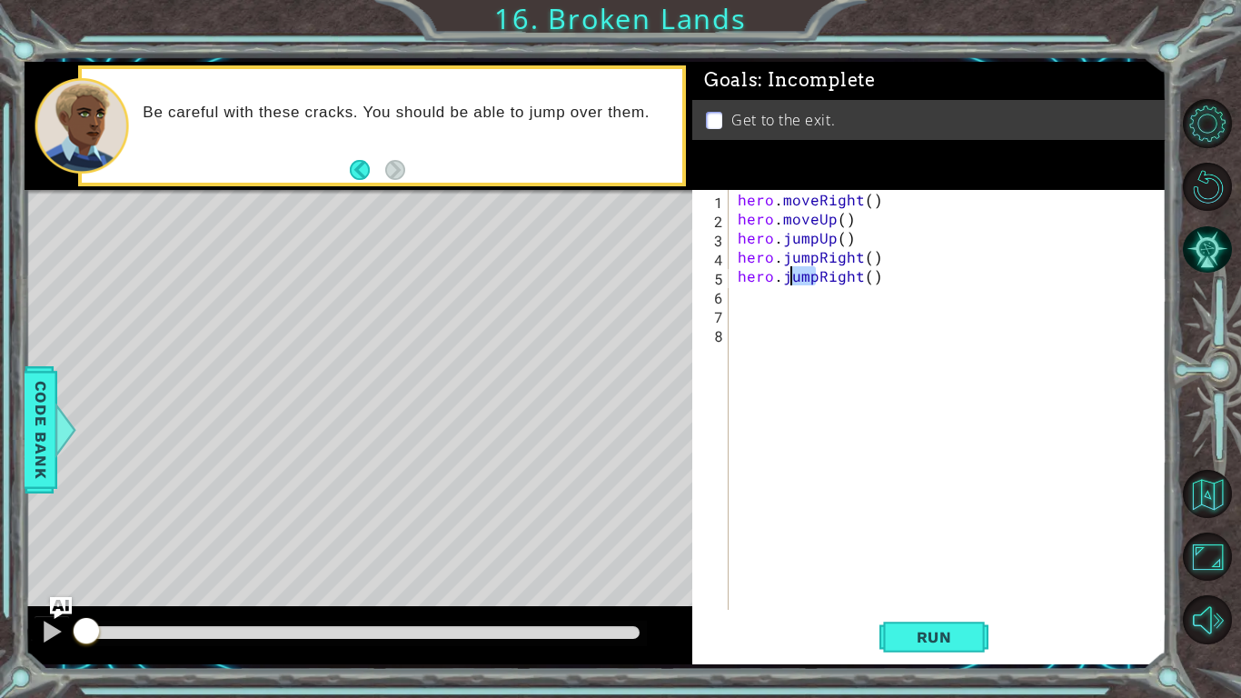
drag, startPoint x: 816, startPoint y: 278, endPoint x: 786, endPoint y: 273, distance: 30.5
click at [786, 273] on div "hero . moveRight ( ) hero . moveUp ( ) hero . jumpUp ( ) hero . jumpRight ( ) h…" at bounding box center [952, 419] width 437 height 458
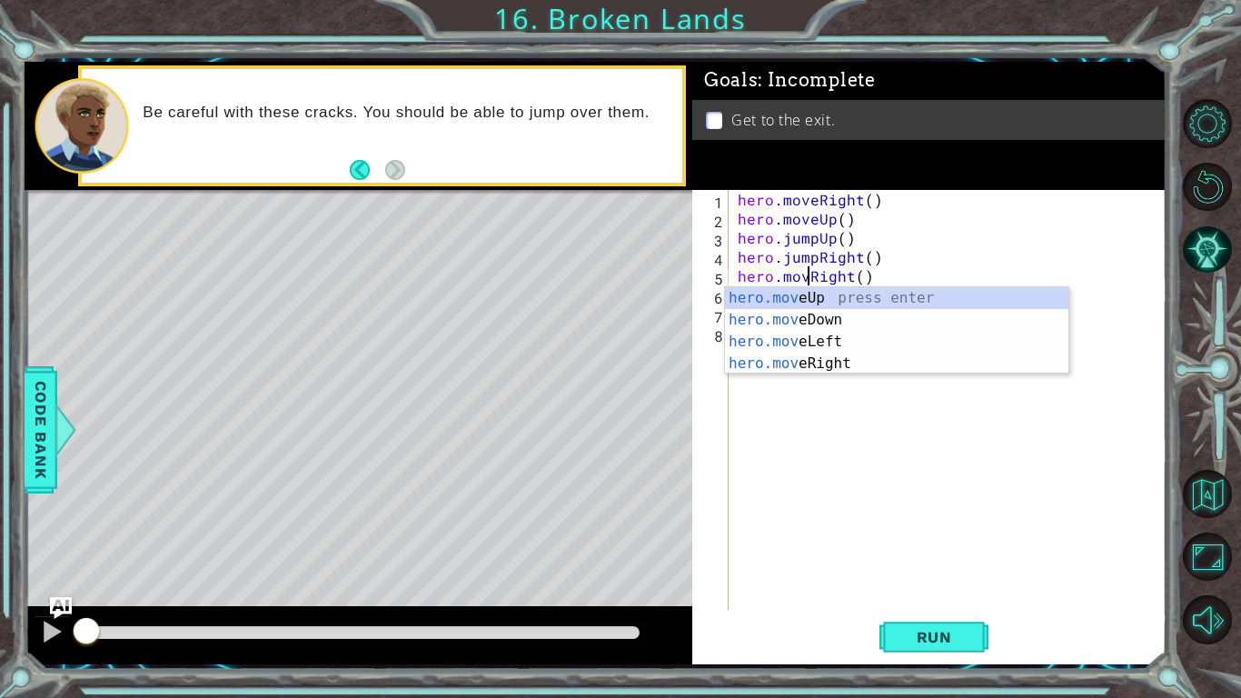
scroll to position [0, 5]
type textarea "hero.moveRight()"
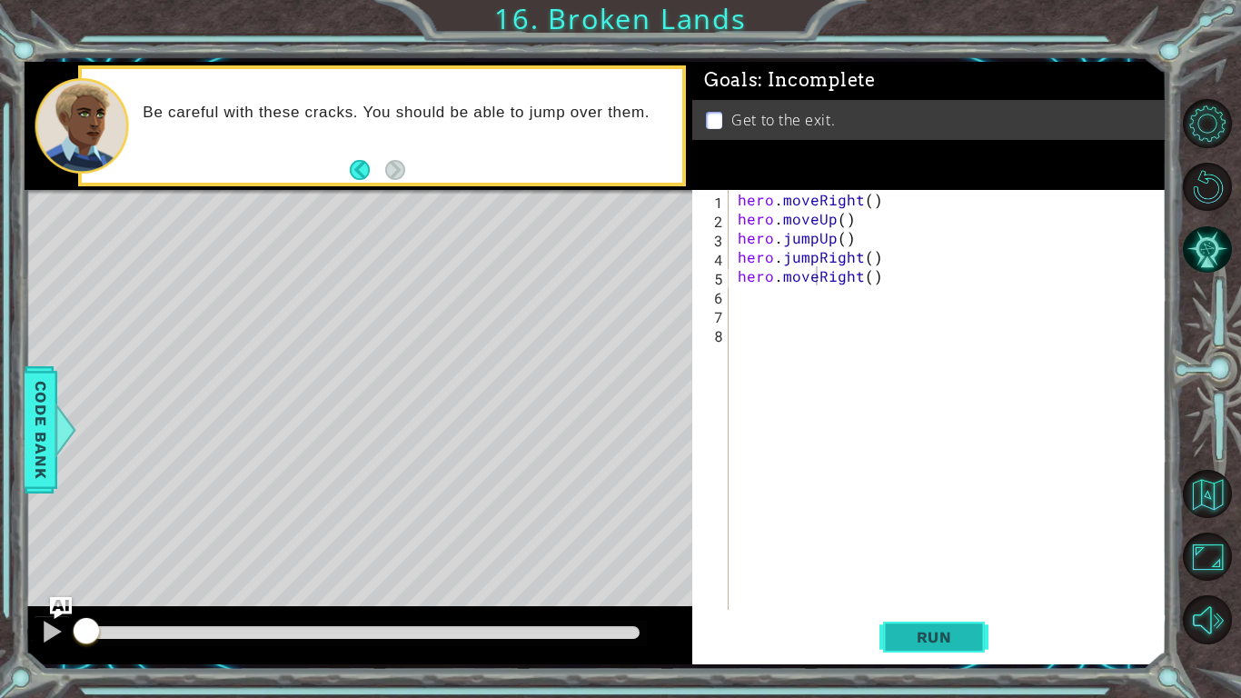
click at [959, 630] on span "Run" at bounding box center [935, 637] width 72 height 18
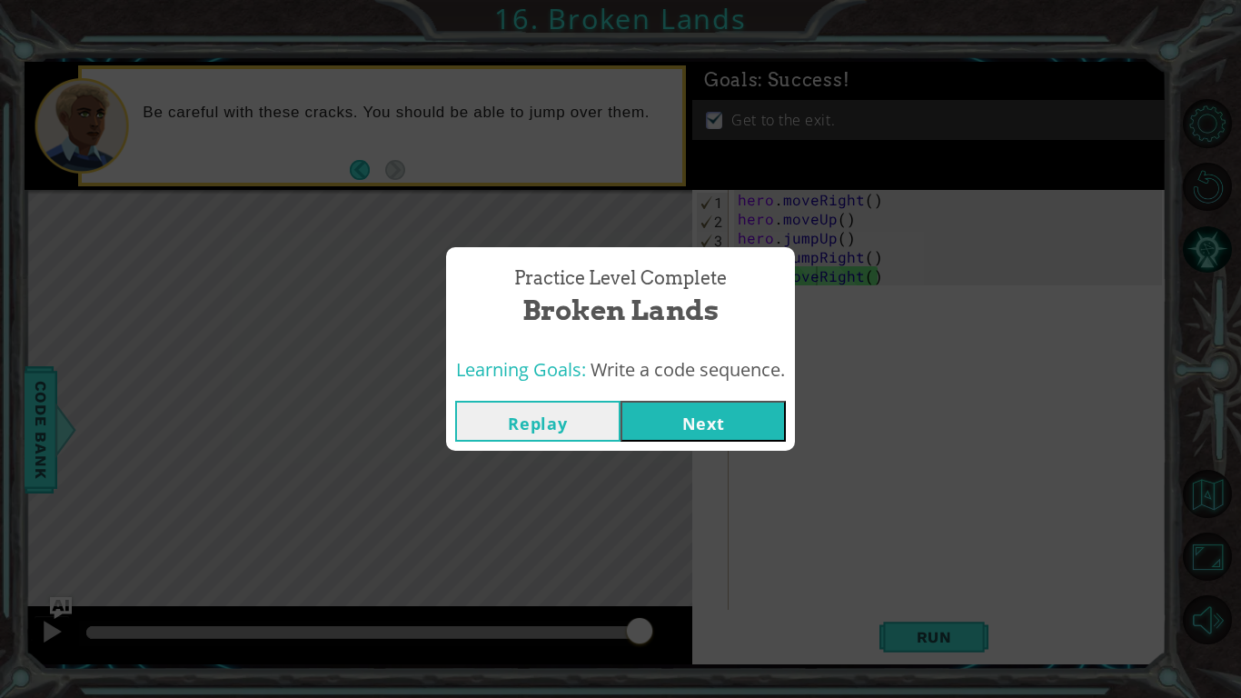
click at [721, 437] on button "Next" at bounding box center [703, 421] width 165 height 41
